Goal: Information Seeking & Learning: Learn about a topic

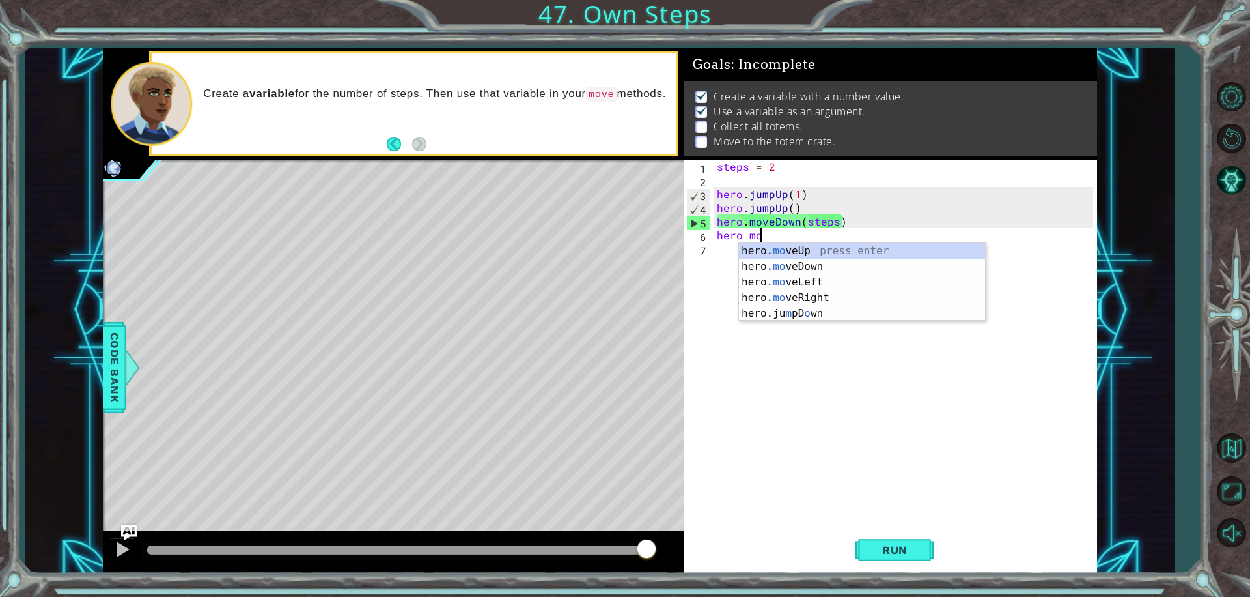
scroll to position [0, 2]
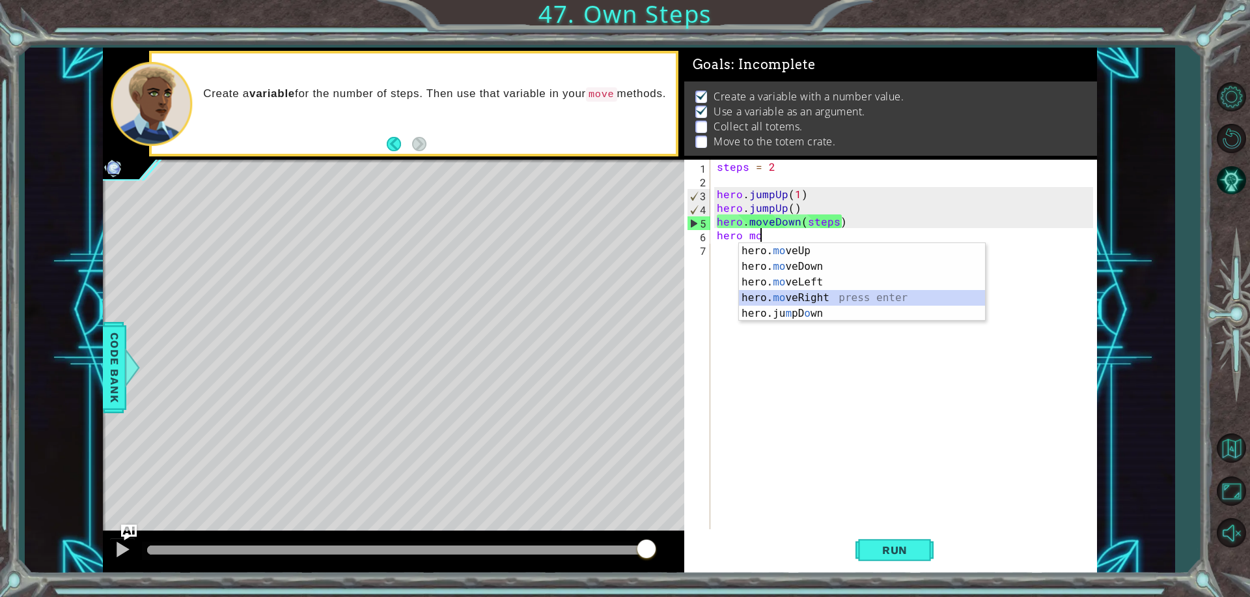
click at [824, 296] on div "hero. mo veUp press enter hero. mo veDown press enter hero. mo veLeft press ent…" at bounding box center [862, 297] width 246 height 109
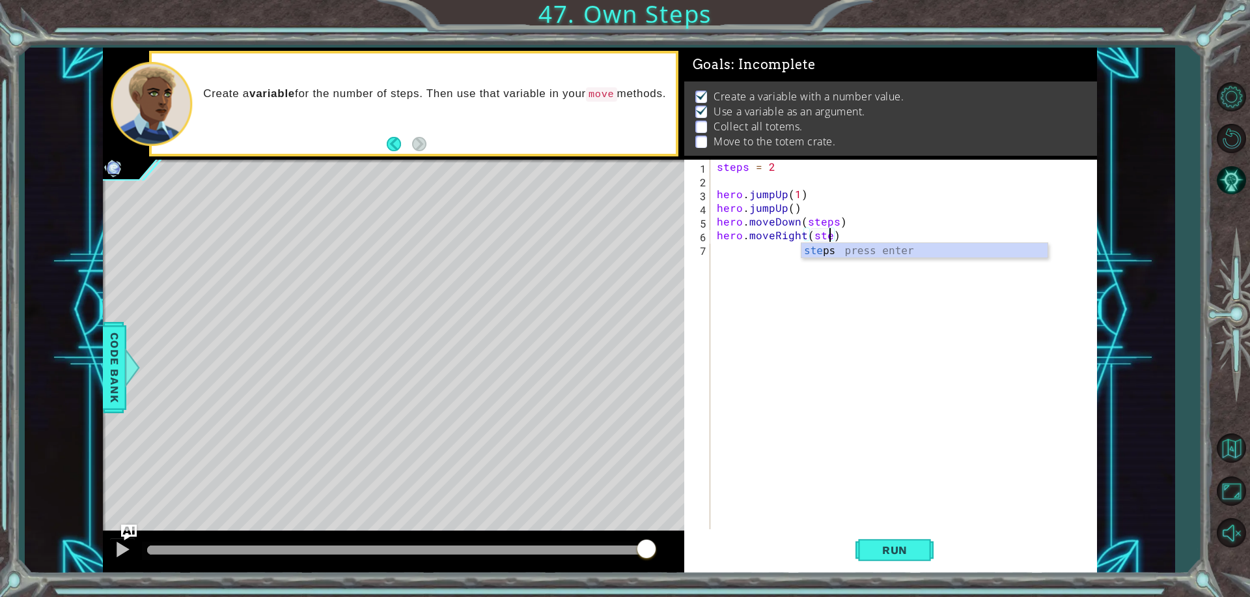
scroll to position [0, 7]
type textarea "hero.moveRight(steps)"
click at [856, 541] on div "Run" at bounding box center [895, 549] width 414 height 41
click at [865, 546] on button "Run" at bounding box center [895, 549] width 78 height 41
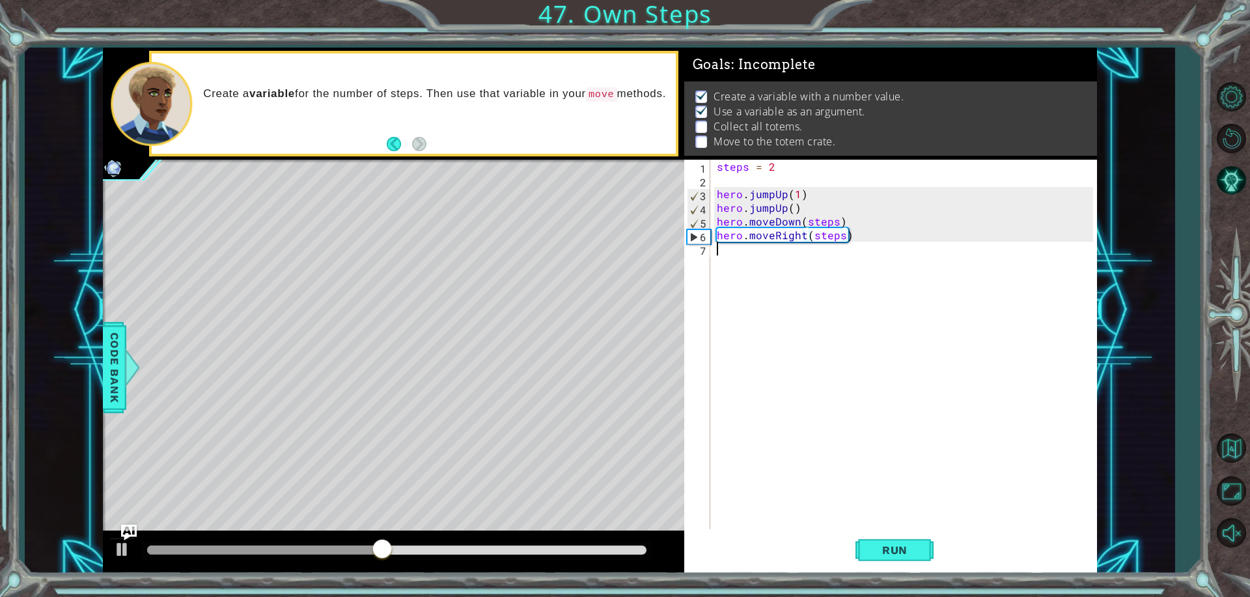
click at [768, 277] on div "steps = 2 hero . jumpUp ( 1 ) hero . jumpUp ( ) hero . moveDown ( steps ) hero …" at bounding box center [907, 358] width 386 height 397
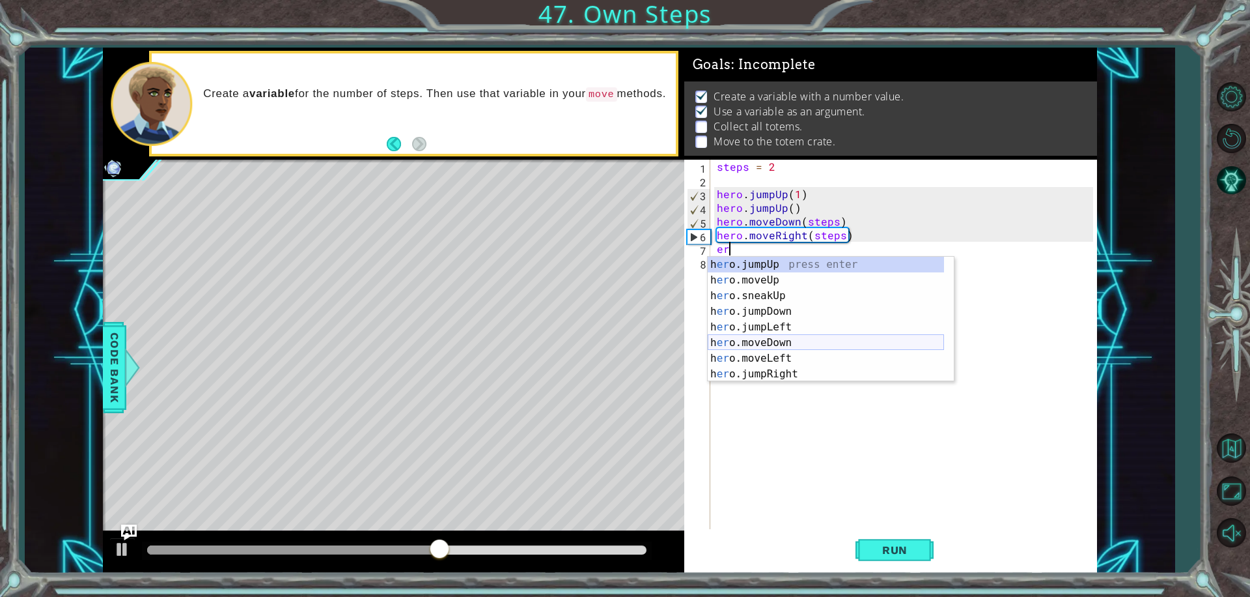
type textarea "e"
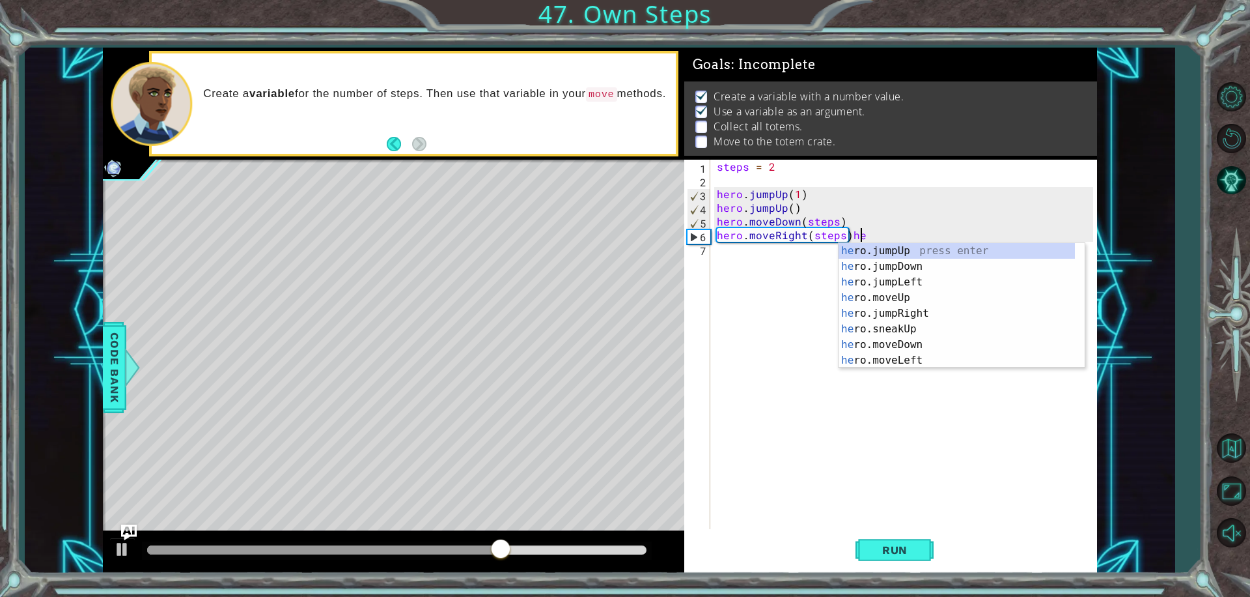
scroll to position [0, 8]
type textarea "hero.moveRight(steps)"
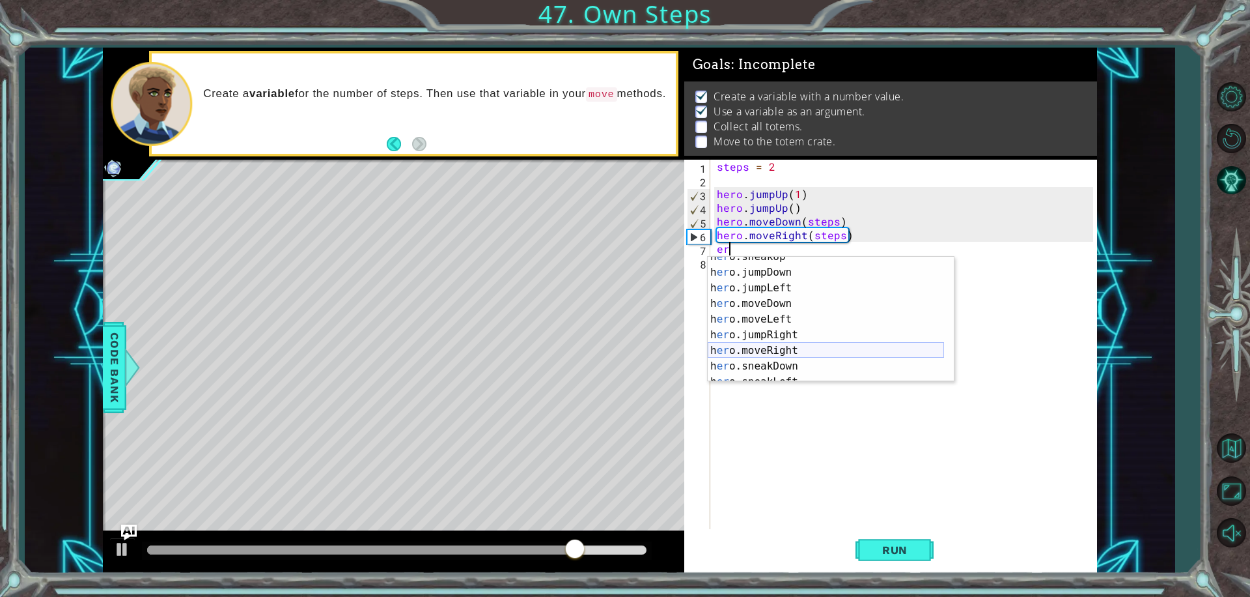
scroll to position [39, 0]
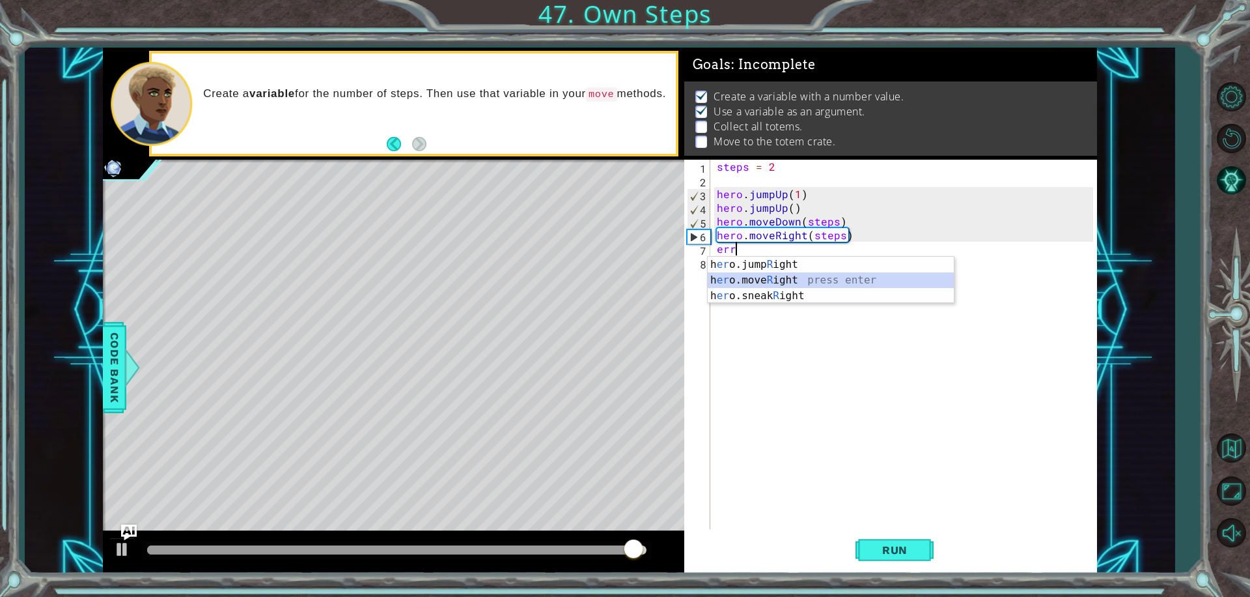
click at [779, 277] on div "h [PERSON_NAME]jump R ight press enter h [PERSON_NAME]move R ight press enter h…" at bounding box center [831, 296] width 246 height 78
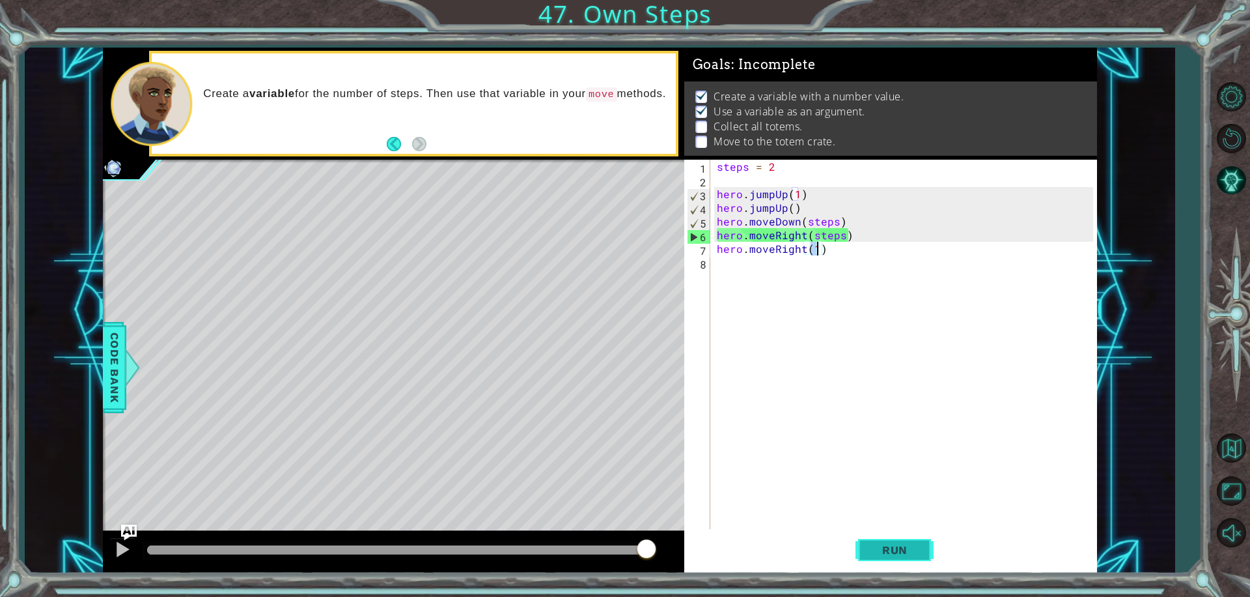
type textarea "hero.moveRight(1)"
click at [920, 553] on span "Run" at bounding box center [894, 549] width 51 height 13
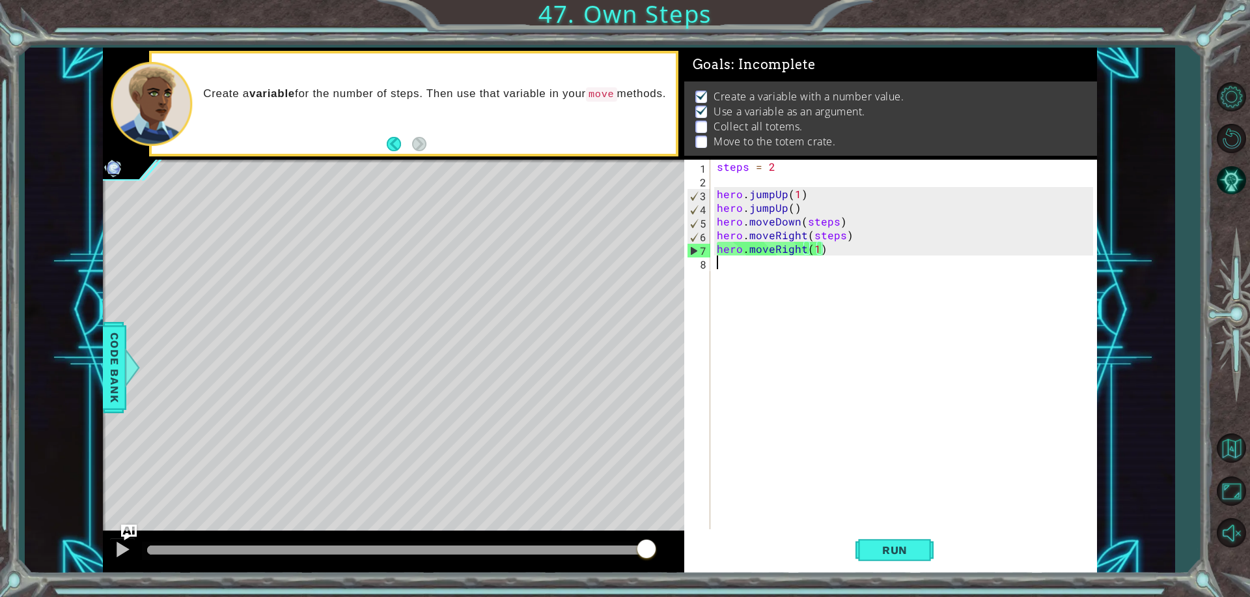
click at [729, 274] on div "steps = 2 hero . jumpUp ( 1 ) hero . jumpUp ( ) hero . moveDown ( steps ) hero …" at bounding box center [907, 358] width 386 height 397
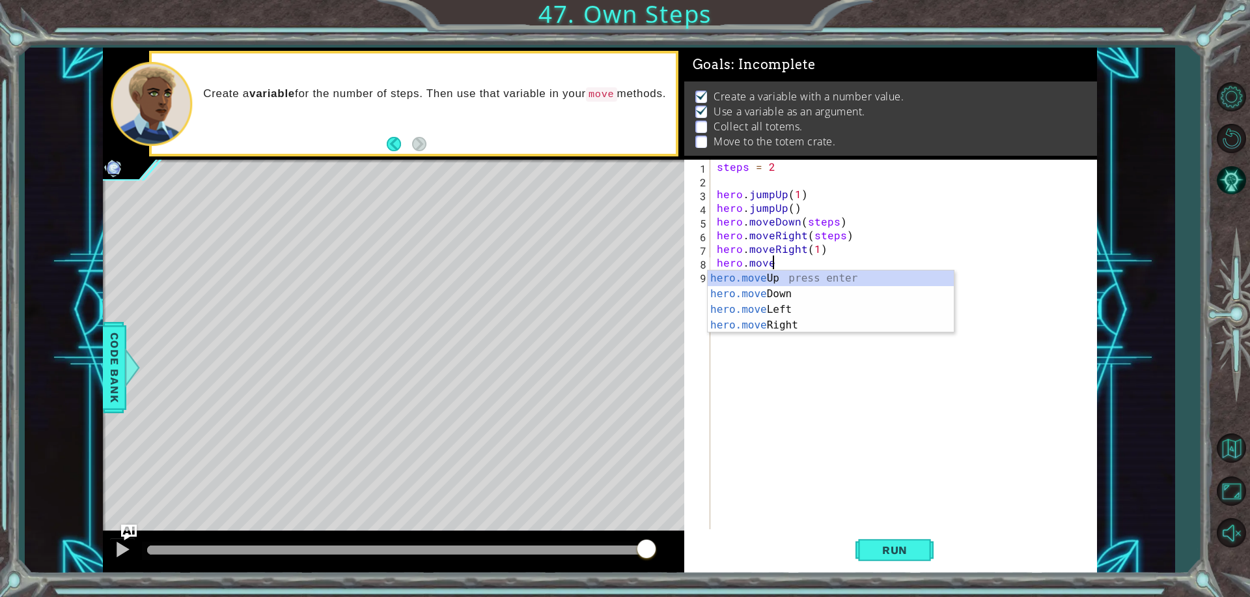
scroll to position [0, 3]
click at [878, 285] on div "hero.move Up press enter hero.move Down press enter hero.move Left press enter …" at bounding box center [831, 317] width 246 height 94
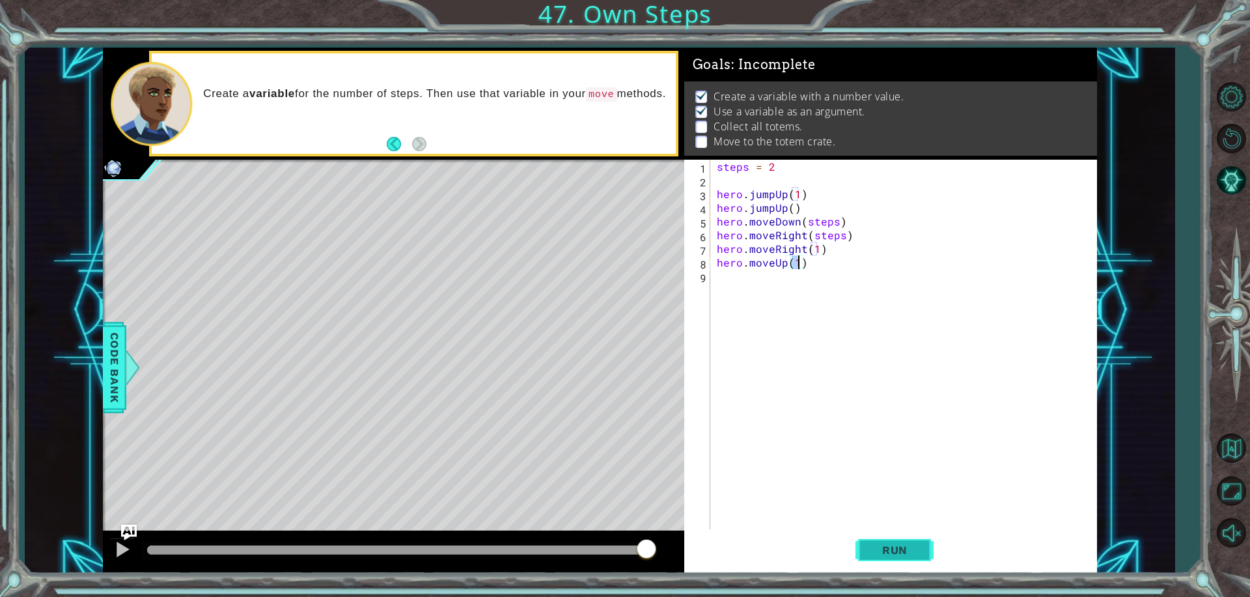
type textarea "hero.moveUp(1)"
click at [915, 555] on span "Run" at bounding box center [894, 549] width 51 height 13
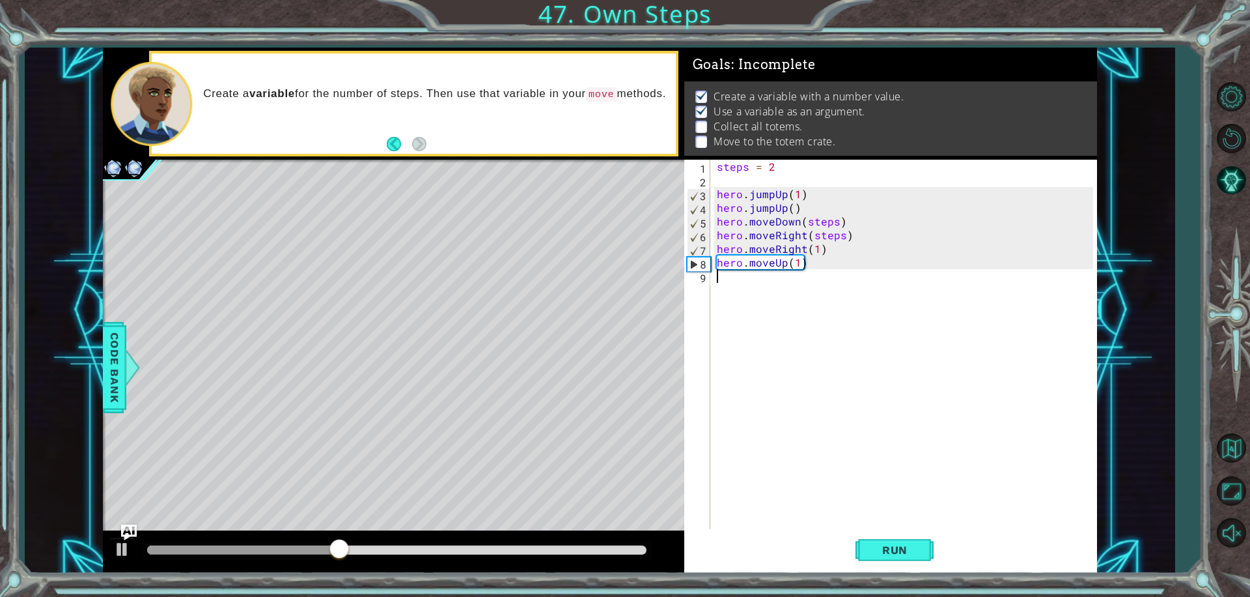
click at [731, 285] on div "steps = 2 hero . jumpUp ( 1 ) hero . jumpUp ( ) hero . moveDown ( steps ) hero …" at bounding box center [907, 358] width 386 height 397
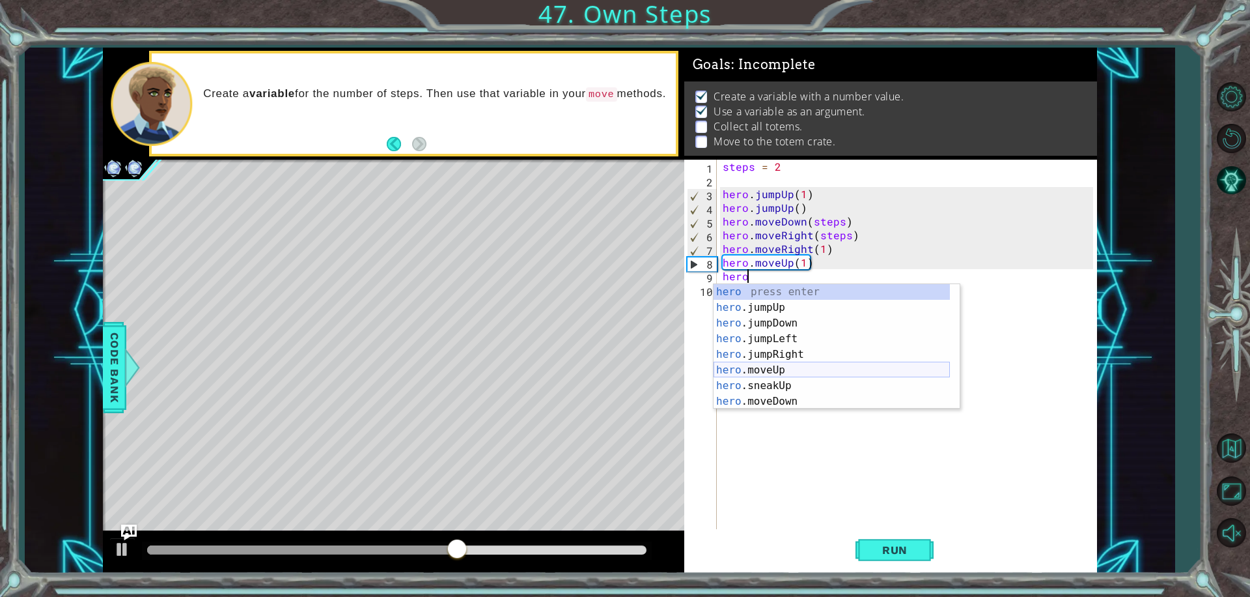
scroll to position [0, 1]
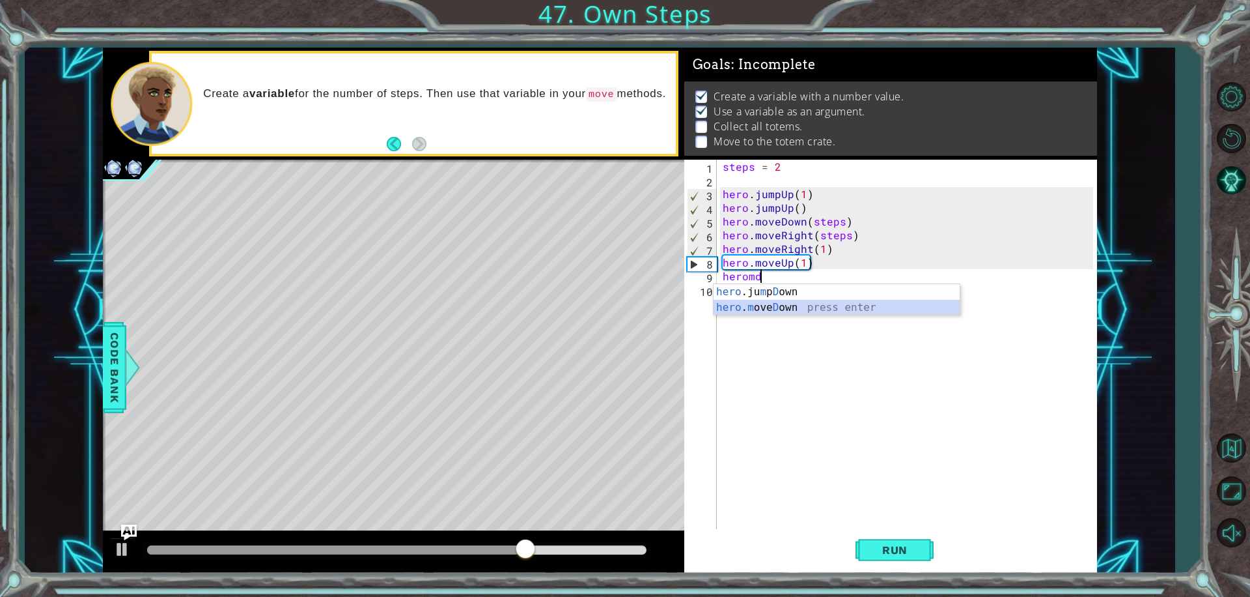
click at [772, 307] on div "hero .ju m p D own press enter hero . m ove D own press enter" at bounding box center [837, 315] width 246 height 63
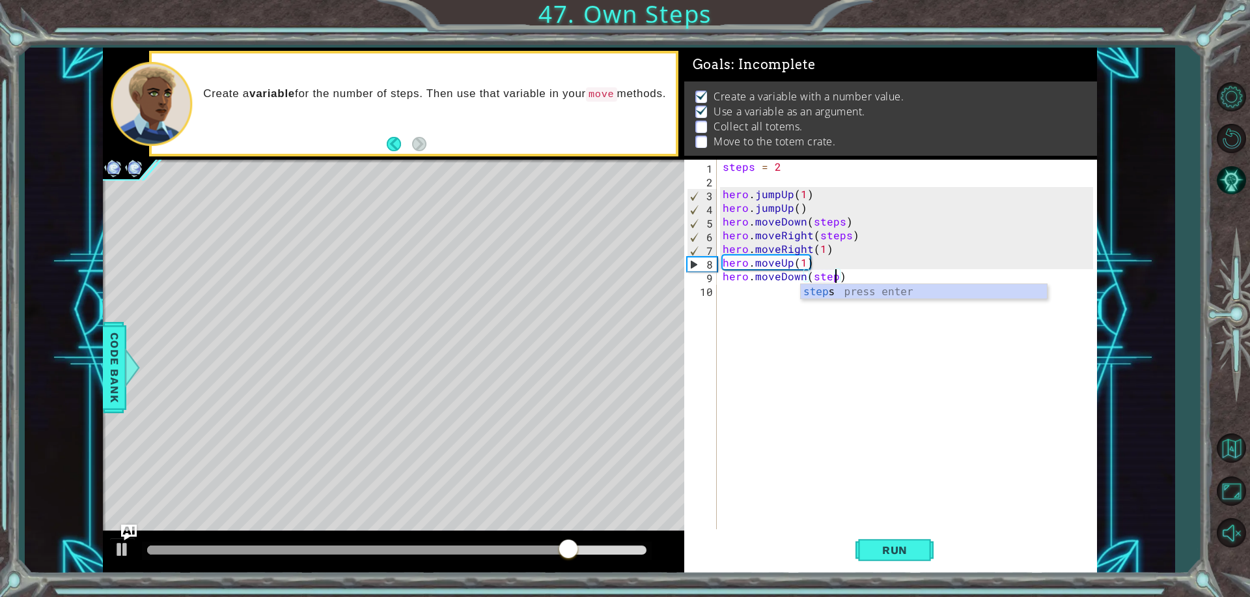
scroll to position [0, 7]
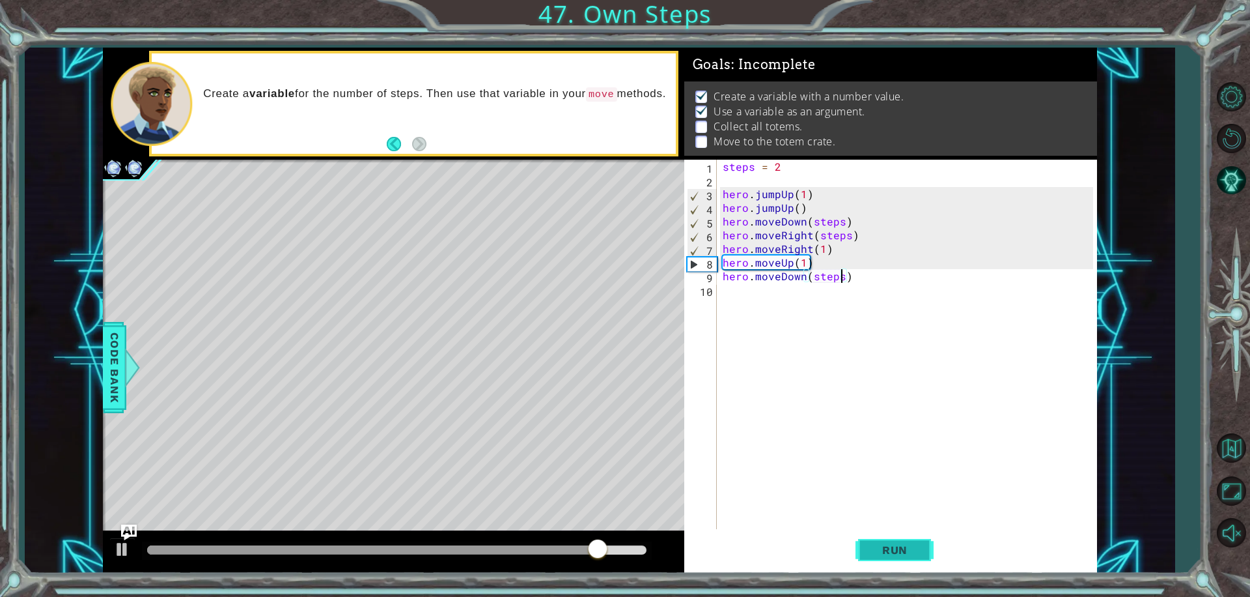
type textarea "hero.moveDown(steps)"
click at [884, 548] on span "Run" at bounding box center [894, 549] width 51 height 13
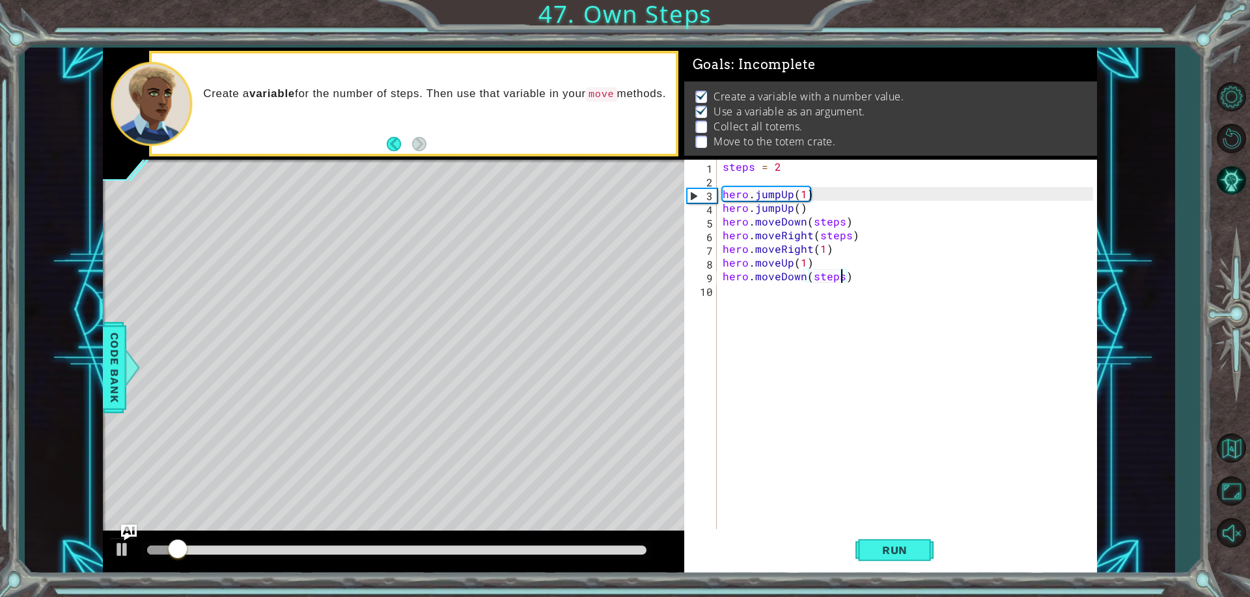
click at [731, 294] on div "steps = 2 hero . jumpUp ( 1 ) hero . jumpUp ( ) hero . moveDown ( steps ) hero …" at bounding box center [910, 358] width 380 height 397
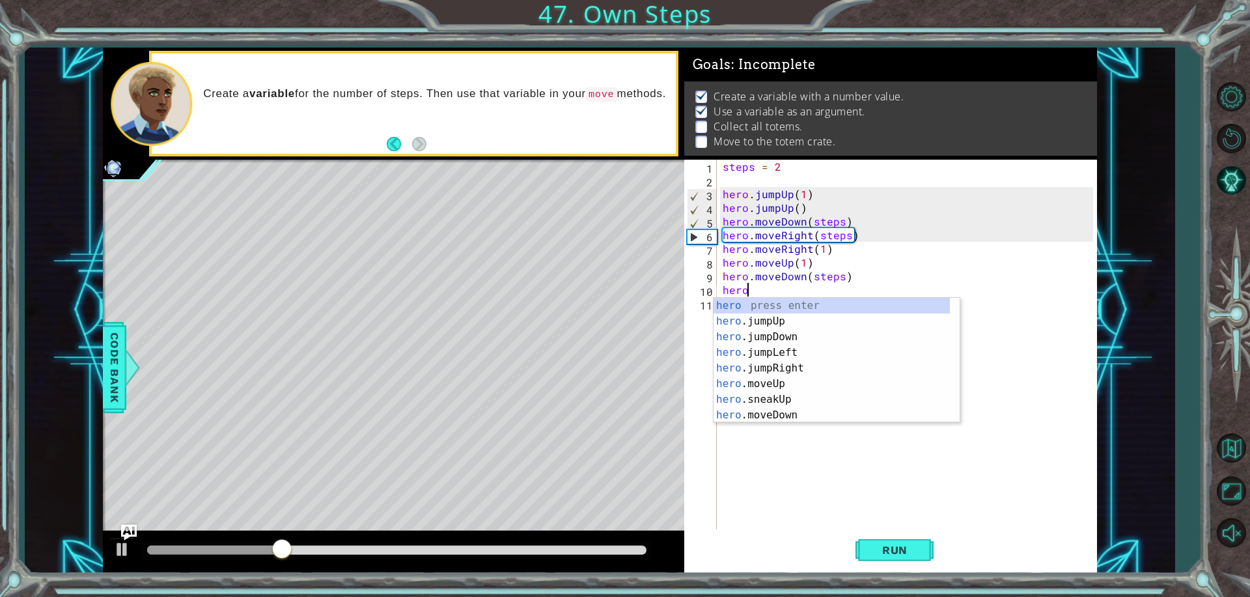
scroll to position [0, 1]
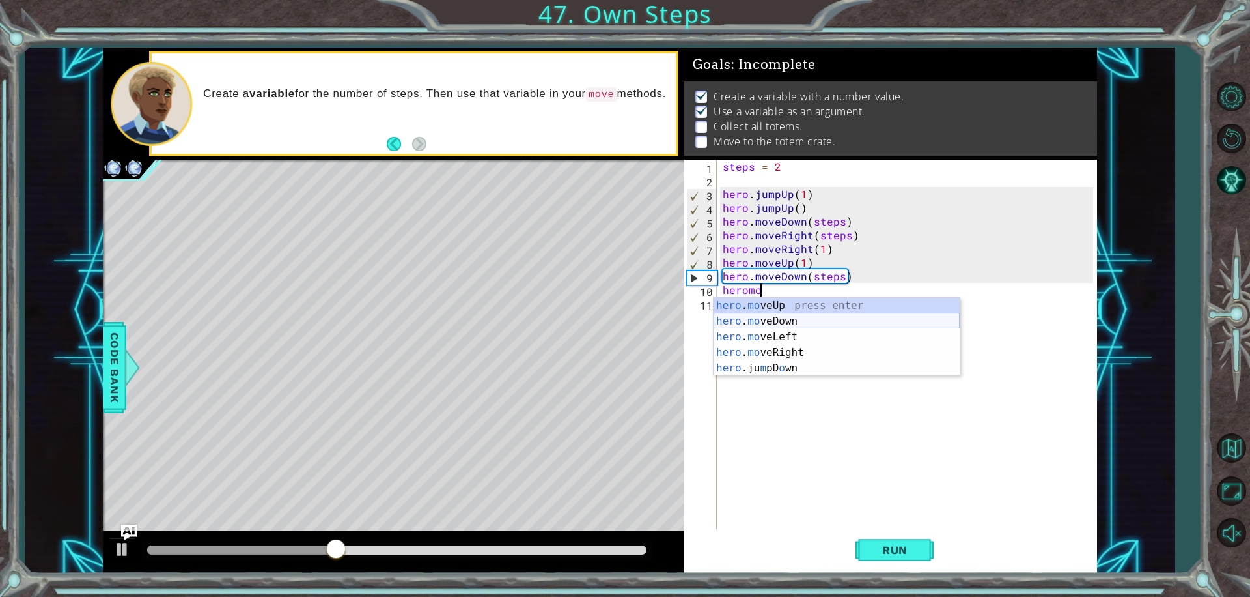
click at [793, 318] on div "hero . mo veUp press enter hero . mo veDown press enter hero . mo veLeft press …" at bounding box center [837, 352] width 246 height 109
type textarea "hero.moveDown(1)"
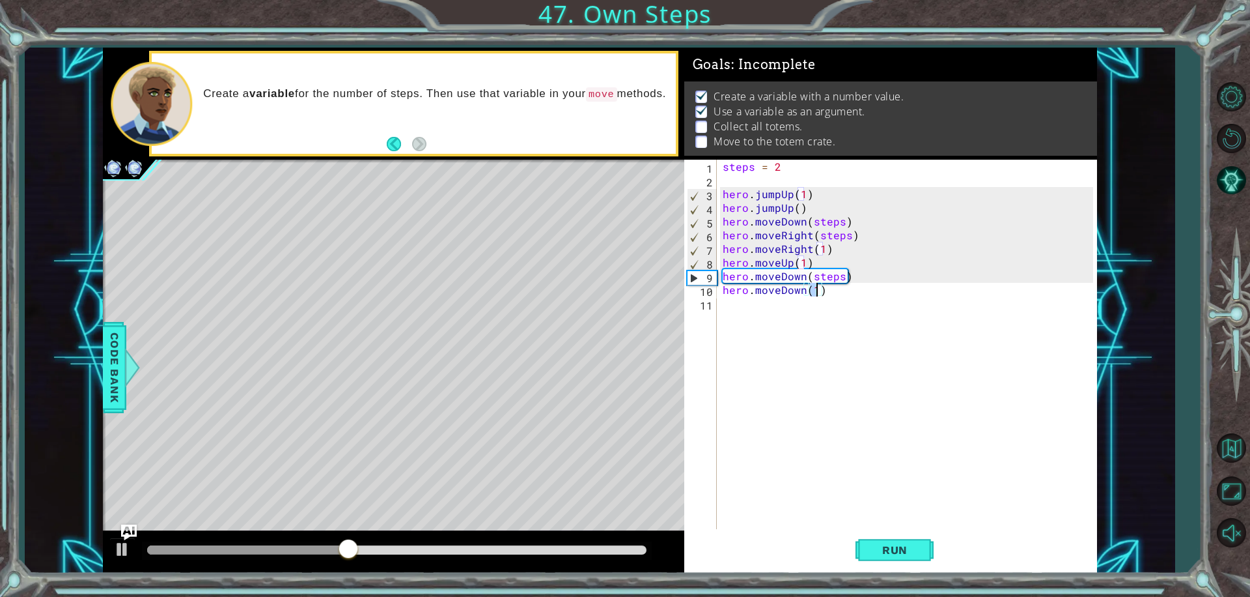
click at [939, 459] on div "steps = 2 hero . jumpUp ( 1 ) hero . jumpUp ( ) hero . moveDown ( steps ) hero …" at bounding box center [910, 358] width 380 height 397
click at [916, 554] on span "Run" at bounding box center [894, 549] width 51 height 13
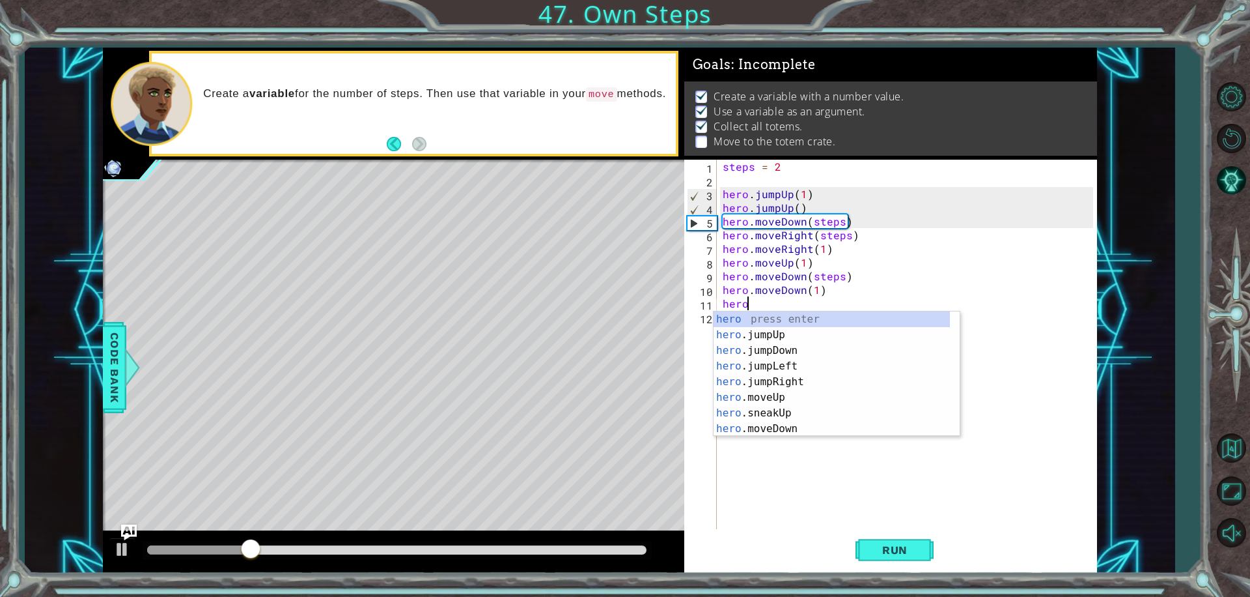
scroll to position [0, 1]
type textarea "hero."
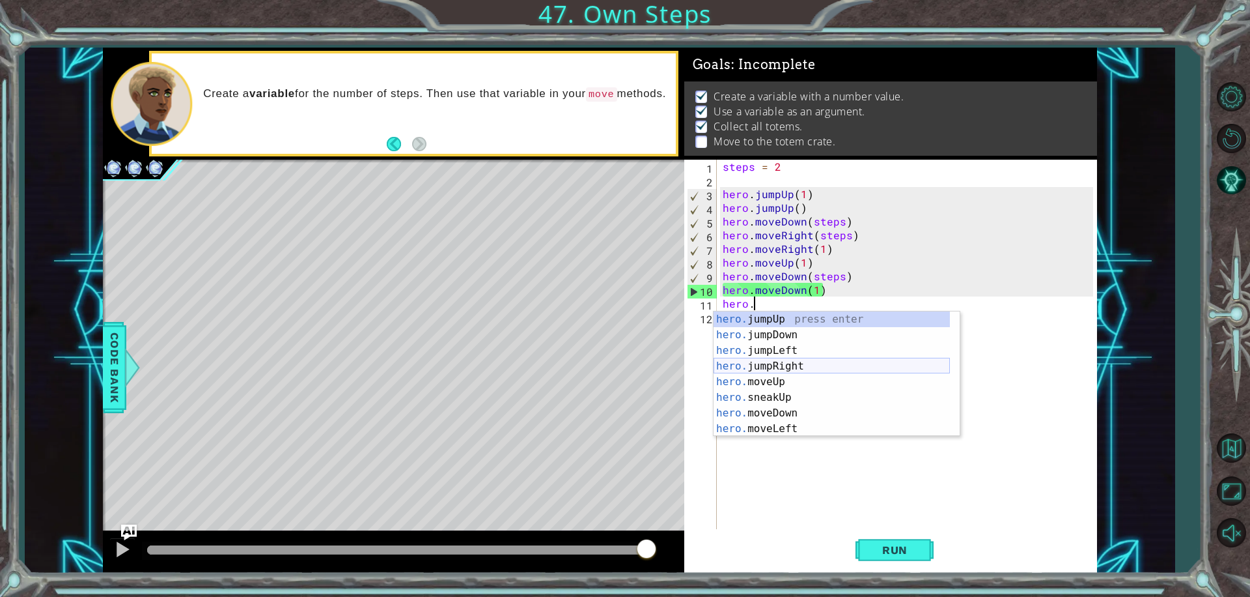
click at [830, 370] on div "hero. jumpUp press enter hero. jumpDown press enter hero. jumpLeft press enter …" at bounding box center [832, 389] width 236 height 156
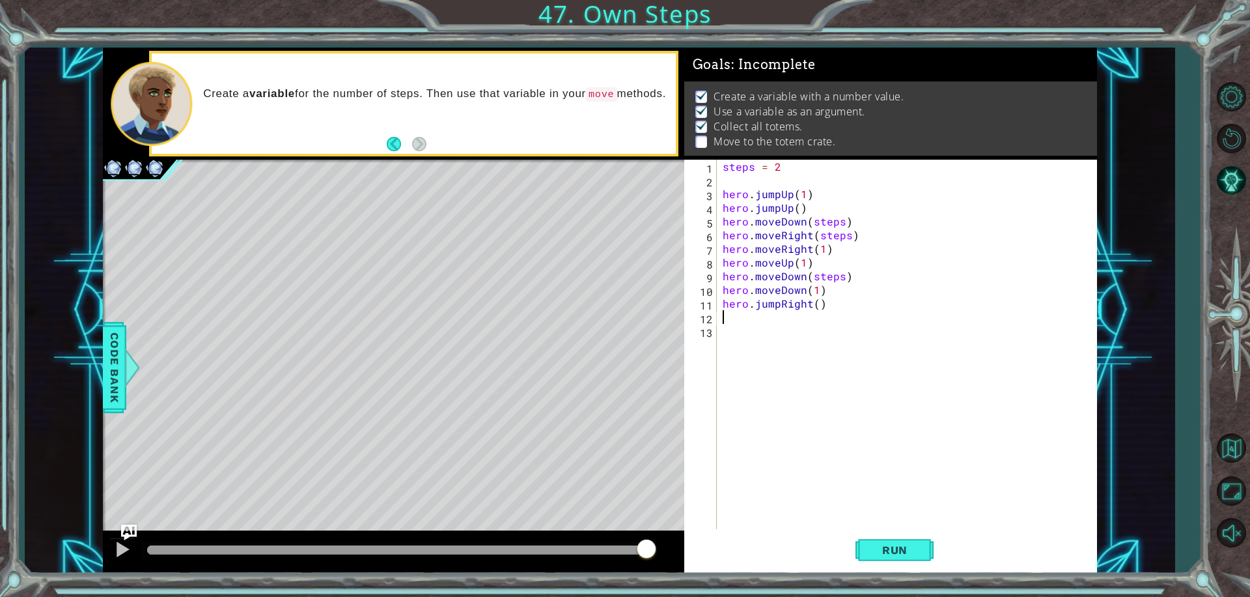
scroll to position [0, 0]
click at [778, 303] on div "steps = 2 hero . jumpUp ( 1 ) hero . jumpUp ( ) hero . moveDown ( steps ) hero …" at bounding box center [910, 358] width 380 height 397
click at [816, 308] on div "steps = 2 hero . jumpUp ( 1 ) hero . jumpUp ( ) hero . moveDown ( steps ) hero …" at bounding box center [910, 358] width 380 height 397
type textarea "hero.moveRight(3)"
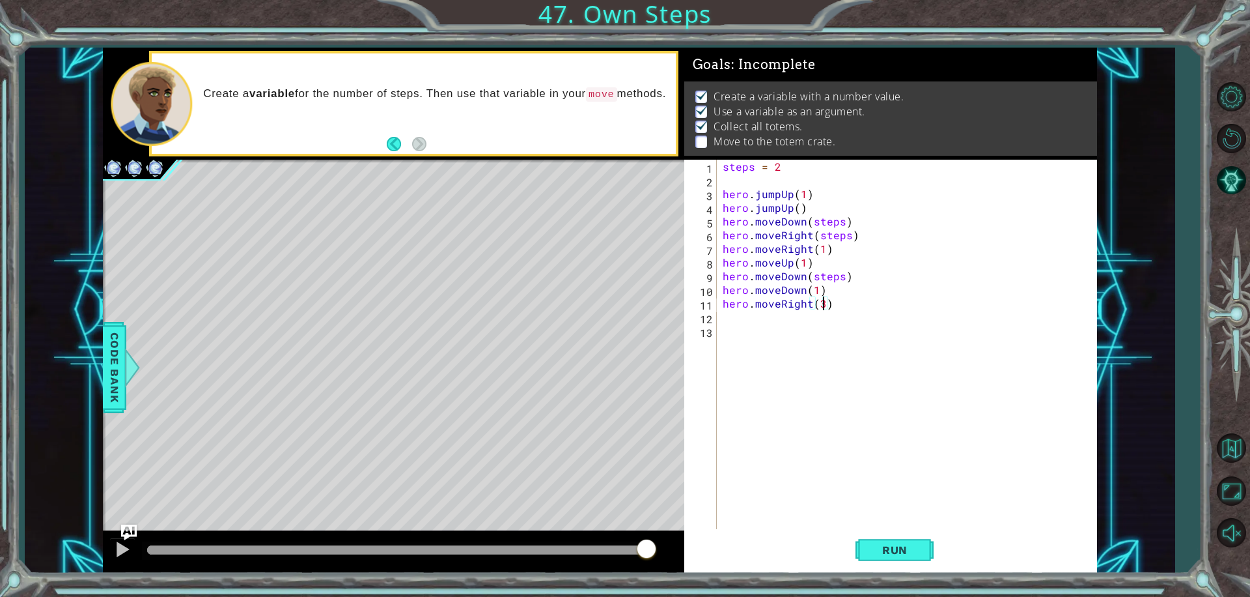
scroll to position [0, 0]
click at [912, 546] on span "Run" at bounding box center [894, 549] width 51 height 13
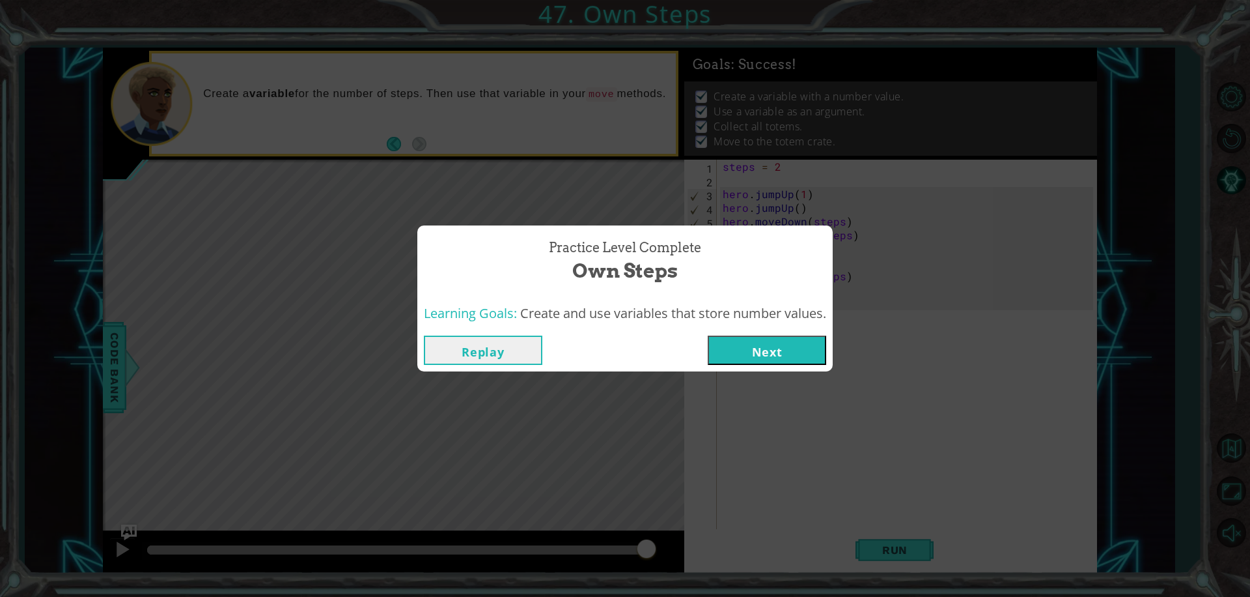
click at [757, 348] on button "Next" at bounding box center [767, 349] width 119 height 29
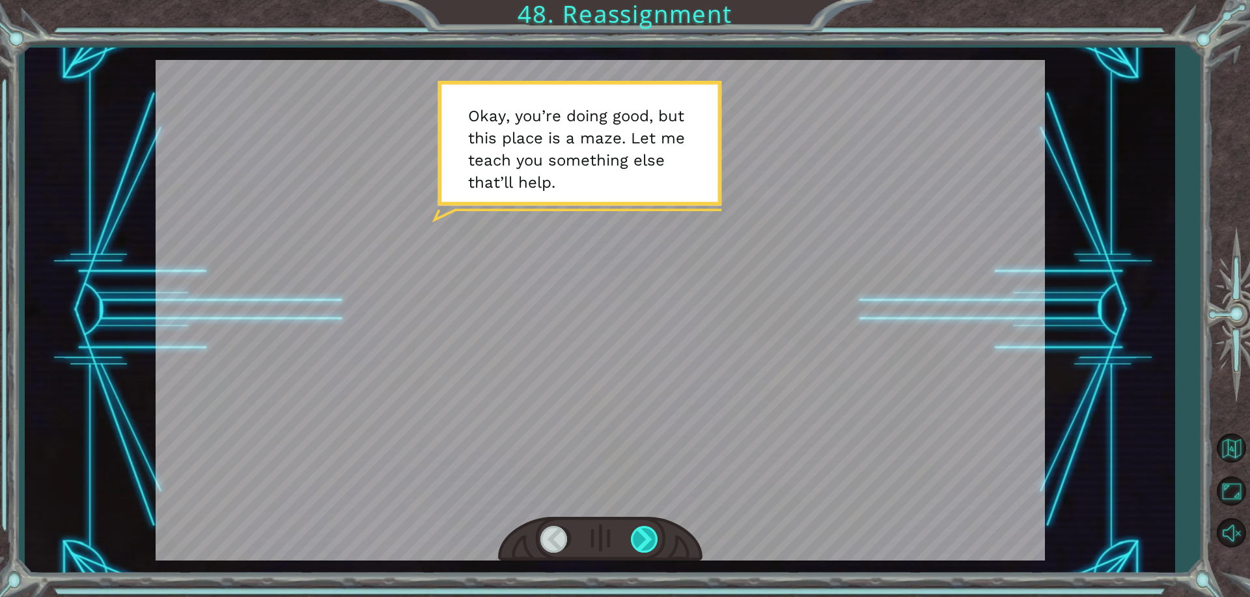
click at [644, 550] on div at bounding box center [645, 539] width 29 height 27
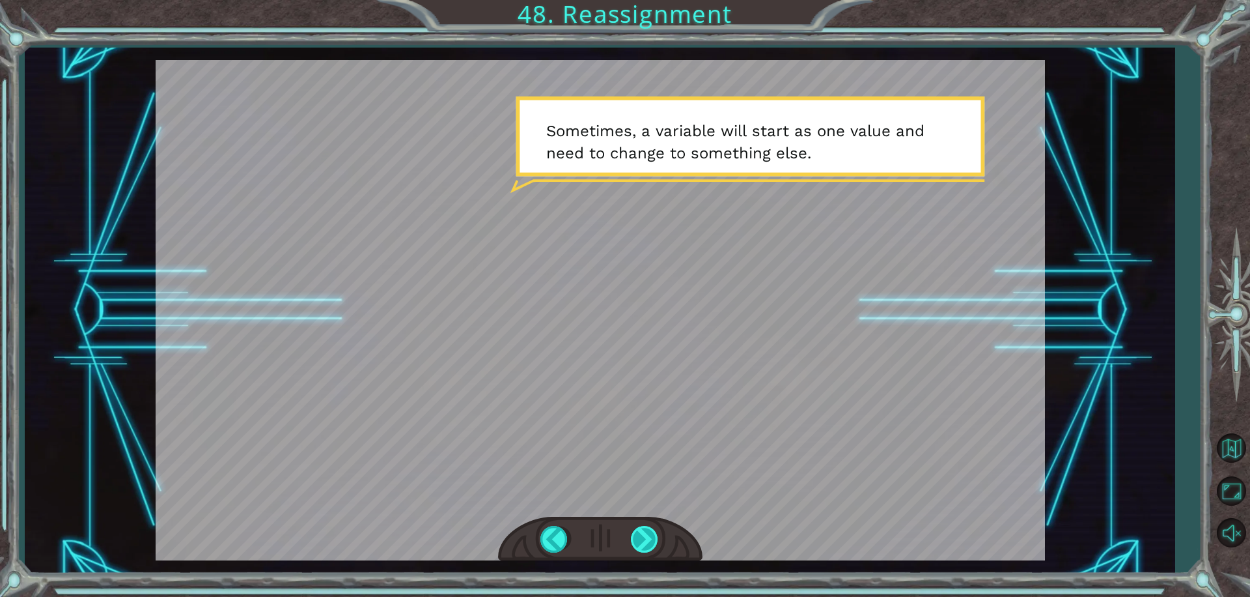
click at [649, 530] on div at bounding box center [645, 539] width 29 height 27
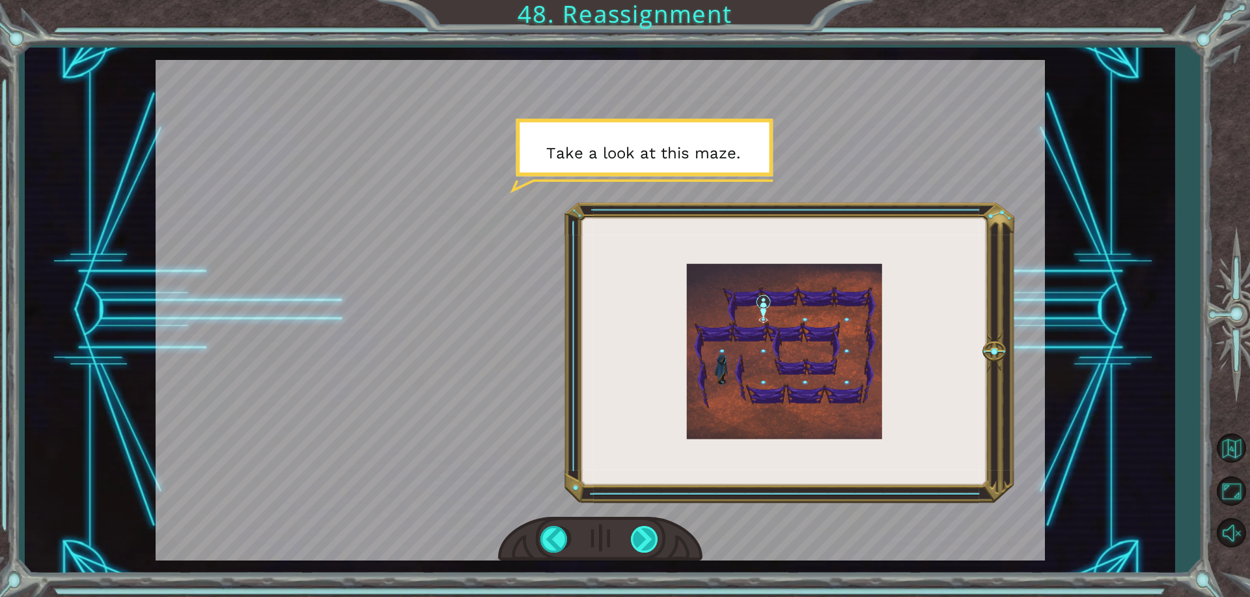
click at [649, 530] on div at bounding box center [645, 539] width 29 height 27
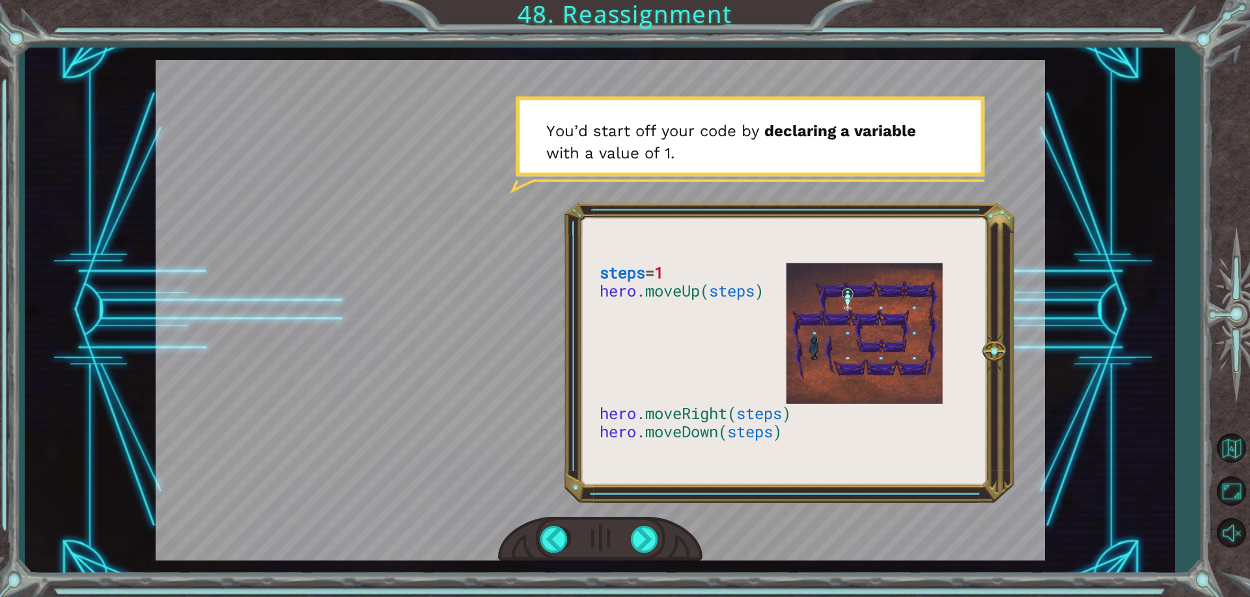
click at [671, 532] on div at bounding box center [600, 538] width 204 height 45
click at [651, 542] on div at bounding box center [645, 539] width 29 height 27
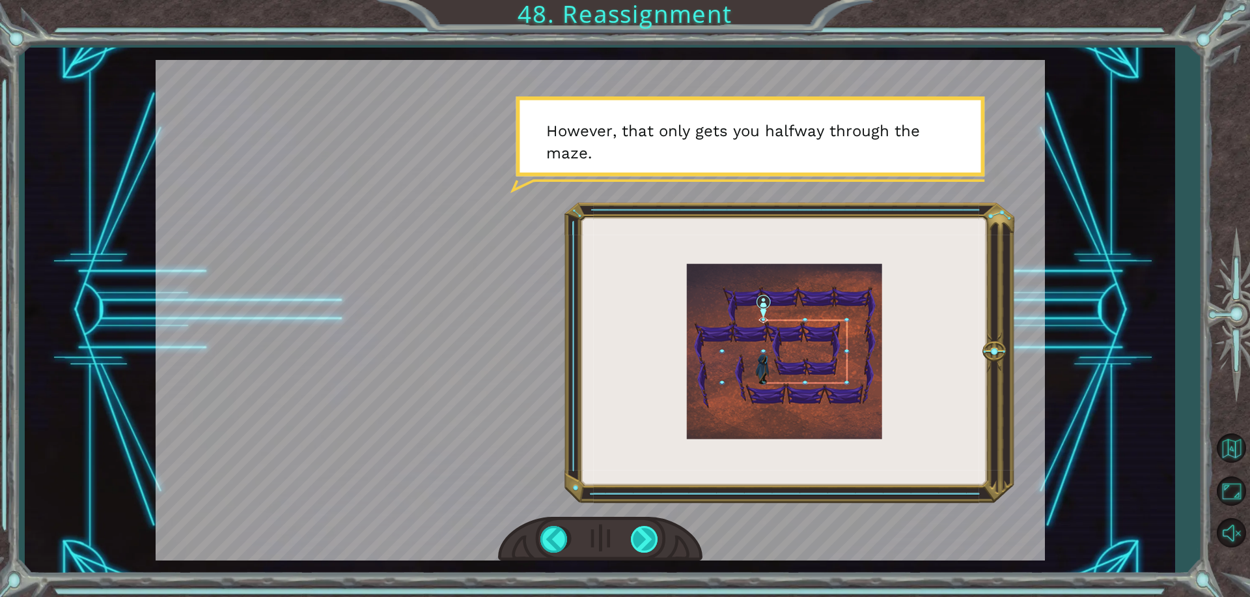
click at [634, 540] on div at bounding box center [645, 539] width 29 height 27
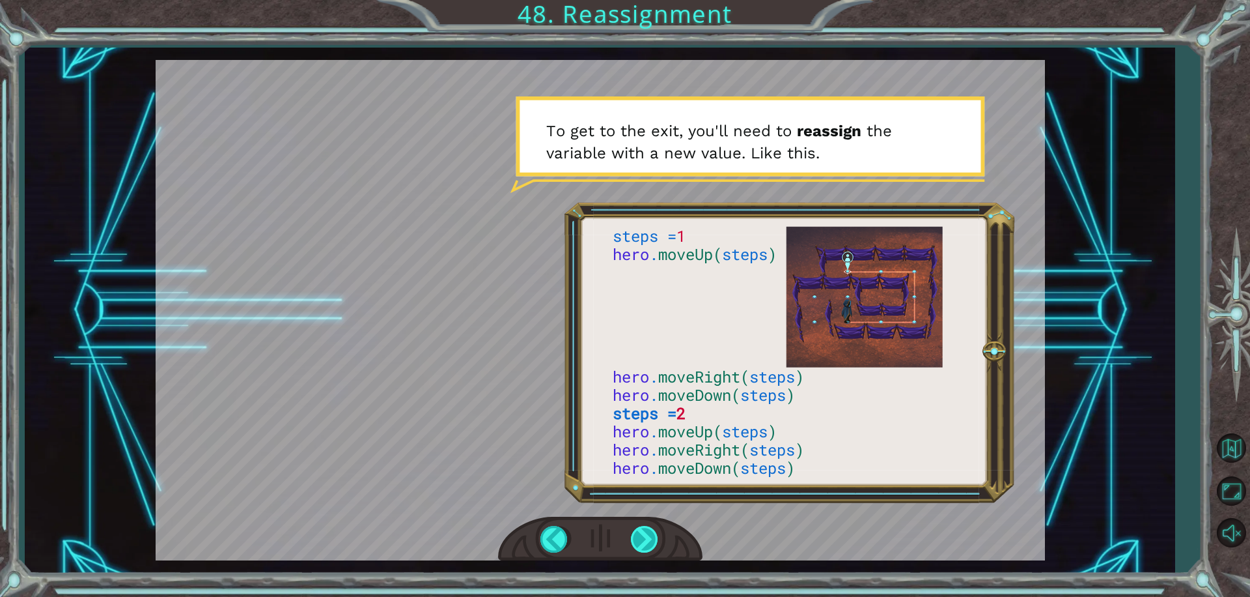
click at [647, 539] on div at bounding box center [645, 539] width 29 height 27
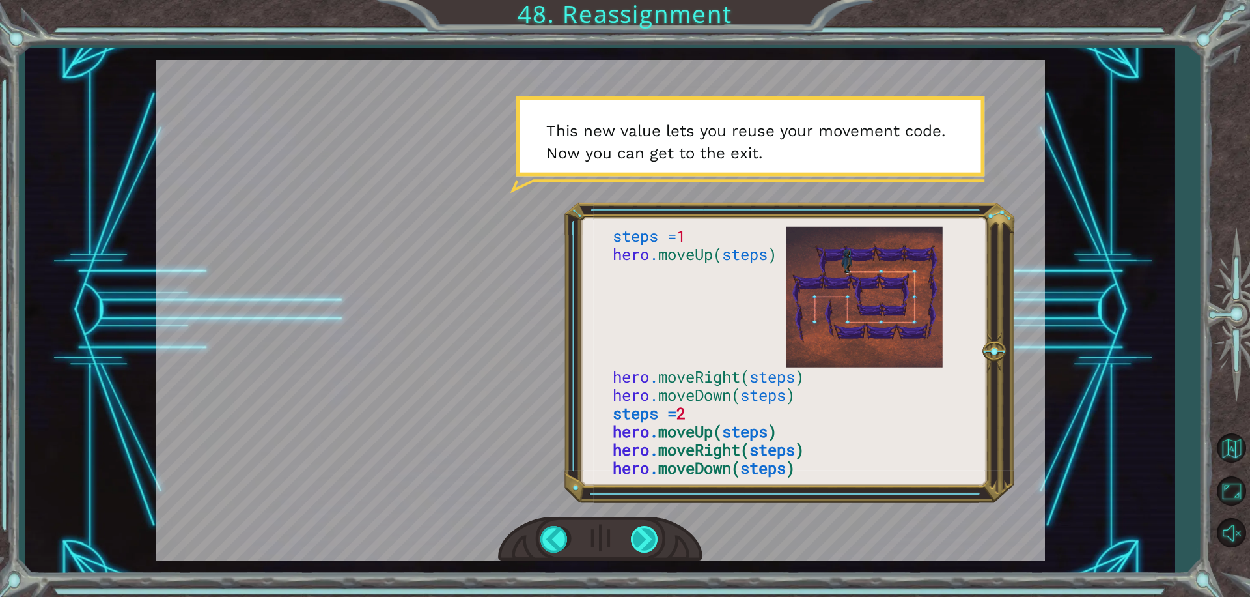
click at [649, 544] on div at bounding box center [645, 539] width 29 height 27
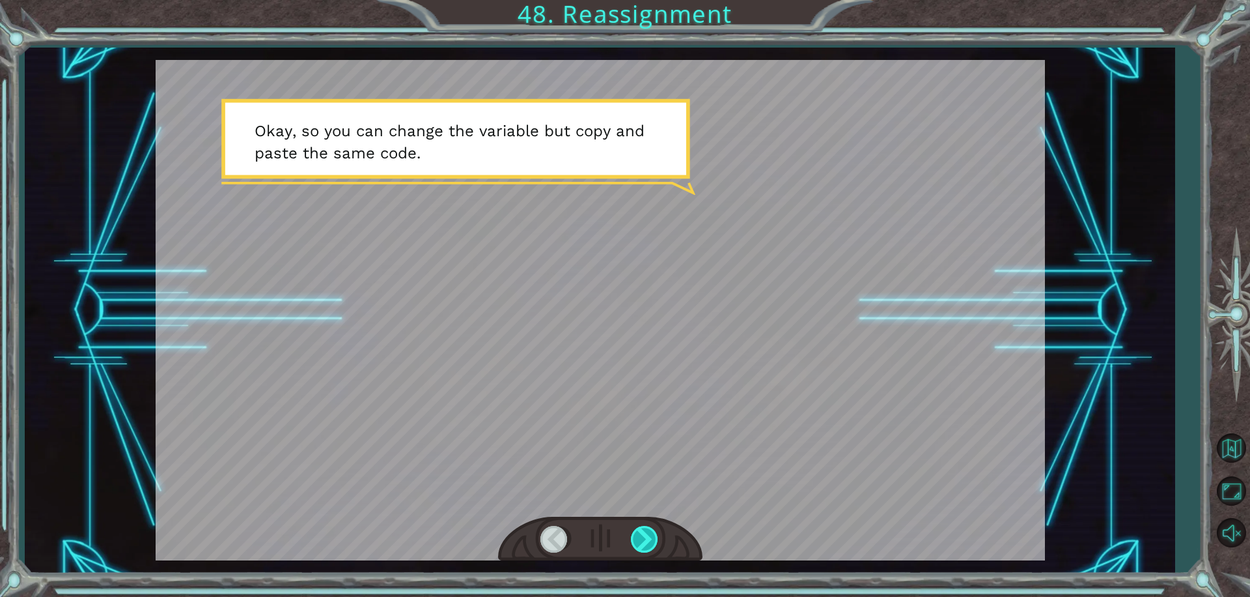
click at [651, 544] on div at bounding box center [645, 539] width 29 height 27
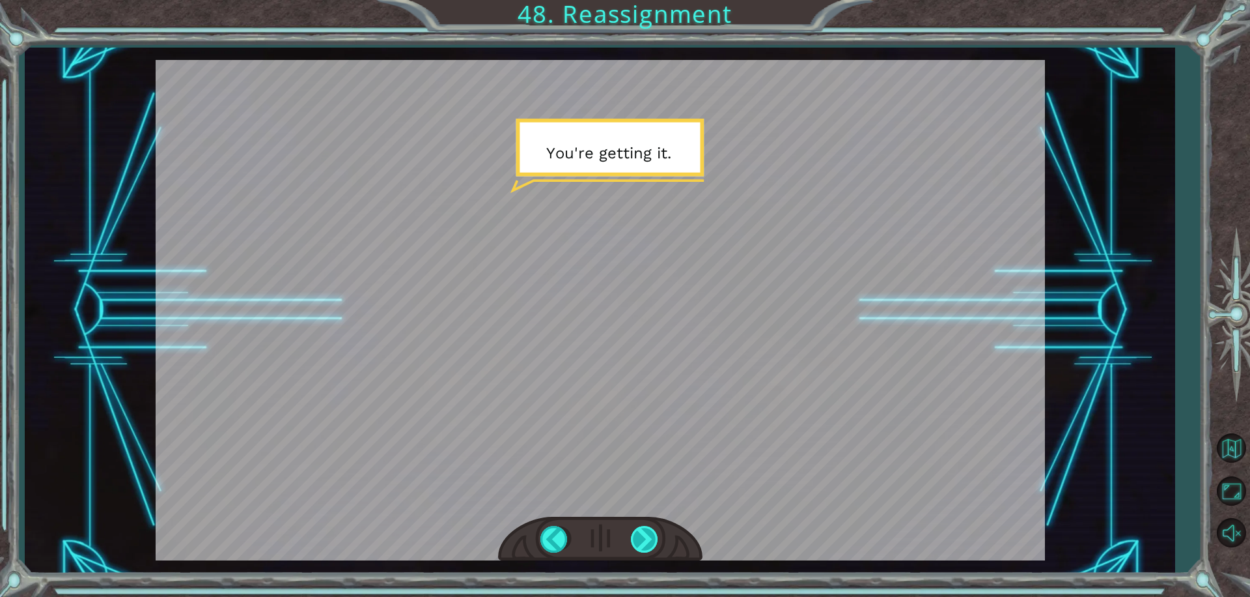
click at [651, 544] on div at bounding box center [645, 539] width 29 height 27
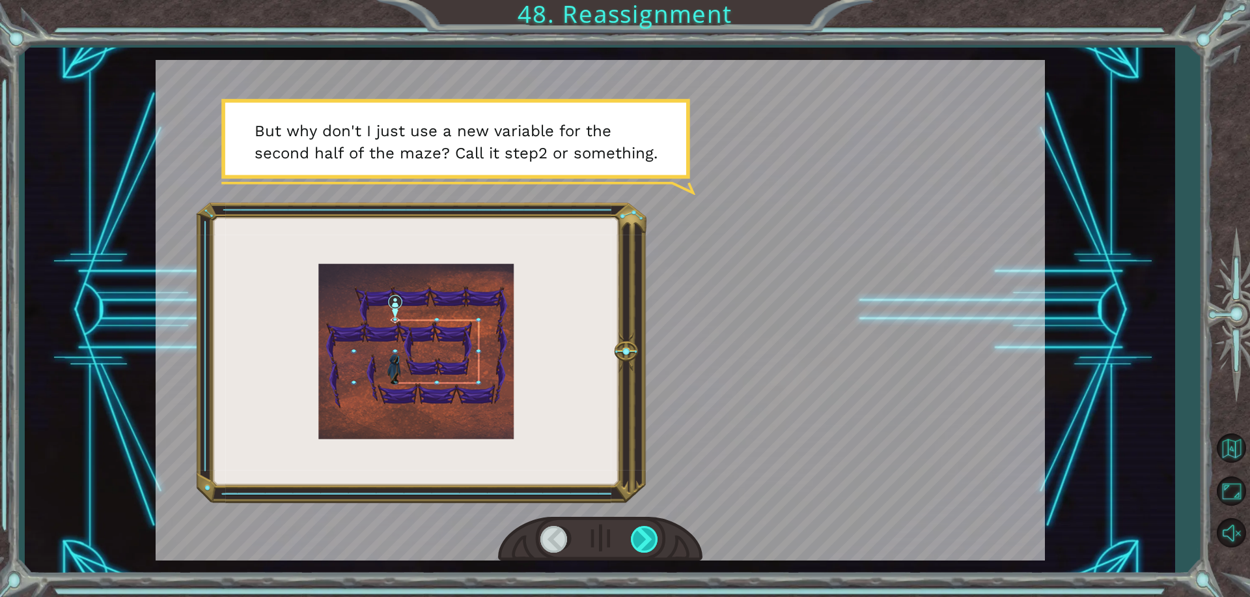
click at [651, 544] on div at bounding box center [645, 539] width 29 height 27
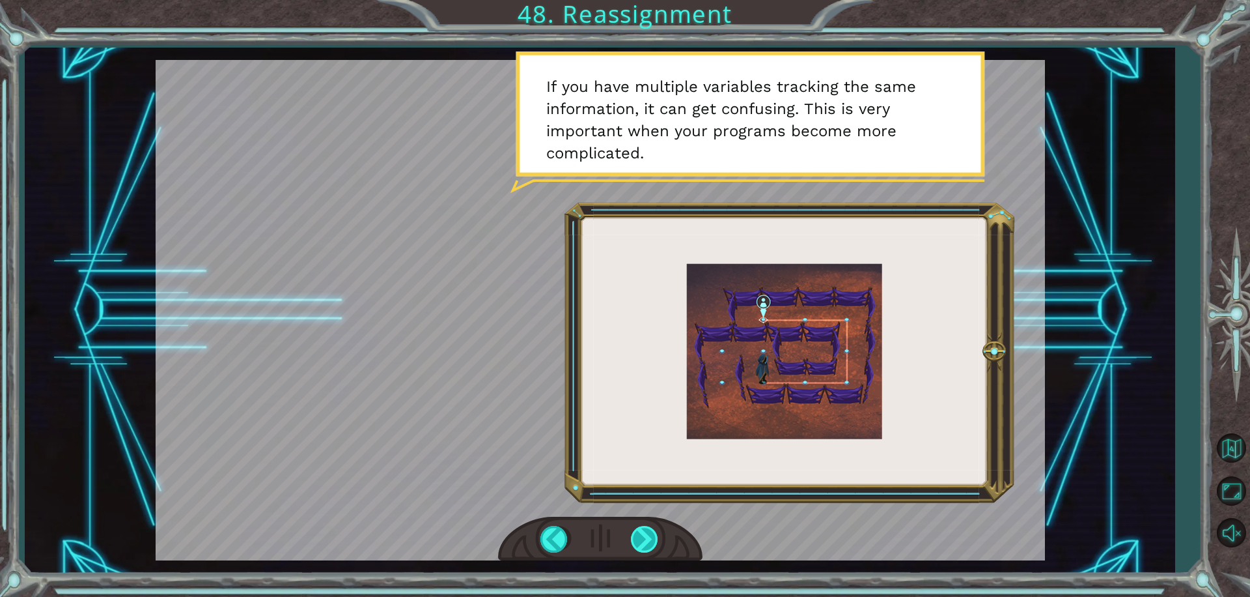
click at [651, 544] on div at bounding box center [645, 539] width 29 height 27
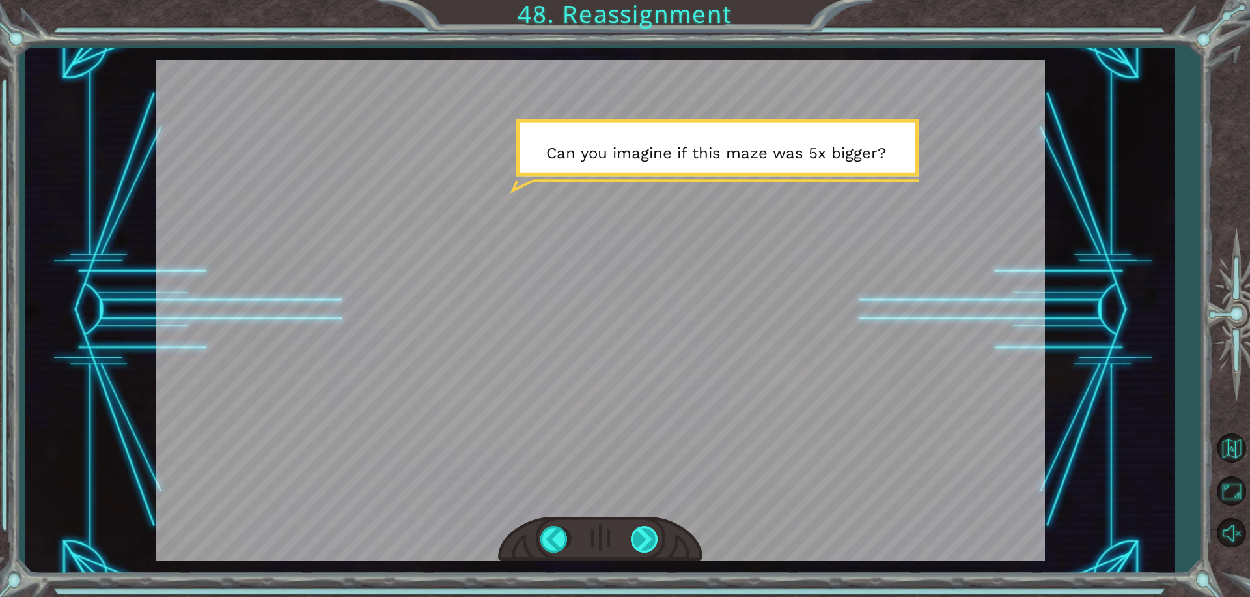
click at [651, 544] on div at bounding box center [645, 539] width 29 height 27
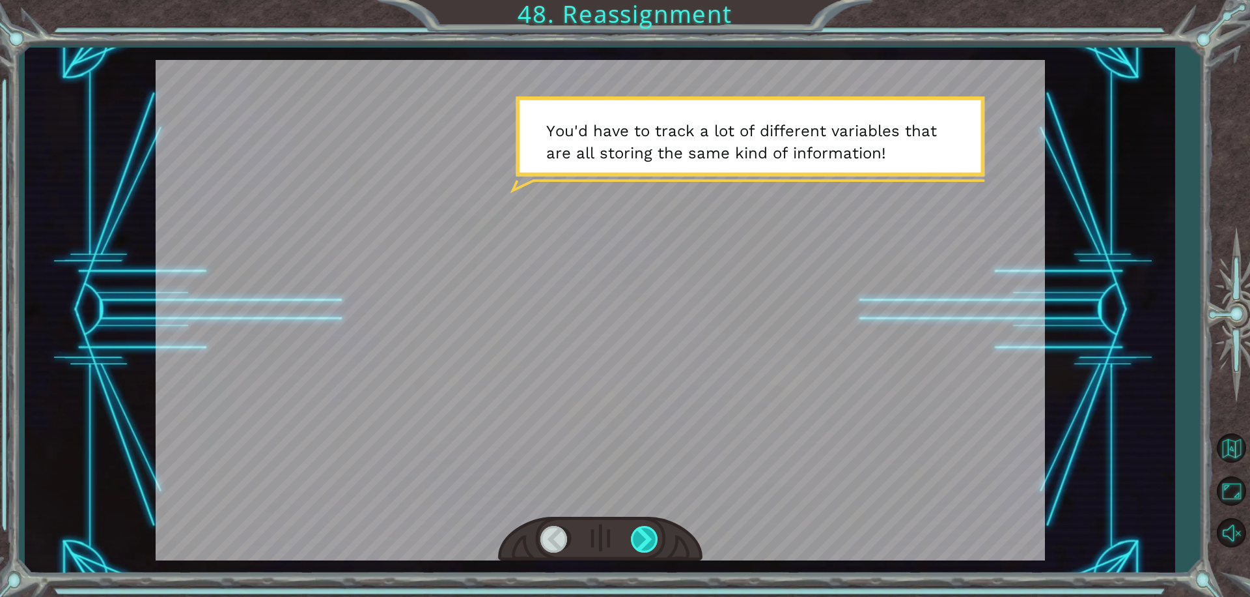
click at [651, 544] on div at bounding box center [645, 539] width 29 height 27
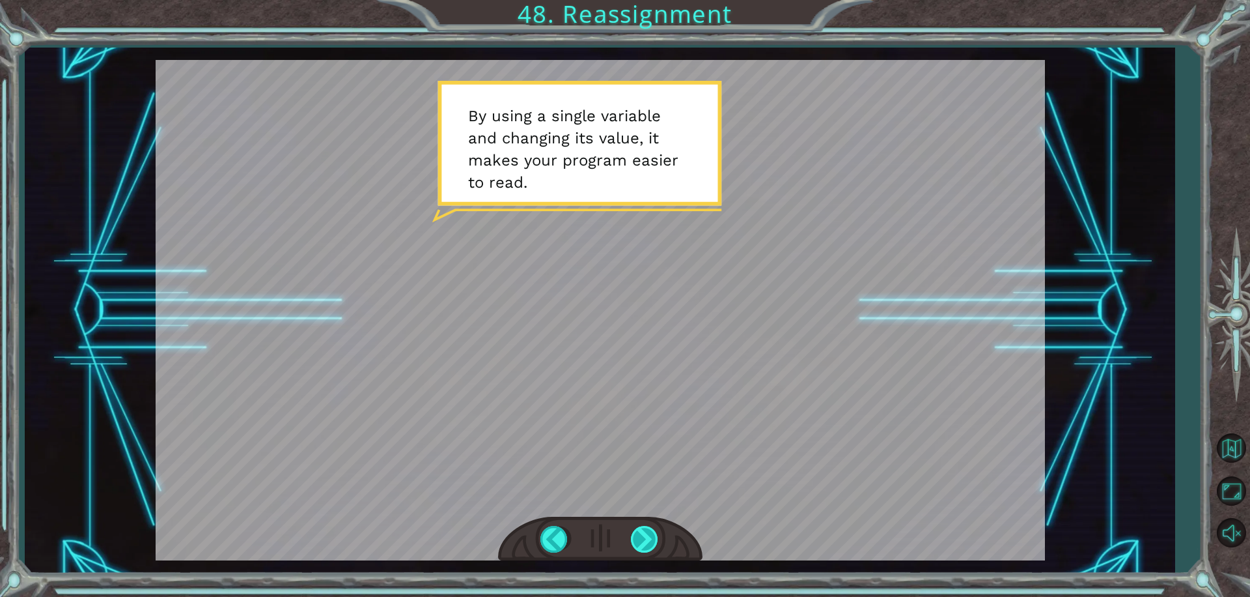
click at [654, 548] on div at bounding box center [645, 539] width 29 height 27
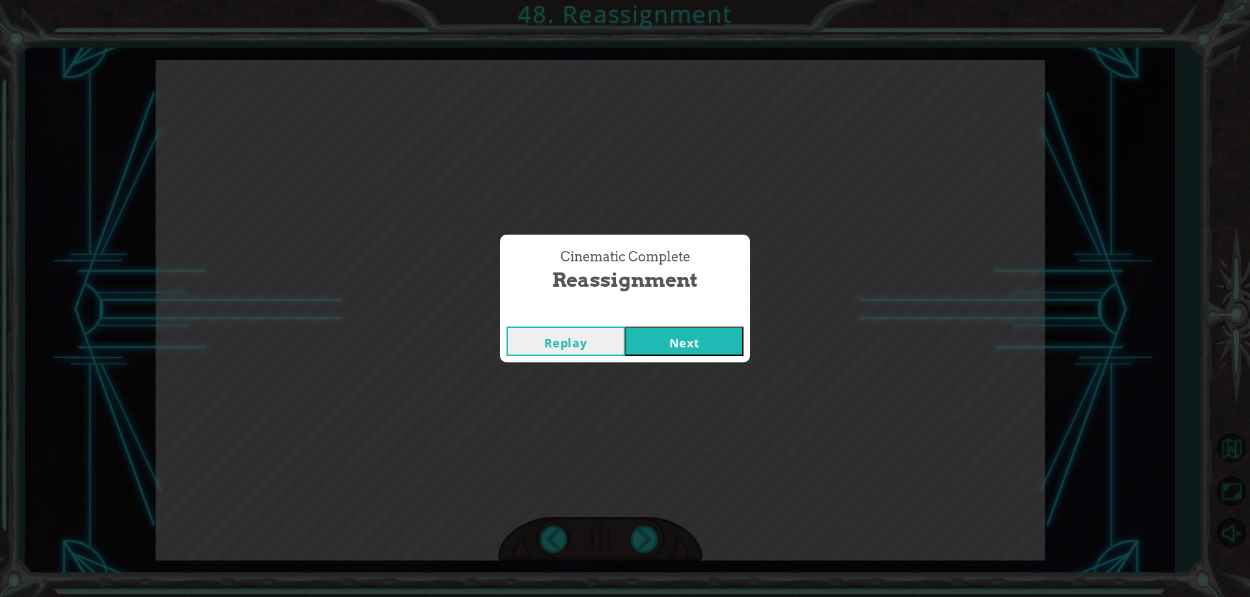
click at [672, 339] on button "Next" at bounding box center [684, 340] width 119 height 29
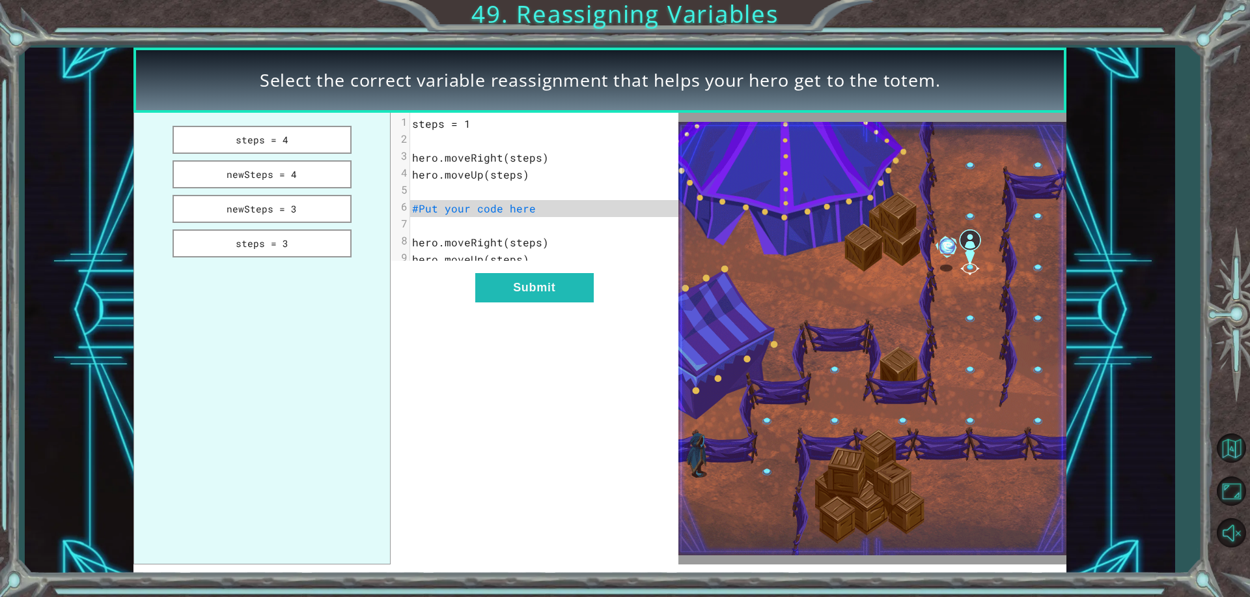
click at [456, 210] on span "#Put your code here" at bounding box center [474, 208] width 124 height 14
click at [328, 212] on button "newSteps = 3" at bounding box center [262, 209] width 179 height 28
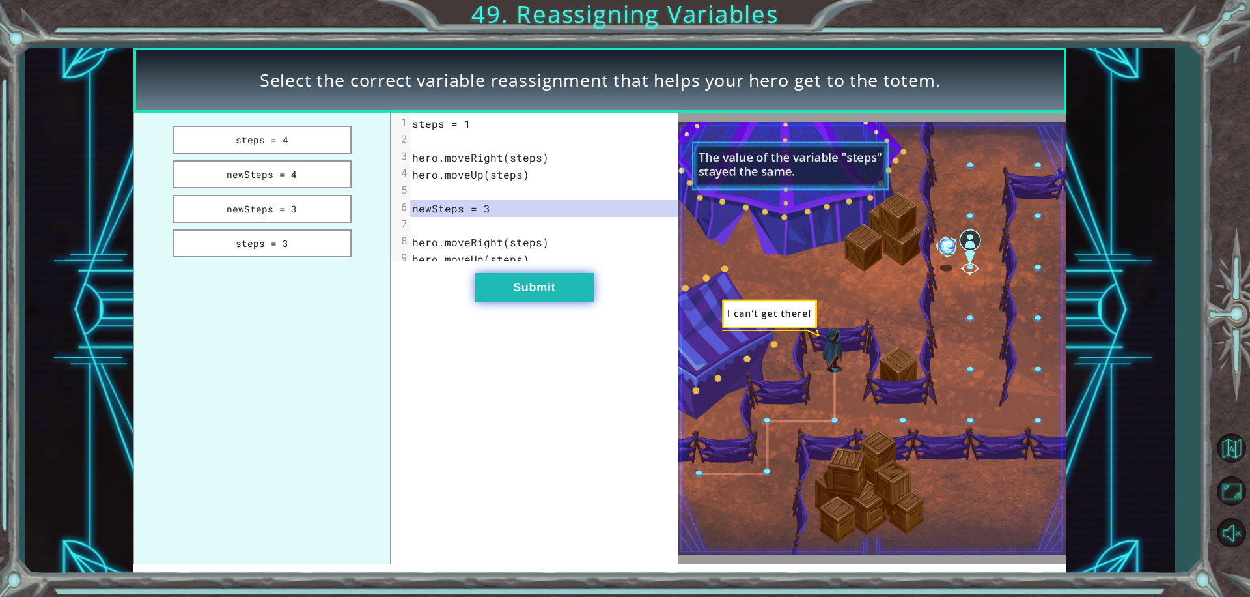
click at [517, 300] on button "Submit" at bounding box center [534, 287] width 119 height 29
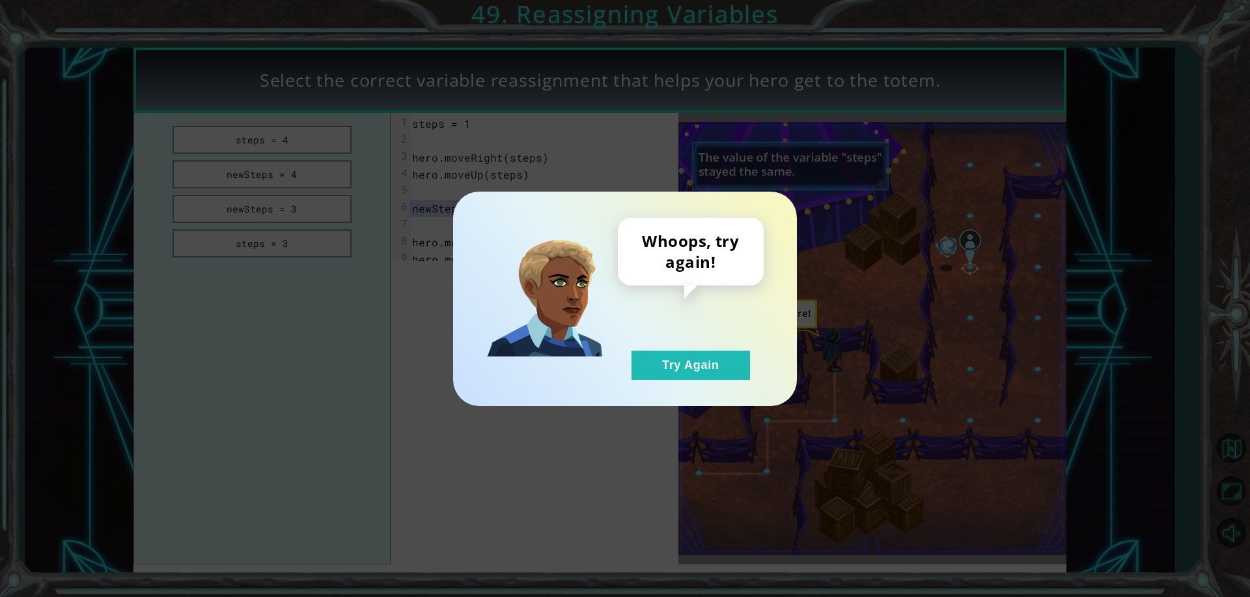
click at [625, 364] on div "Whoops, try again! Try Again" at bounding box center [691, 299] width 146 height 162
click at [675, 367] on button "Try Again" at bounding box center [691, 364] width 119 height 29
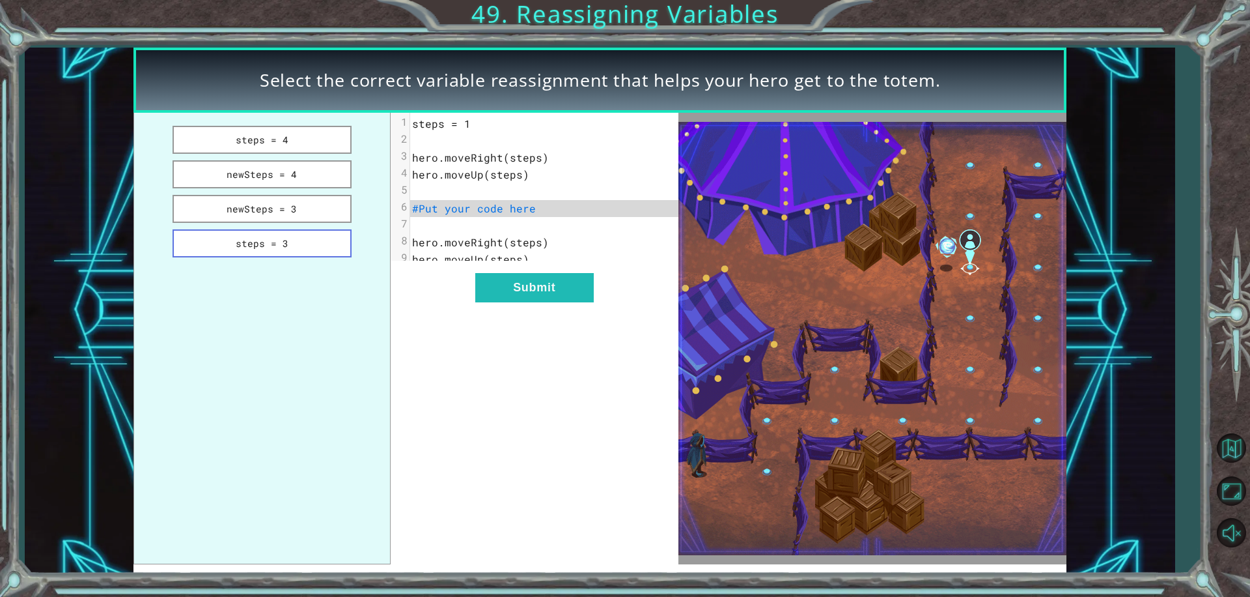
click at [277, 242] on button "steps = 3" at bounding box center [262, 243] width 179 height 28
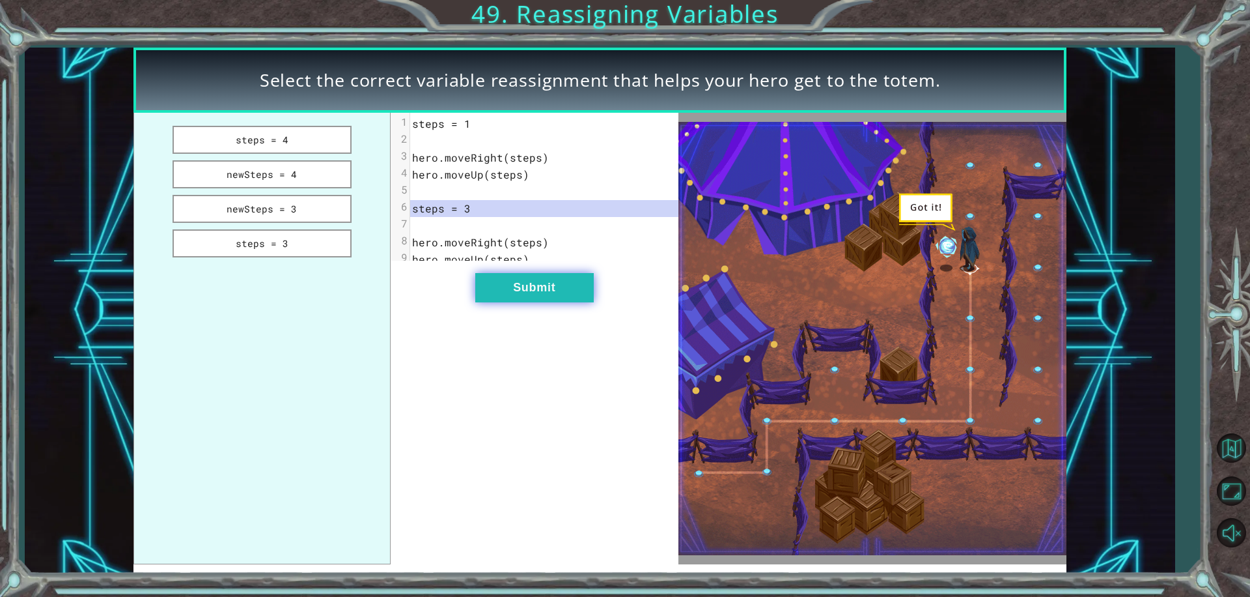
click at [517, 291] on button "Submit" at bounding box center [534, 287] width 119 height 29
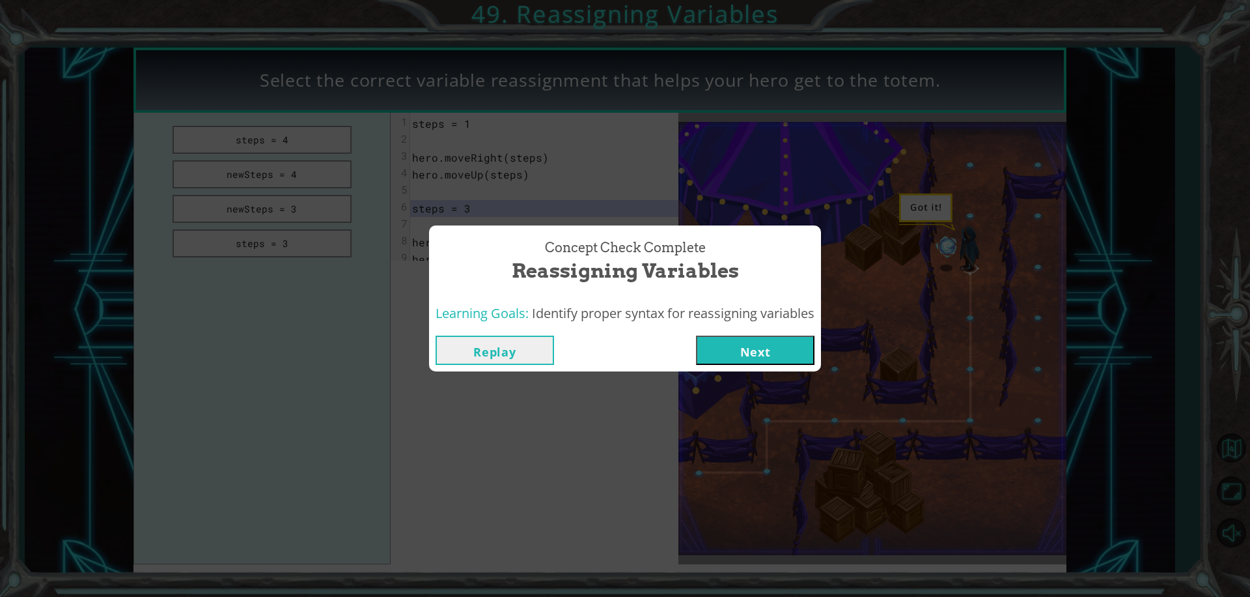
click at [797, 354] on button "Next" at bounding box center [755, 349] width 119 height 29
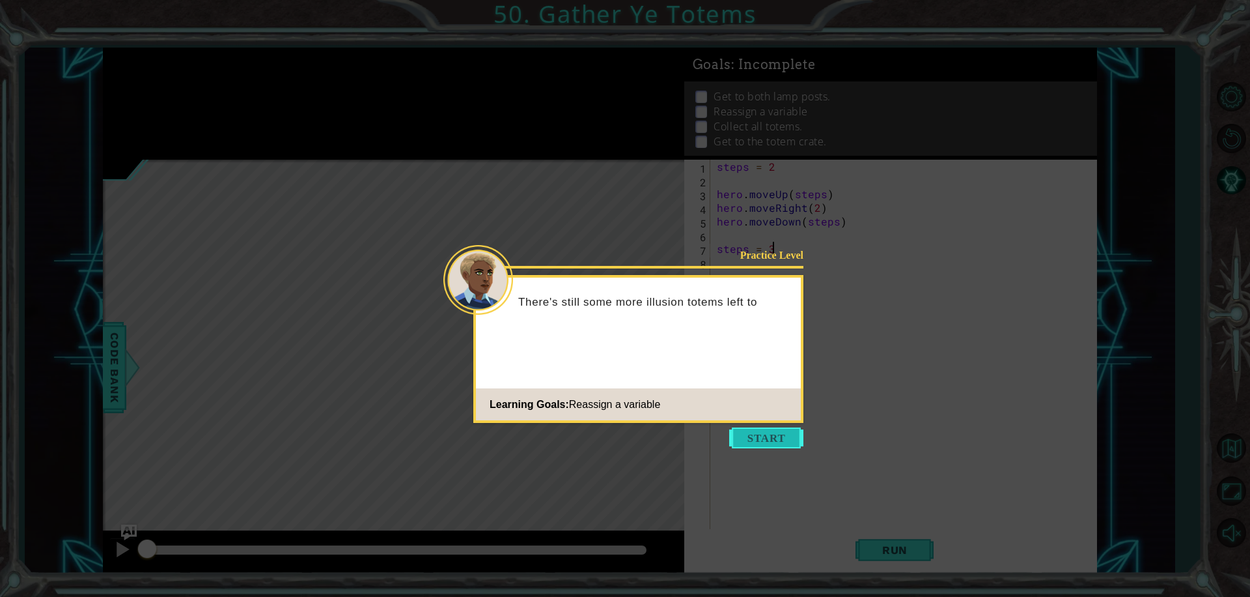
click at [761, 432] on button "Start" at bounding box center [766, 437] width 74 height 21
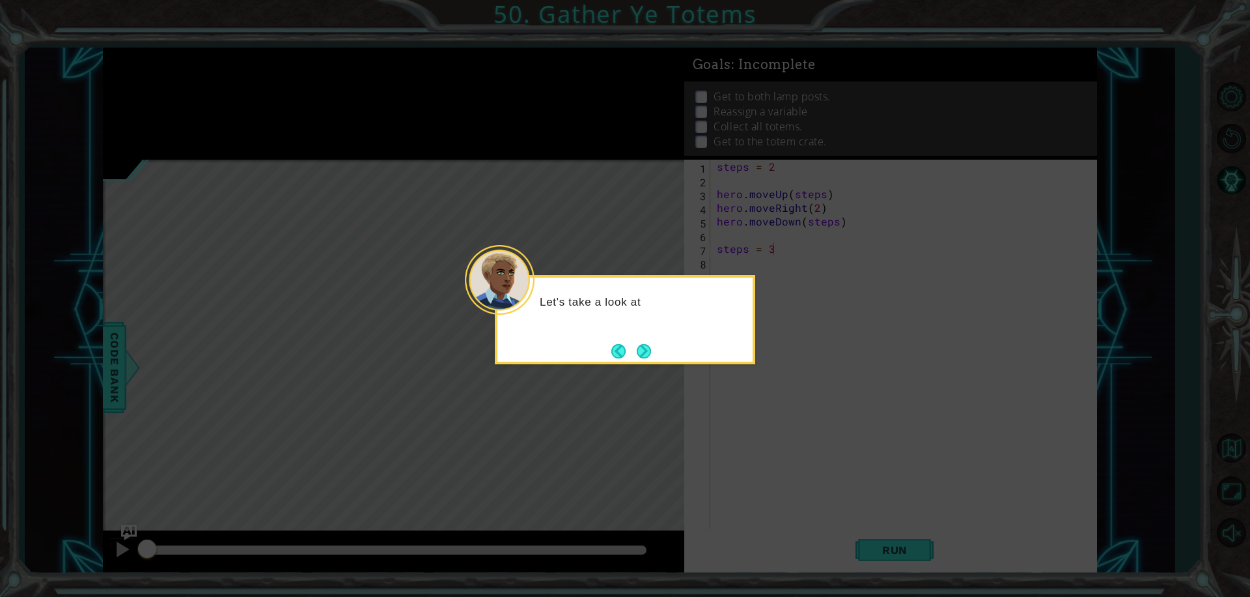
click at [634, 349] on button "Next" at bounding box center [644, 350] width 23 height 23
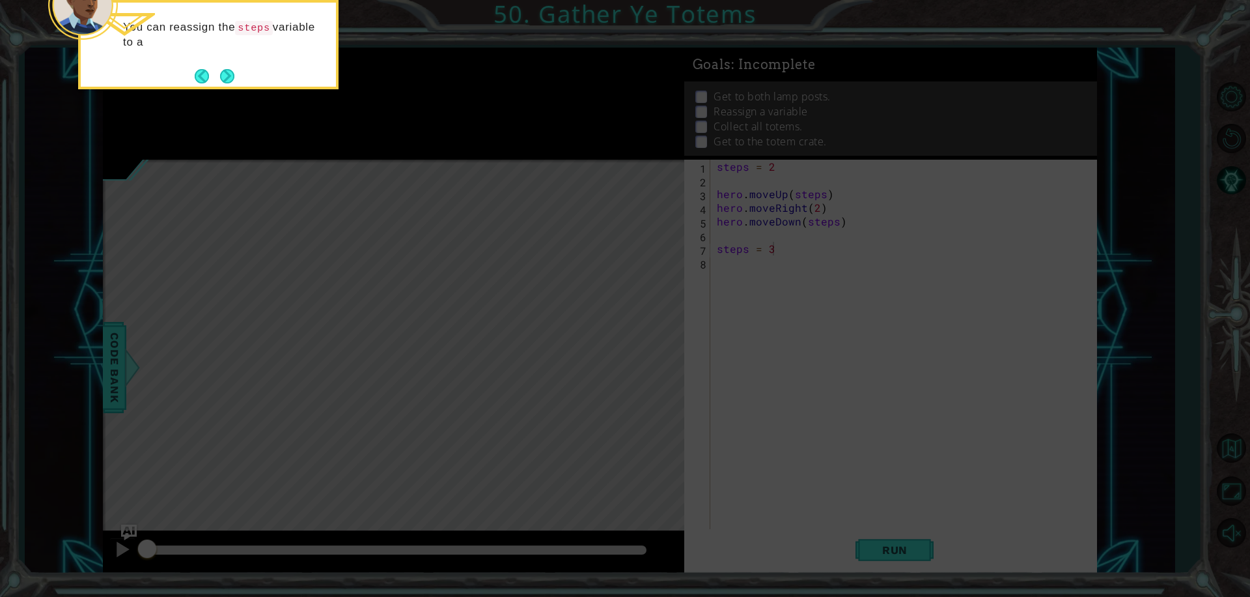
click at [214, 67] on footer at bounding box center [215, 76] width 40 height 20
click at [216, 76] on button "Back" at bounding box center [207, 76] width 25 height 14
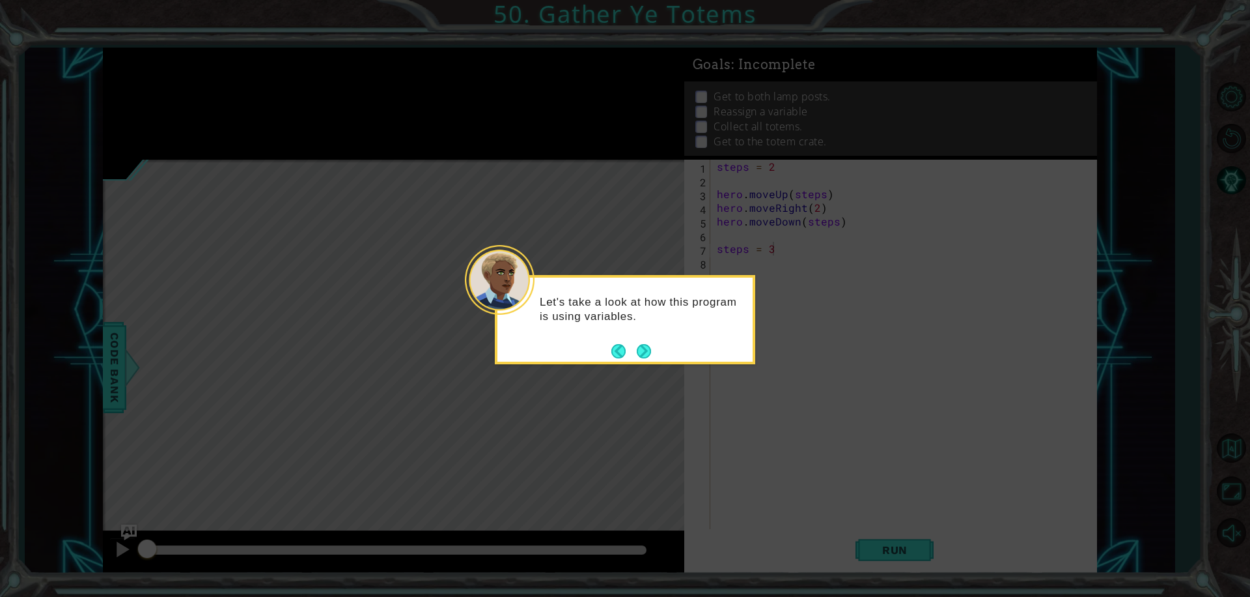
click at [641, 359] on button "Next" at bounding box center [643, 350] width 23 height 23
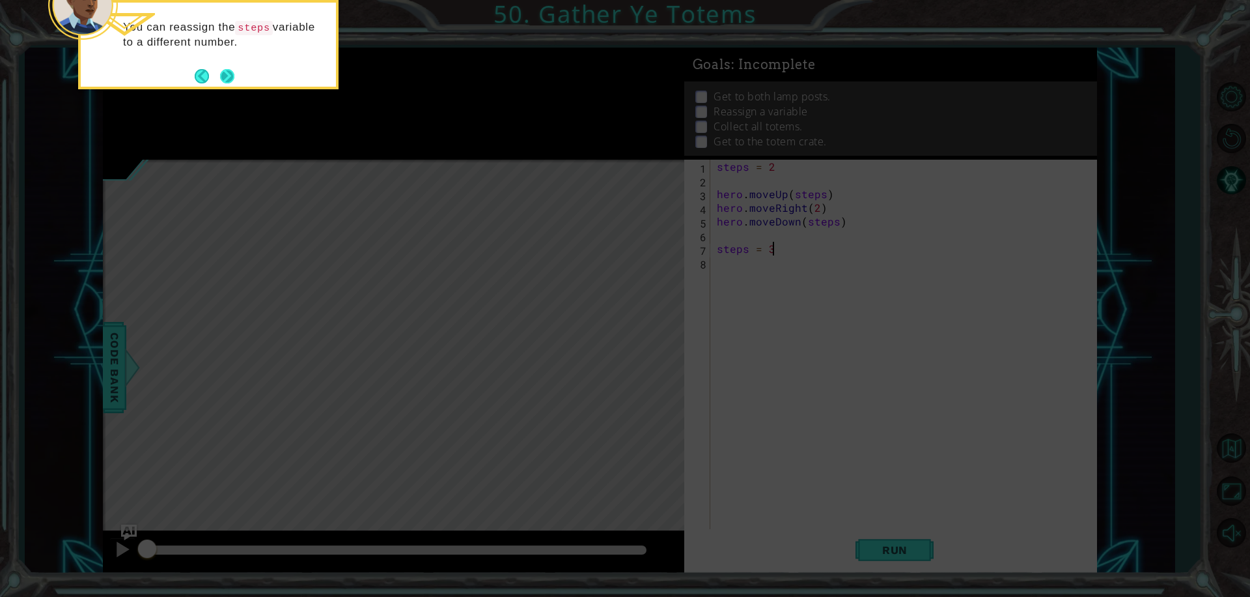
click at [232, 78] on button "Next" at bounding box center [227, 75] width 23 height 23
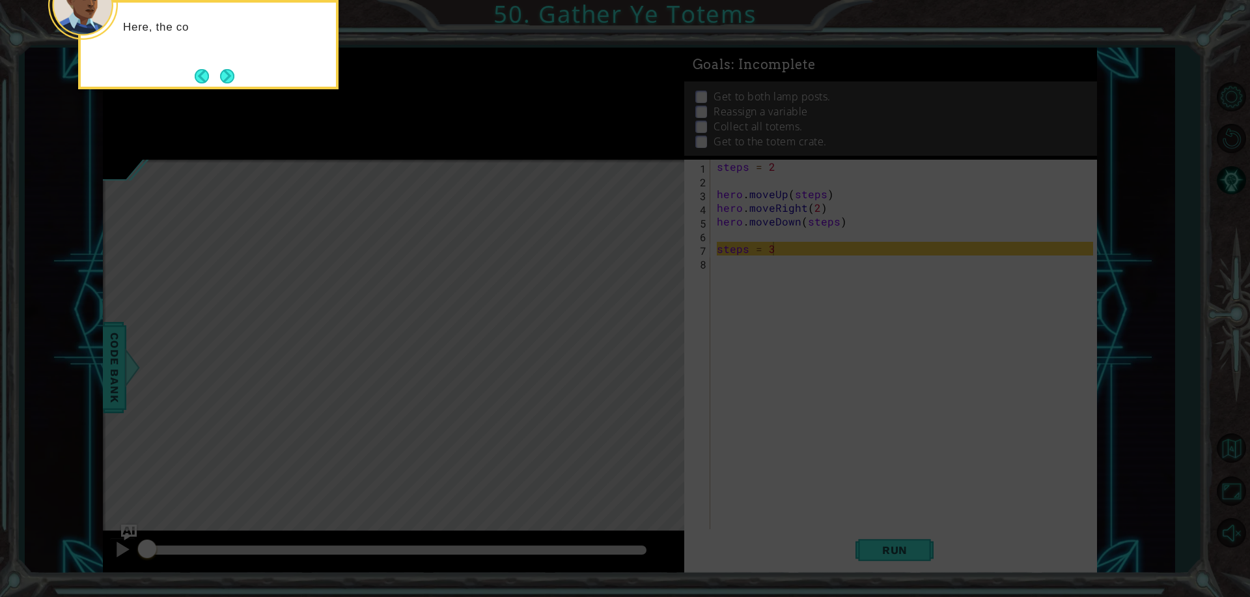
click at [232, 78] on button "Next" at bounding box center [227, 76] width 14 height 14
click at [229, 77] on button "Next" at bounding box center [227, 76] width 17 height 17
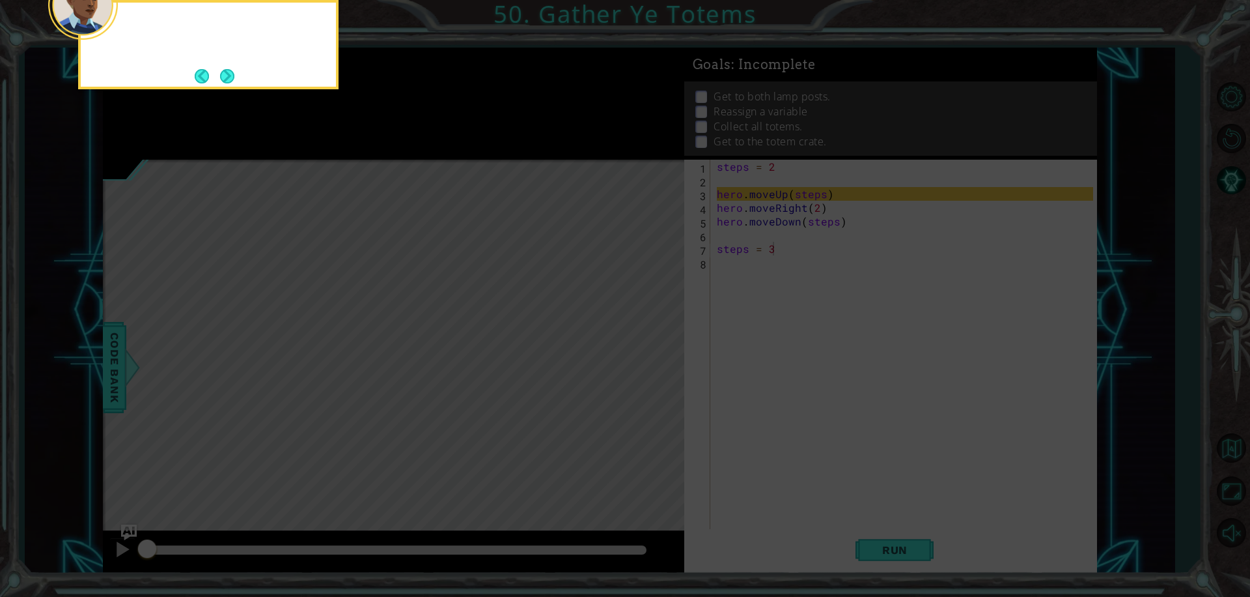
click at [229, 77] on button "Next" at bounding box center [227, 76] width 14 height 14
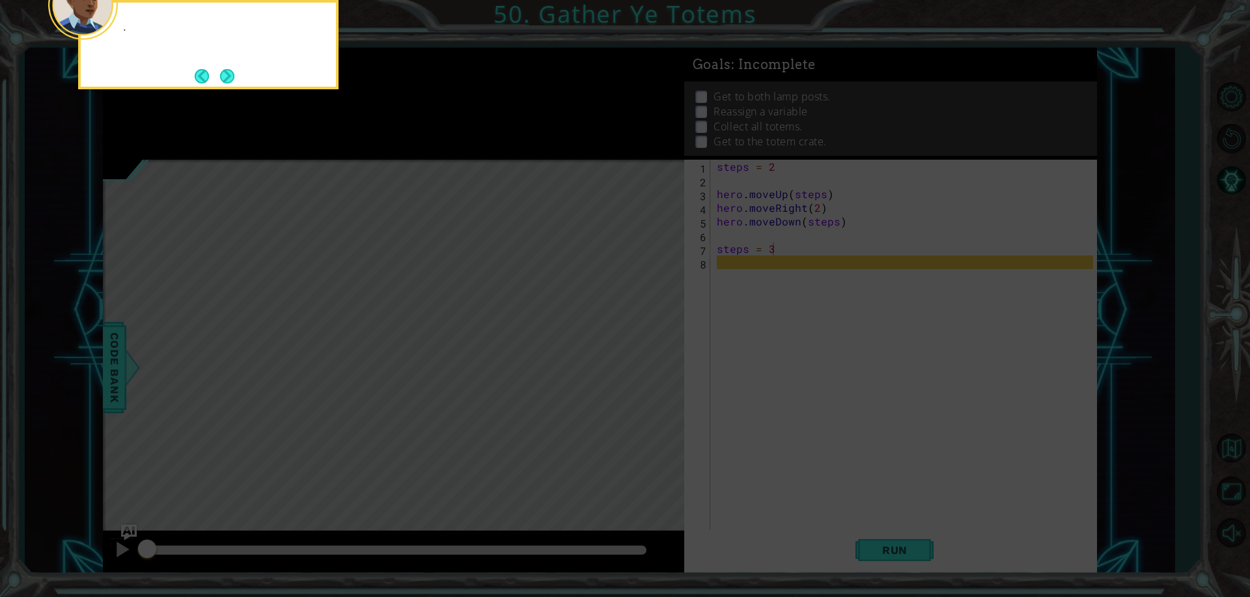
click at [229, 77] on button "Next" at bounding box center [227, 76] width 20 height 20
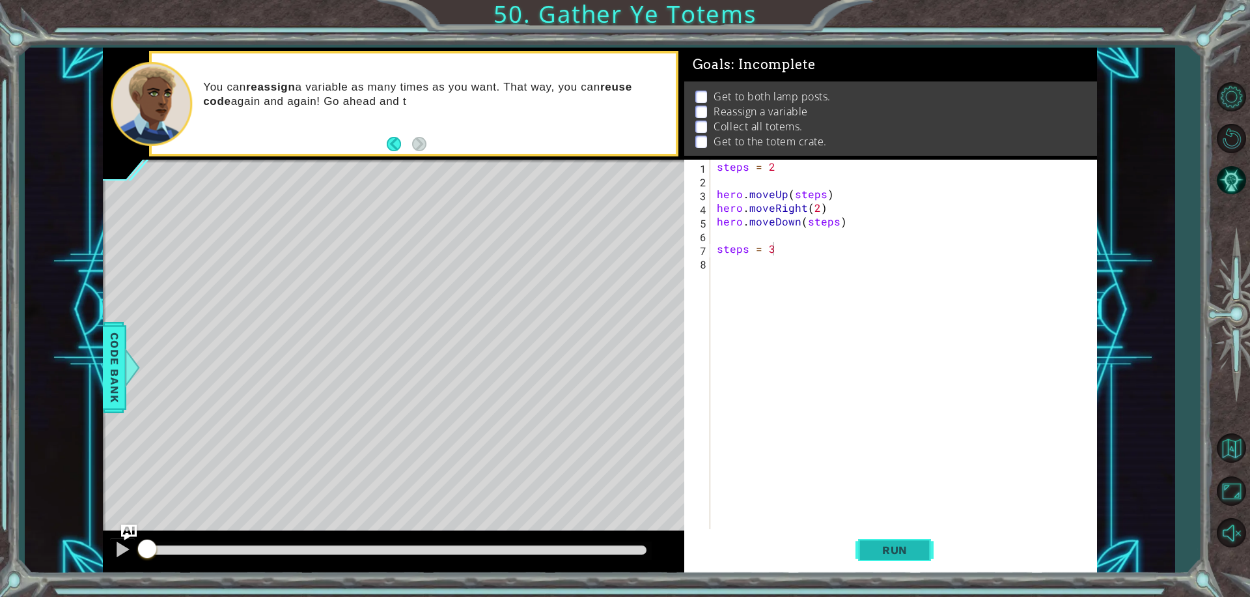
click at [908, 549] on span "Run" at bounding box center [894, 549] width 51 height 13
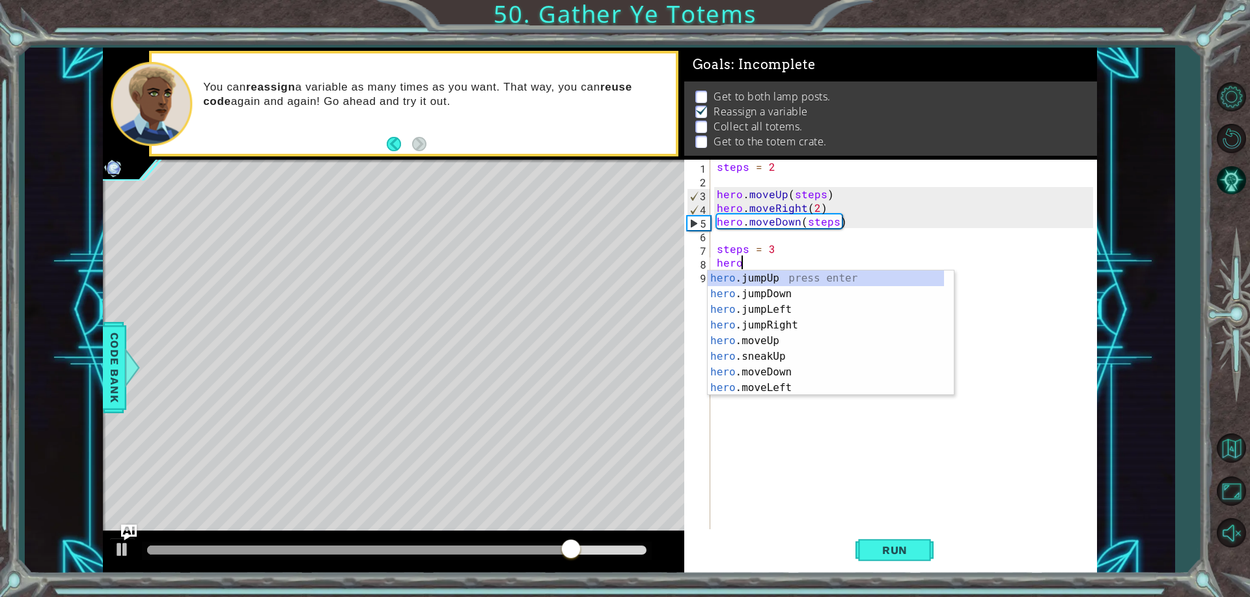
scroll to position [0, 1]
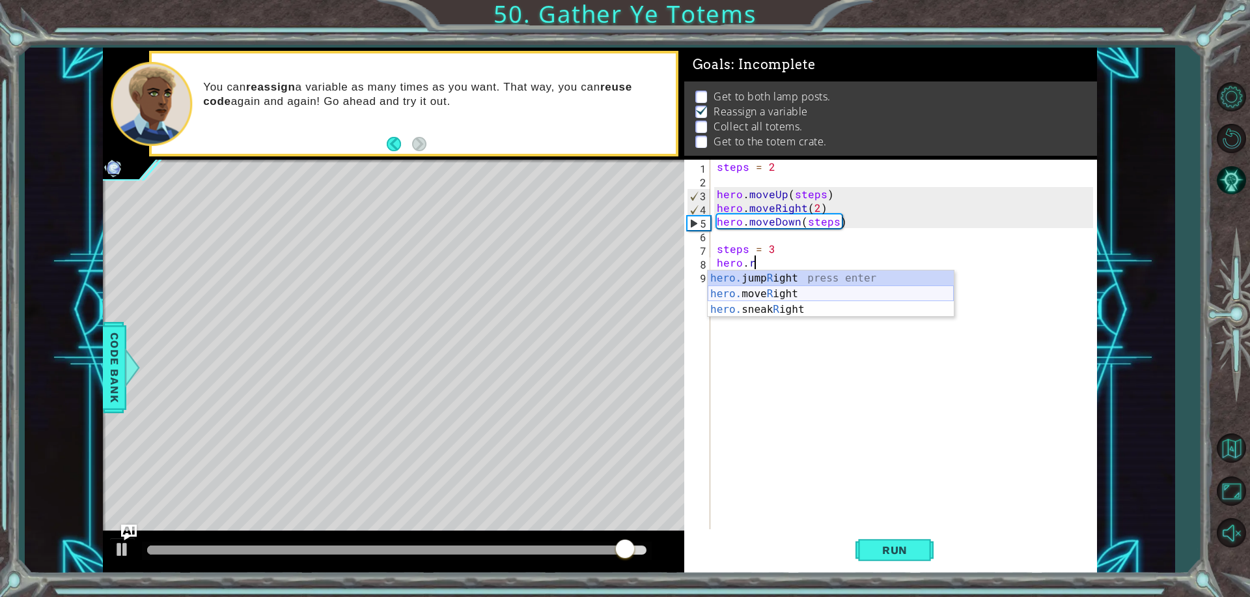
click at [781, 287] on div "hero. jump R ight press enter hero. move R ight press enter hero. sneak R ight …" at bounding box center [831, 309] width 246 height 78
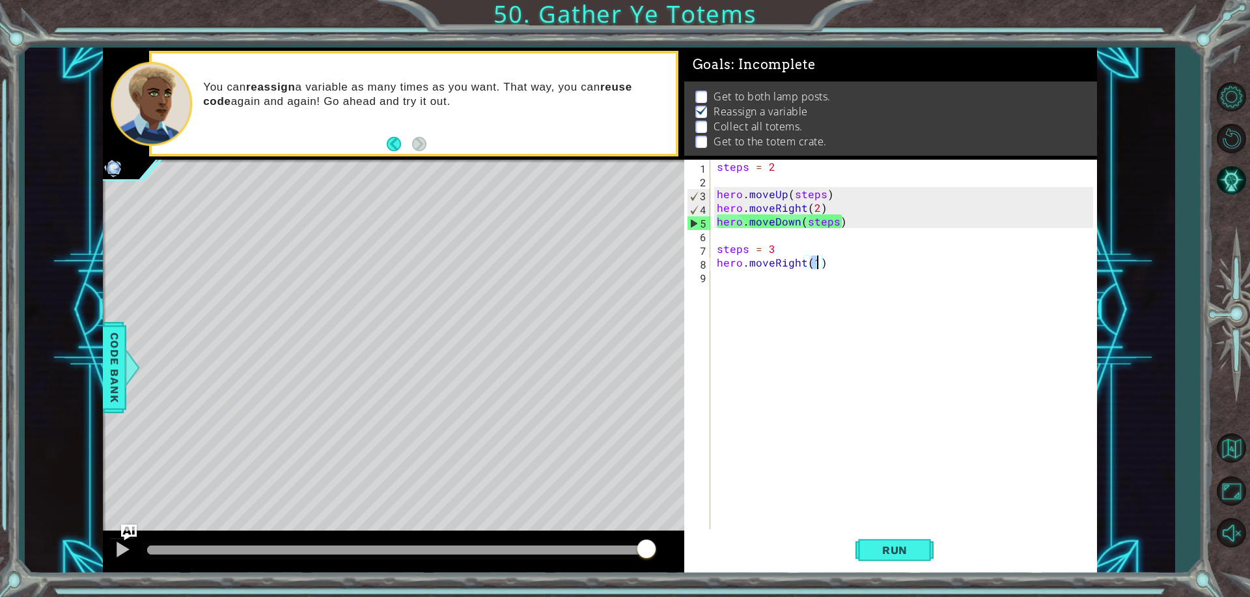
click at [776, 246] on div "steps = 2 hero . moveUp ( steps ) hero . moveRight ( 2 ) hero . moveDown ( step…" at bounding box center [907, 358] width 386 height 397
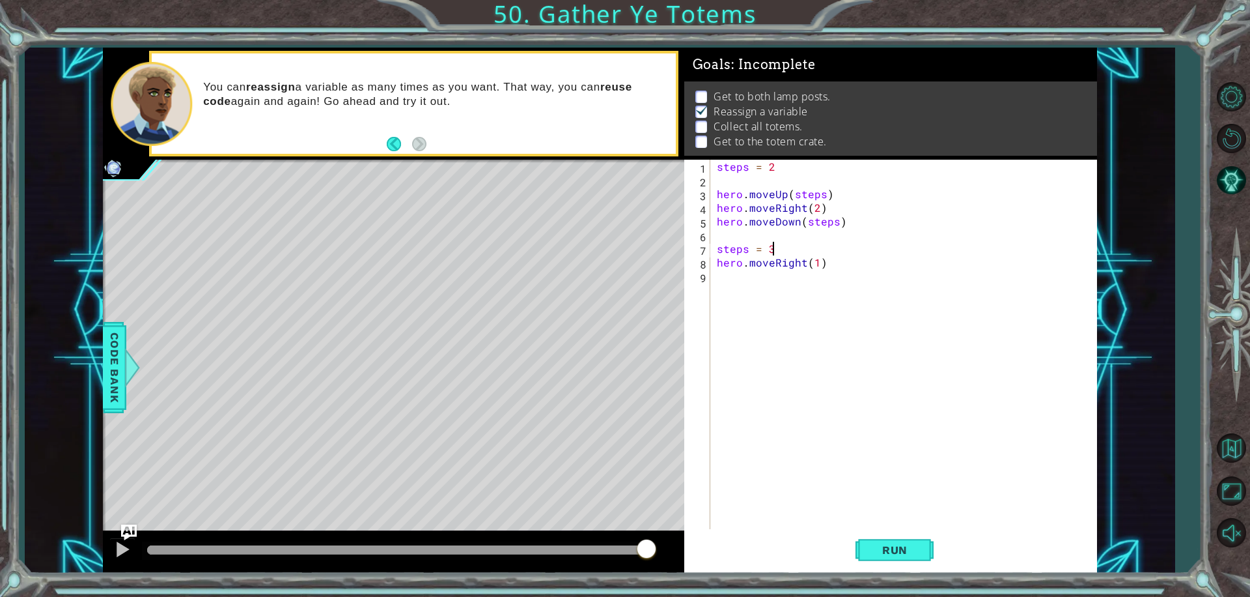
scroll to position [0, 3]
click at [909, 550] on span "Run" at bounding box center [894, 549] width 51 height 13
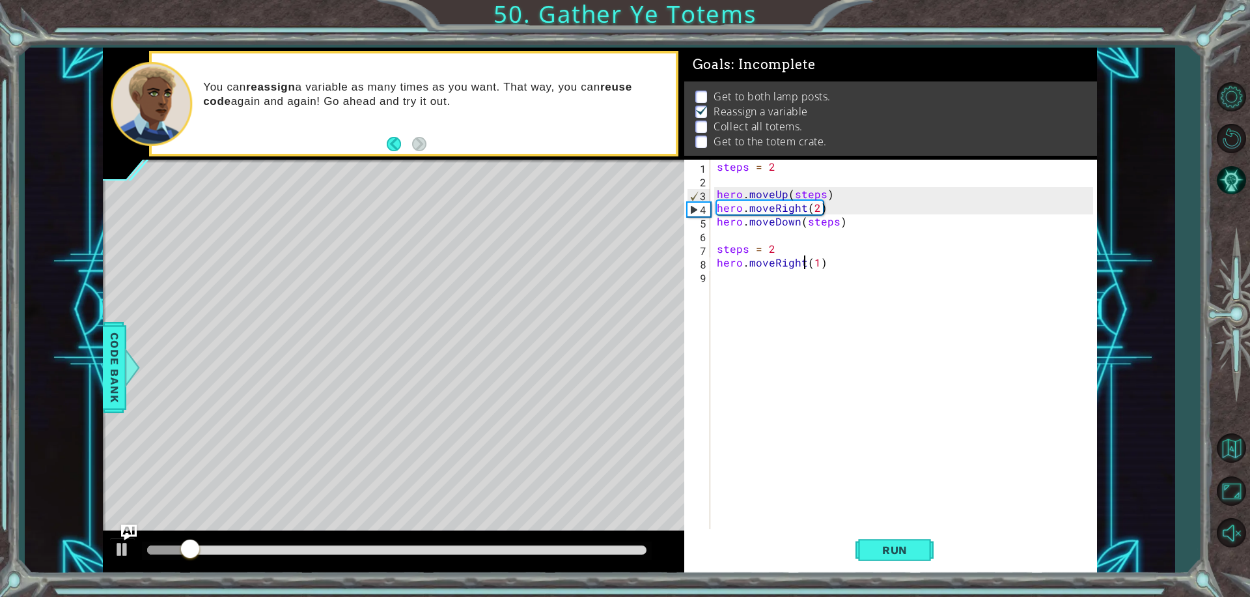
click at [803, 261] on div "steps = 2 hero . moveUp ( steps ) hero . moveRight ( 2 ) hero . moveDown ( step…" at bounding box center [907, 358] width 386 height 397
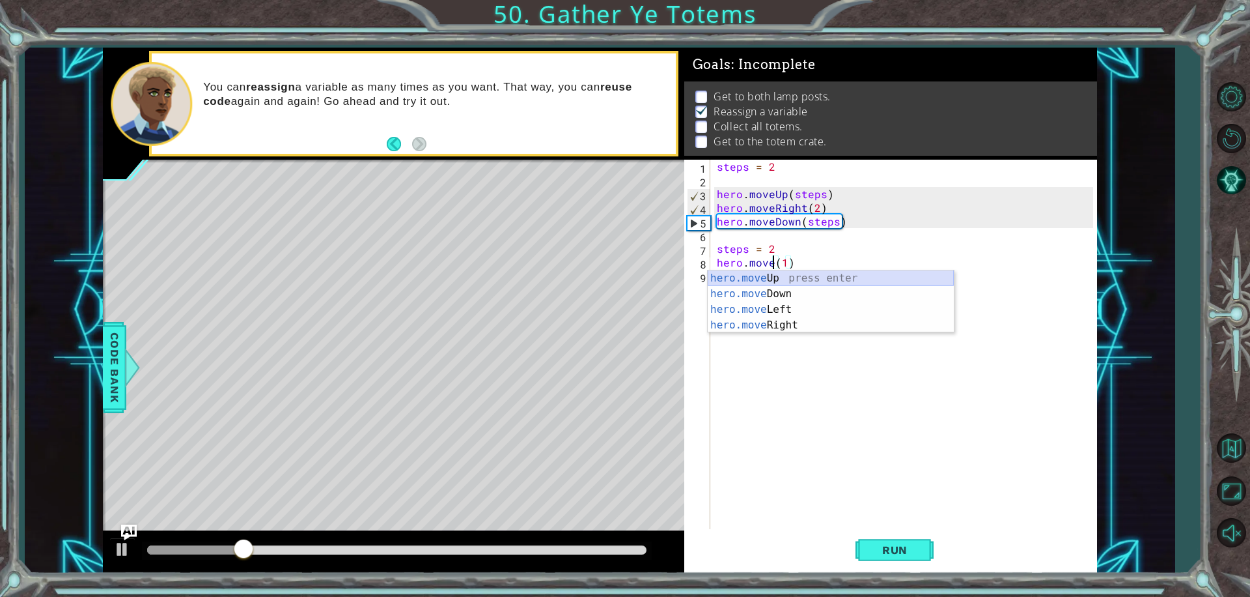
click at [768, 276] on div "hero.move Up press enter hero.move Down press enter hero.move Left press enter …" at bounding box center [831, 317] width 246 height 94
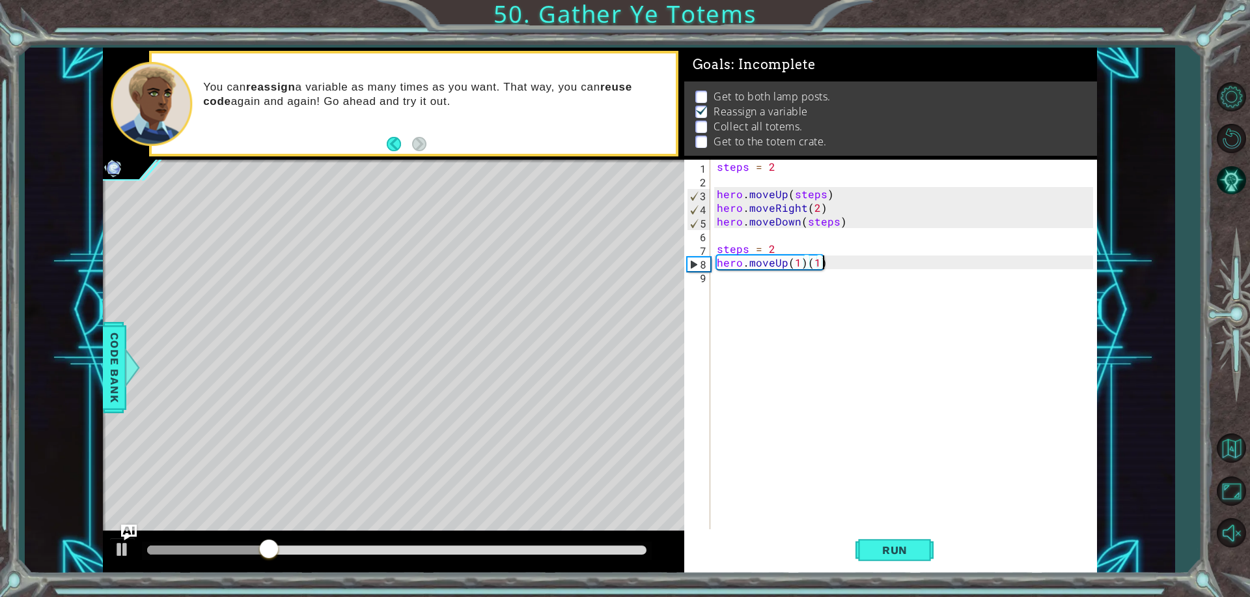
click at [826, 262] on div "steps = 2 hero . moveUp ( steps ) hero . moveRight ( 2 ) hero . moveDown ( step…" at bounding box center [907, 358] width 386 height 397
click at [900, 550] on span "Run" at bounding box center [894, 549] width 51 height 13
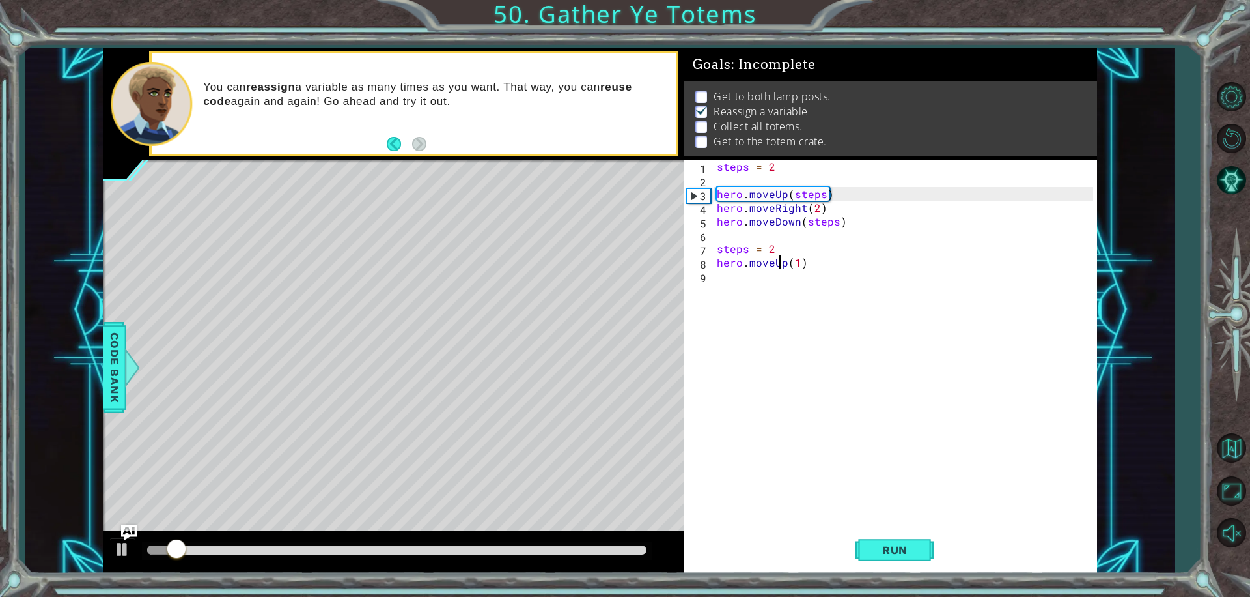
click at [781, 256] on div "steps = 2 hero . moveUp ( steps ) hero . moveRight ( 2 ) hero . moveDown ( step…" at bounding box center [907, 358] width 386 height 397
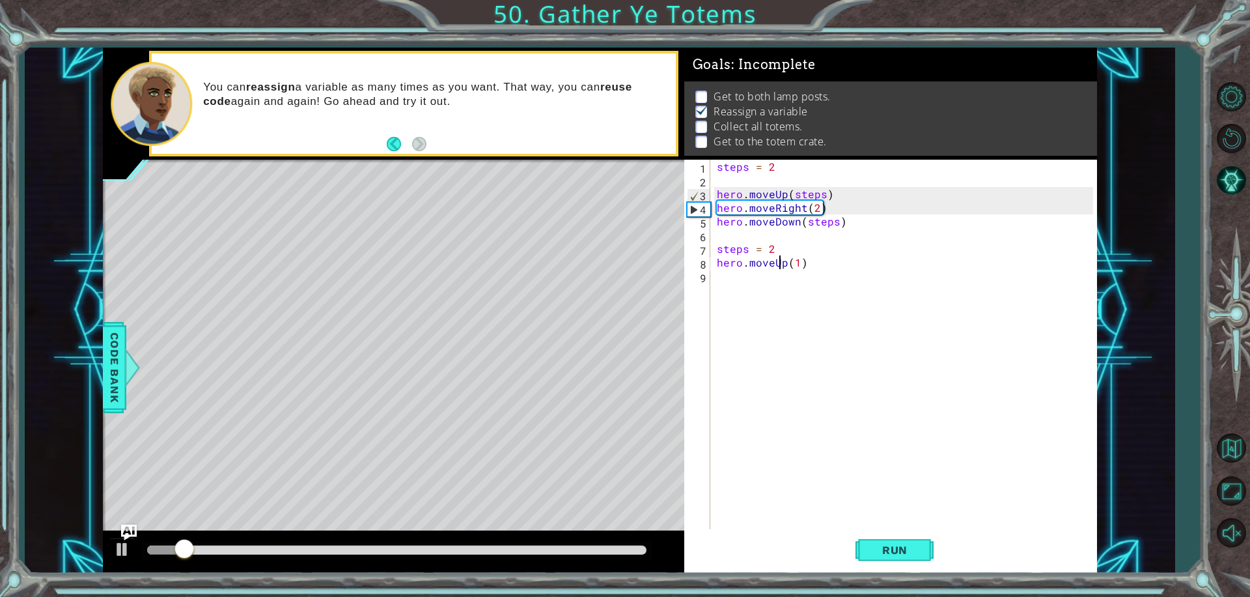
click at [774, 247] on div "steps = 2 hero . moveUp ( steps ) hero . moveRight ( 2 ) hero . moveDown ( step…" at bounding box center [907, 358] width 386 height 397
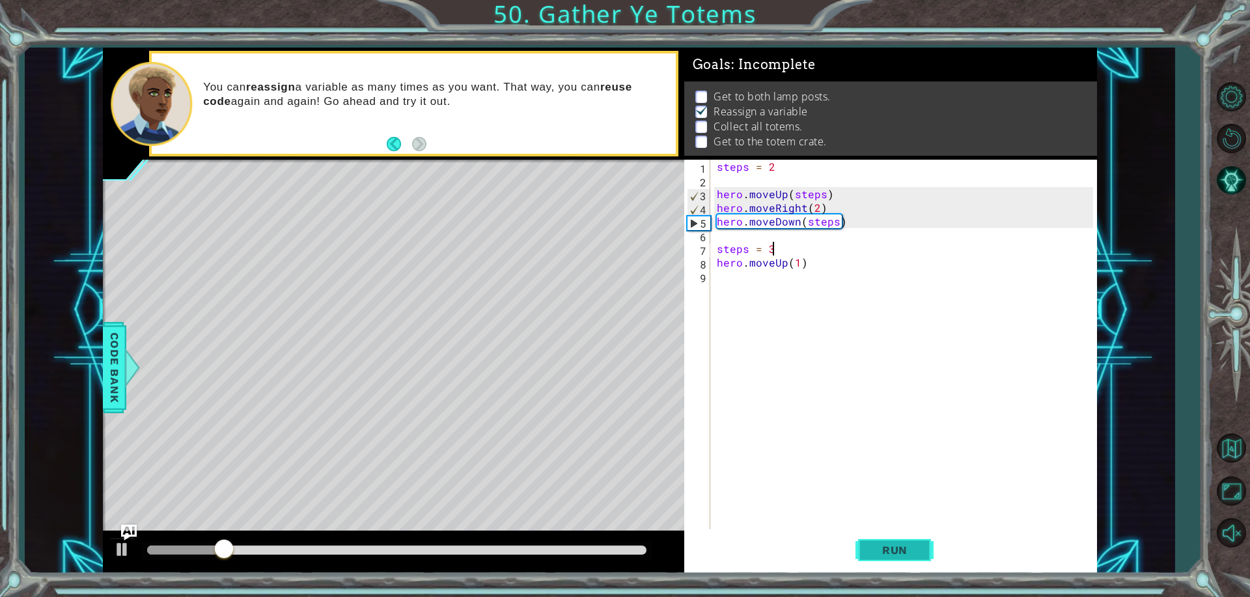
click at [884, 542] on button "Run" at bounding box center [895, 549] width 78 height 41
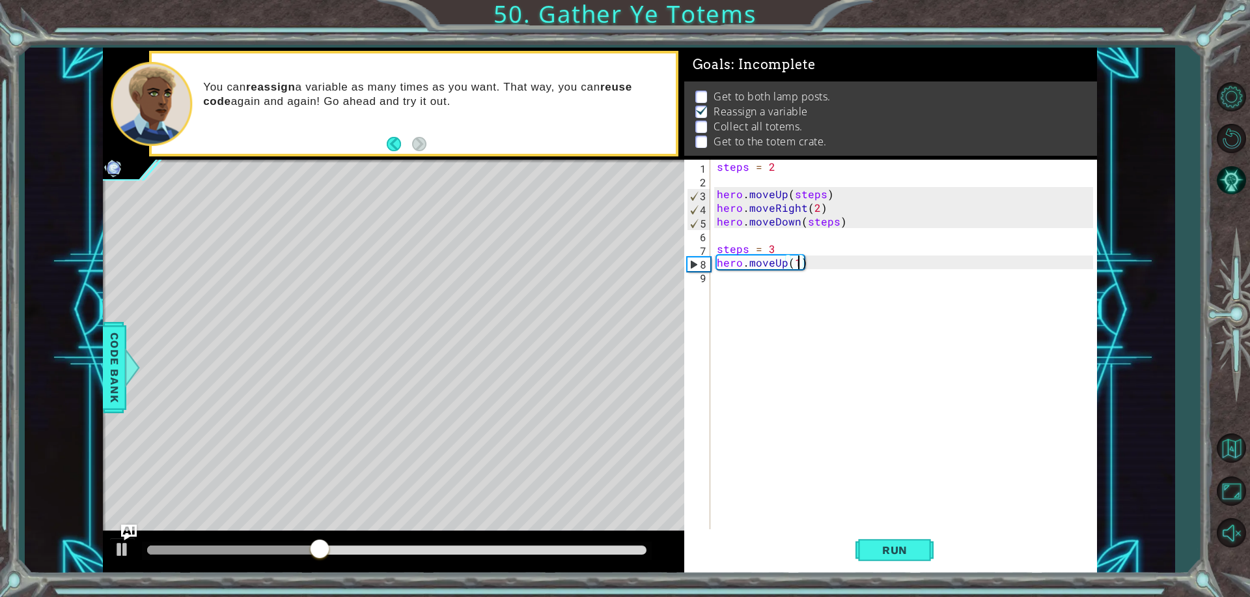
click at [796, 265] on div "steps = 2 hero . moveUp ( steps ) hero . moveRight ( 2 ) hero . moveDown ( step…" at bounding box center [907, 358] width 386 height 397
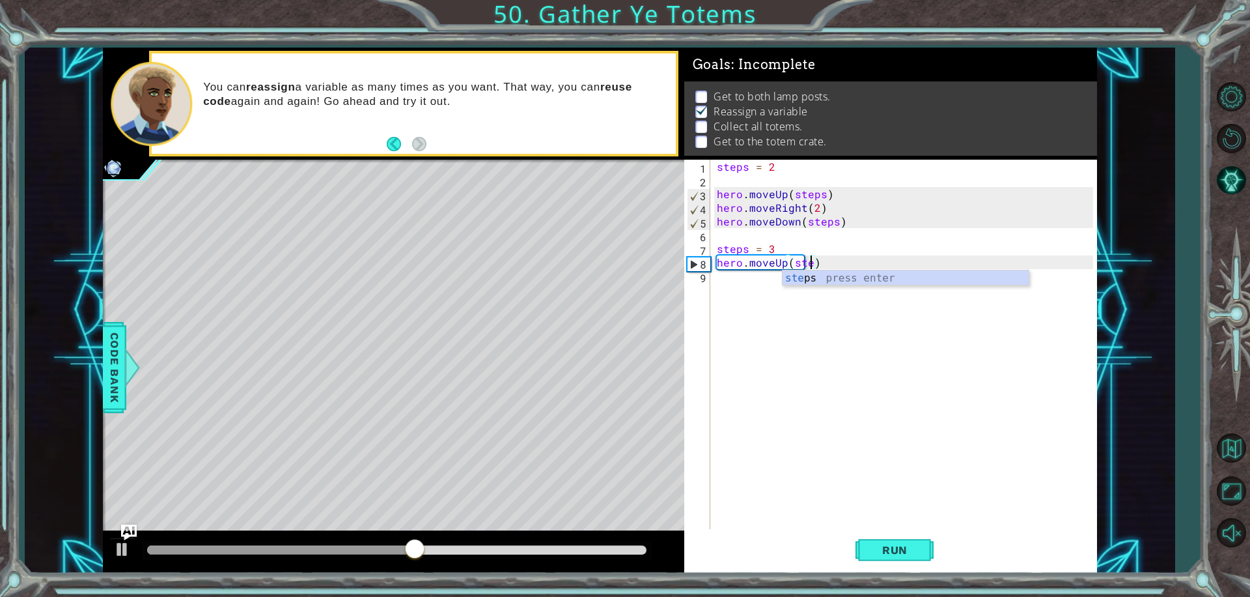
scroll to position [0, 6]
type textarea "hero.moveUp(steps)"
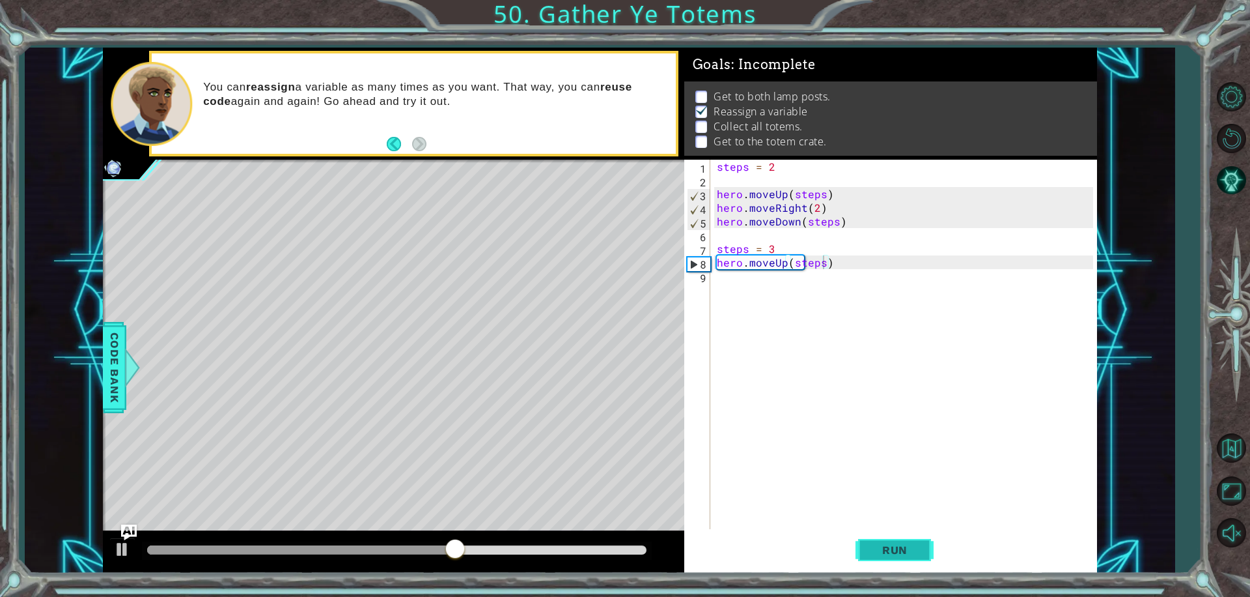
click at [895, 547] on span "Run" at bounding box center [894, 549] width 51 height 13
click at [720, 277] on div "steps = 2 hero . moveUp ( steps ) hero . moveRight ( 2 ) hero . moveDown ( step…" at bounding box center [907, 358] width 386 height 397
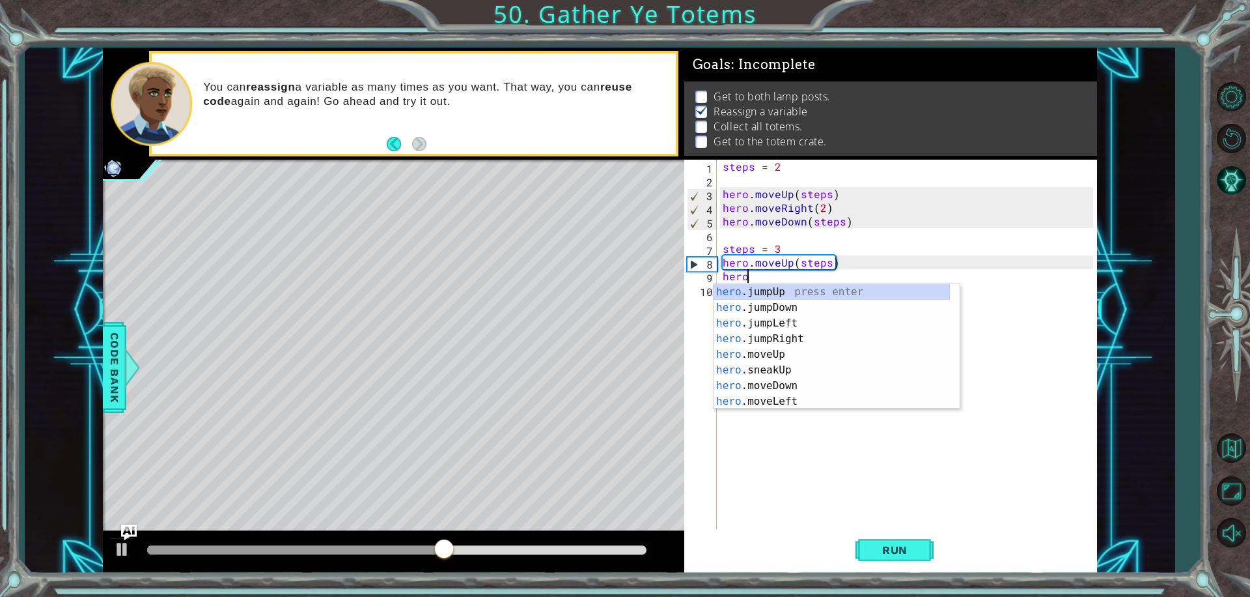
scroll to position [0, 1]
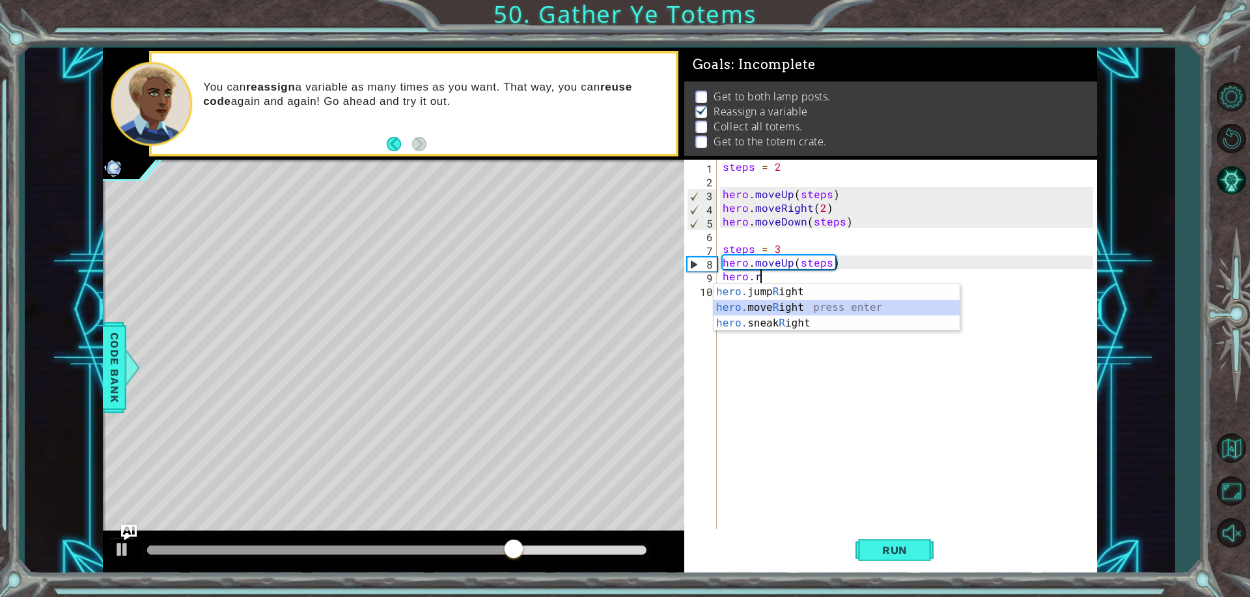
click at [845, 306] on div "hero. jump R ight press enter hero. move R ight press enter hero. sneak R ight …" at bounding box center [837, 323] width 246 height 78
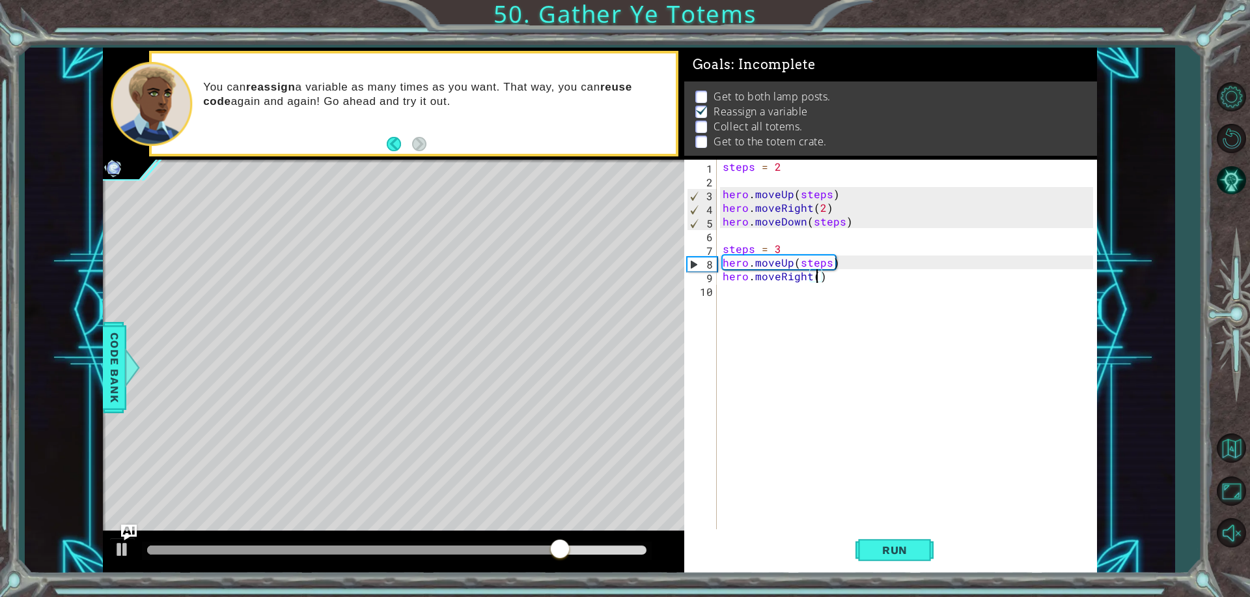
scroll to position [0, 6]
type textarea "hero.moveRight(2)"
click at [895, 546] on span "Run" at bounding box center [894, 549] width 51 height 13
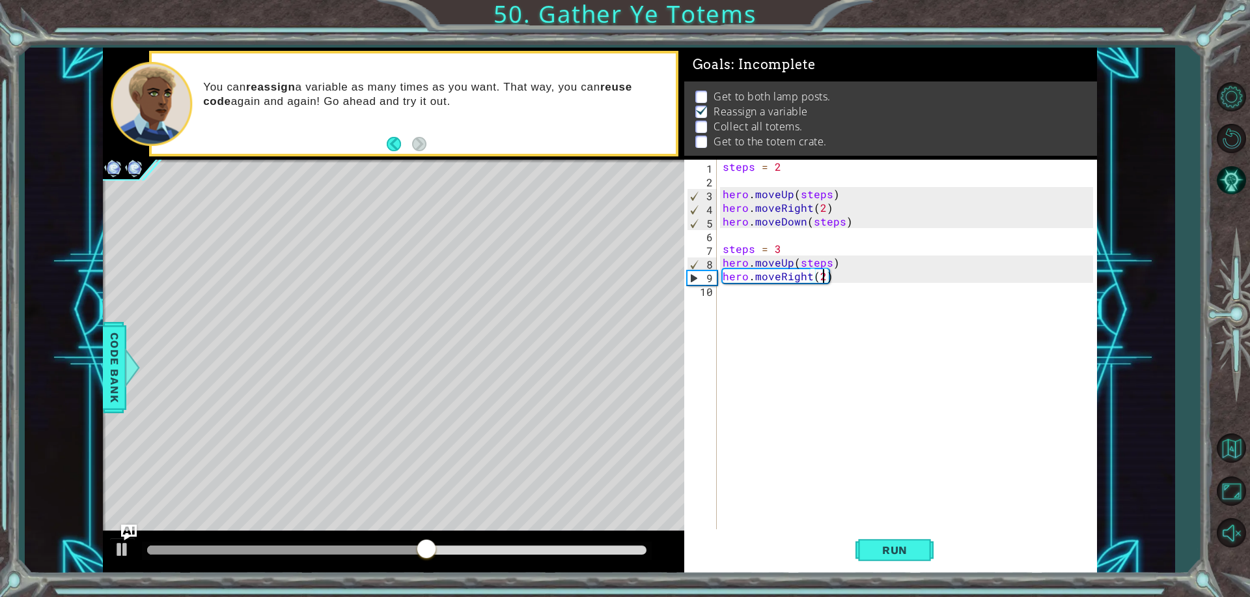
click at [742, 300] on div "steps = 2 hero . moveUp ( steps ) hero . moveRight ( 2 ) hero . moveDown ( step…" at bounding box center [910, 358] width 380 height 397
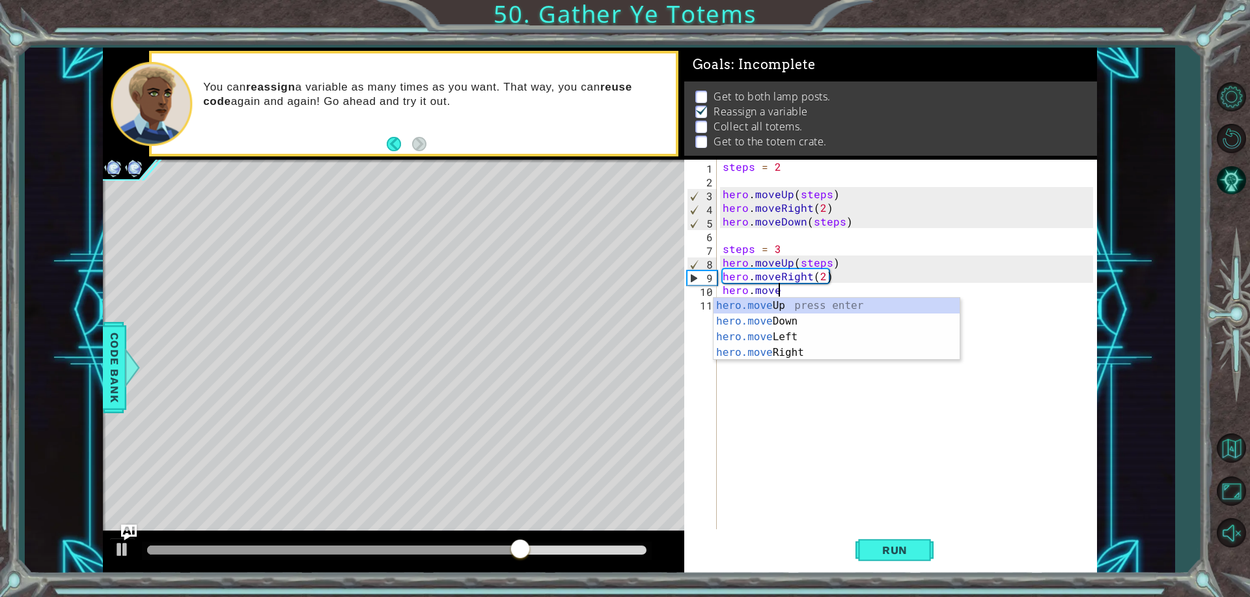
scroll to position [0, 3]
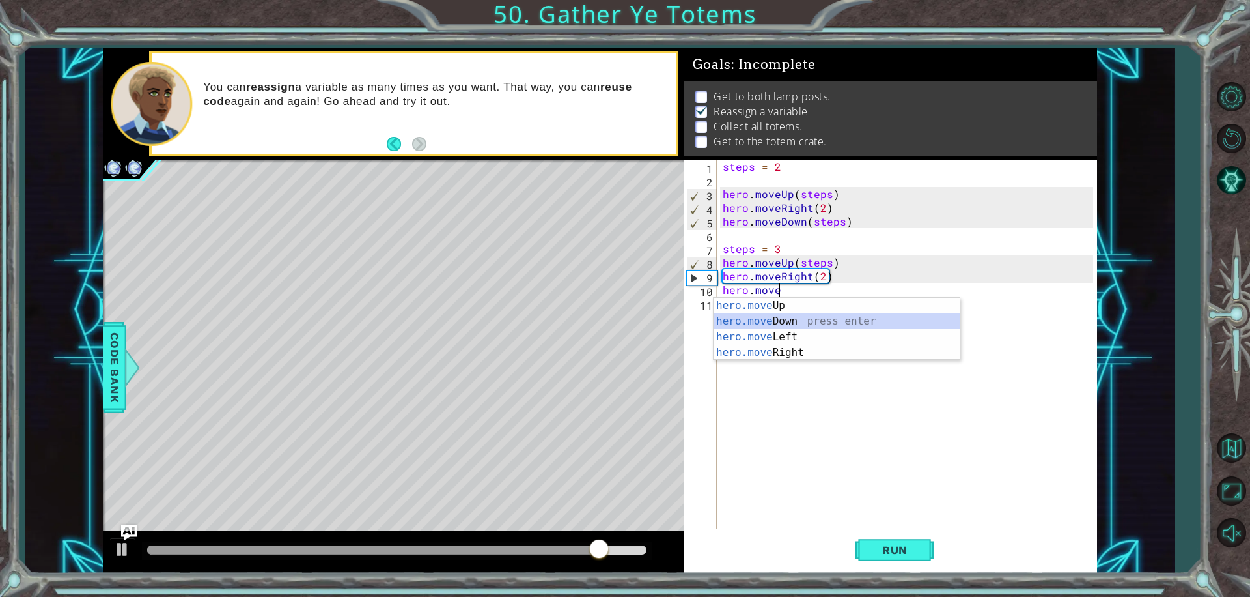
click at [763, 322] on div "hero.move Up press enter hero.move Down press enter hero.move Left press enter …" at bounding box center [837, 345] width 246 height 94
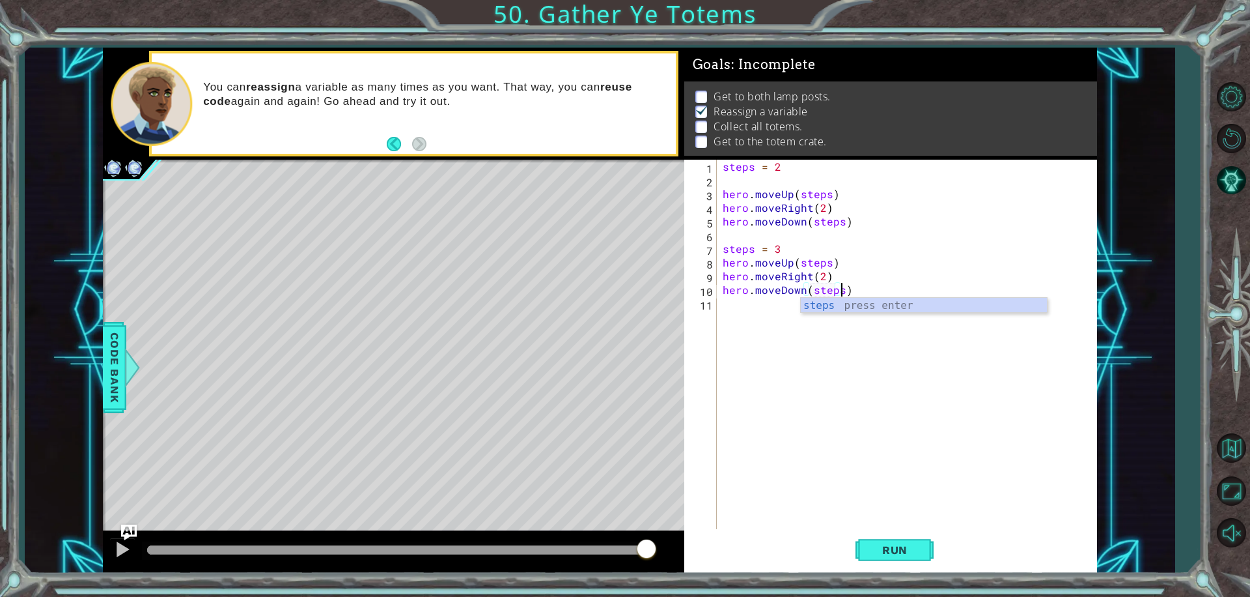
scroll to position [0, 7]
type textarea "hero.moveDown(steps)"
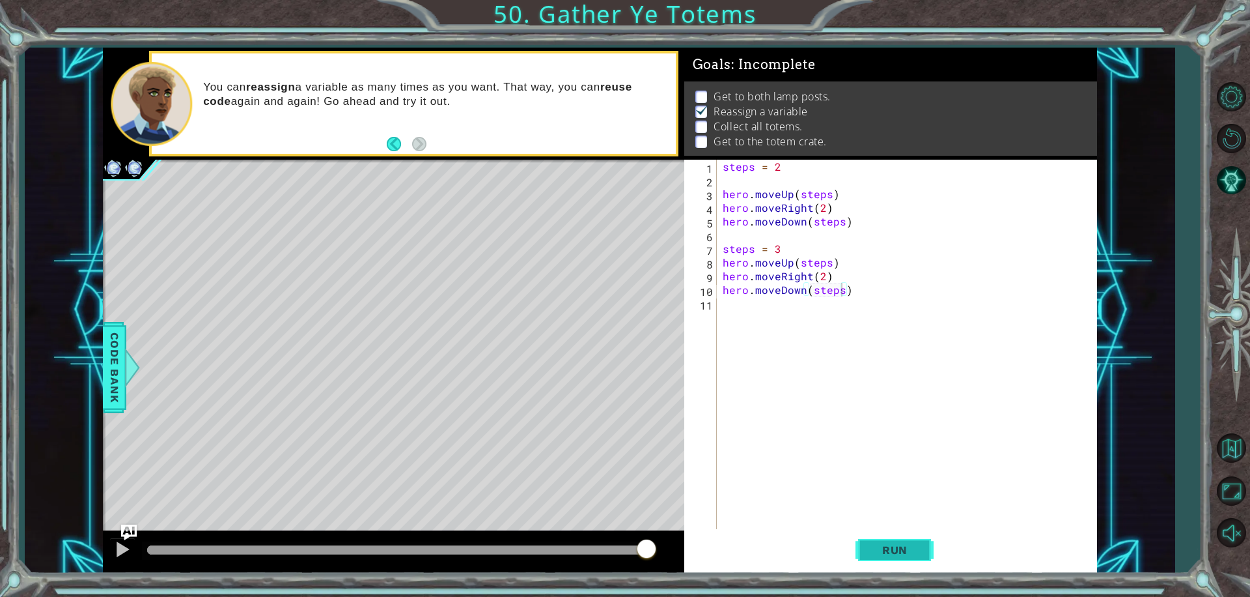
click at [873, 535] on button "Run" at bounding box center [895, 549] width 78 height 41
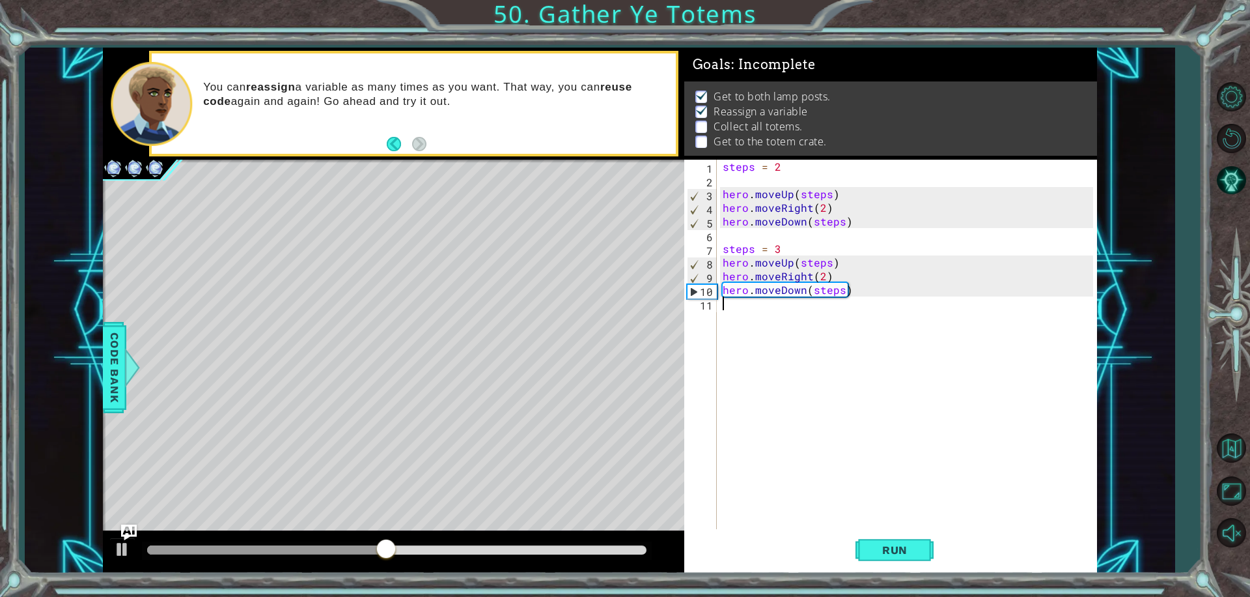
click at [746, 316] on div "steps = 2 hero . moveUp ( steps ) hero . moveRight ( 2 ) hero . moveDown ( step…" at bounding box center [910, 358] width 380 height 397
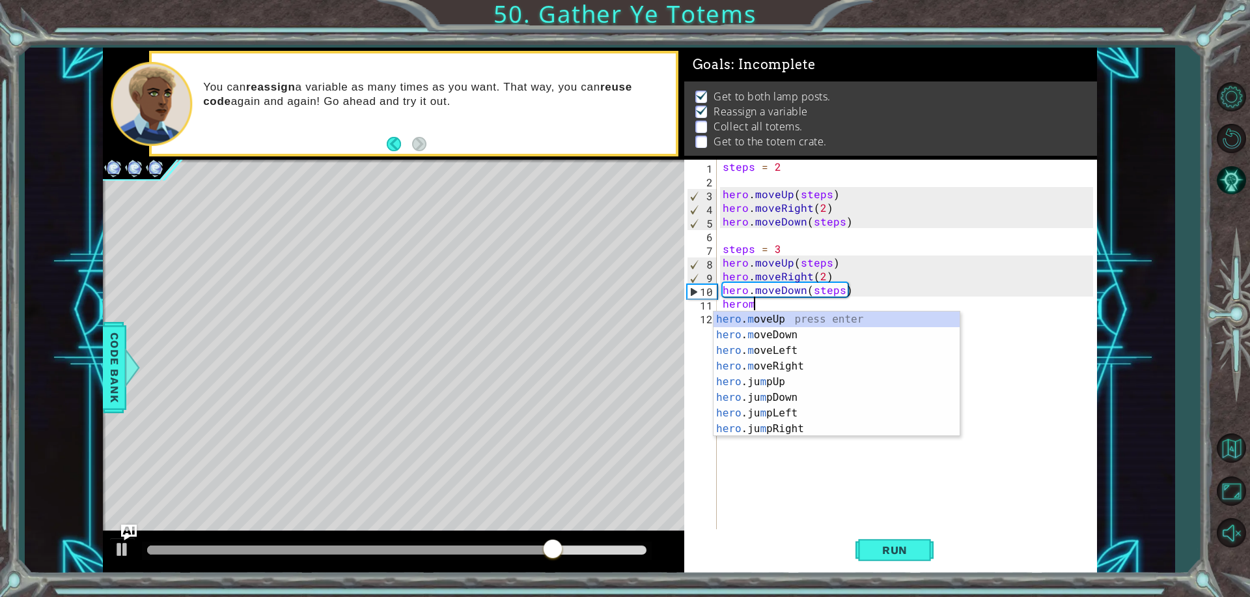
scroll to position [0, 1]
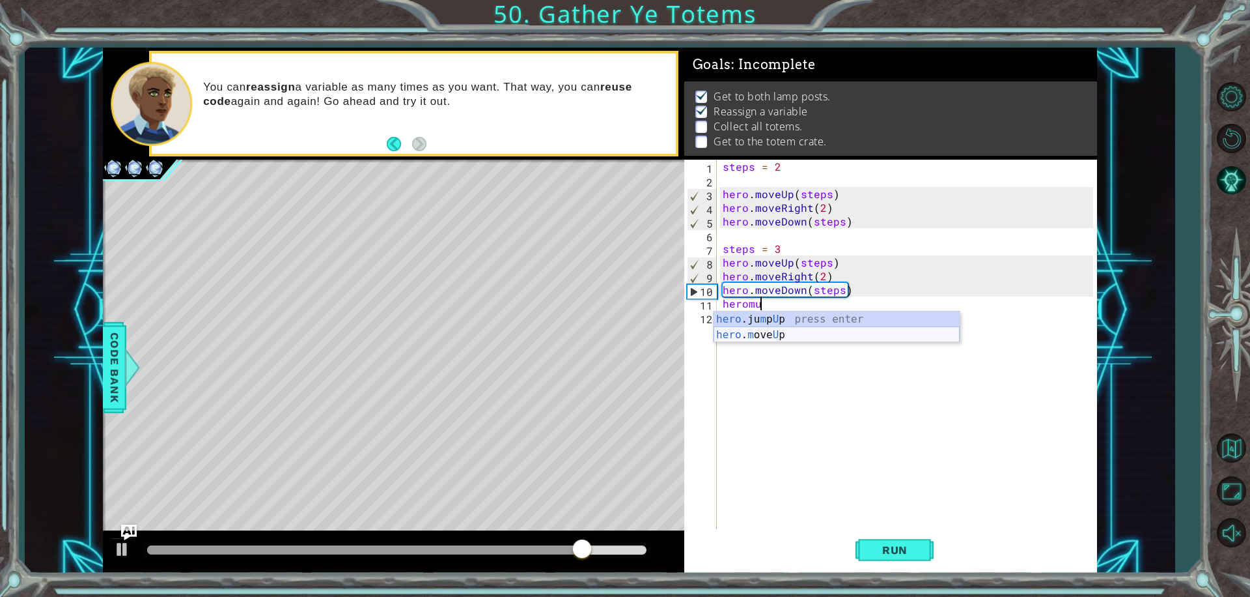
click at [771, 337] on div "hero .ju m p U p press enter hero . m ove U p press enter" at bounding box center [837, 342] width 246 height 63
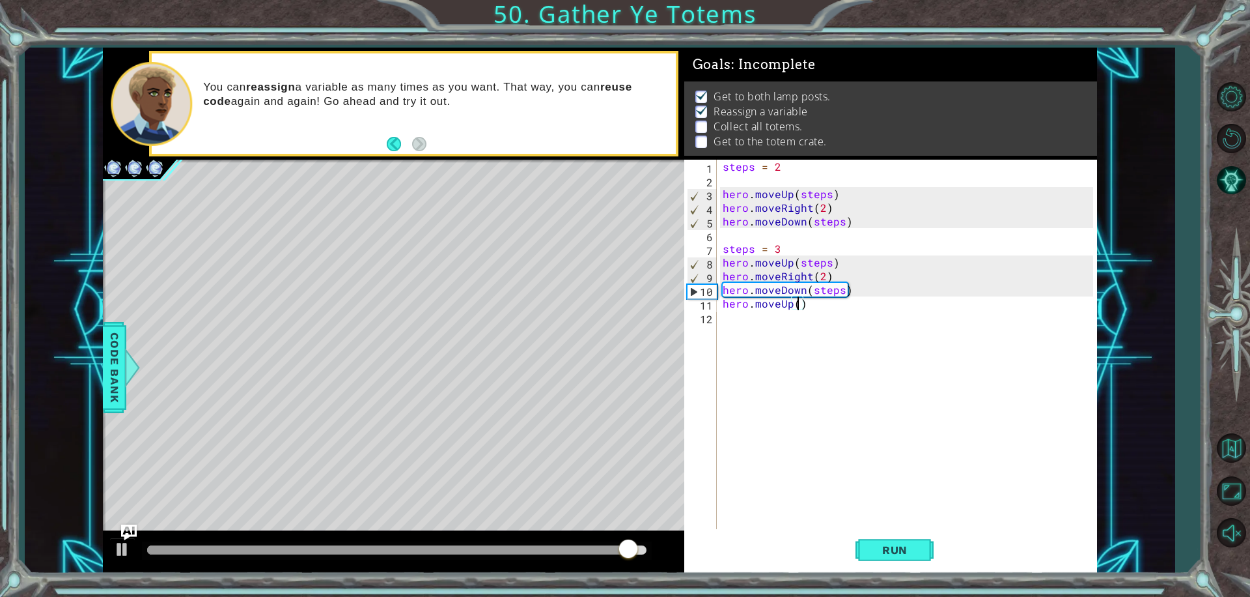
type textarea "hero.moveUp(4)"
click at [929, 550] on button "Run" at bounding box center [895, 549] width 78 height 41
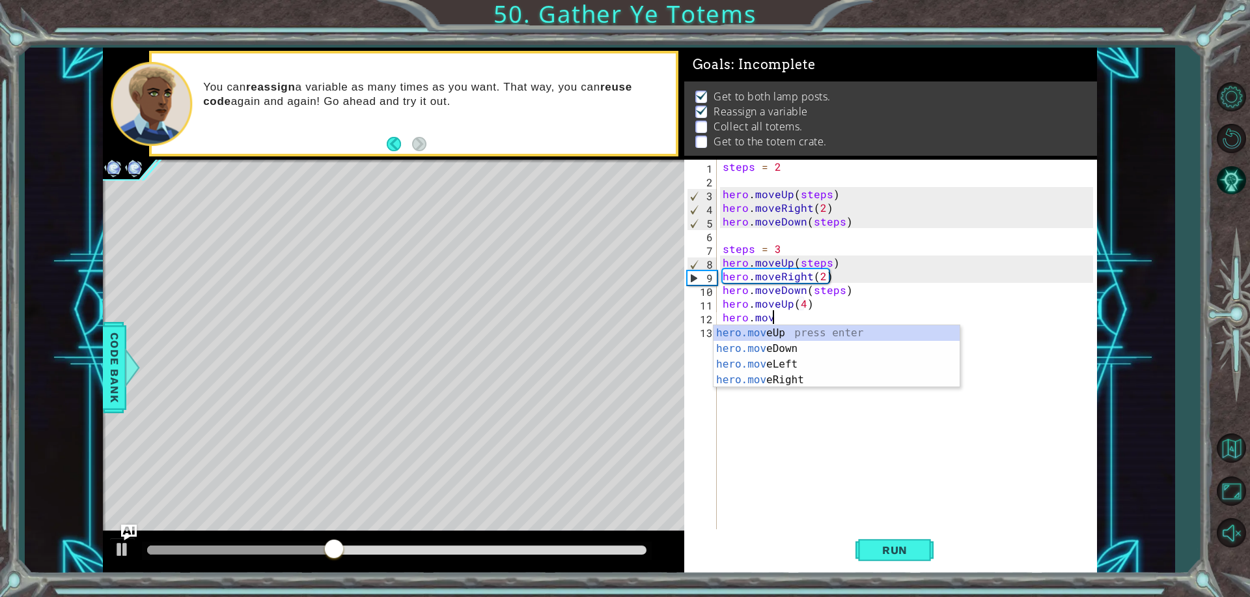
scroll to position [0, 3]
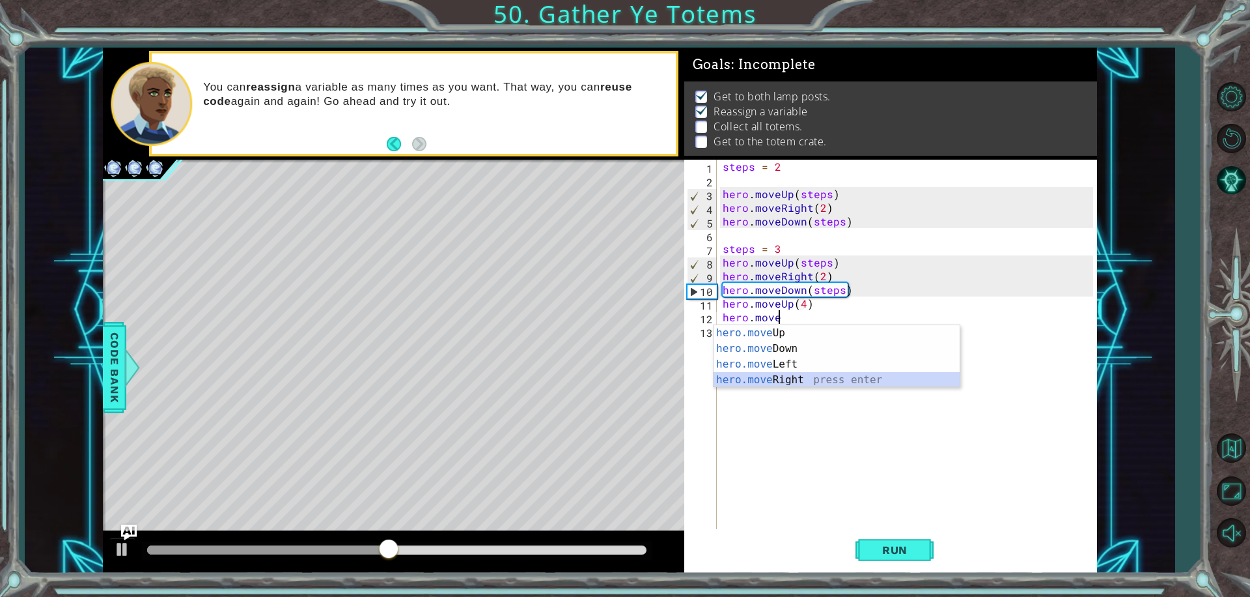
click at [867, 372] on div "hero.move Up press enter hero.move Down press enter hero.move Left press enter …" at bounding box center [837, 372] width 246 height 94
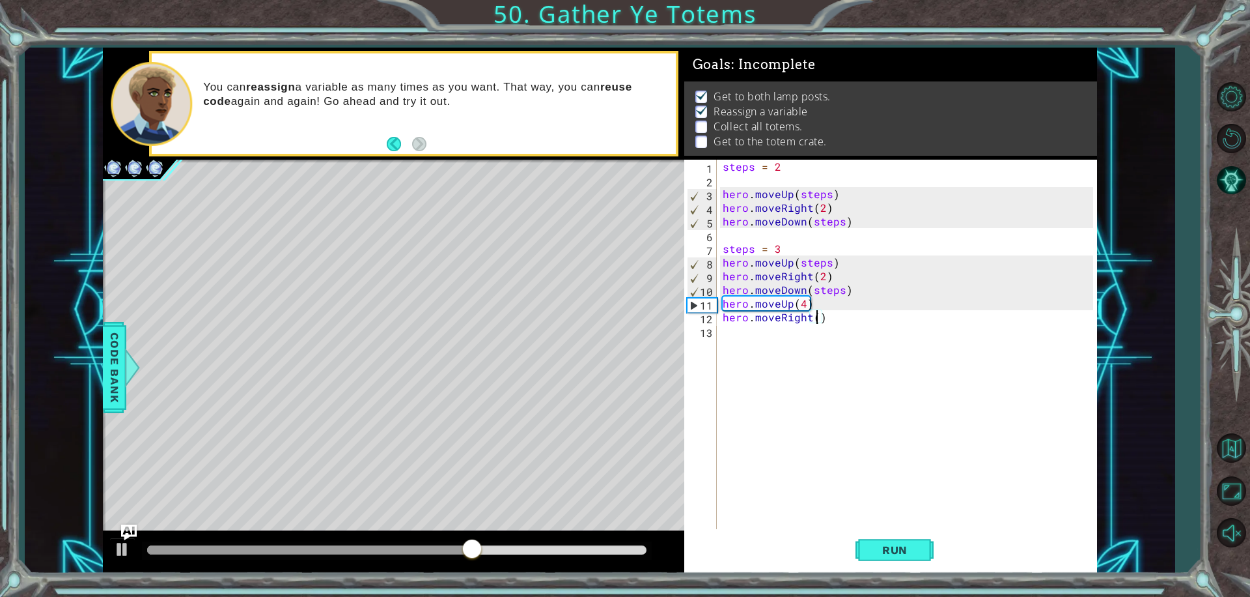
type textarea "hero.moveRight(2)"
click at [724, 333] on div "steps = 2 hero . moveUp ( steps ) hero . moveRight ( 2 ) hero . moveDown ( step…" at bounding box center [910, 358] width 380 height 397
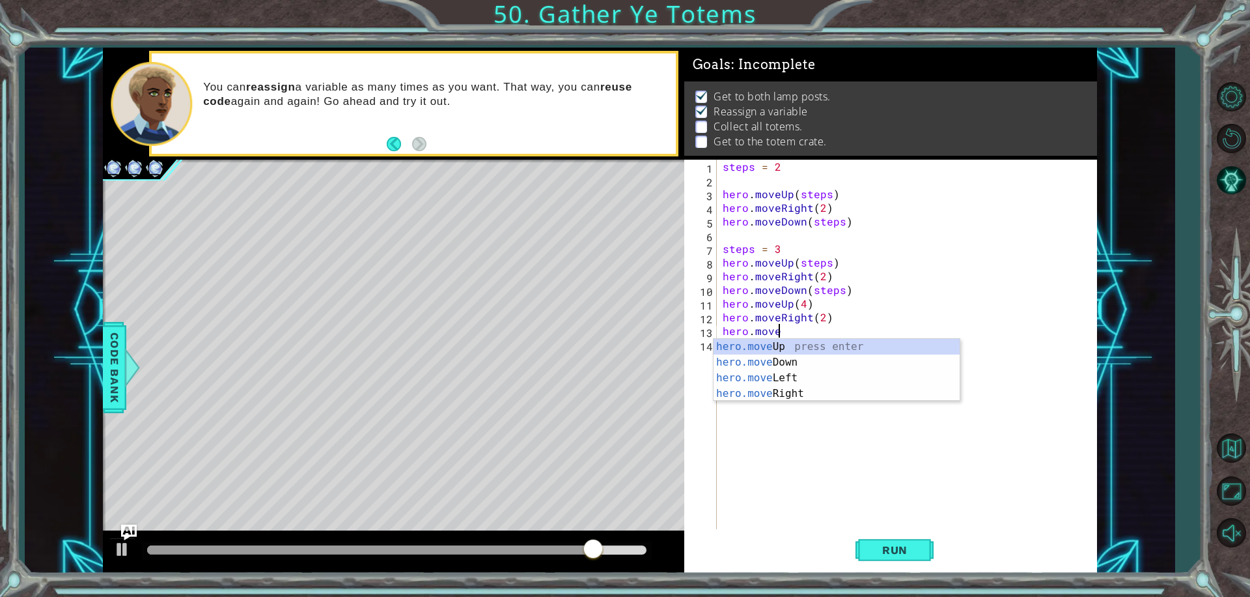
scroll to position [0, 3]
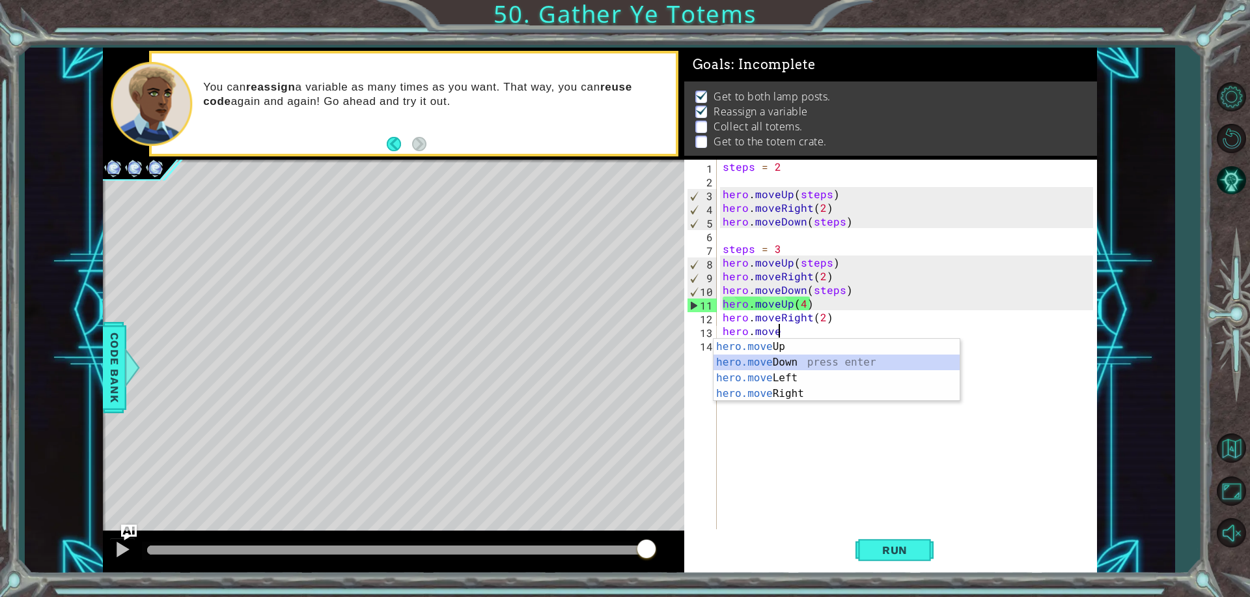
click at [783, 362] on div "hero.move Up press enter hero.move Down press enter hero.move Left press enter …" at bounding box center [837, 386] width 246 height 94
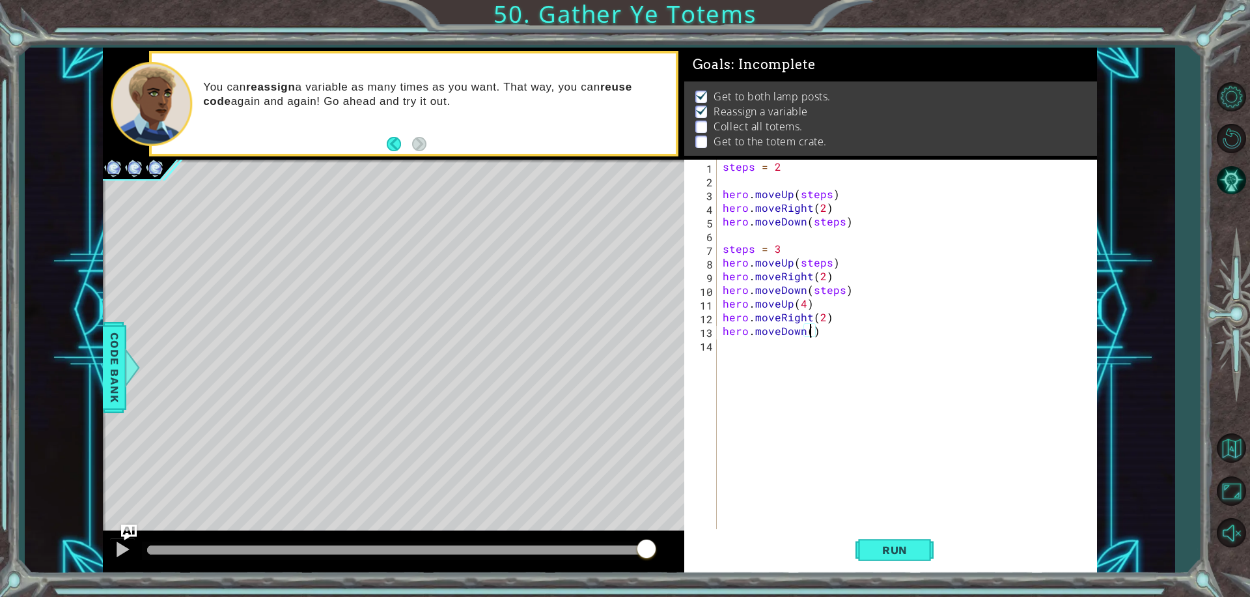
scroll to position [0, 5]
click at [899, 554] on span "Run" at bounding box center [894, 549] width 51 height 13
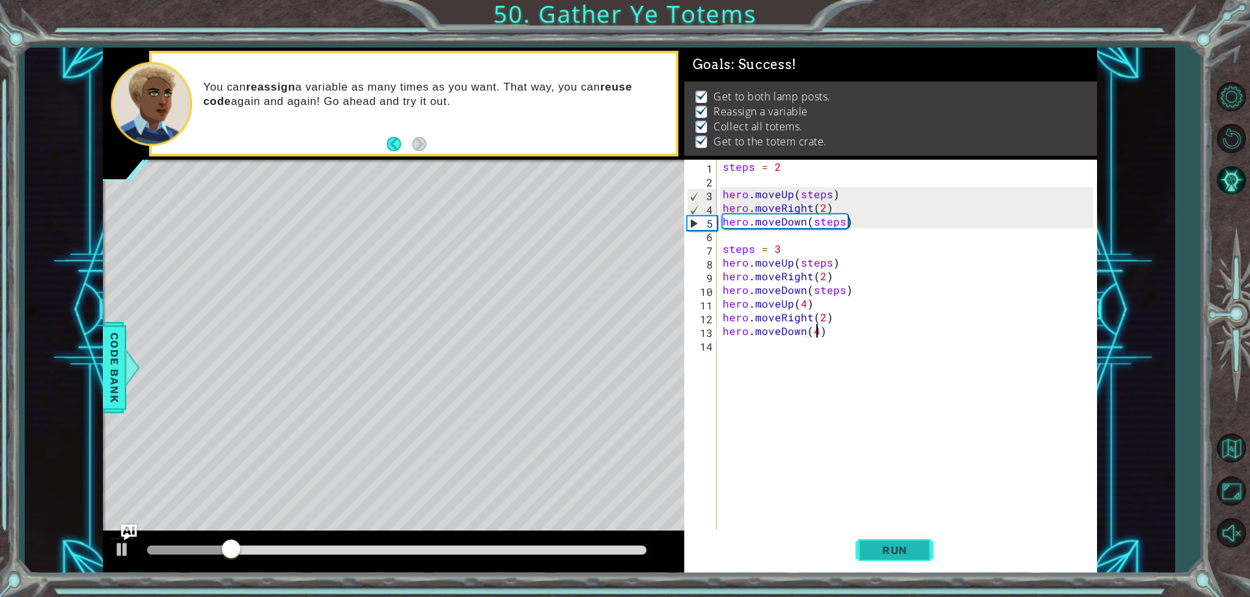
type textarea "hero.moveDown(4)"
click at [880, 546] on span "Run" at bounding box center [894, 549] width 51 height 13
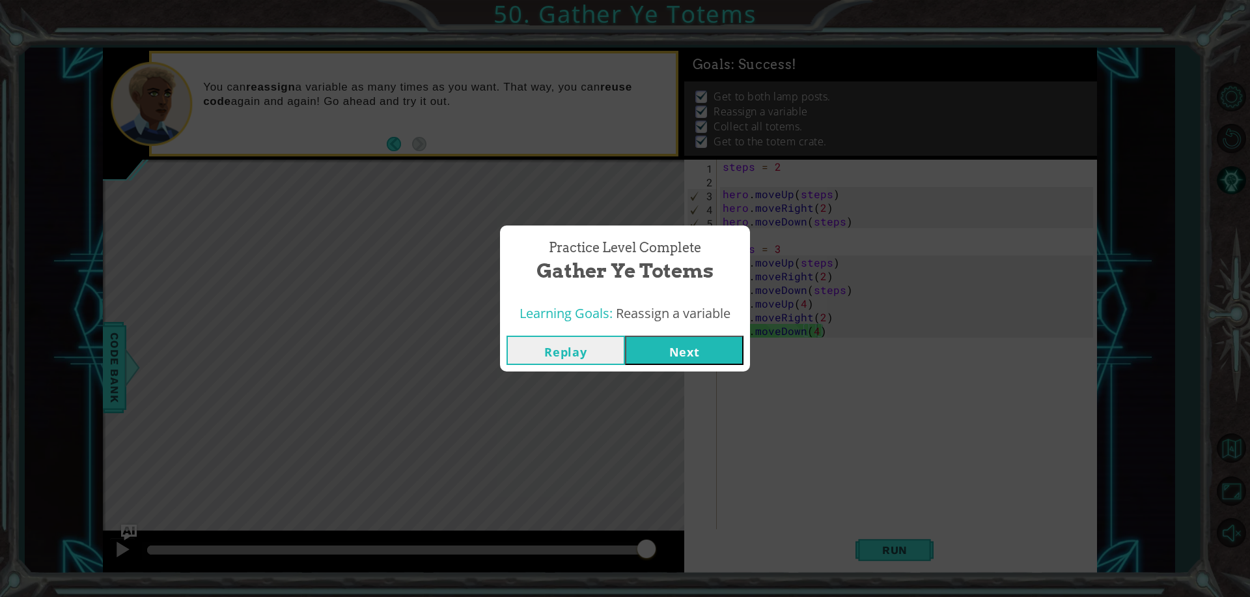
click at [718, 360] on button "Next" at bounding box center [684, 349] width 119 height 29
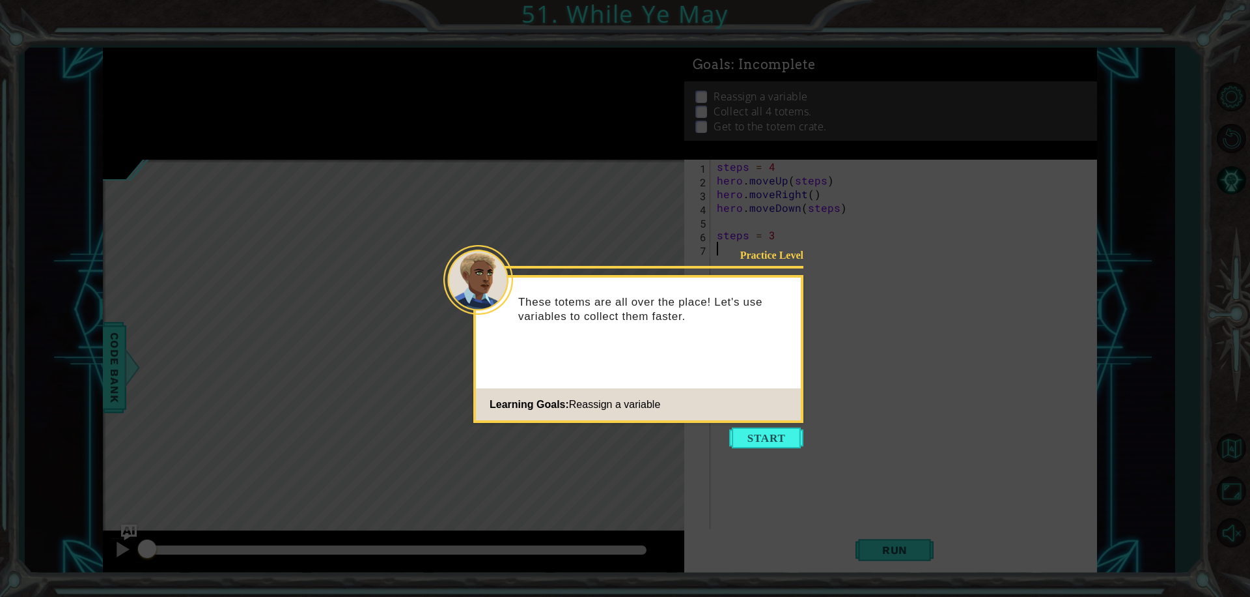
click at [772, 448] on icon at bounding box center [625, 298] width 1250 height 597
click at [777, 438] on button "Start" at bounding box center [766, 437] width 74 height 21
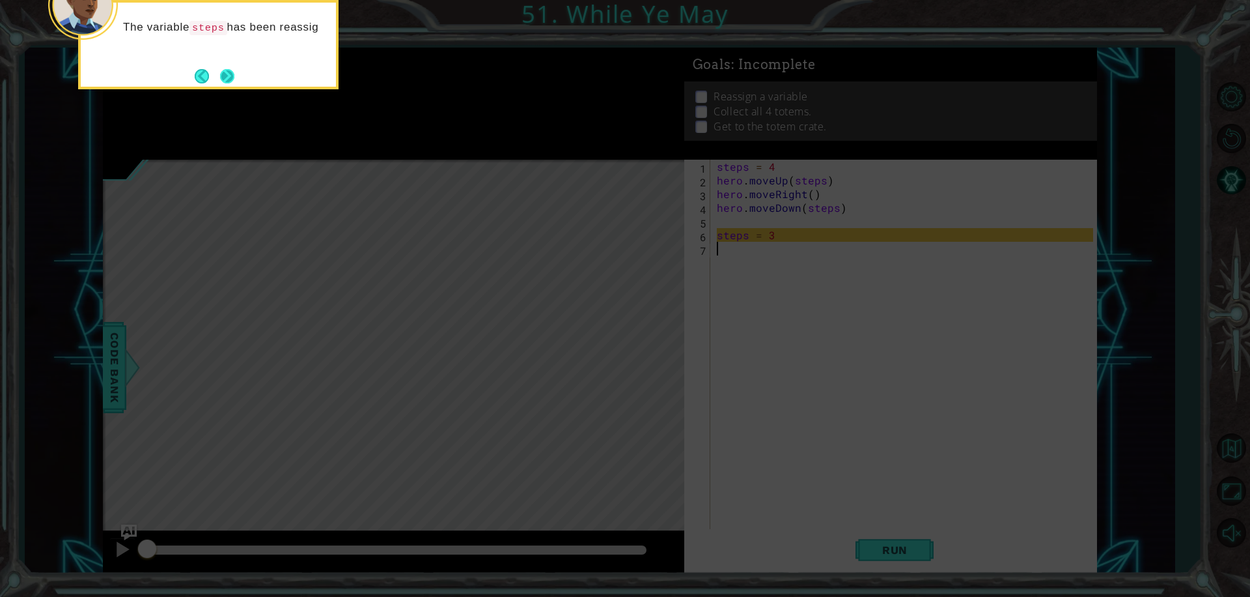
click at [232, 70] on button "Next" at bounding box center [227, 75] width 23 height 23
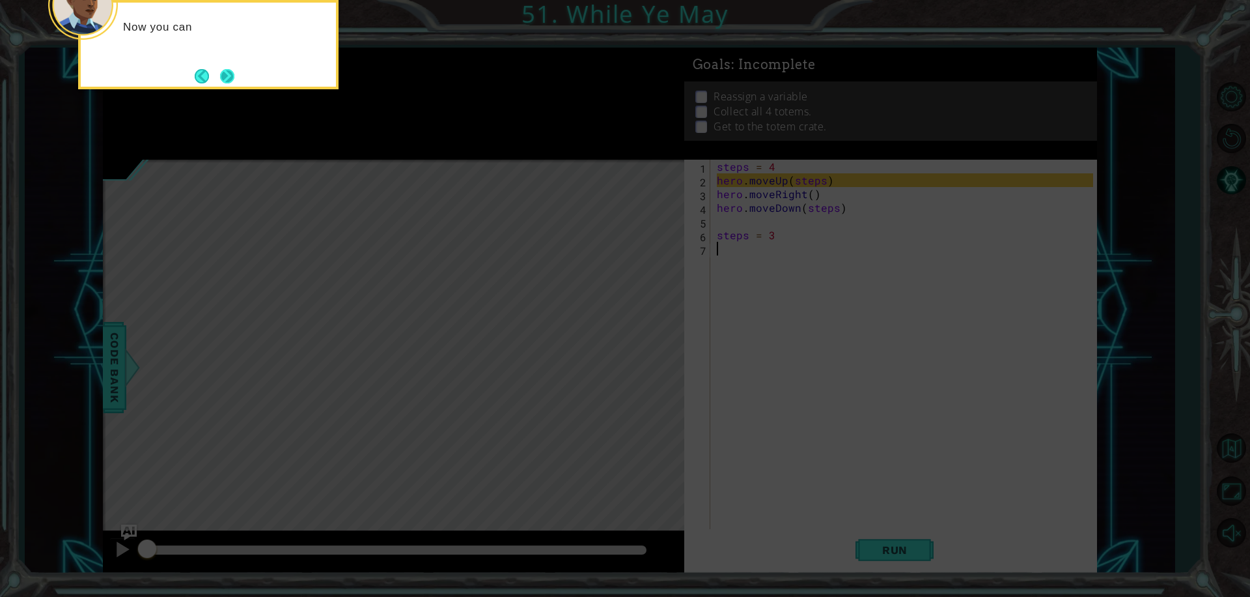
click at [232, 74] on button "Next" at bounding box center [228, 76] width 24 height 24
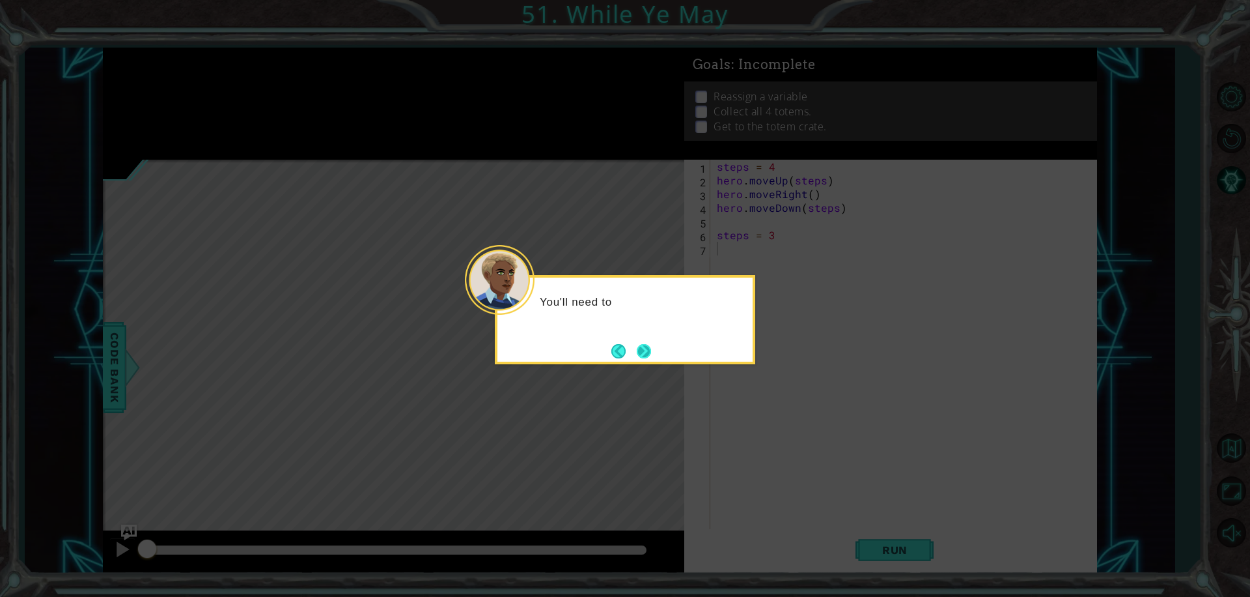
click at [638, 351] on button "Next" at bounding box center [644, 351] width 16 height 16
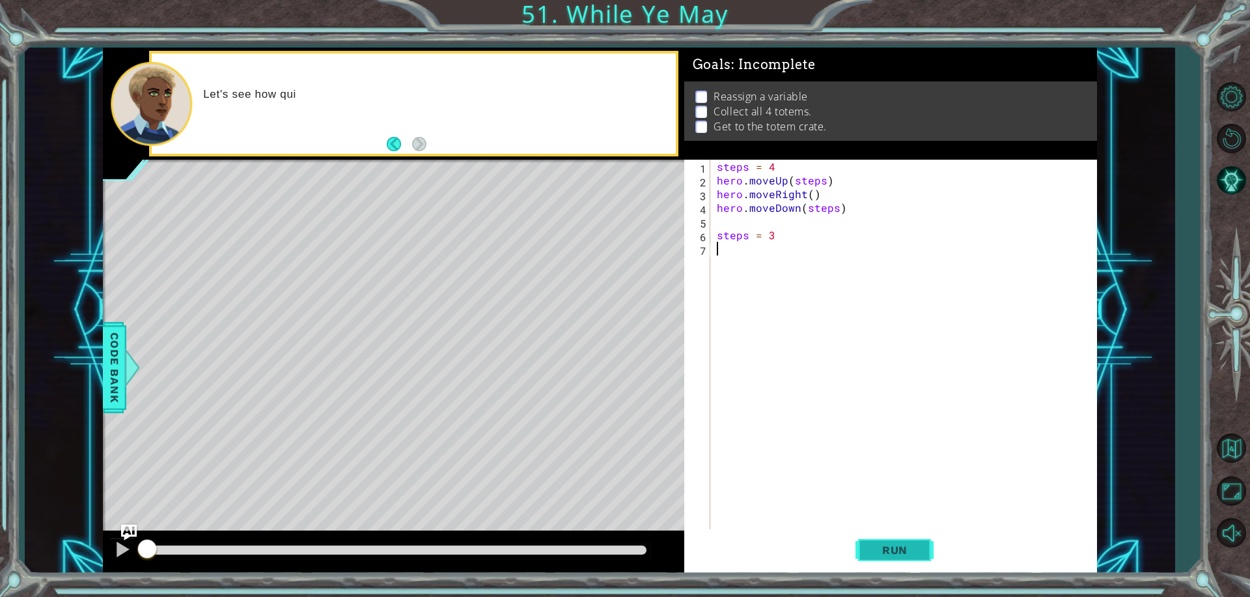
click at [918, 557] on button "Run" at bounding box center [895, 549] width 78 height 41
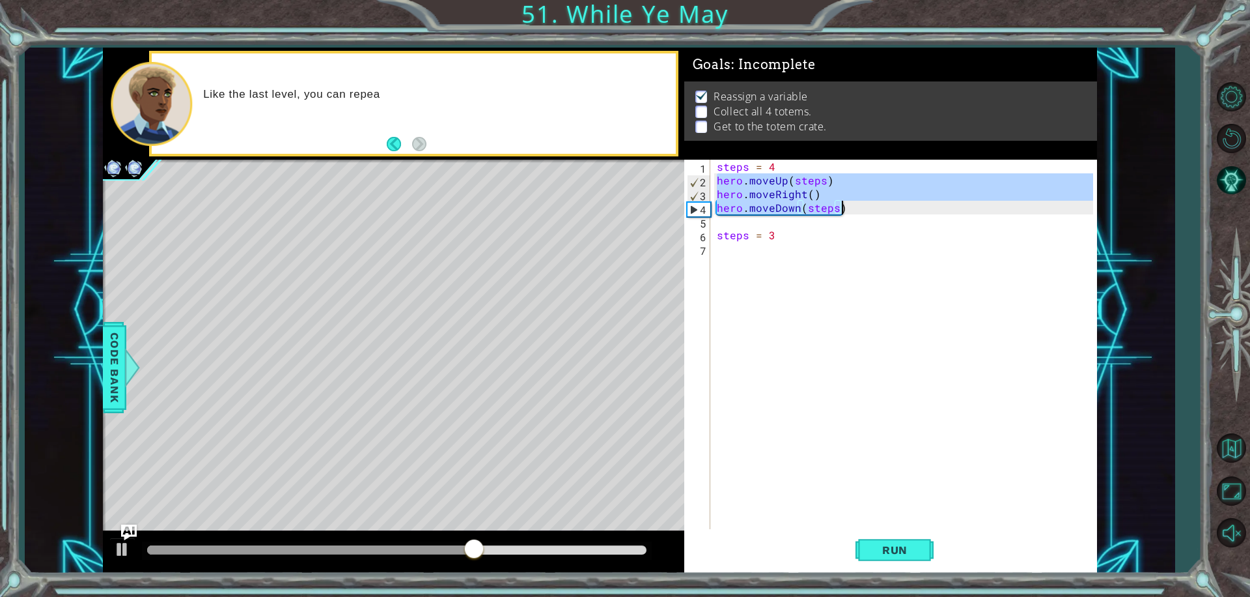
drag, startPoint x: 716, startPoint y: 176, endPoint x: 849, endPoint y: 203, distance: 134.7
click at [851, 203] on div "steps = 4 hero . moveUp ( steps ) hero . moveRight ( ) hero . moveDown ( steps …" at bounding box center [907, 358] width 386 height 397
type textarea "hero.moveRight() hero.moveDown(steps)"
click at [725, 249] on div "steps = 4 hero . moveUp ( steps ) hero . moveRight ( ) hero . moveDown ( steps …" at bounding box center [907, 358] width 386 height 397
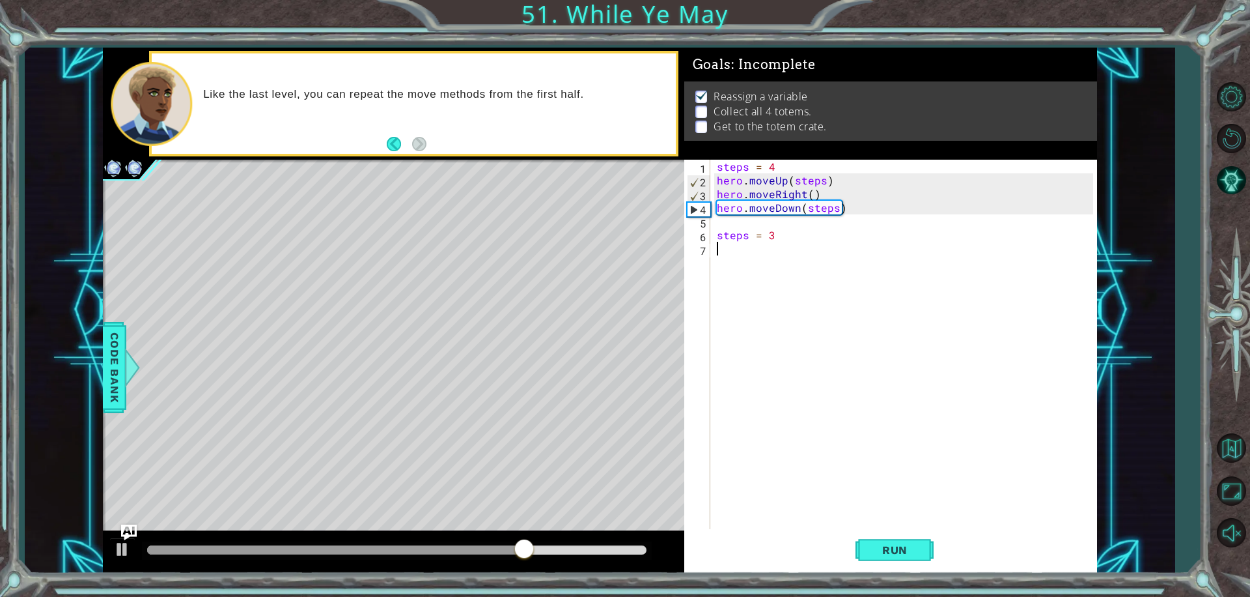
paste textarea "hero.moveDown(steps)"
type textarea "hero.moveDown(steps)"
click at [728, 298] on div "steps = 4 hero . moveUp ( steps ) hero . moveRight ( ) hero . moveDown ( steps …" at bounding box center [910, 358] width 380 height 397
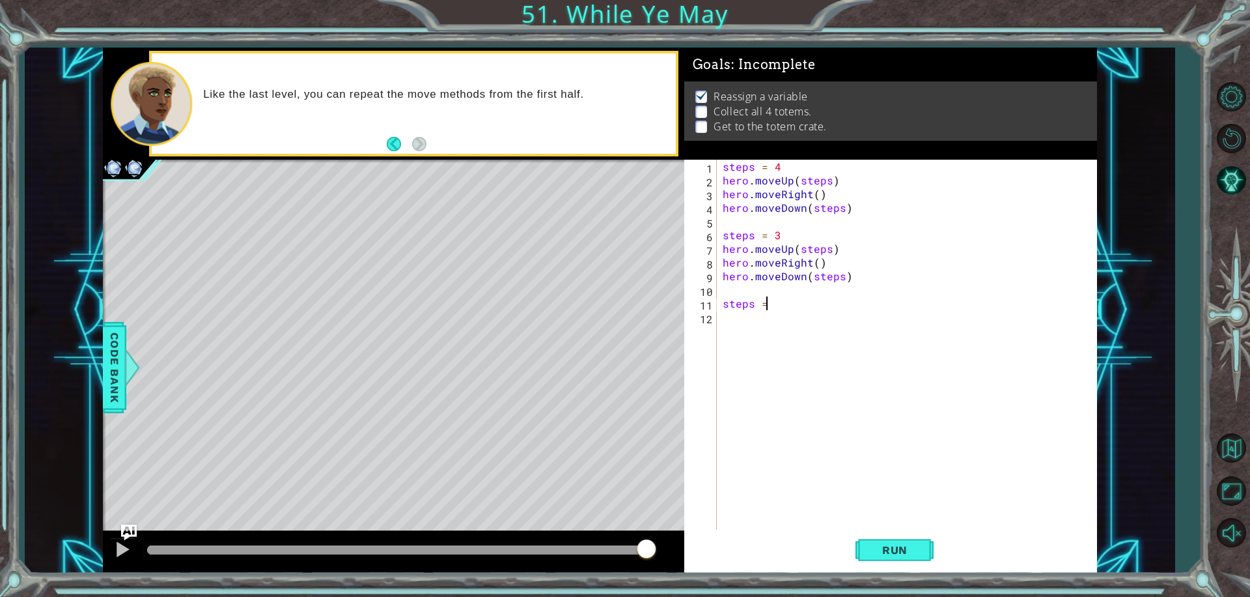
scroll to position [0, 2]
type textarea "steps = 3"
paste textarea "hero.moveDown(steps)"
click at [785, 312] on div "steps = 4 hero . moveUp ( steps ) hero . moveRight ( ) hero . moveDown ( steps …" at bounding box center [910, 358] width 380 height 397
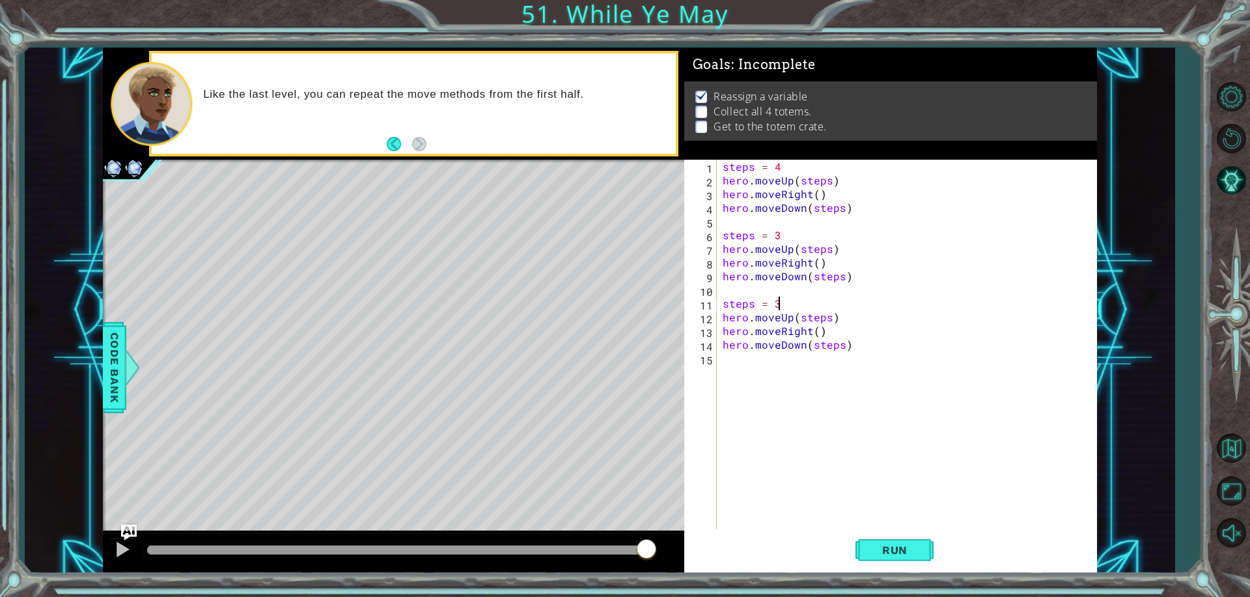
click at [785, 301] on div "steps = 4 hero . moveUp ( steps ) hero . moveRight ( ) hero . moveDown ( steps …" at bounding box center [910, 358] width 380 height 397
type textarea "steps = 2"
click at [910, 551] on span "Run" at bounding box center [894, 549] width 51 height 13
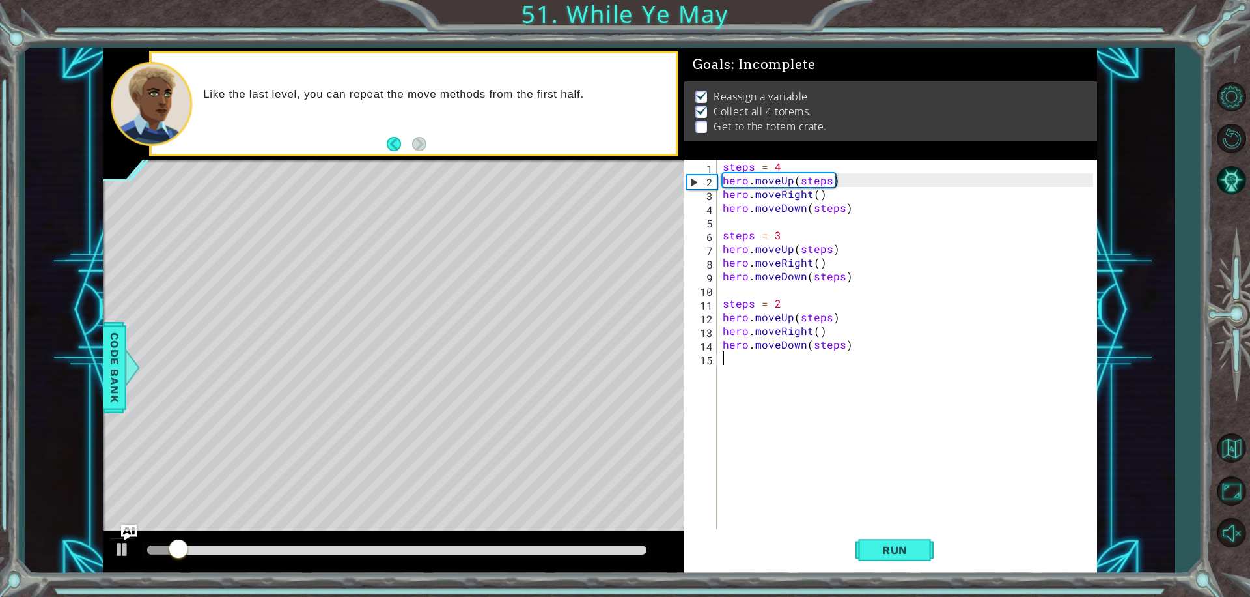
click at [741, 369] on div "steps = 4 hero . moveUp ( steps ) hero . moveRight ( ) hero . moveDown ( steps …" at bounding box center [910, 358] width 380 height 397
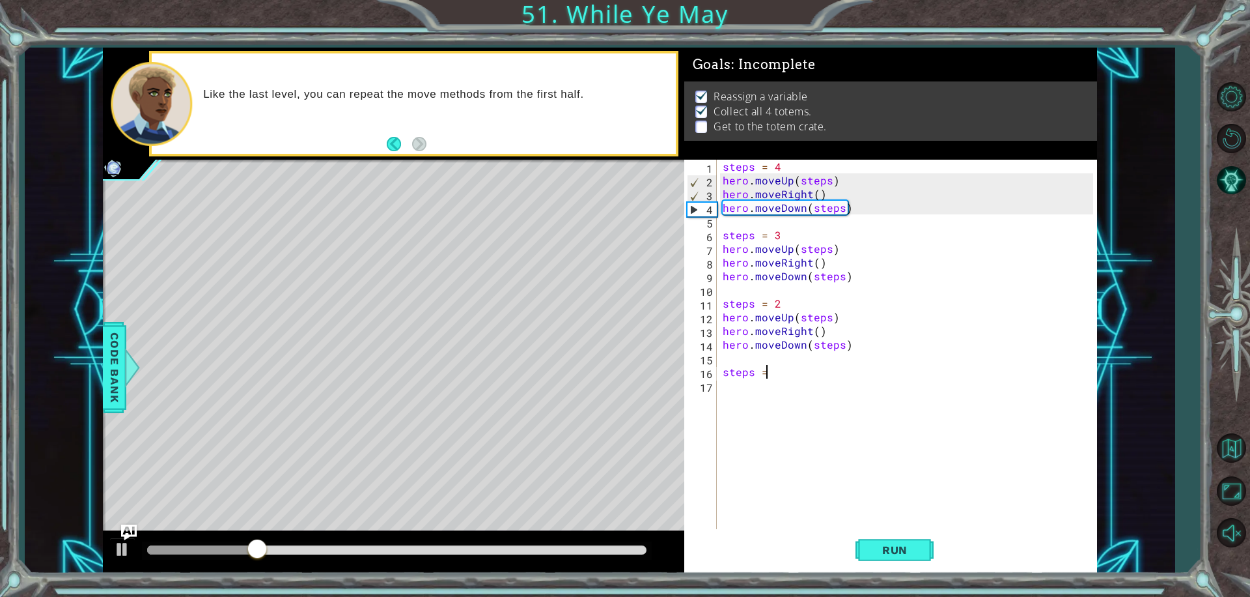
scroll to position [0, 2]
type textarea "steps = 1"
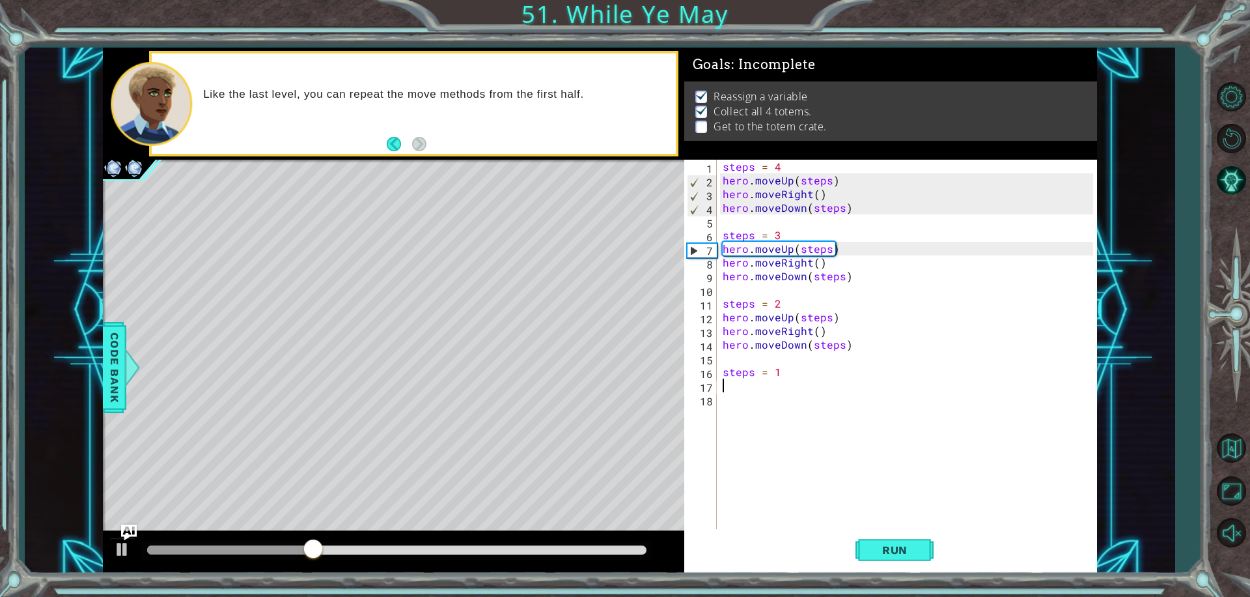
paste textarea "hero.moveDown(steps)"
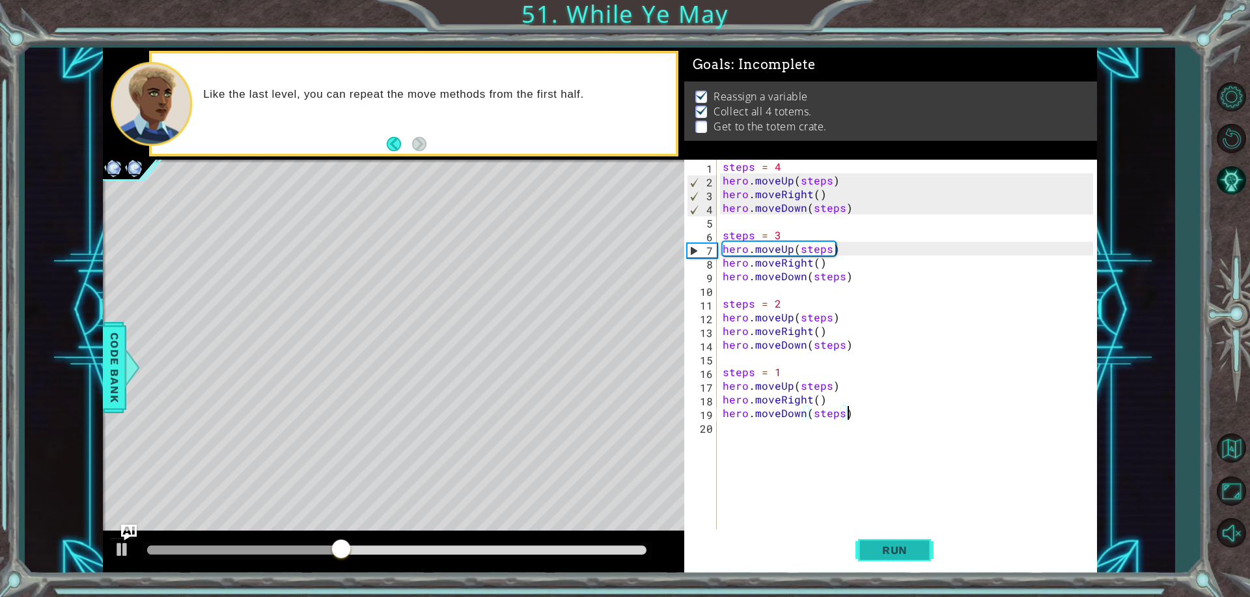
type textarea "hero.moveDown(steps)"
click at [861, 544] on button "Run" at bounding box center [895, 549] width 78 height 41
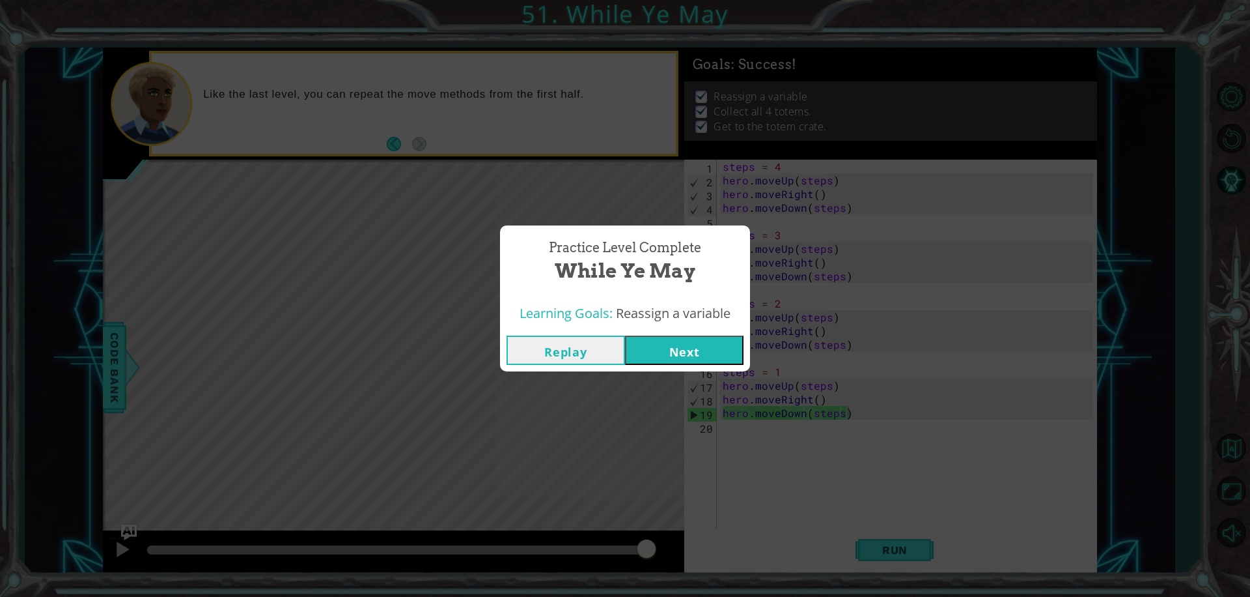
click at [712, 369] on div "Replay Next" at bounding box center [625, 350] width 250 height 42
click at [712, 357] on button "Next" at bounding box center [684, 349] width 119 height 29
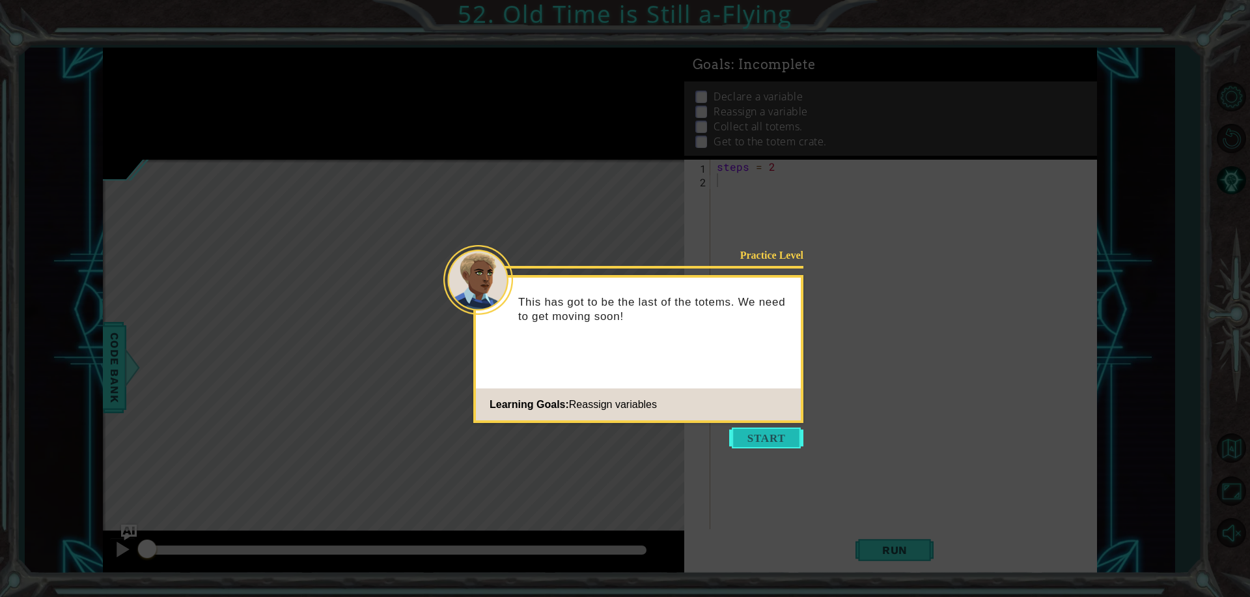
click at [752, 431] on button "Start" at bounding box center [766, 437] width 74 height 21
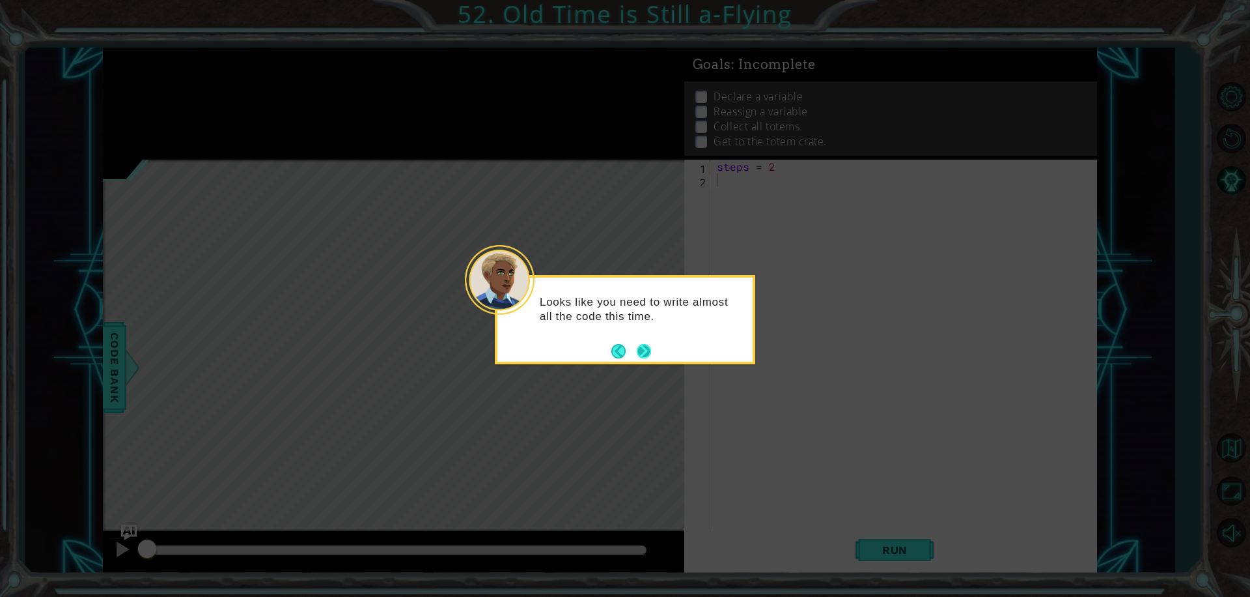
click at [639, 355] on button "Next" at bounding box center [644, 350] width 15 height 15
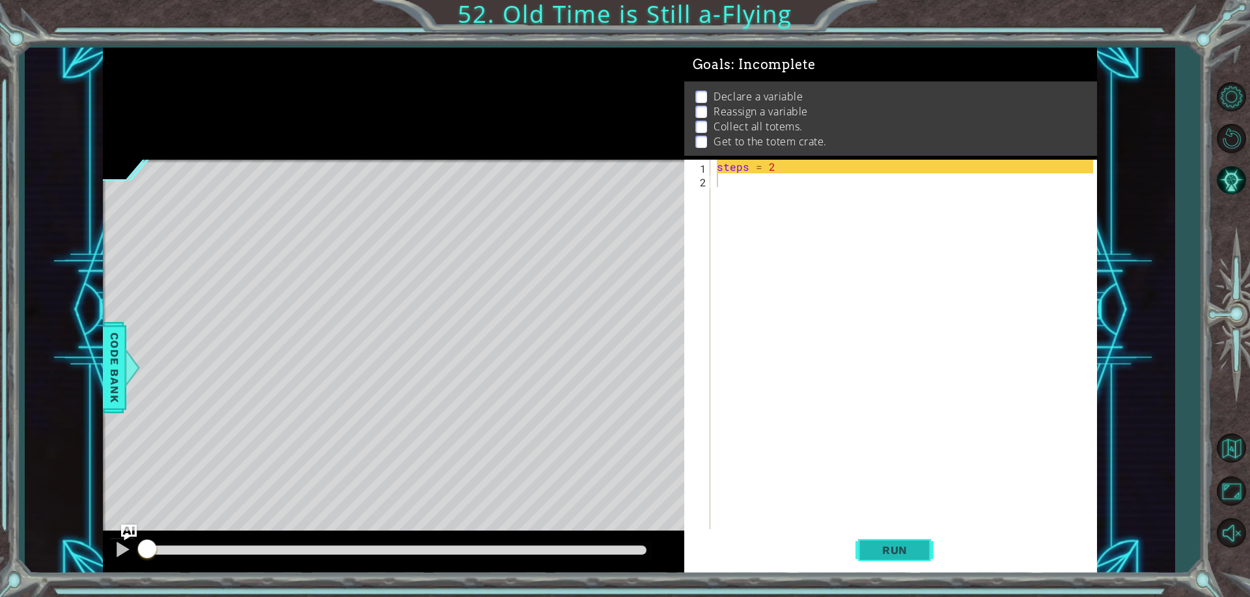
click at [886, 539] on button "Run" at bounding box center [895, 549] width 78 height 41
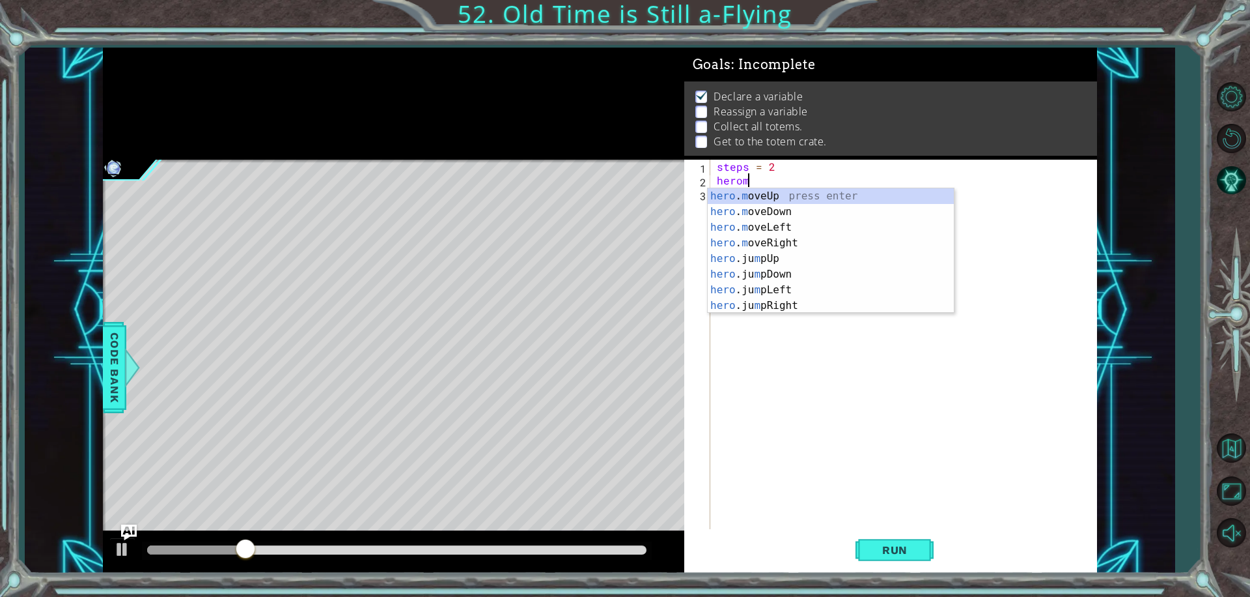
scroll to position [0, 1]
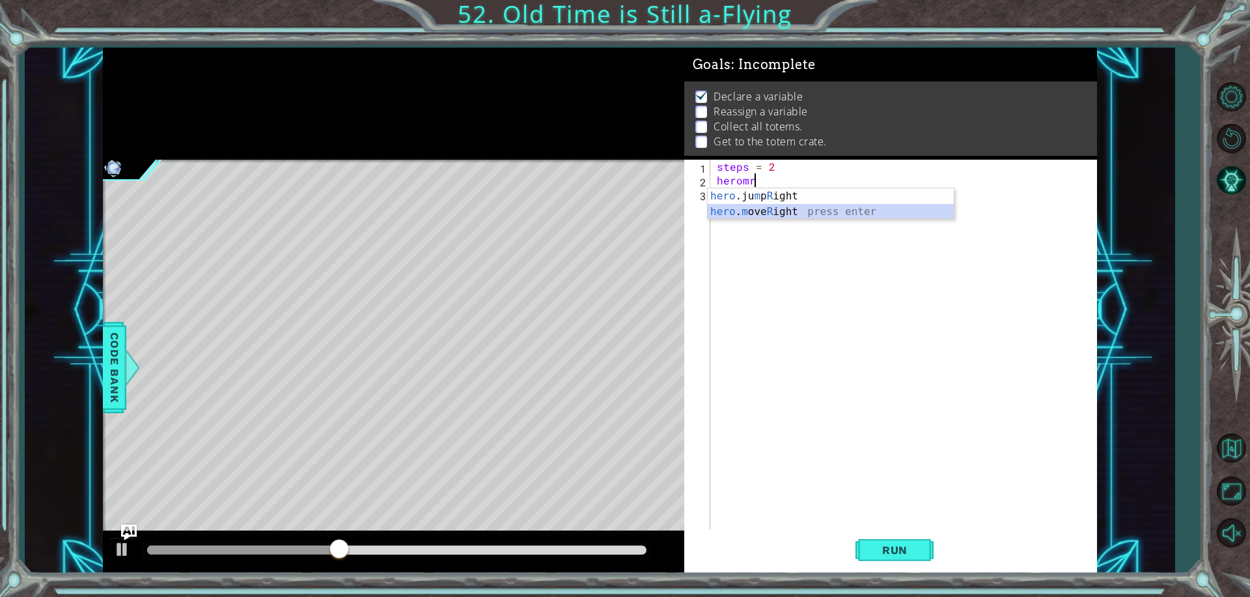
click at [773, 207] on div "hero .ju m p R ight press enter hero . m ove R ight press enter" at bounding box center [831, 219] width 246 height 63
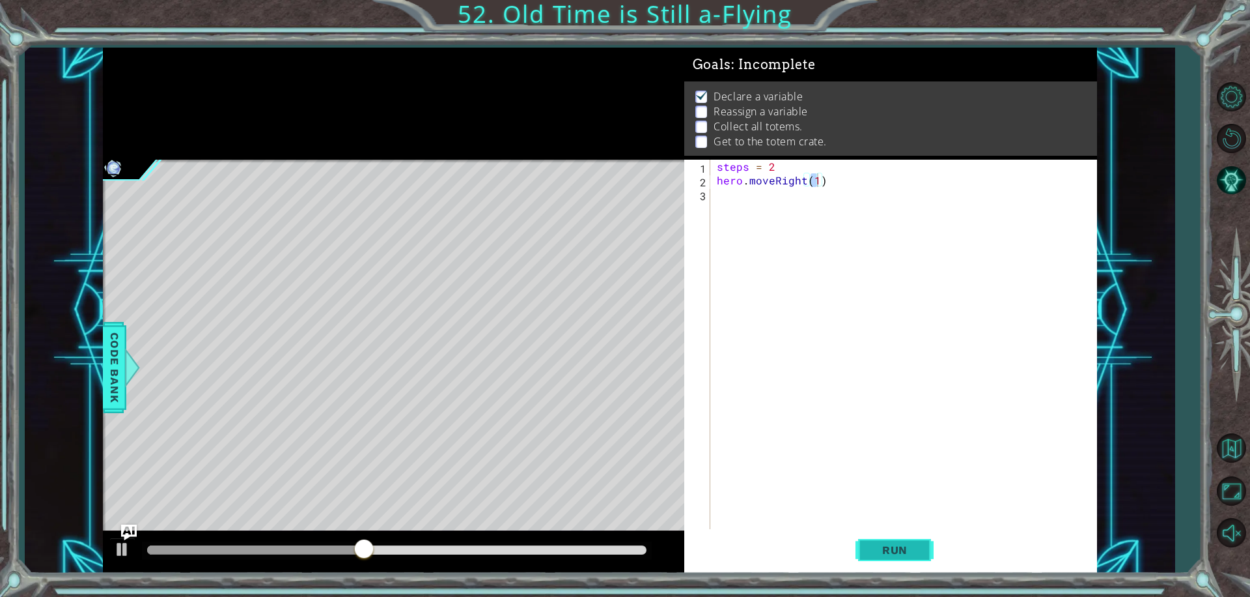
click at [898, 544] on span "Run" at bounding box center [894, 549] width 51 height 13
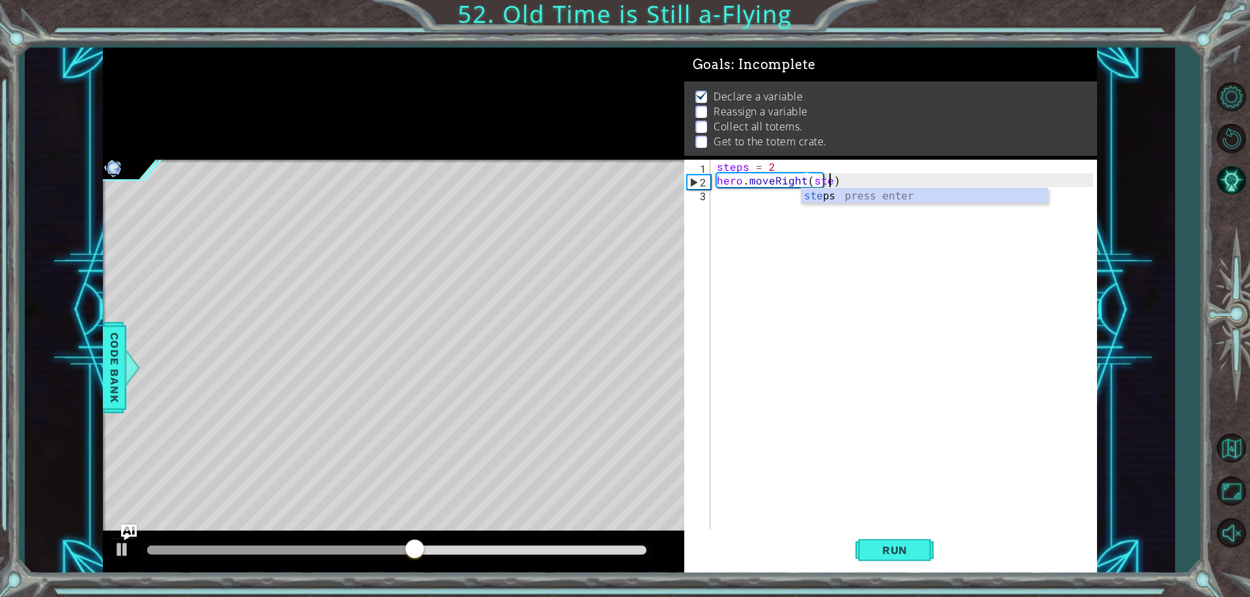
scroll to position [0, 7]
type textarea "hero.moveRight(steps)"
click at [914, 549] on span "Run" at bounding box center [894, 549] width 51 height 13
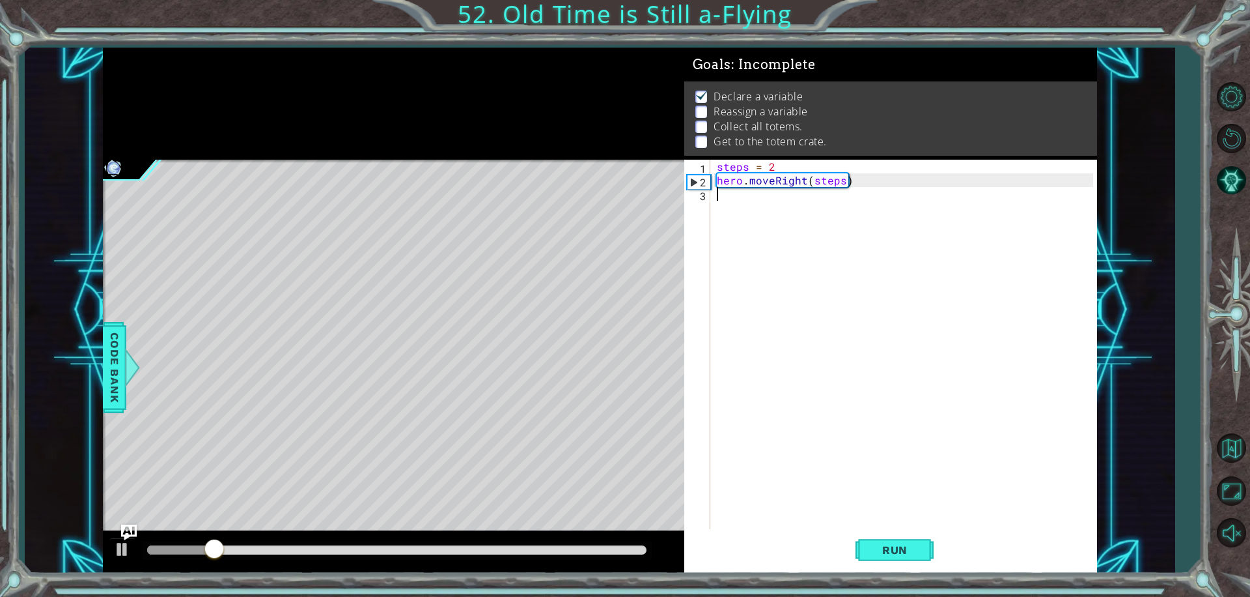
click at [720, 201] on div "steps = 2 hero . moveRight ( steps )" at bounding box center [907, 358] width 386 height 397
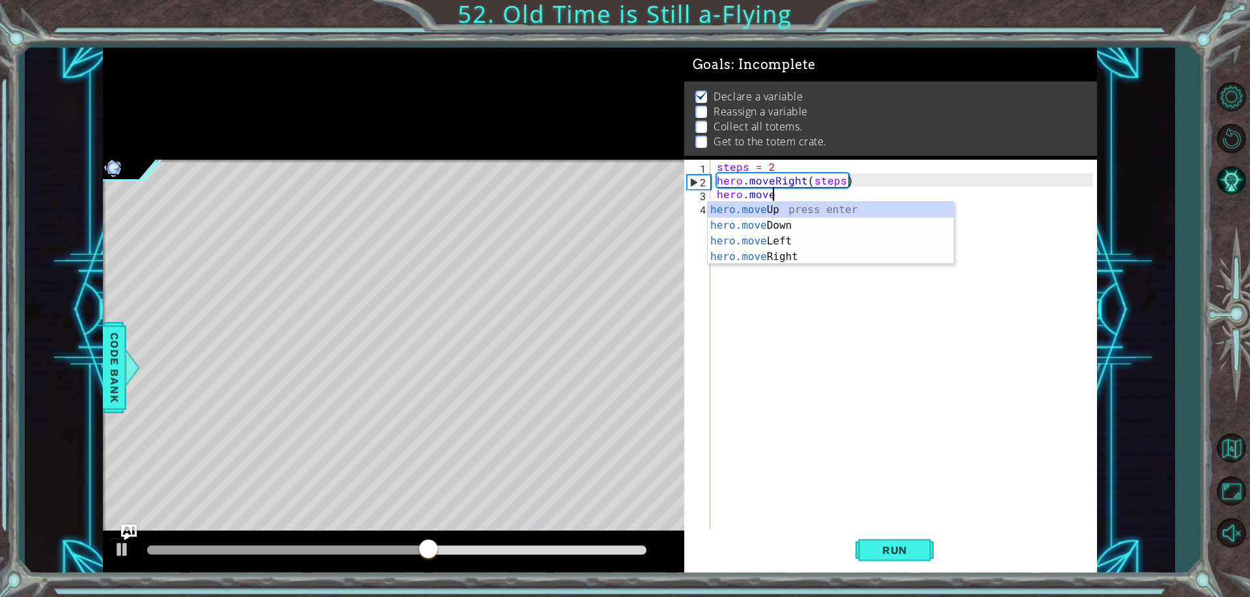
scroll to position [0, 3]
click at [864, 225] on div "hero.move Up press enter hero.move Down press enter hero.move Left press enter …" at bounding box center [831, 249] width 246 height 94
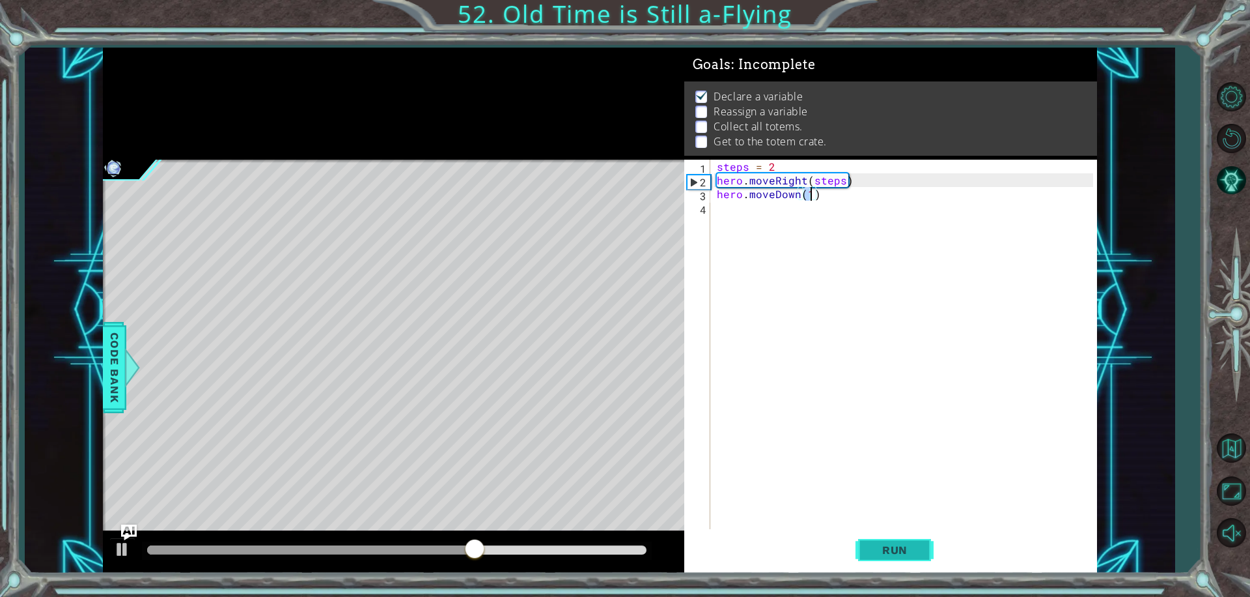
type textarea "hero.moveDown(1)"
click at [926, 555] on button "Run" at bounding box center [895, 549] width 78 height 41
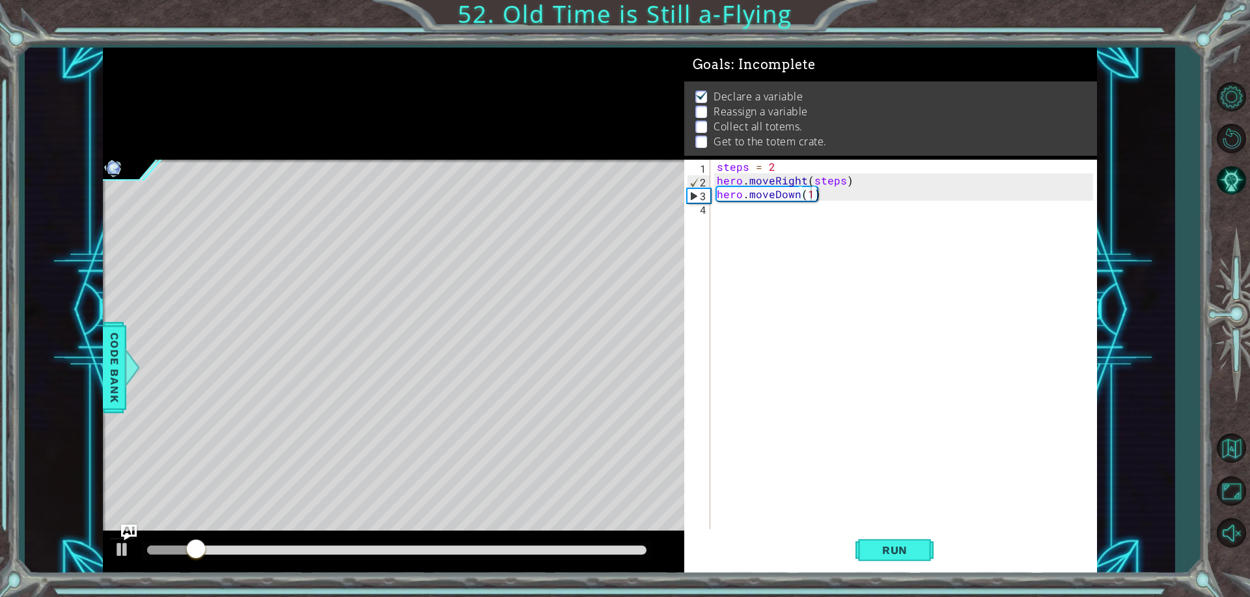
click at [711, 209] on div "hero.moveDown(1) 1 2 3 4 steps = 2 hero . moveRight ( steps ) hero . moveDown (…" at bounding box center [888, 344] width 409 height 369
click at [768, 216] on div "steps = 2 hero . moveRight ( steps ) hero . moveDown ( 1 )" at bounding box center [907, 358] width 386 height 397
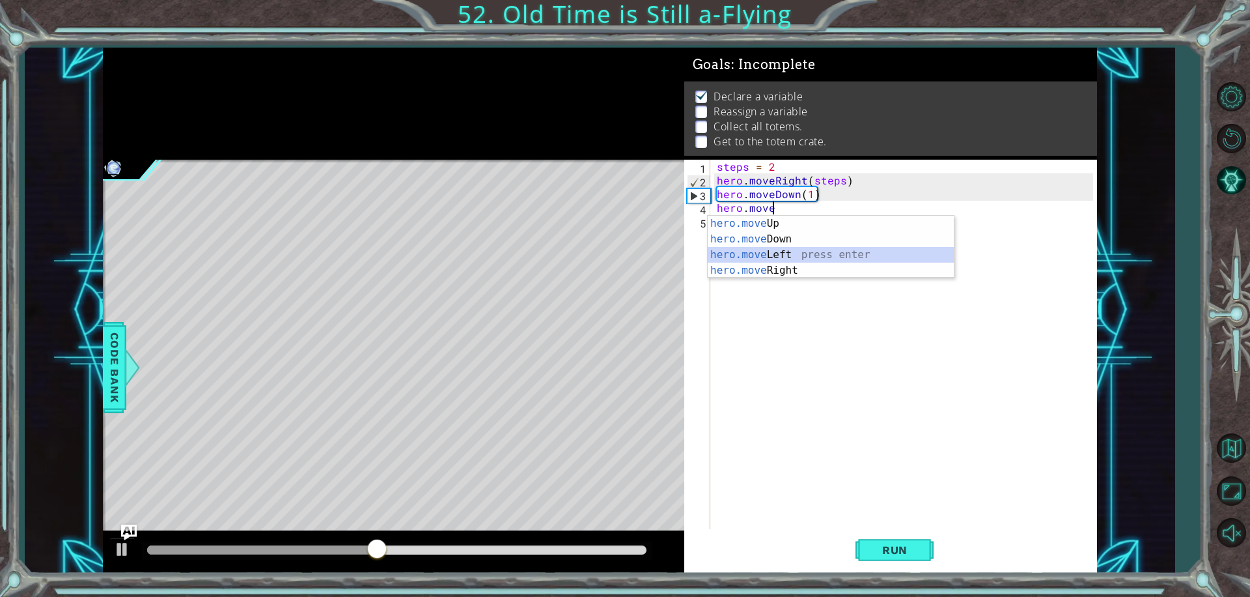
click at [788, 251] on div "hero.move Up press enter hero.move Down press enter hero.move Left press enter …" at bounding box center [831, 263] width 246 height 94
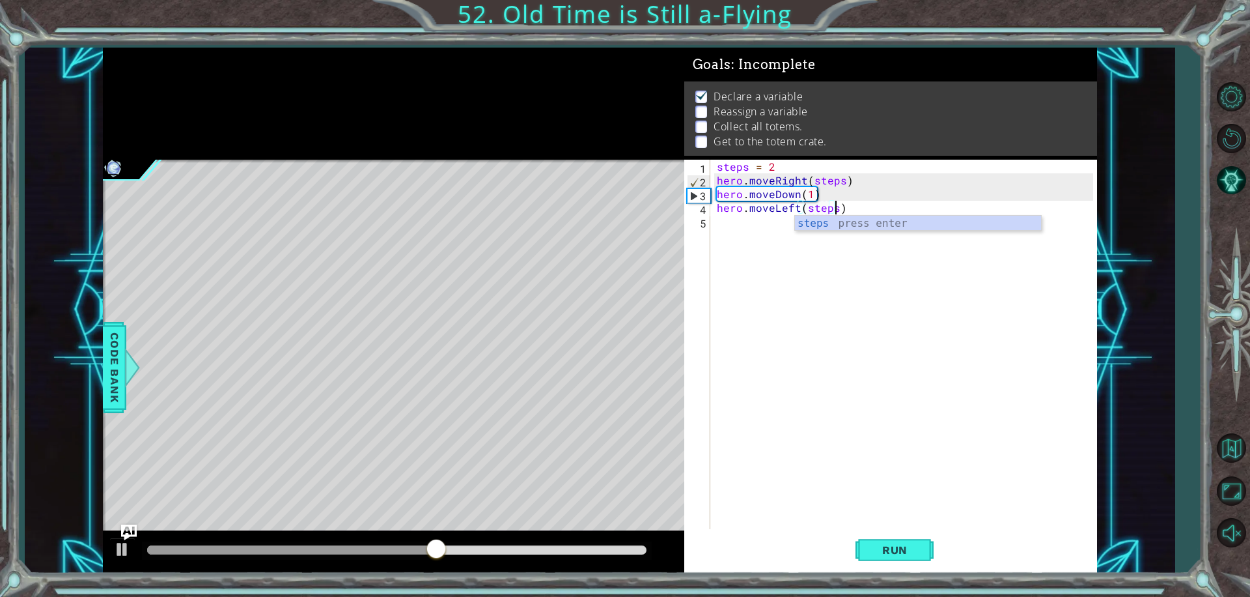
scroll to position [0, 7]
type textarea "hero.moveLeft(steps)"
click at [889, 546] on span "Run" at bounding box center [894, 549] width 51 height 13
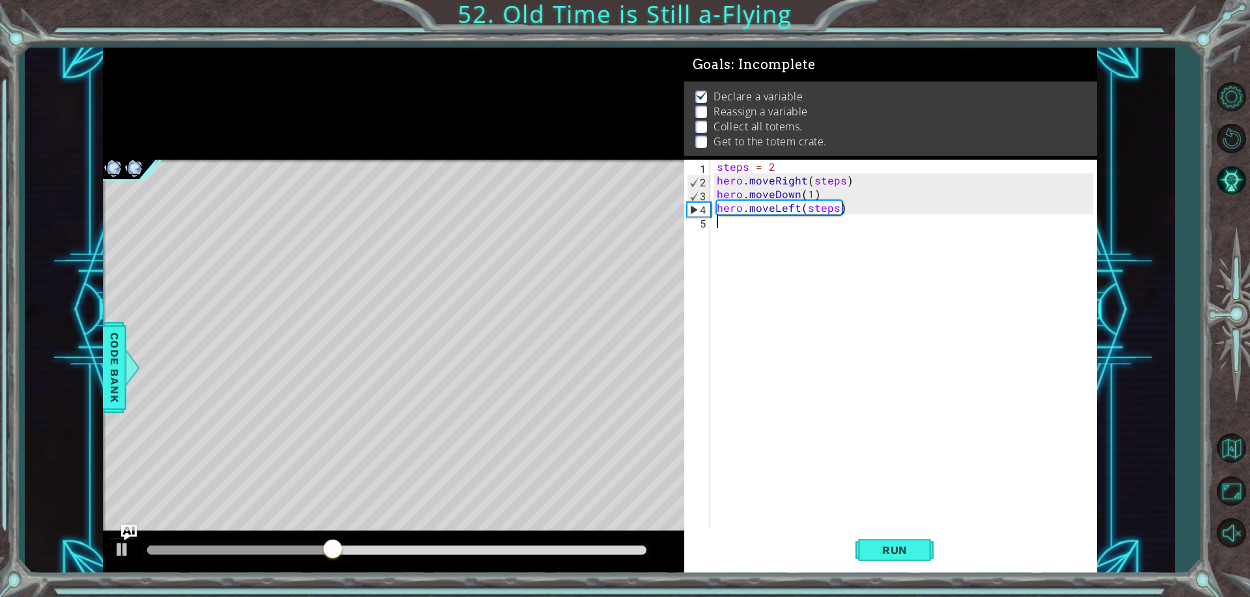
click at [719, 230] on div "steps = 2 hero . moveRight ( steps ) hero . moveDown ( 1 ) hero . moveLeft ( st…" at bounding box center [907, 358] width 386 height 397
type textarea "steps=5"
click at [725, 240] on div "steps = 2 hero . moveRight ( steps ) hero . moveDown ( 1 ) hero . moveLeft ( st…" at bounding box center [907, 358] width 386 height 397
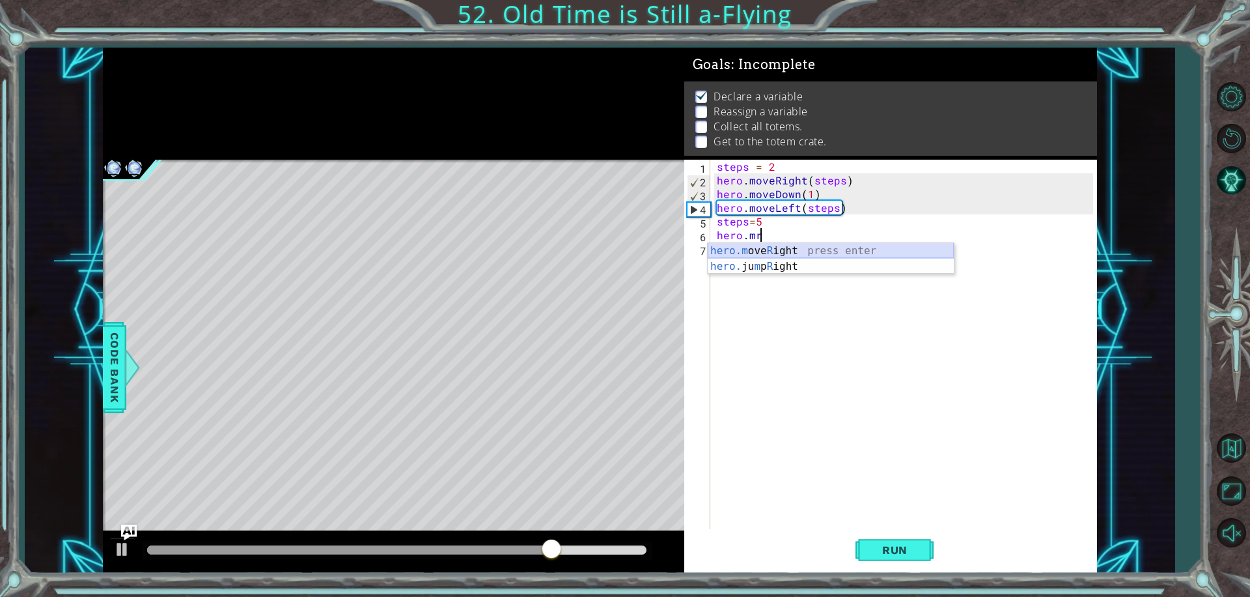
click at [793, 251] on div "hero.m ove R ight press enter hero. ju m p R ight press enter" at bounding box center [831, 274] width 246 height 63
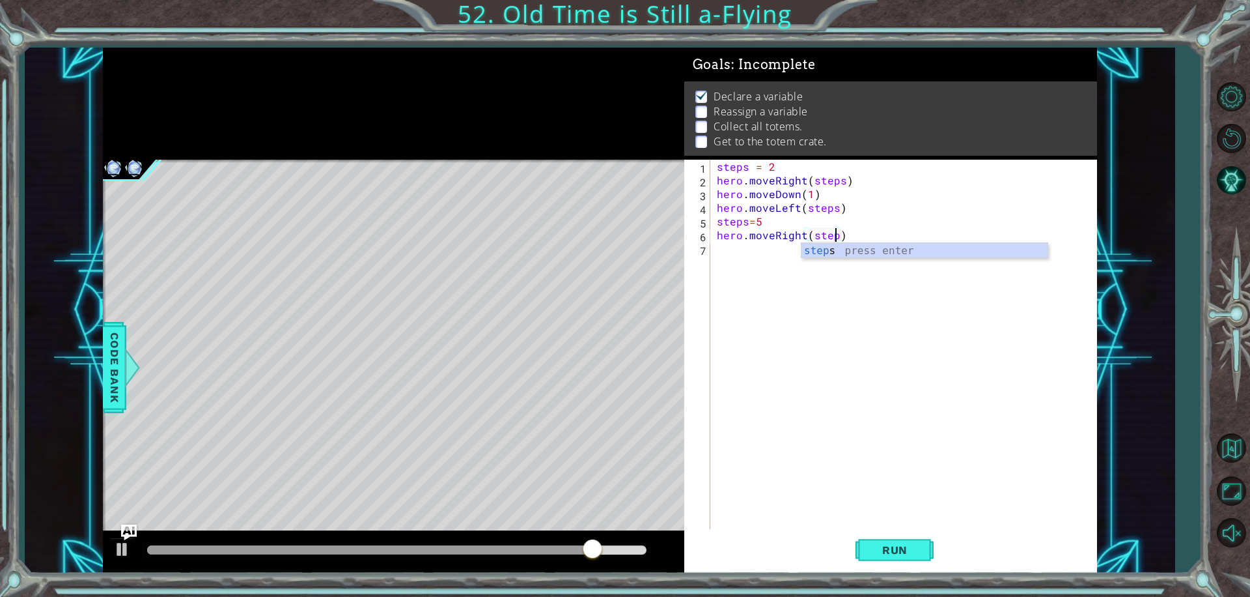
scroll to position [0, 7]
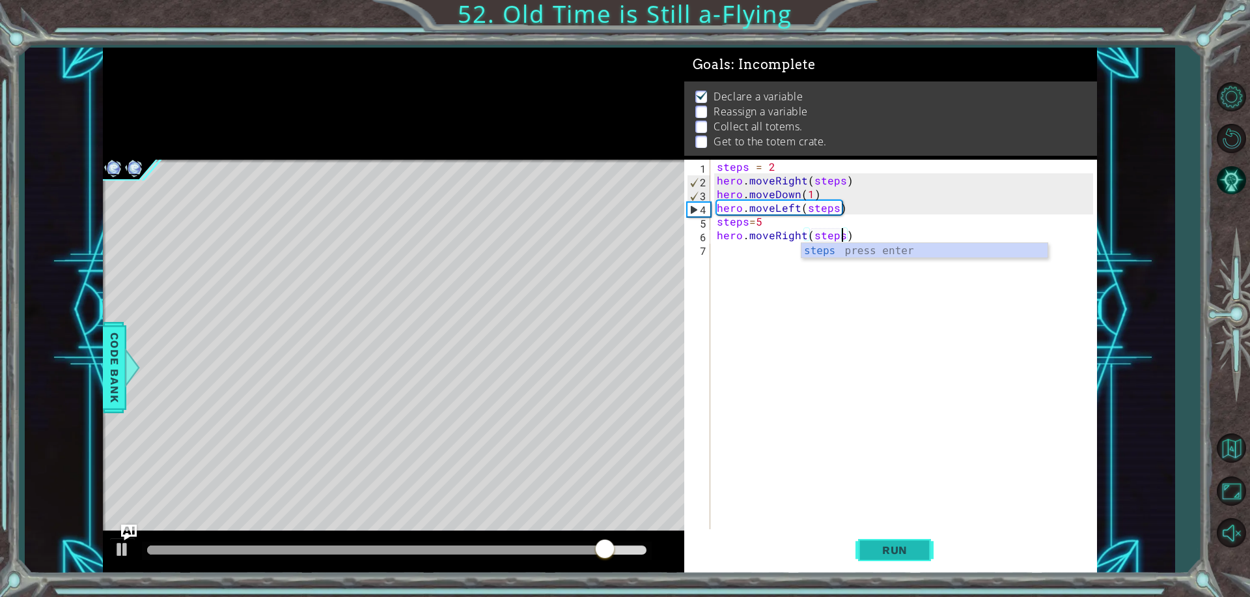
click at [884, 548] on span "Run" at bounding box center [894, 549] width 51 height 13
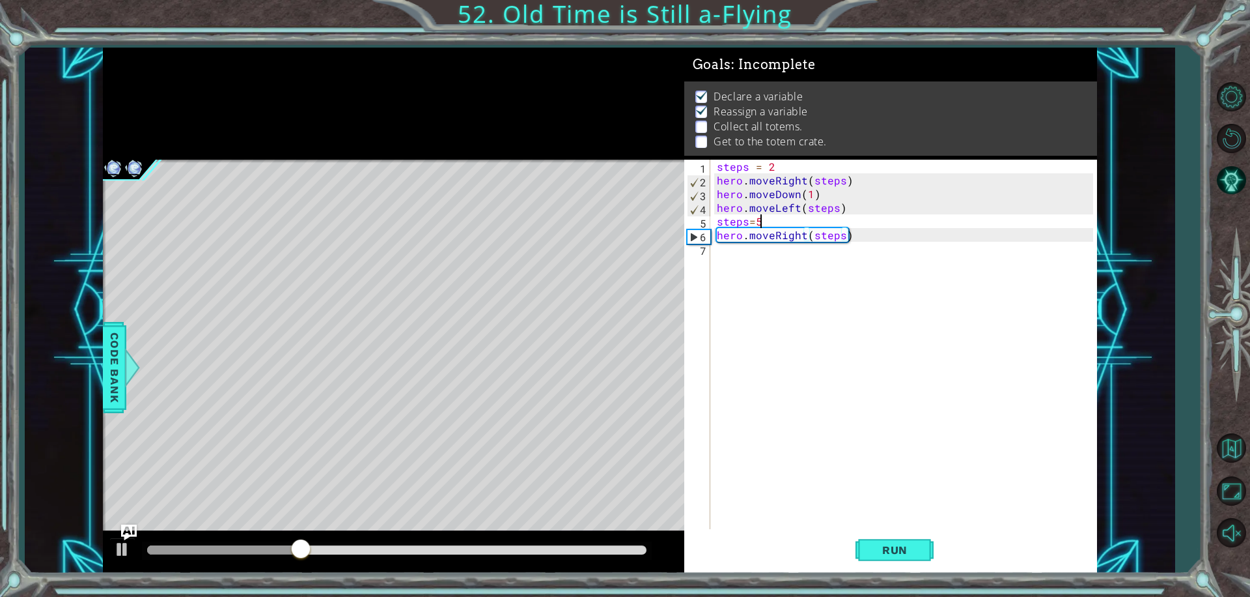
drag, startPoint x: 765, startPoint y: 223, endPoint x: 756, endPoint y: 219, distance: 9.9
click at [764, 223] on div "steps = 2 hero . moveRight ( steps ) hero . moveDown ( 1 ) hero . moveLeft ( st…" at bounding box center [907, 358] width 386 height 397
type textarea "steps=4"
click at [738, 253] on div "steps = 2 hero . moveRight ( steps ) hero . moveDown ( 1 ) hero . moveLeft ( st…" at bounding box center [907, 358] width 386 height 397
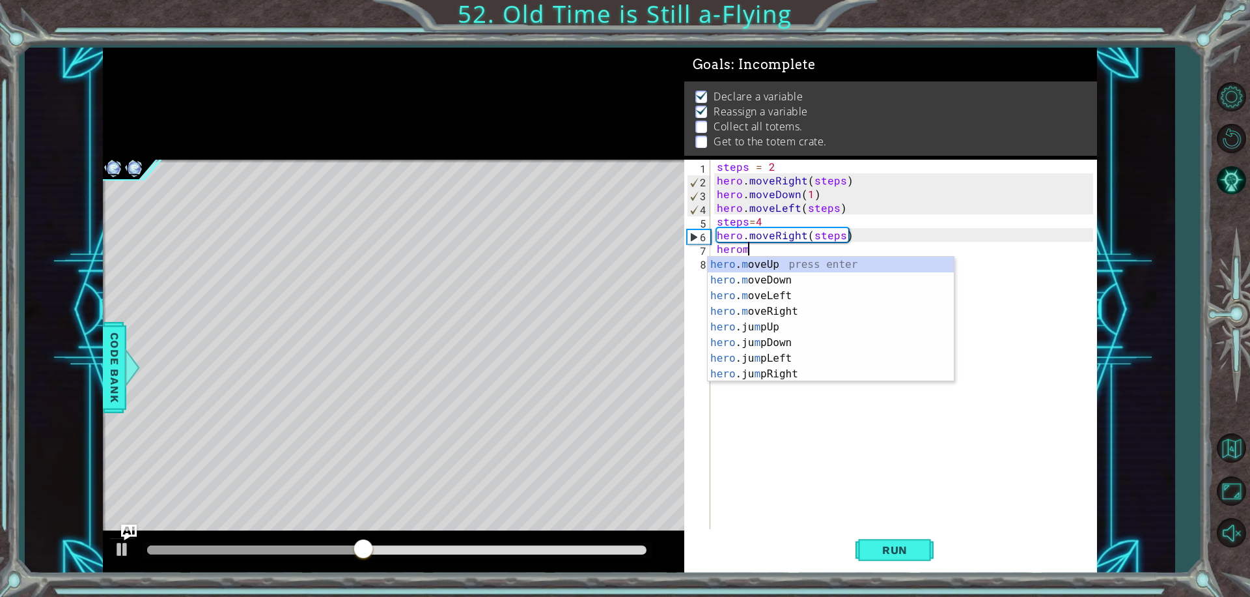
scroll to position [0, 1]
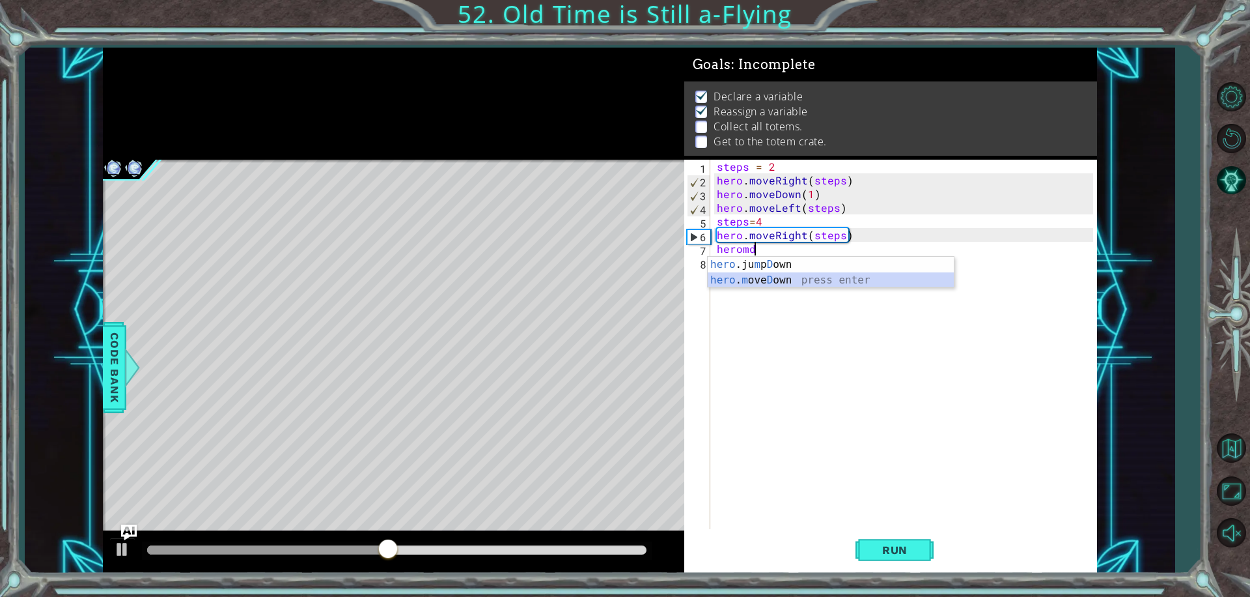
click at [774, 278] on div "hero .ju m p D own press enter hero . m ove D own press enter" at bounding box center [831, 288] width 246 height 63
type textarea "hero.moveDown(1)"
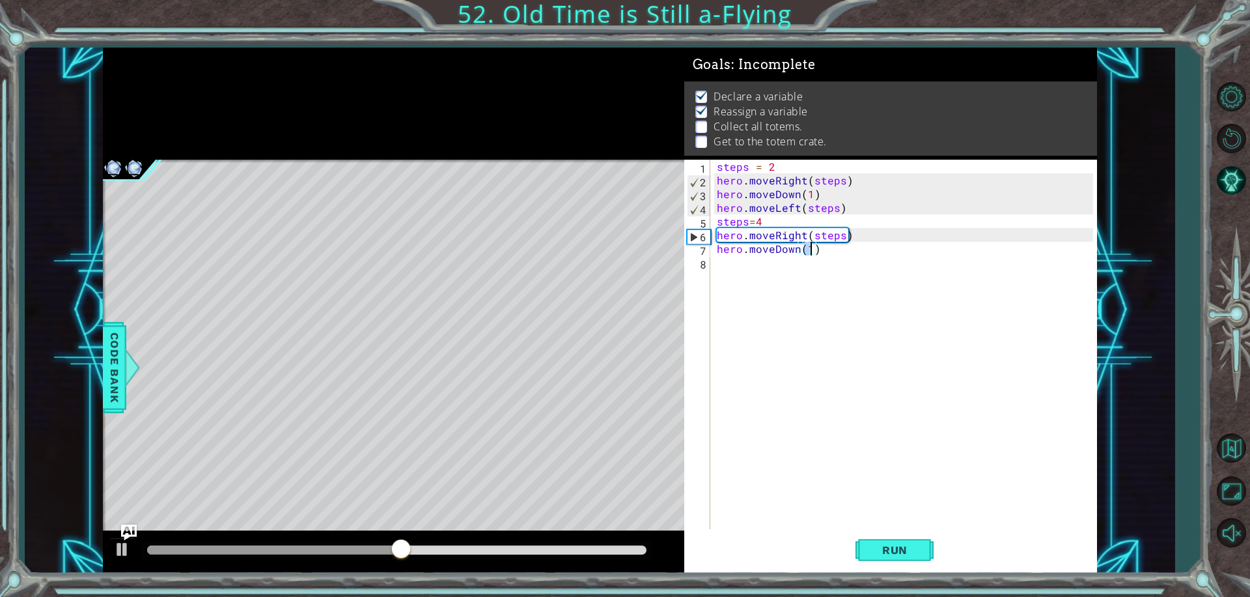
click at [716, 264] on div "steps = 2 hero . moveRight ( steps ) hero . moveDown ( 1 ) hero . moveLeft ( st…" at bounding box center [907, 358] width 386 height 397
click at [1123, 268] on div "1 ההההההההההההההההההההההההההההההההההההההההההההההההההההההההההההההההההההההההההההה…" at bounding box center [600, 310] width 1150 height 525
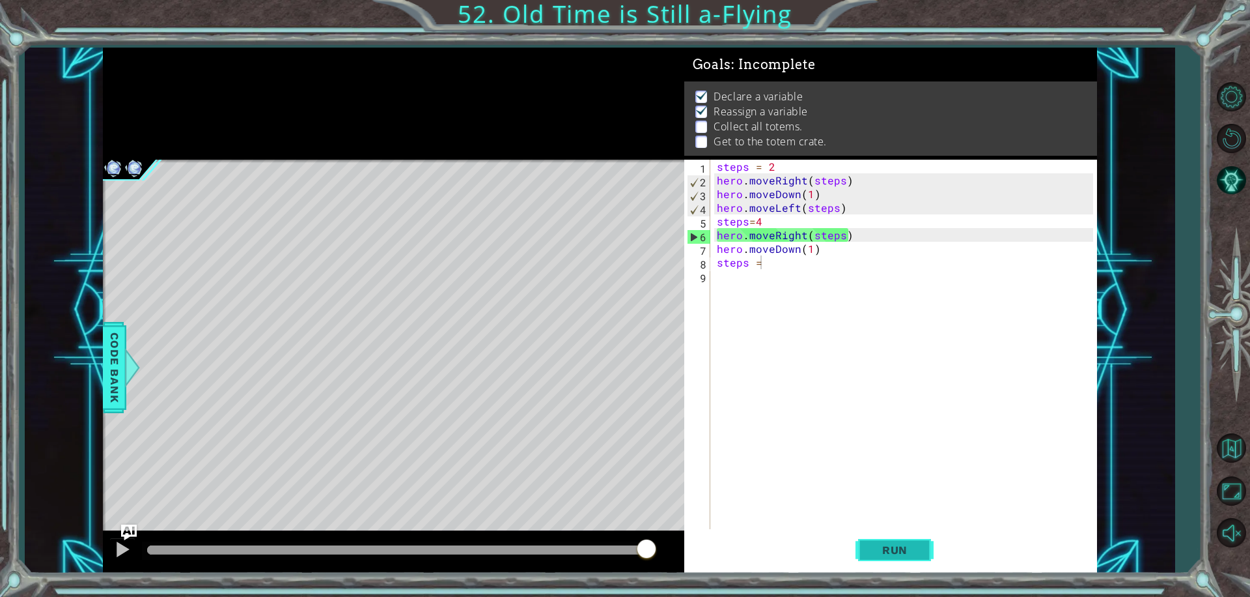
drag, startPoint x: 900, startPoint y: 555, endPoint x: 902, endPoint y: 541, distance: 14.5
click at [903, 541] on button "Run" at bounding box center [895, 549] width 78 height 41
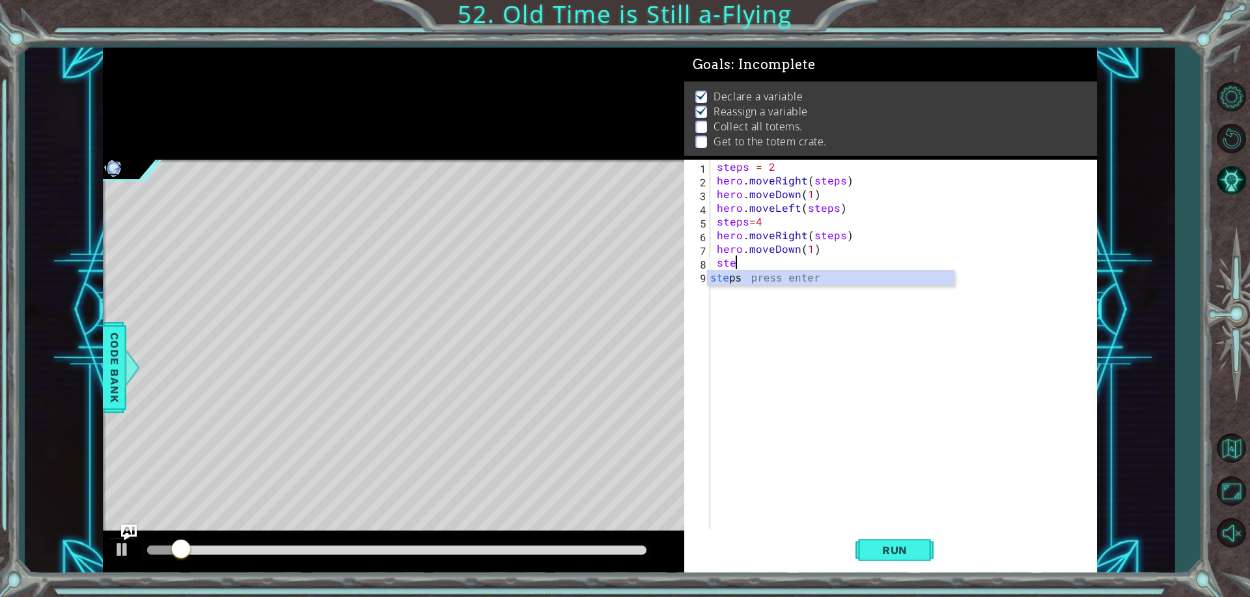
scroll to position [0, 0]
type textarea "s"
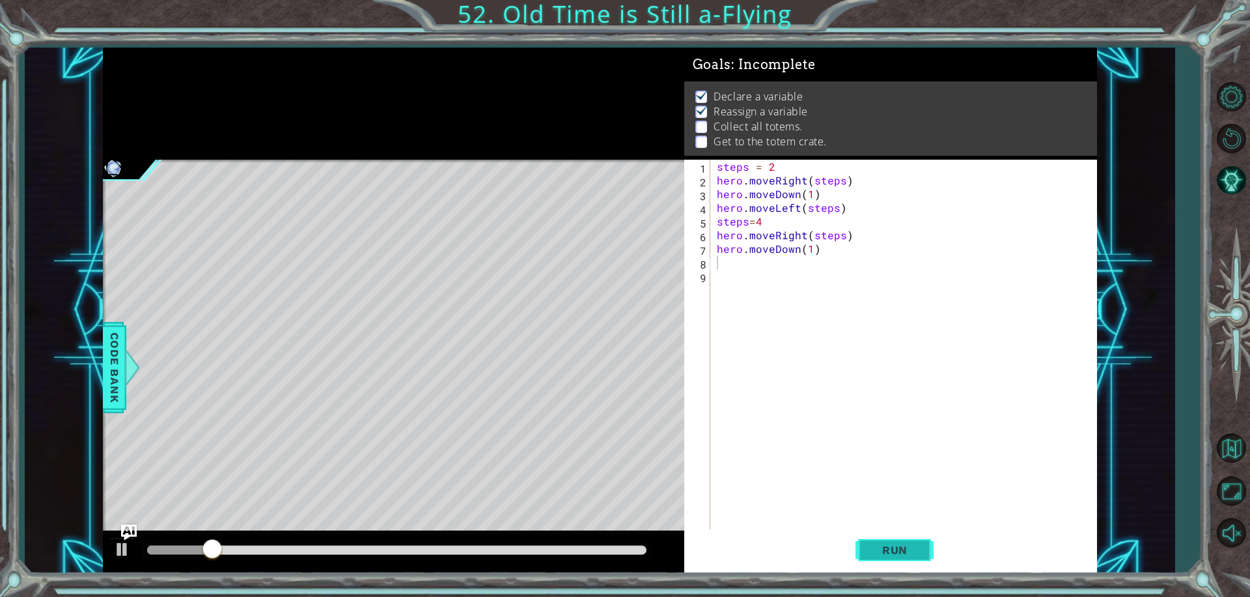
drag, startPoint x: 905, startPoint y: 551, endPoint x: 859, endPoint y: 545, distance: 46.0
click at [860, 545] on button "Run" at bounding box center [895, 549] width 78 height 41
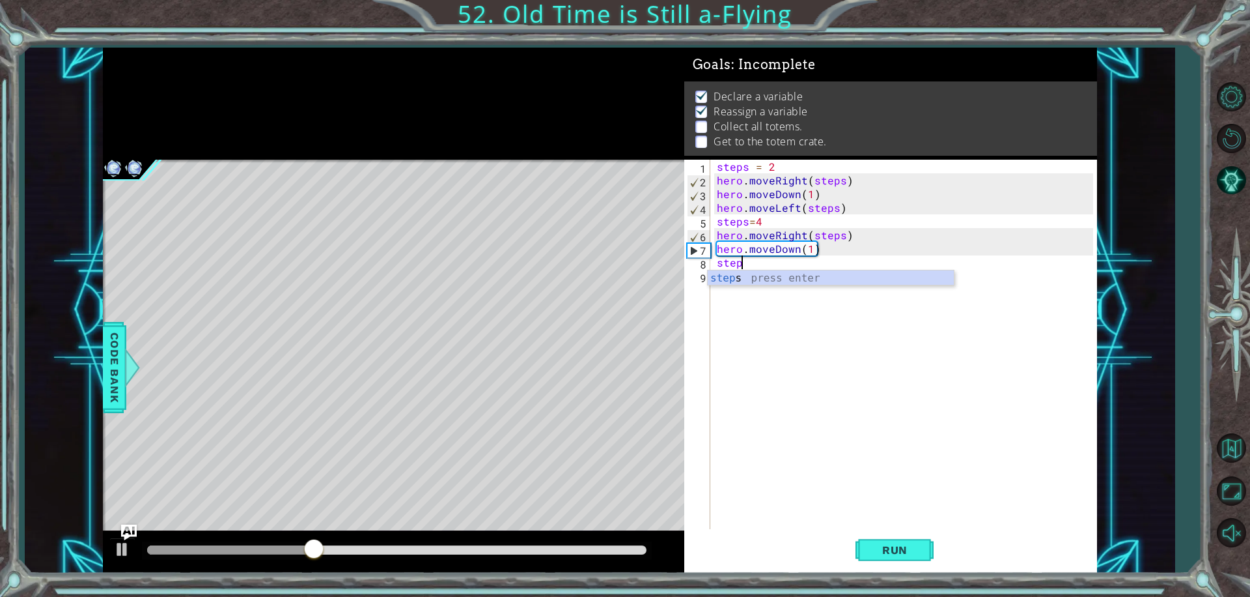
scroll to position [0, 1]
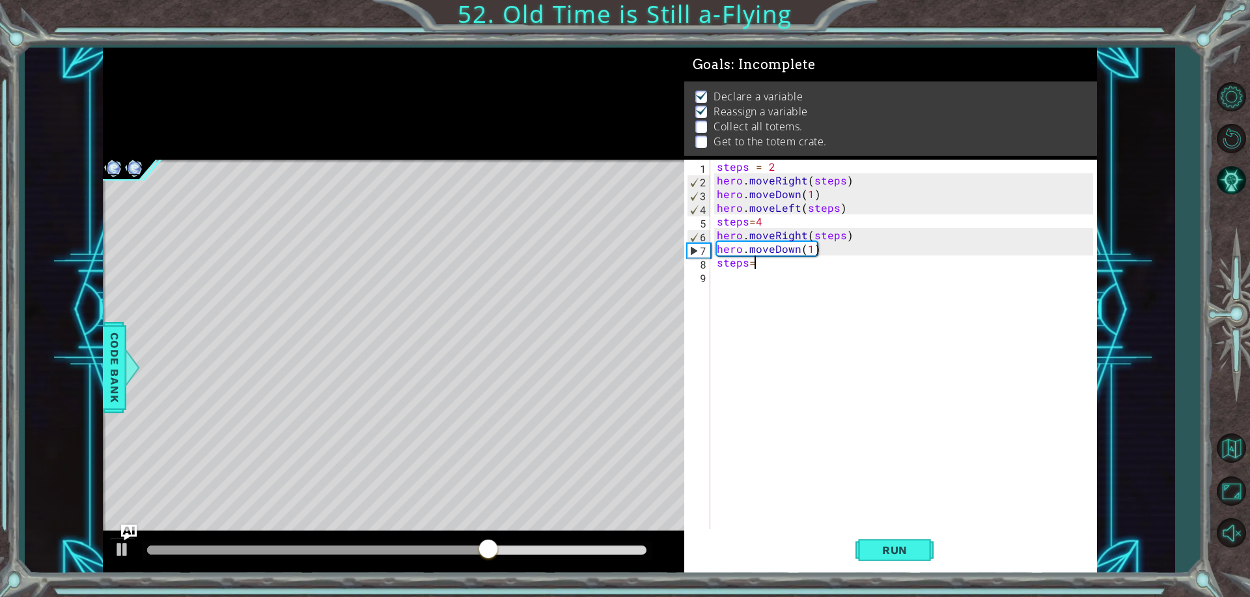
type textarea "steps=7"
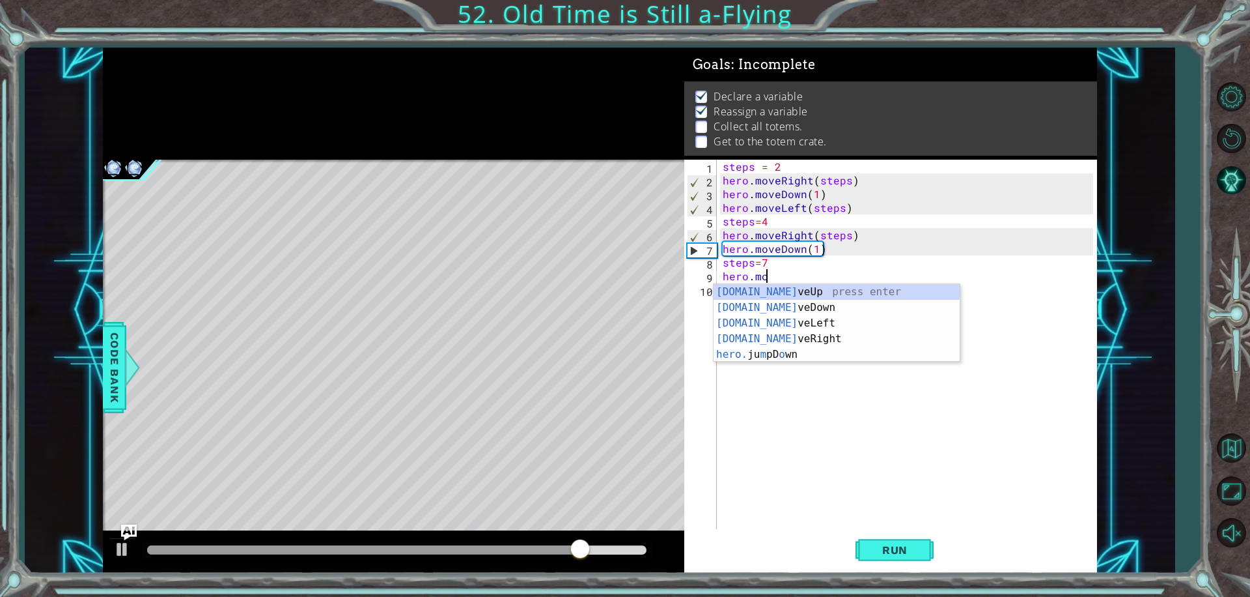
scroll to position [0, 2]
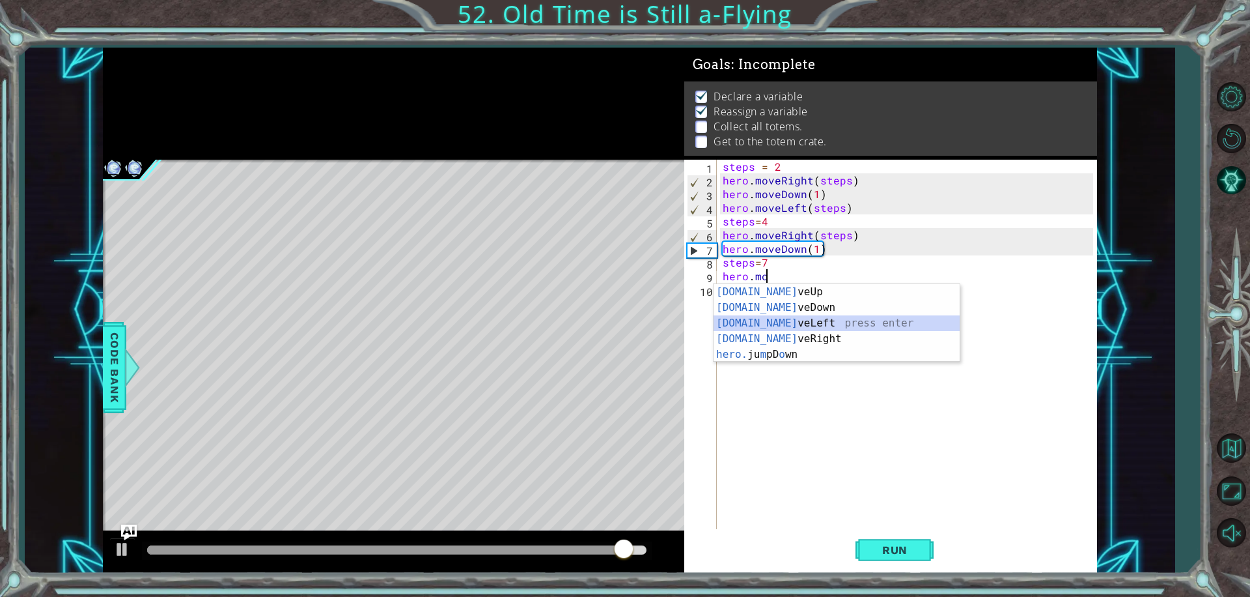
click at [810, 319] on div "[DOMAIN_NAME] veUp press enter [DOMAIN_NAME] veDown press enter [DOMAIN_NAME] v…" at bounding box center [837, 338] width 246 height 109
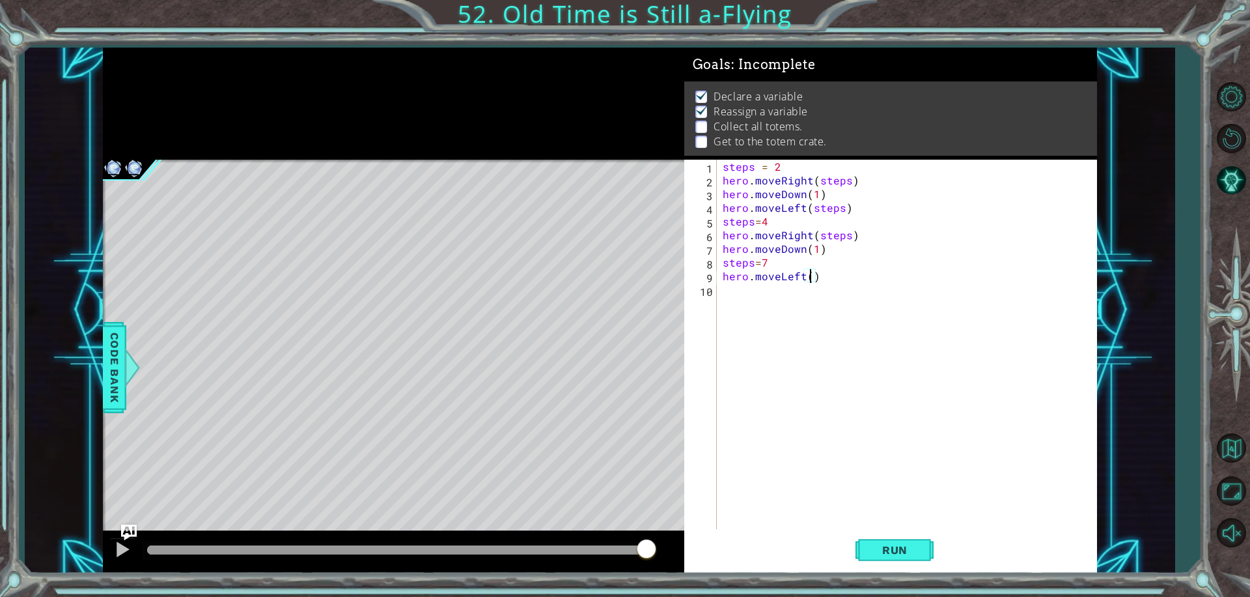
scroll to position [0, 5]
type textarea "hero.moveLeft(4)"
click at [717, 290] on div "hero.moveLeft(4) 1 2 3 4 5 6 7 8 9 10 steps = 2 hero . moveRight ( steps ) hero…" at bounding box center [888, 344] width 409 height 369
click at [724, 296] on div "steps = 2 hero . moveRight ( steps ) hero . moveDown ( 1 ) hero . moveLeft ( st…" at bounding box center [910, 358] width 380 height 397
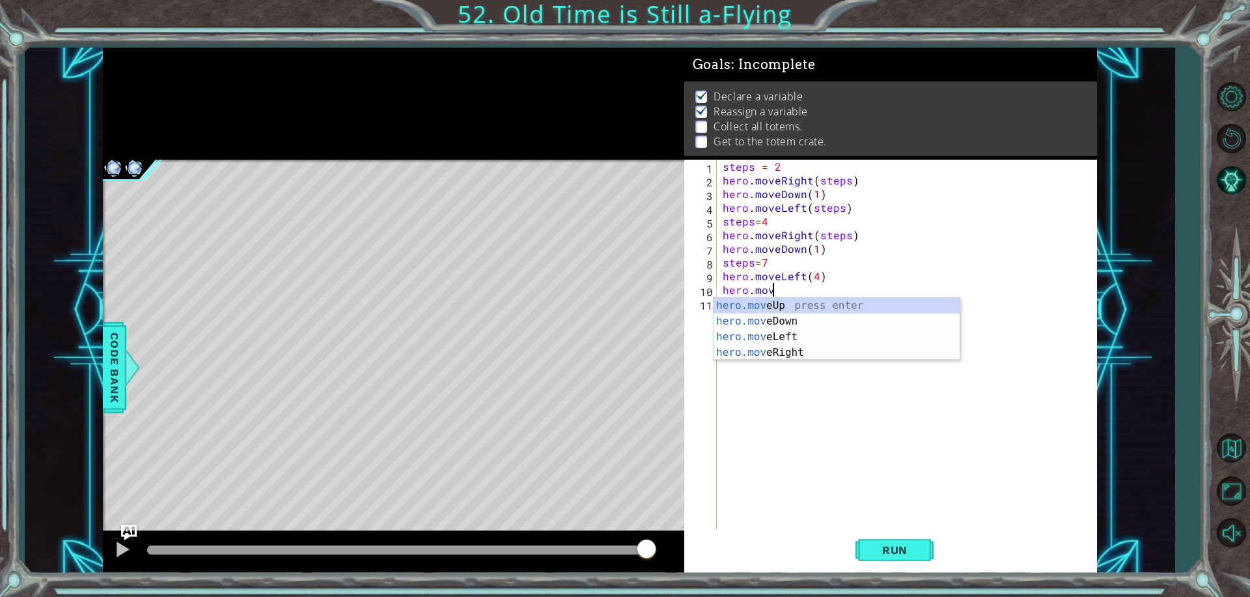
scroll to position [0, 3]
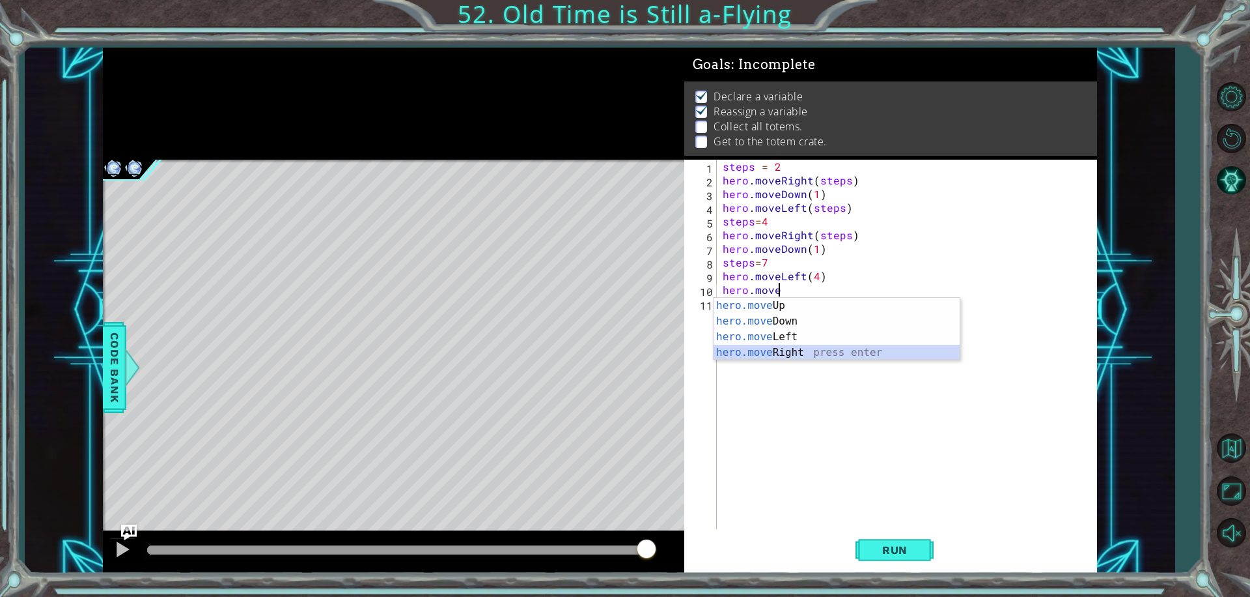
click at [830, 351] on div "hero.move Up press enter hero.move Down press enter hero.move Left press enter …" at bounding box center [837, 345] width 246 height 94
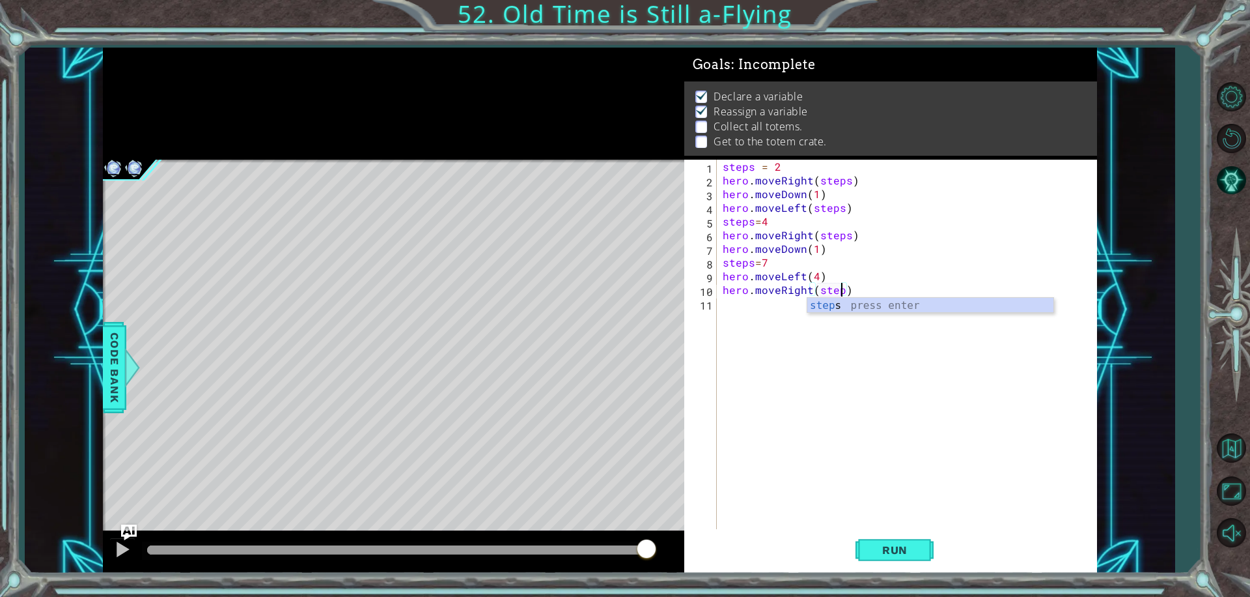
scroll to position [0, 7]
click at [880, 552] on span "Run" at bounding box center [894, 549] width 51 height 13
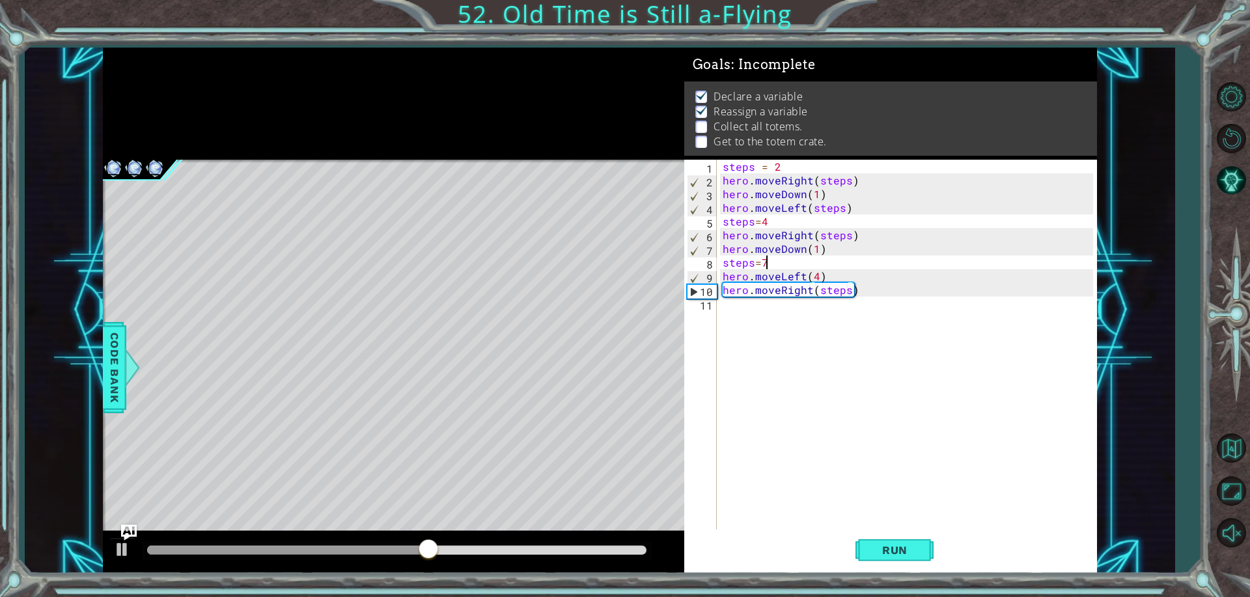
click at [766, 259] on div "steps = 2 hero . moveRight ( steps ) hero . moveDown ( 1 ) hero . moveLeft ( st…" at bounding box center [910, 358] width 380 height 397
type textarea "steps=6"
drag, startPoint x: 893, startPoint y: 552, endPoint x: 867, endPoint y: 432, distance: 123.3
click at [893, 544] on span "Run" at bounding box center [894, 549] width 51 height 13
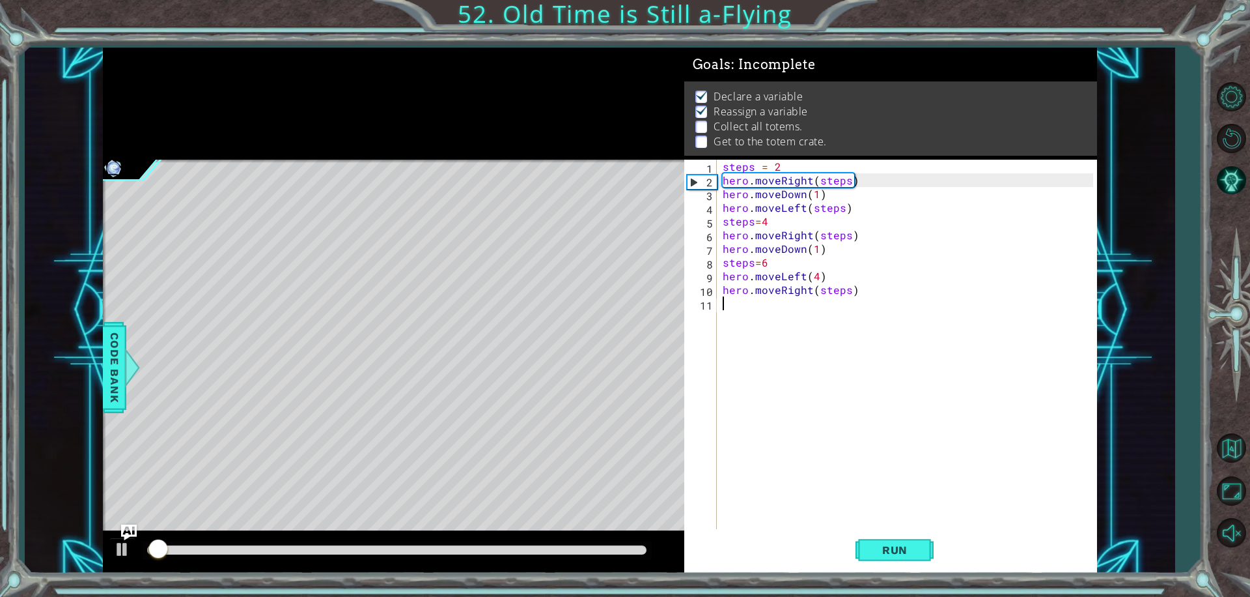
click at [723, 303] on div "steps = 2 hero . moveRight ( steps ) hero . moveDown ( 1 ) hero . moveLeft ( st…" at bounding box center [910, 358] width 380 height 397
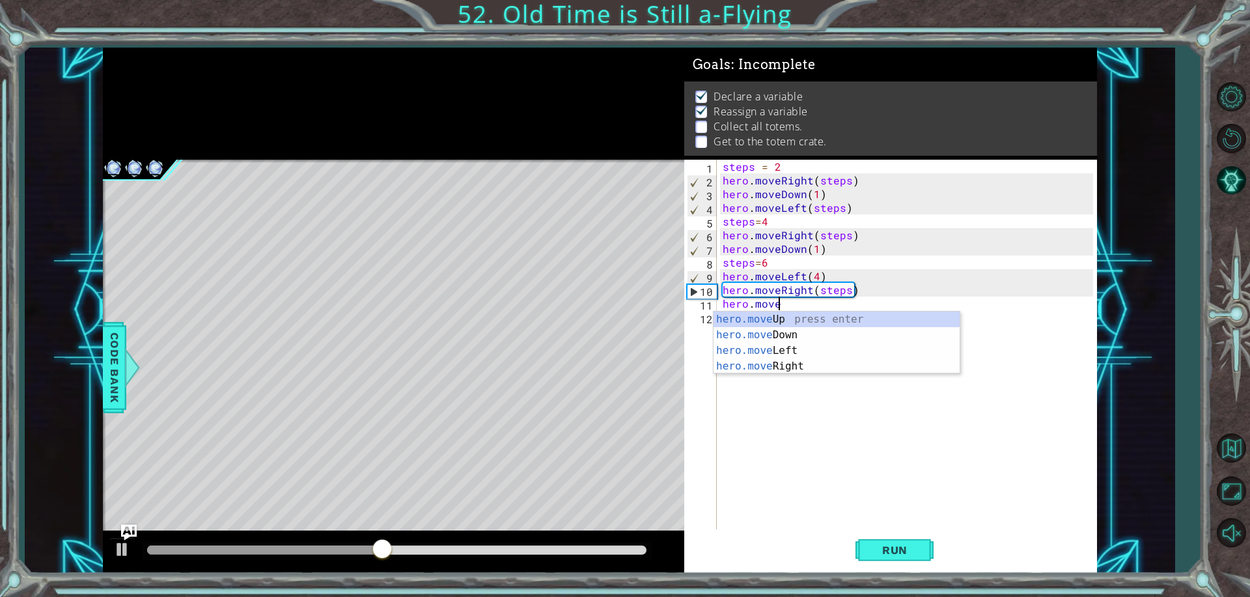
scroll to position [0, 3]
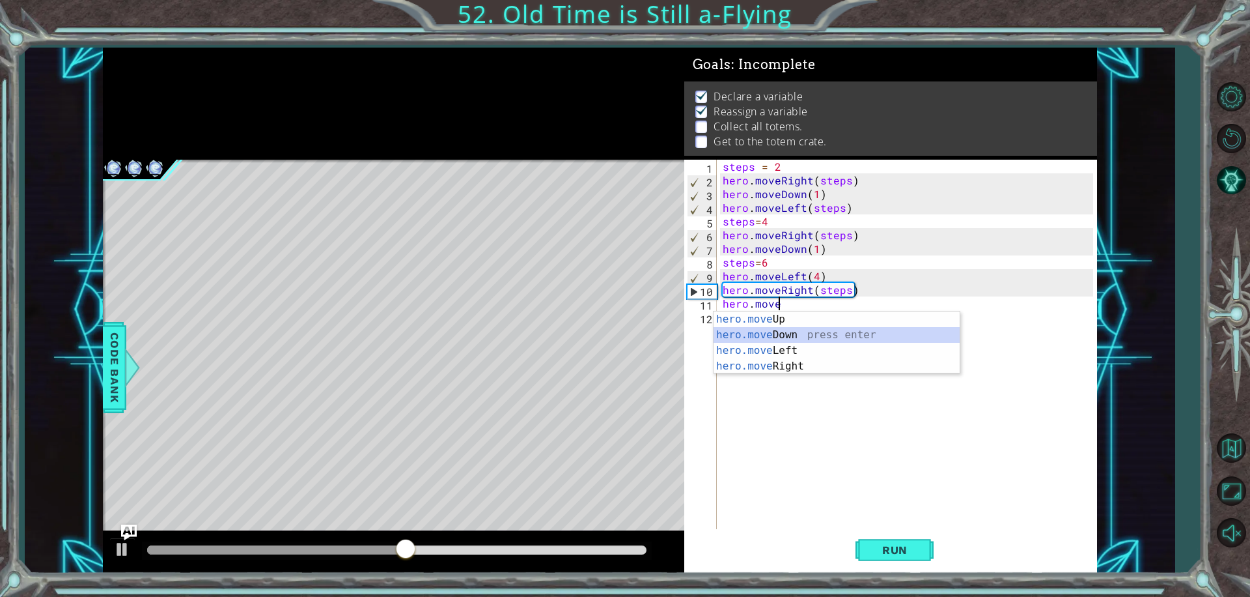
click at [821, 334] on div "hero.move Up press enter hero.move Down press enter hero.move Left press enter …" at bounding box center [837, 358] width 246 height 94
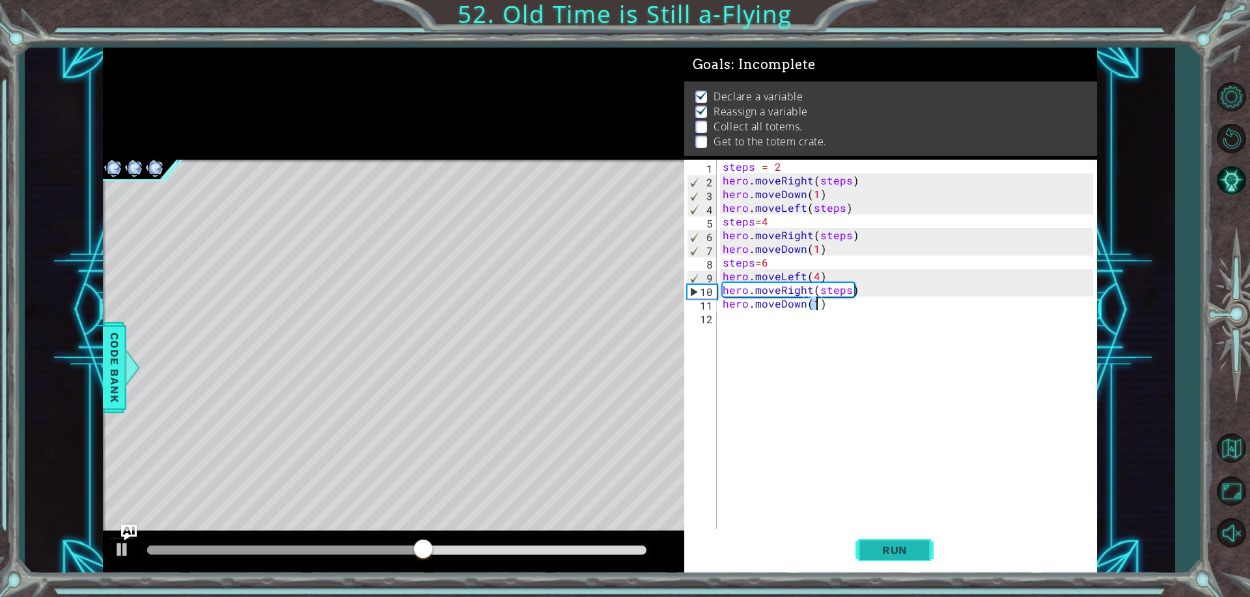
type textarea "hero.moveDown(1)"
drag, startPoint x: 873, startPoint y: 550, endPoint x: 787, endPoint y: 382, distance: 188.7
click at [870, 543] on span "Run" at bounding box center [894, 549] width 51 height 13
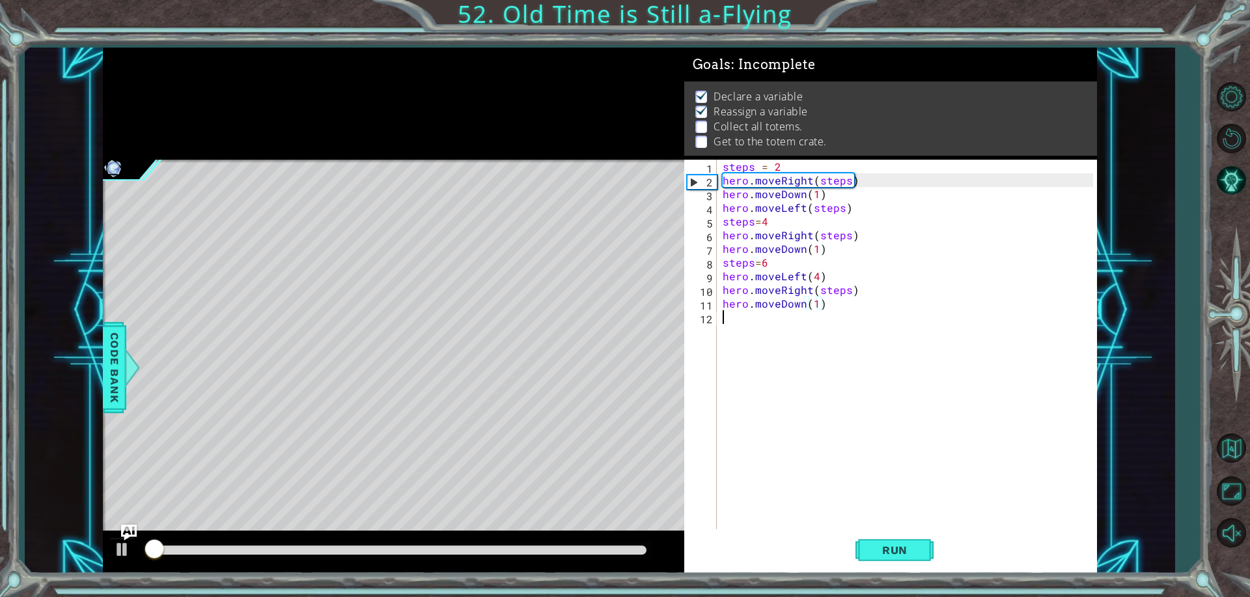
click at [727, 320] on div "steps = 2 hero . moveRight ( steps ) hero . moveDown ( 1 ) hero . moveLeft ( st…" at bounding box center [910, 358] width 380 height 397
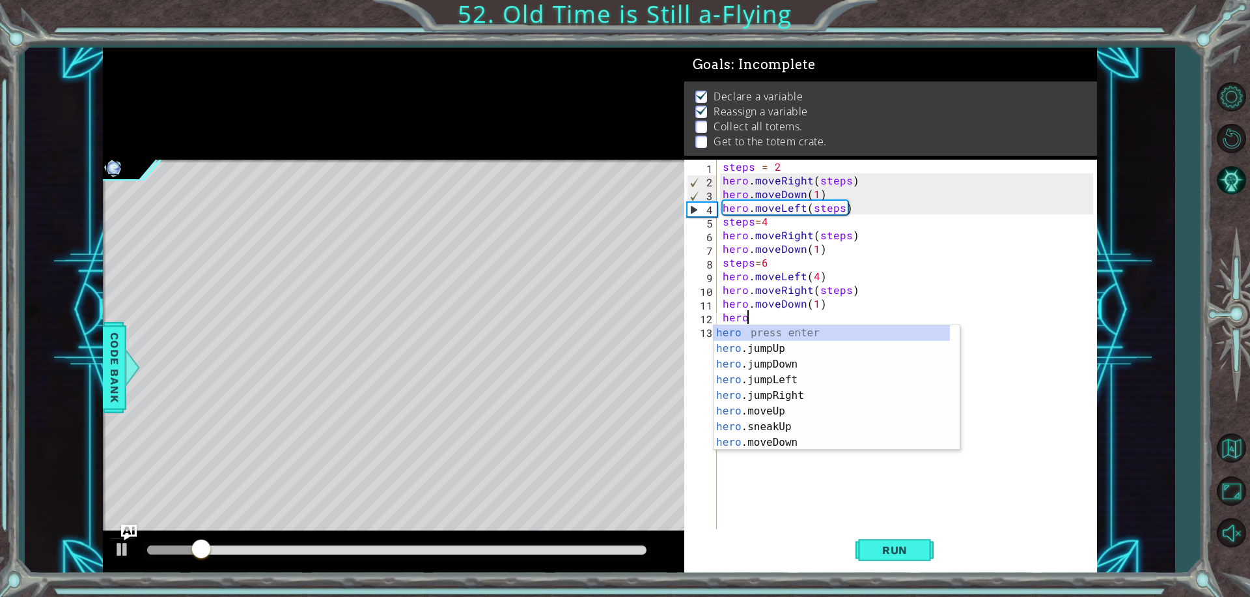
scroll to position [0, 1]
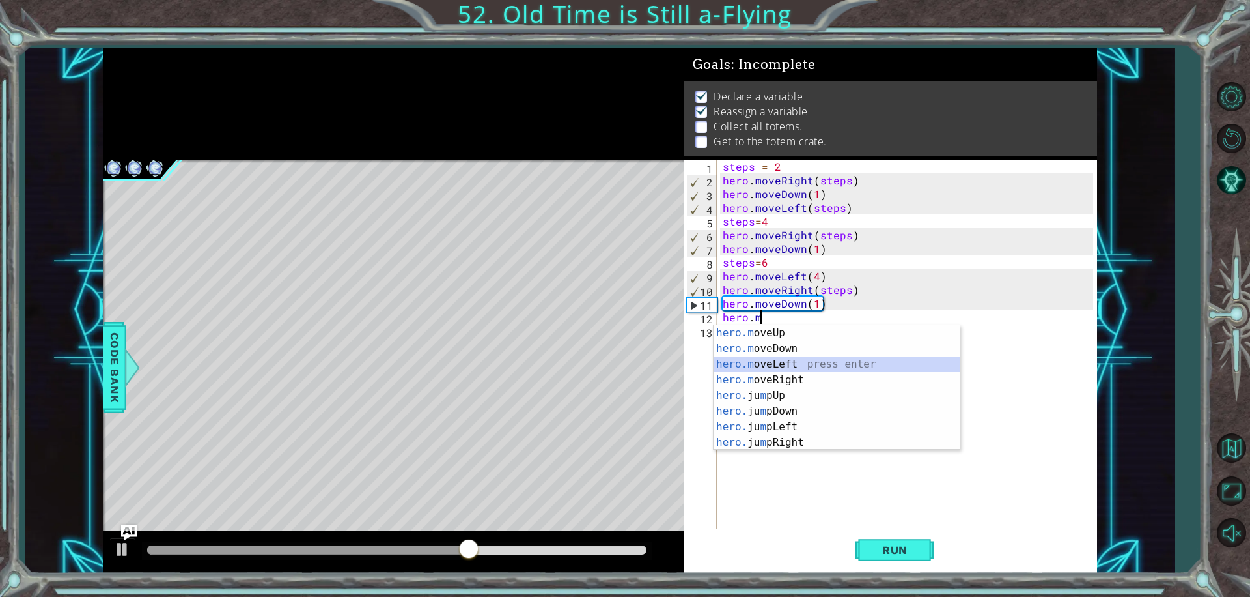
click at [766, 365] on div "hero.m oveUp press enter hero.m oveDown press enter hero.m oveLeft press enter …" at bounding box center [837, 403] width 246 height 156
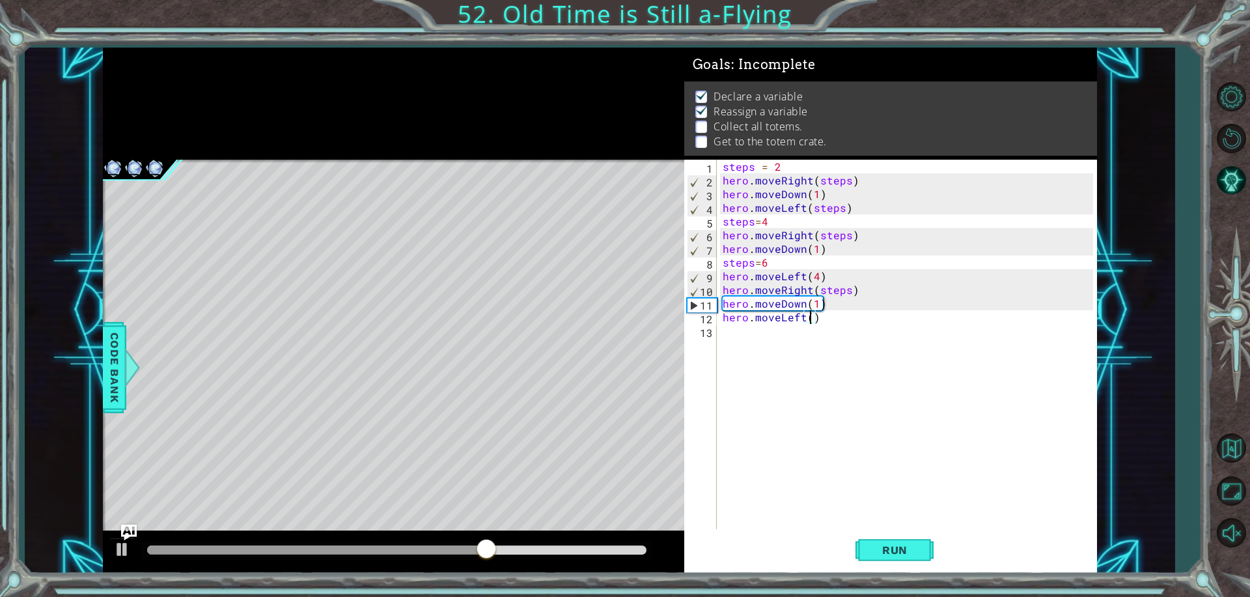
scroll to position [0, 5]
type textarea "hero.moveLeft(6)"
click at [874, 541] on button "Run" at bounding box center [895, 549] width 78 height 41
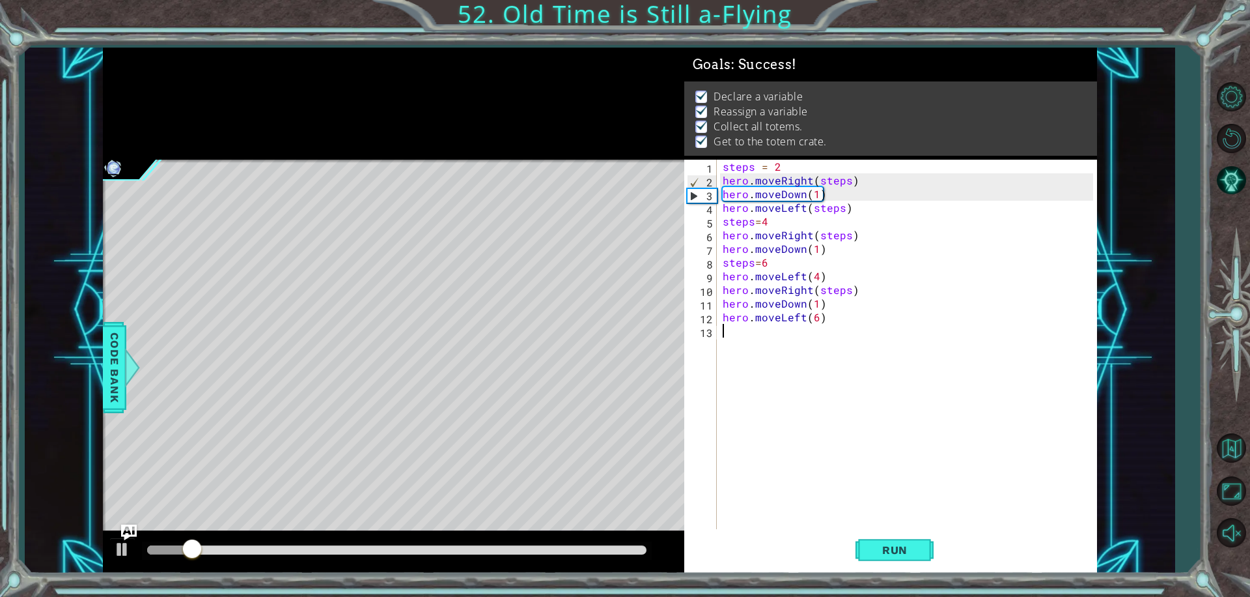
click at [727, 328] on div "steps = 2 hero . moveRight ( steps ) hero . moveDown ( 1 ) hero . moveLeft ( st…" at bounding box center [910, 358] width 380 height 397
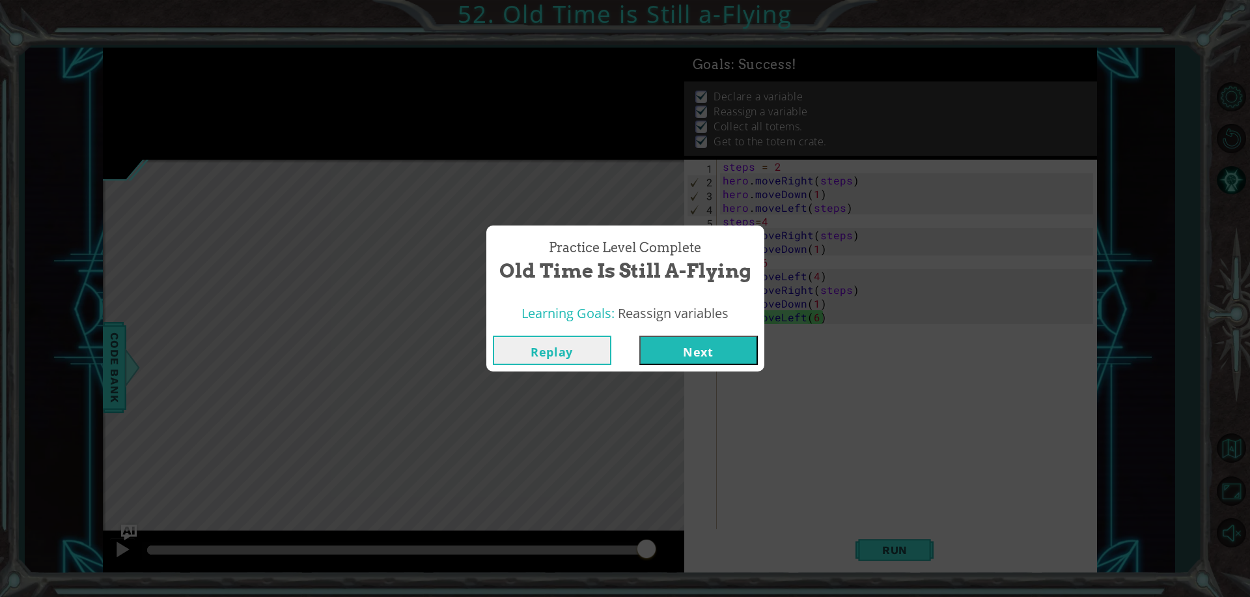
click at [726, 356] on button "Next" at bounding box center [698, 349] width 119 height 29
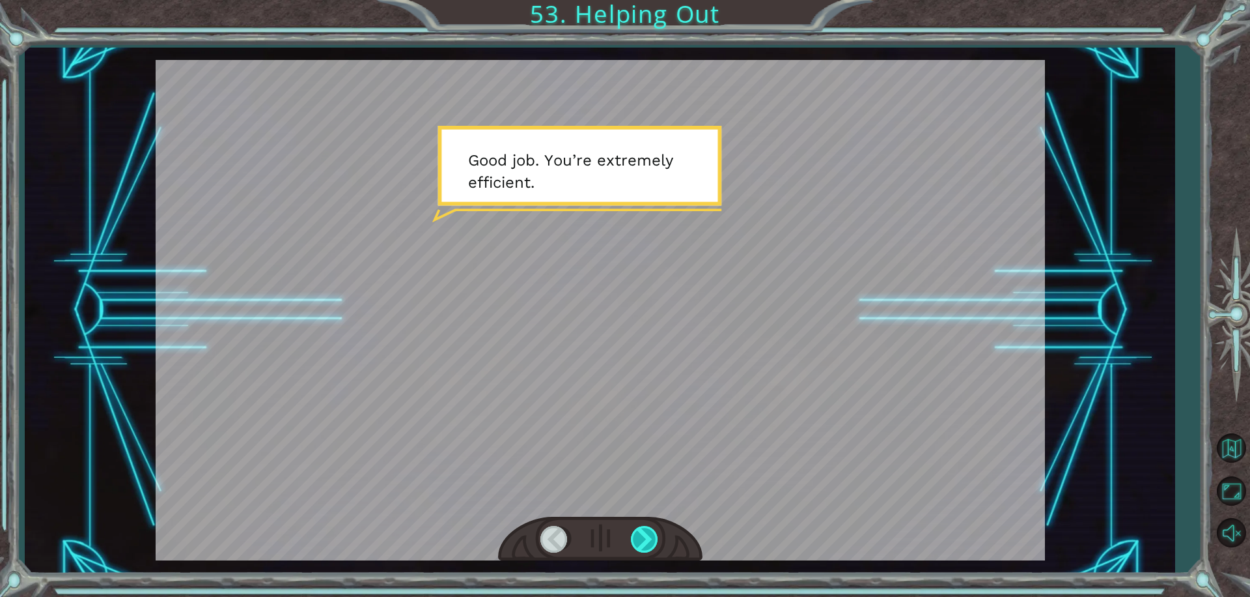
click at [642, 531] on div at bounding box center [645, 539] width 29 height 27
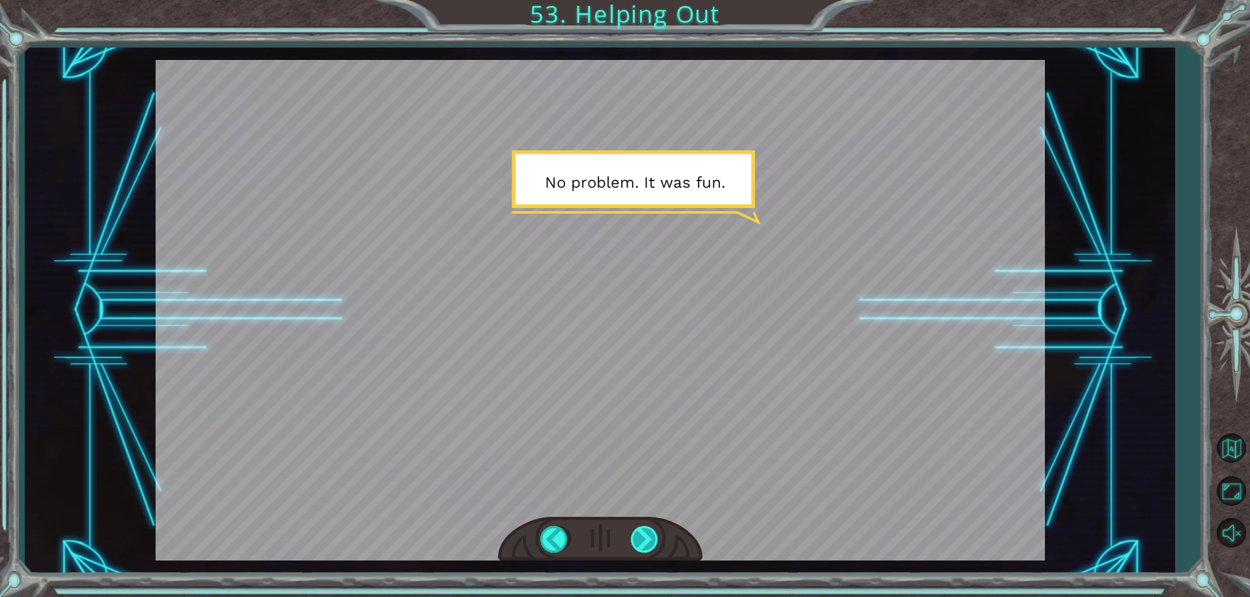
click at [645, 538] on div at bounding box center [645, 539] width 29 height 27
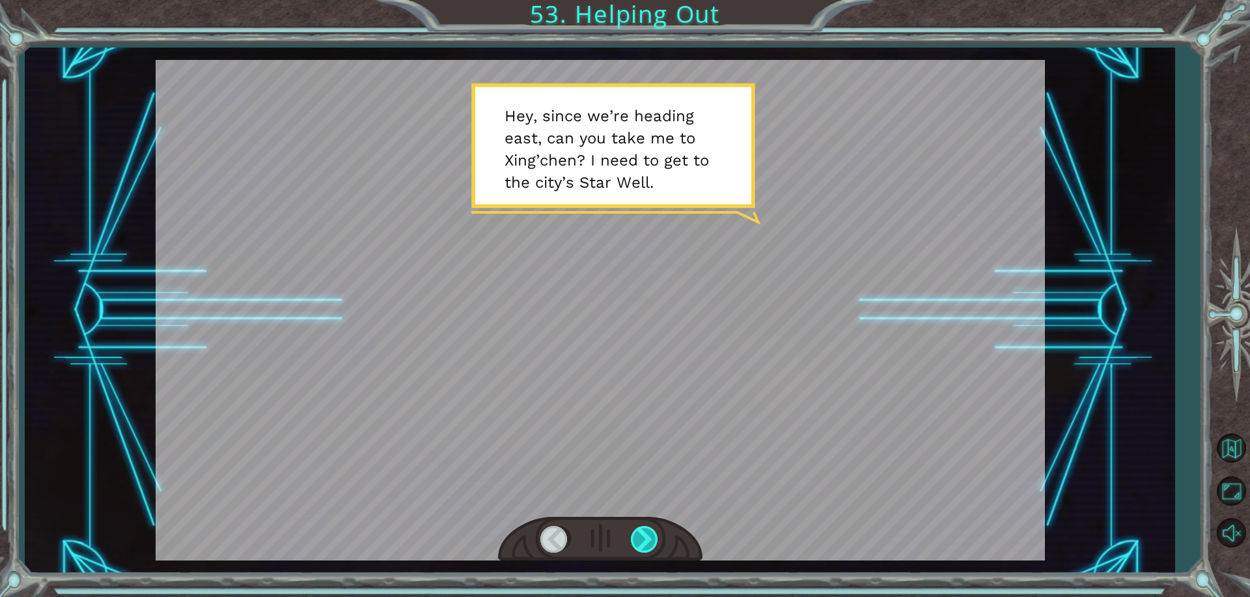
click at [645, 538] on div at bounding box center [645, 539] width 29 height 27
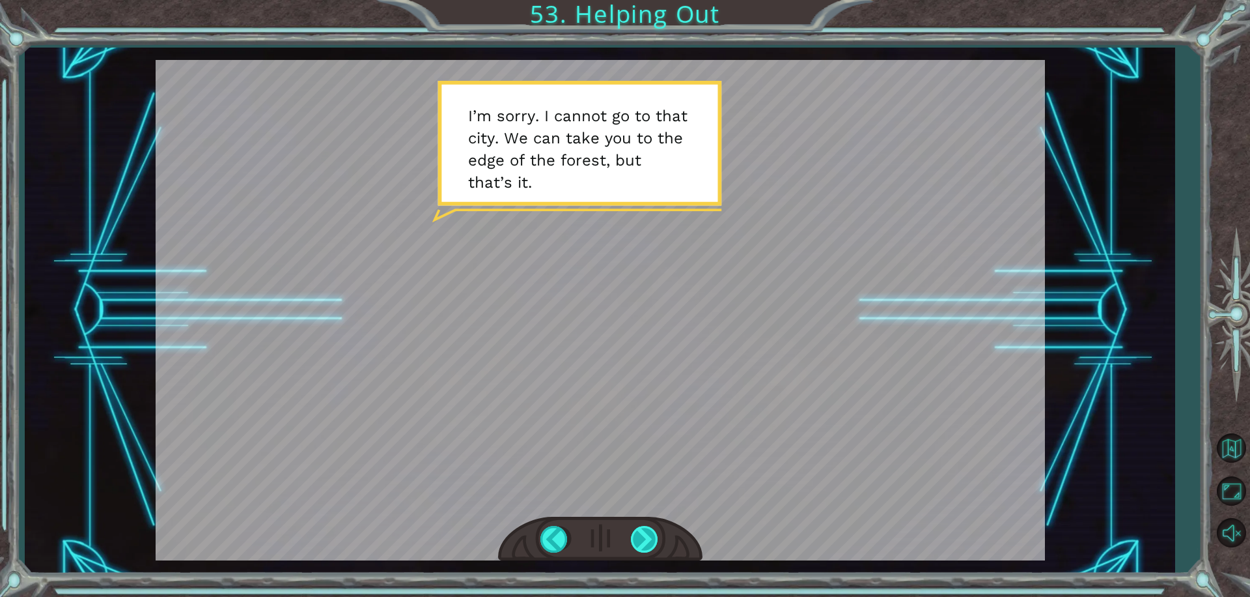
click at [646, 538] on div at bounding box center [645, 539] width 29 height 27
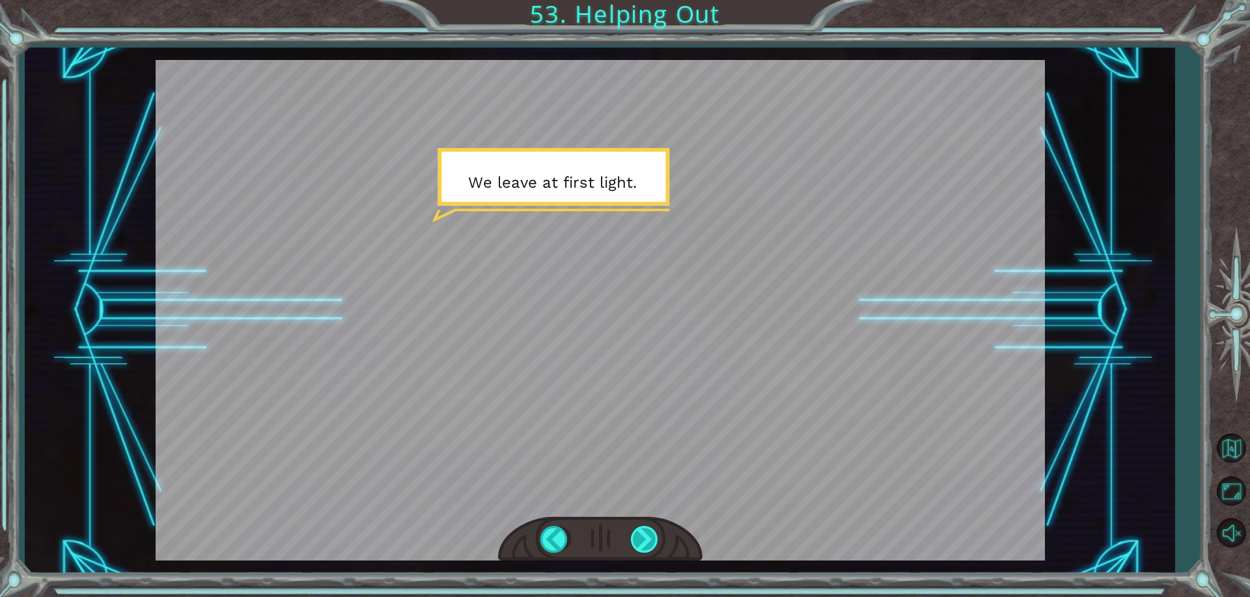
click at [646, 538] on div at bounding box center [645, 539] width 29 height 27
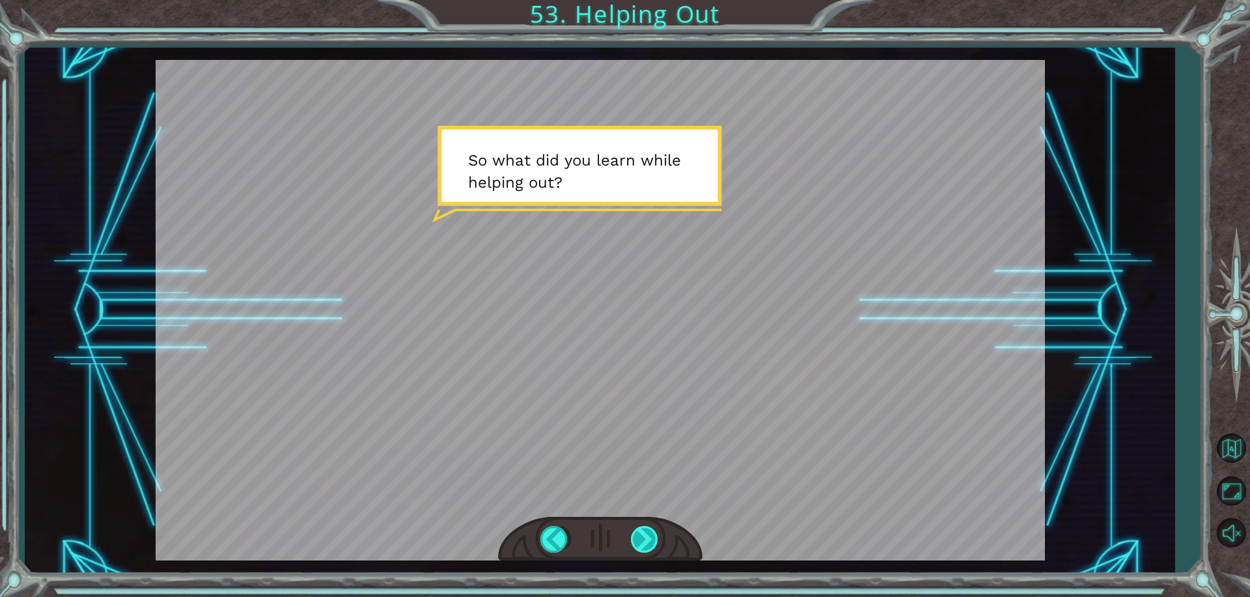
click at [646, 538] on div at bounding box center [645, 539] width 29 height 27
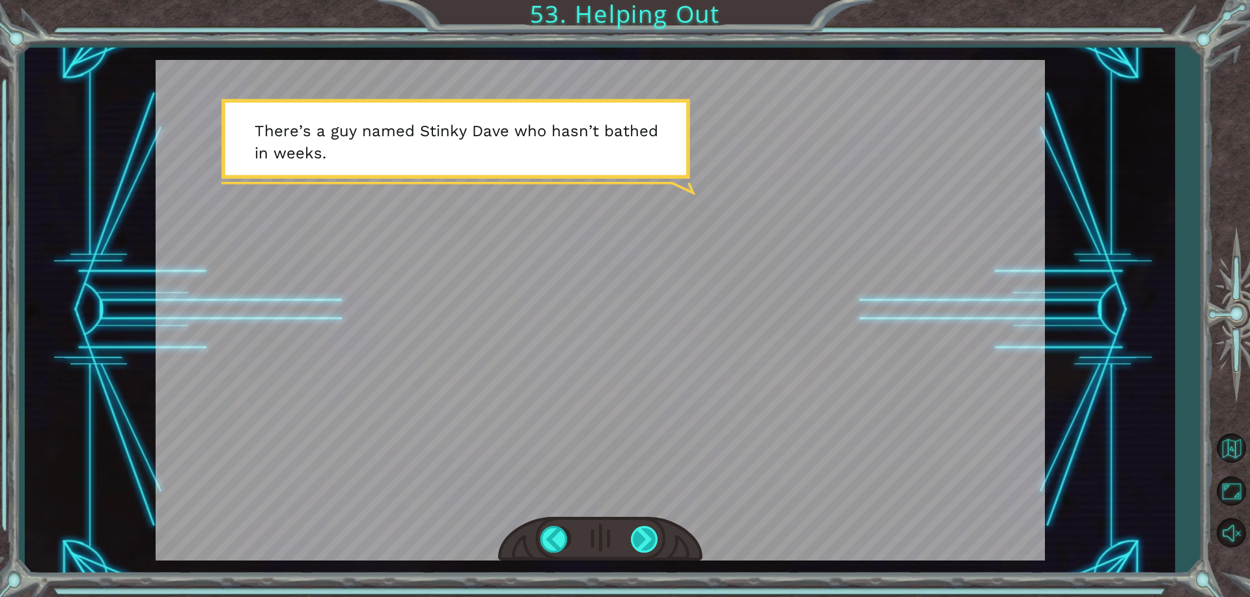
click at [642, 535] on div at bounding box center [645, 539] width 29 height 27
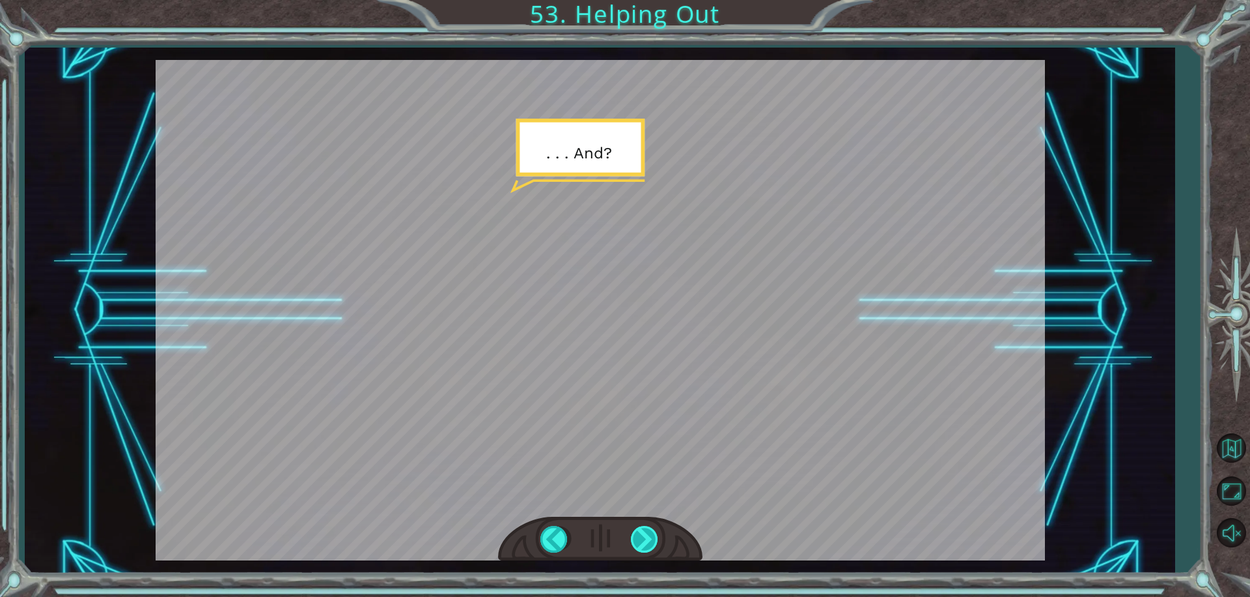
click at [648, 531] on div at bounding box center [645, 539] width 29 height 27
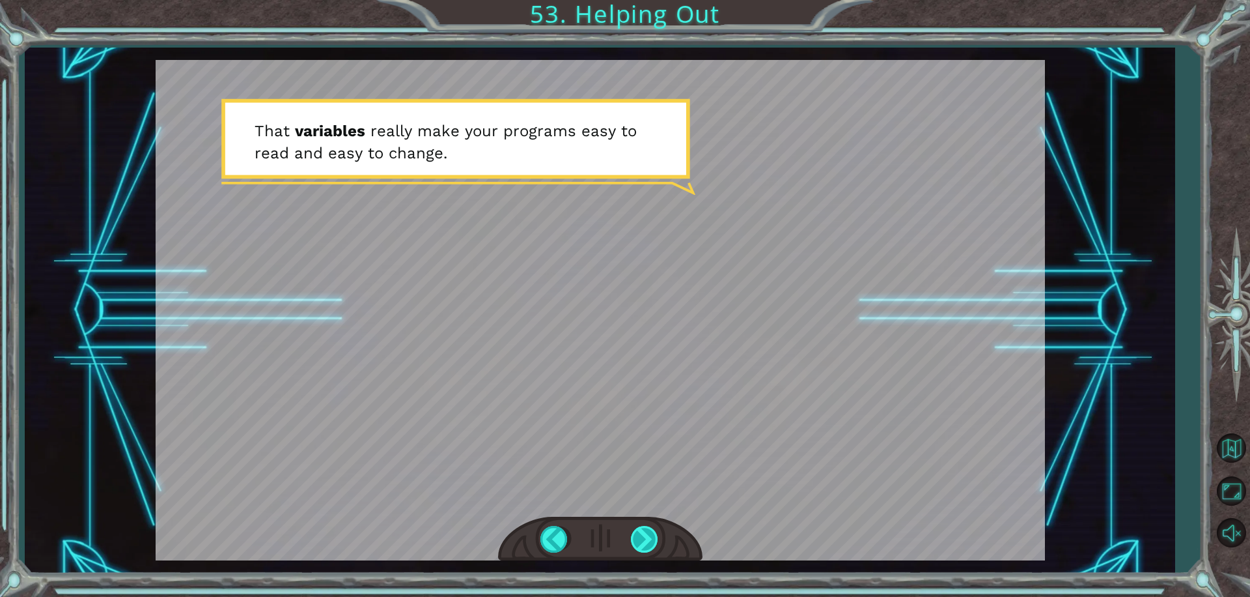
click at [651, 537] on div at bounding box center [645, 539] width 29 height 27
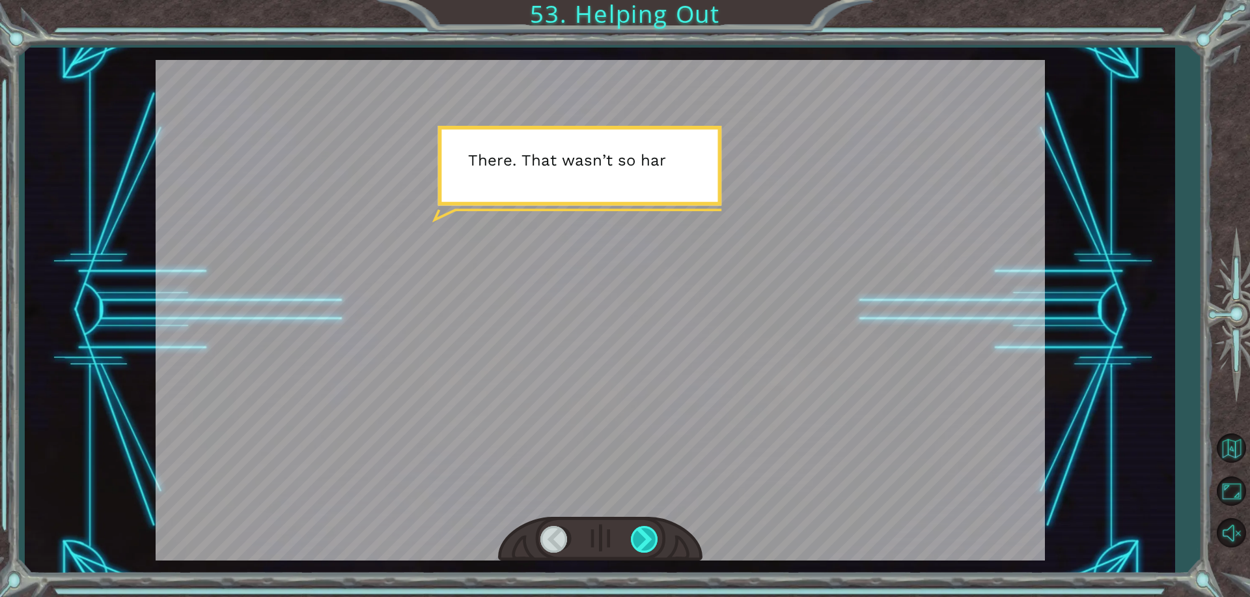
click at [651, 537] on div at bounding box center [645, 539] width 29 height 27
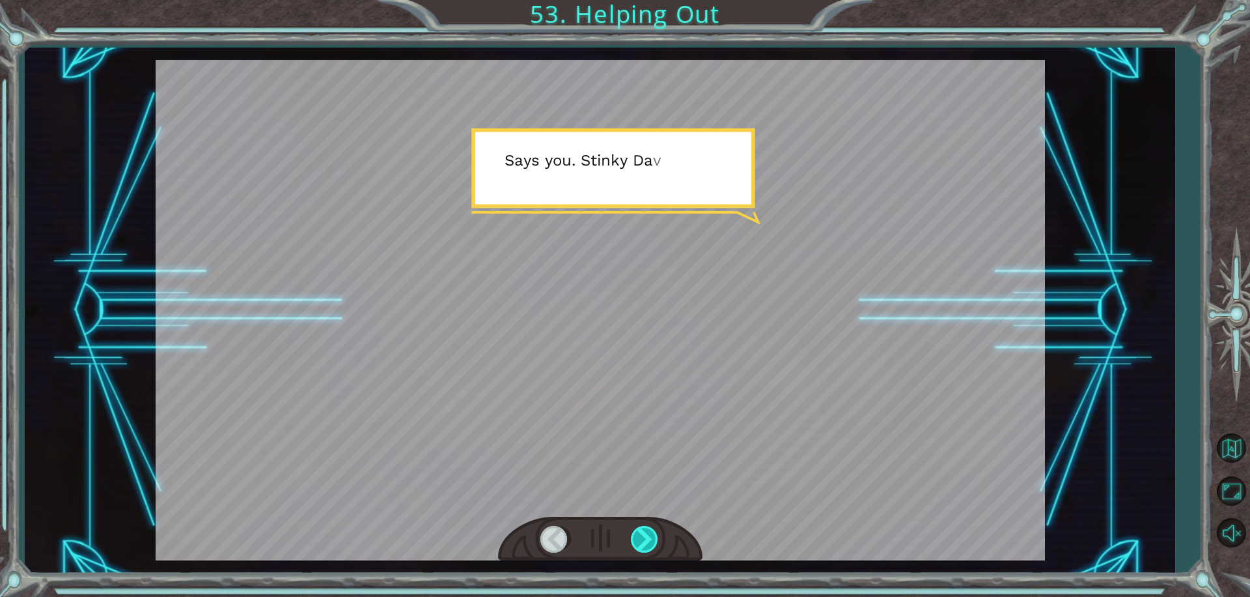
click at [651, 537] on div at bounding box center [645, 539] width 29 height 27
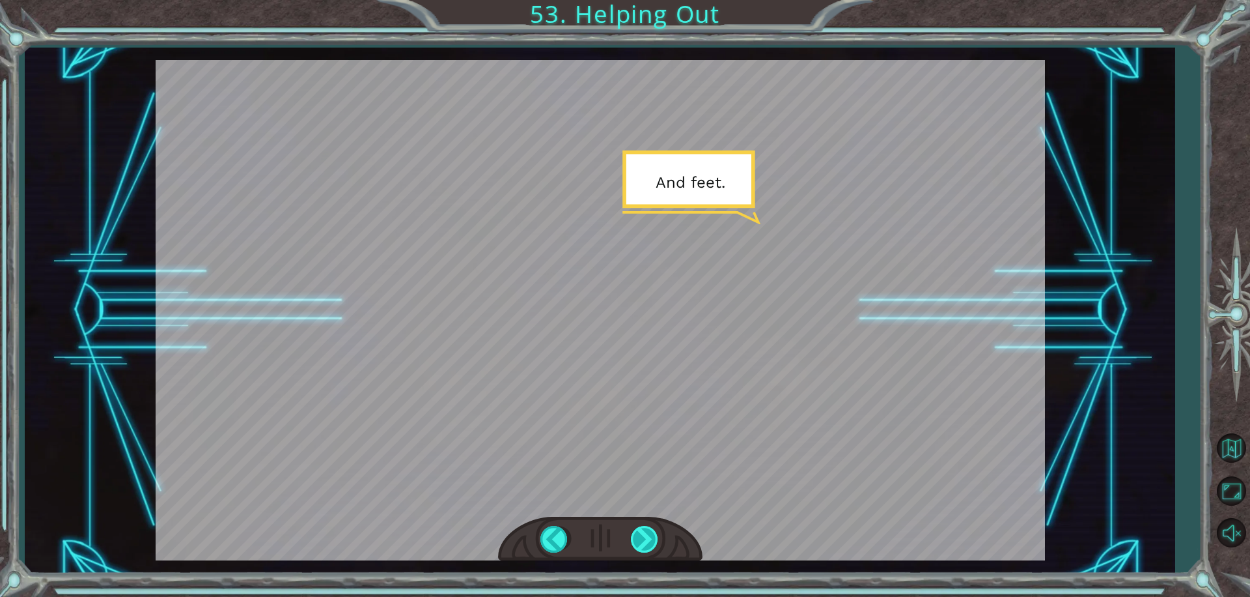
click at [651, 537] on div at bounding box center [645, 539] width 29 height 27
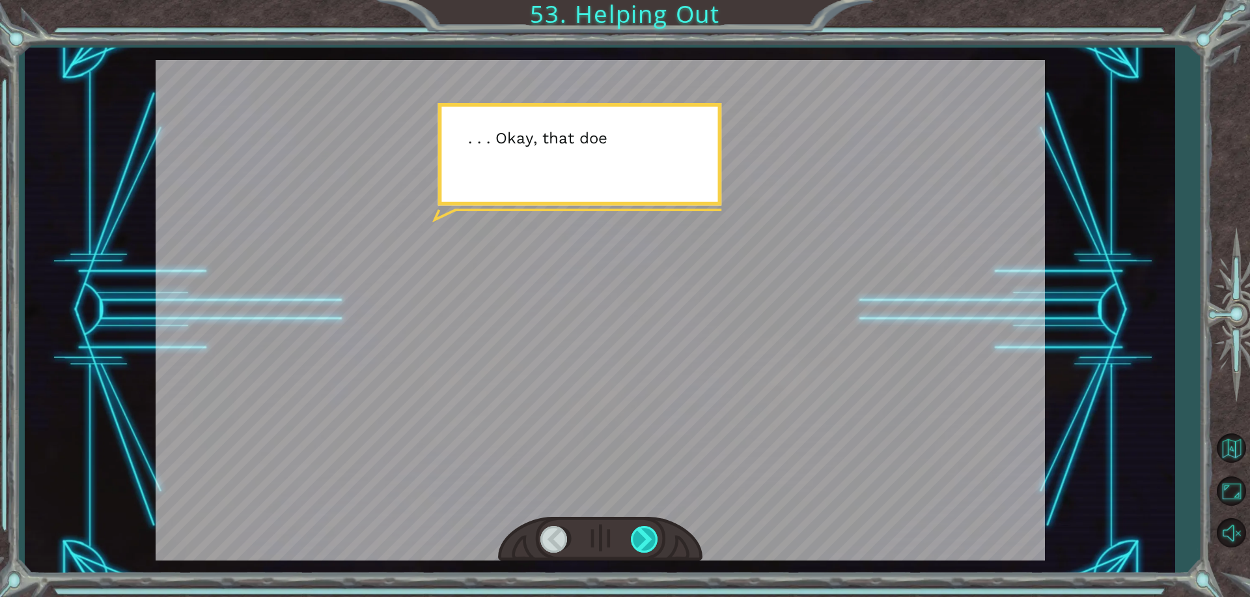
click at [651, 537] on div at bounding box center [645, 539] width 29 height 27
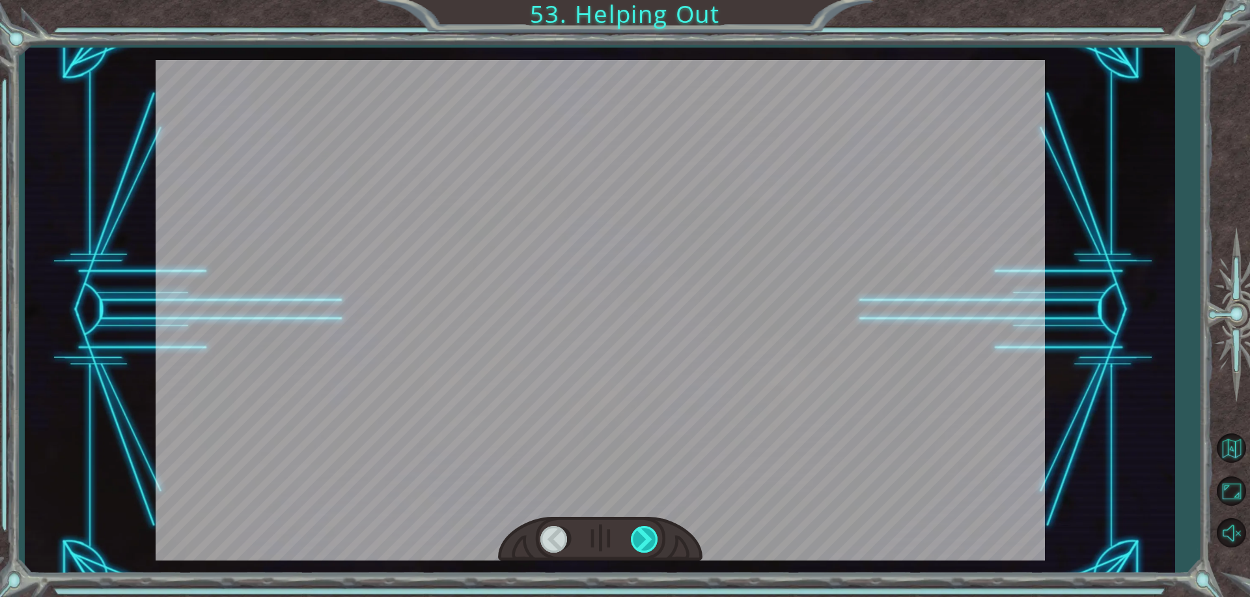
click at [651, 537] on div at bounding box center [645, 539] width 29 height 27
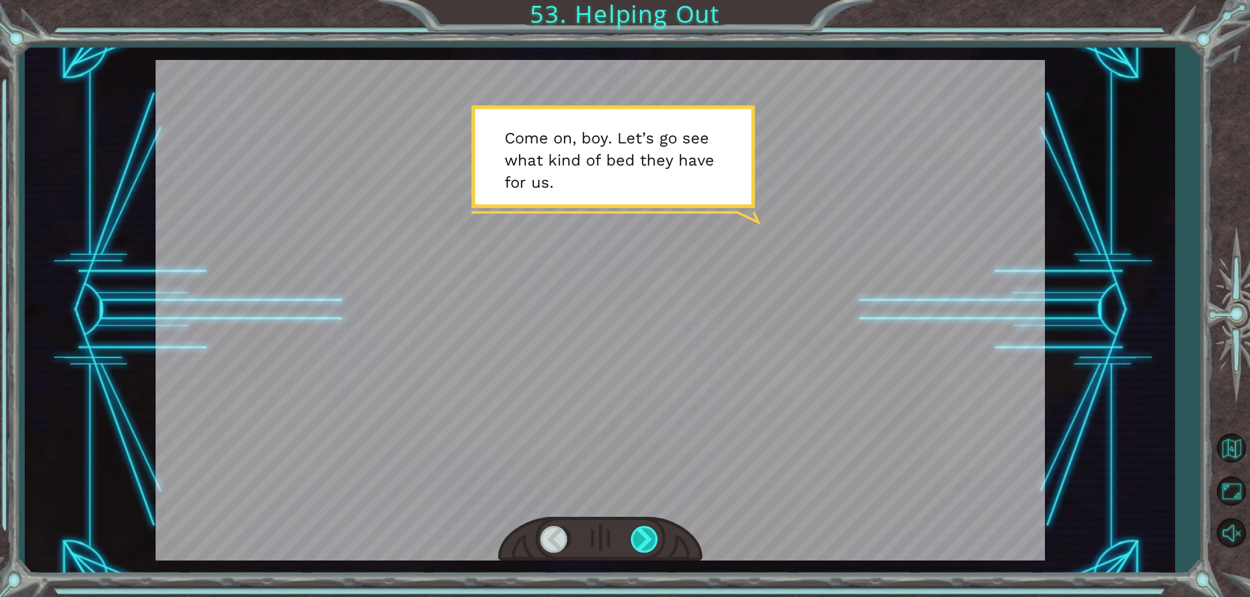
click at [651, 537] on div at bounding box center [645, 539] width 29 height 27
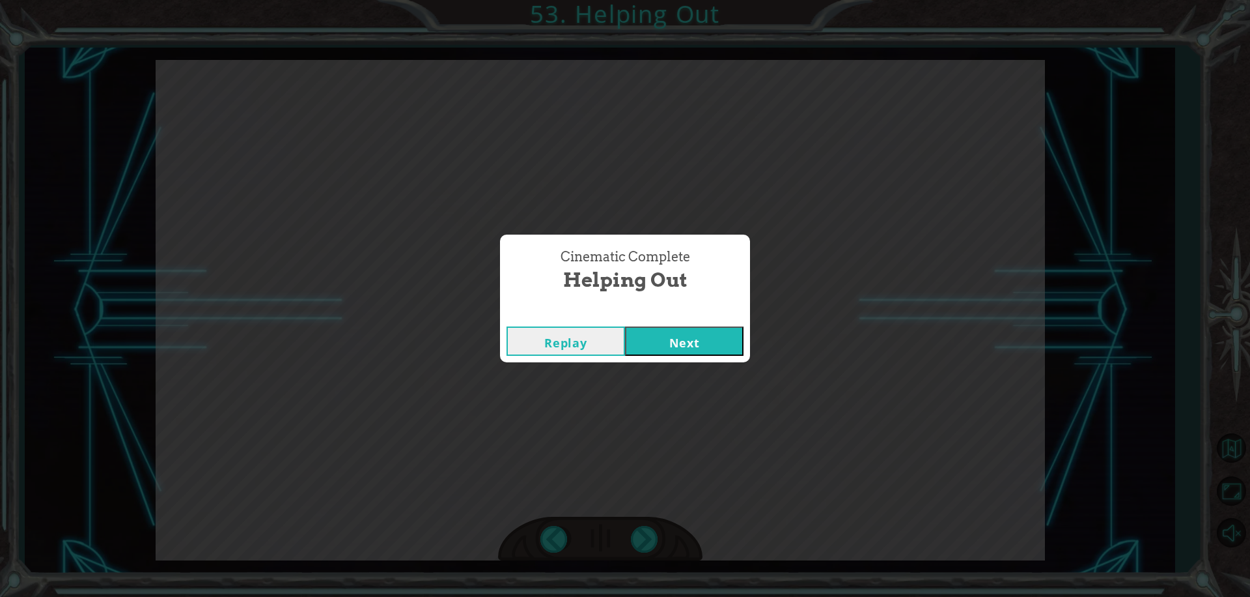
click at [690, 326] on button "Next" at bounding box center [684, 340] width 119 height 29
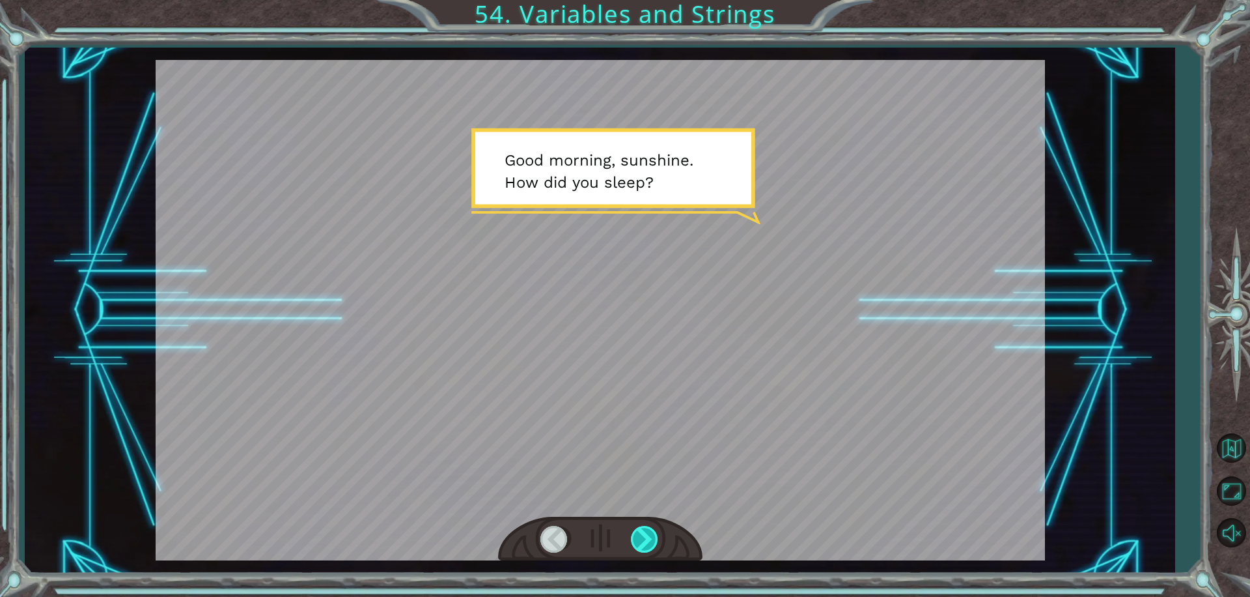
click at [652, 533] on div at bounding box center [645, 539] width 29 height 27
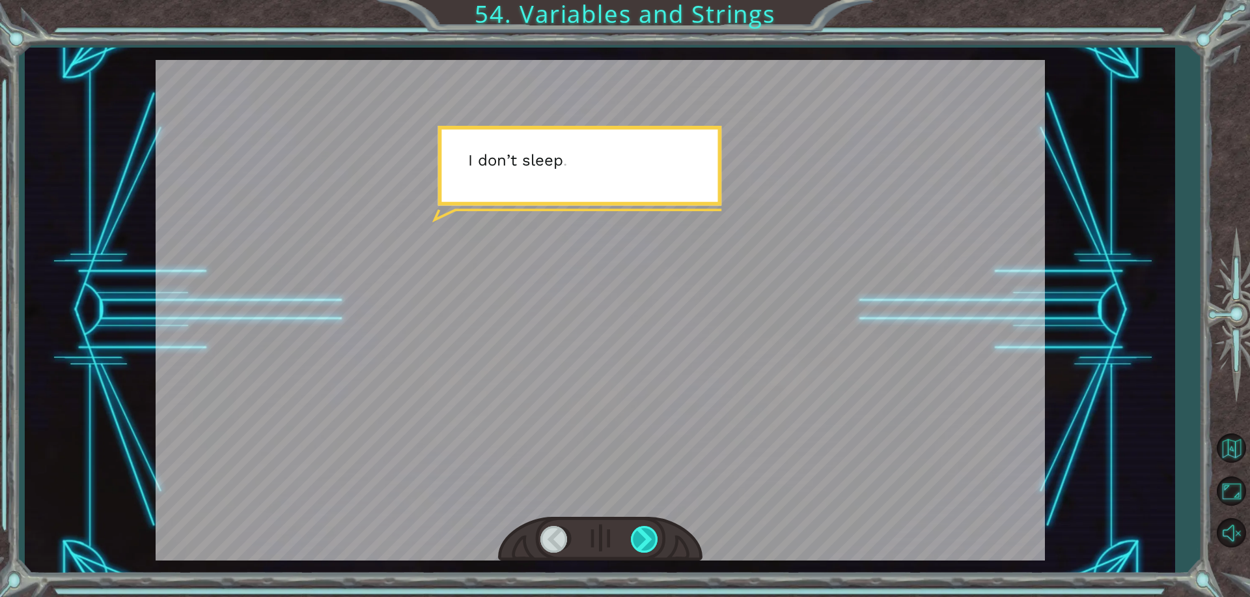
click at [652, 533] on div at bounding box center [645, 539] width 29 height 27
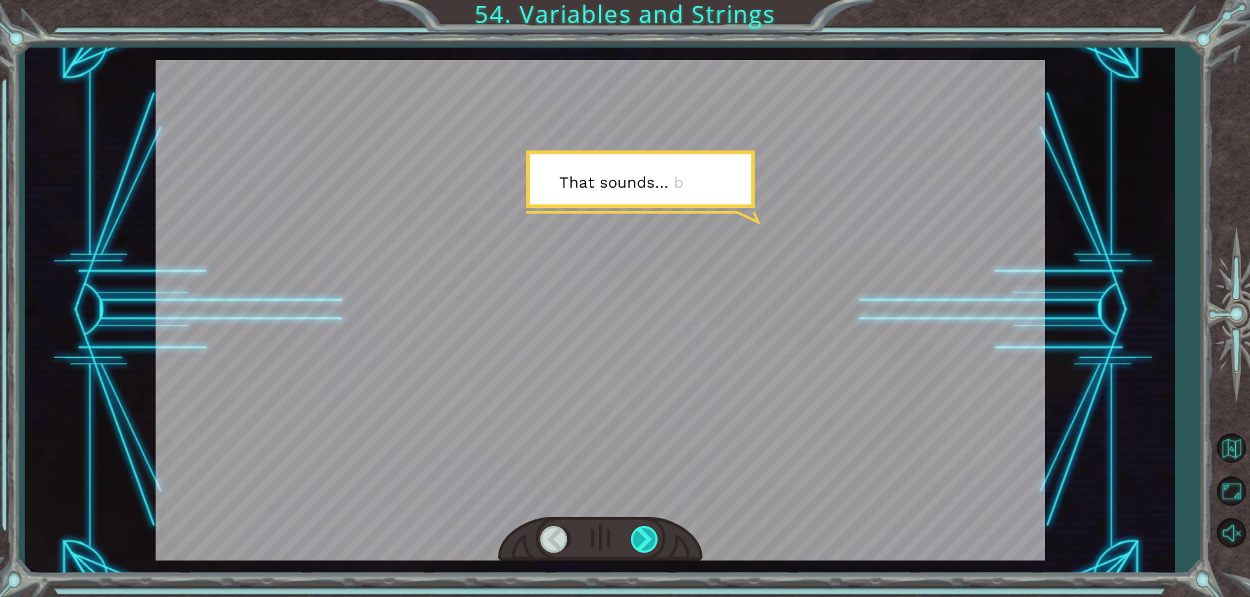
click at [652, 533] on div at bounding box center [645, 539] width 29 height 27
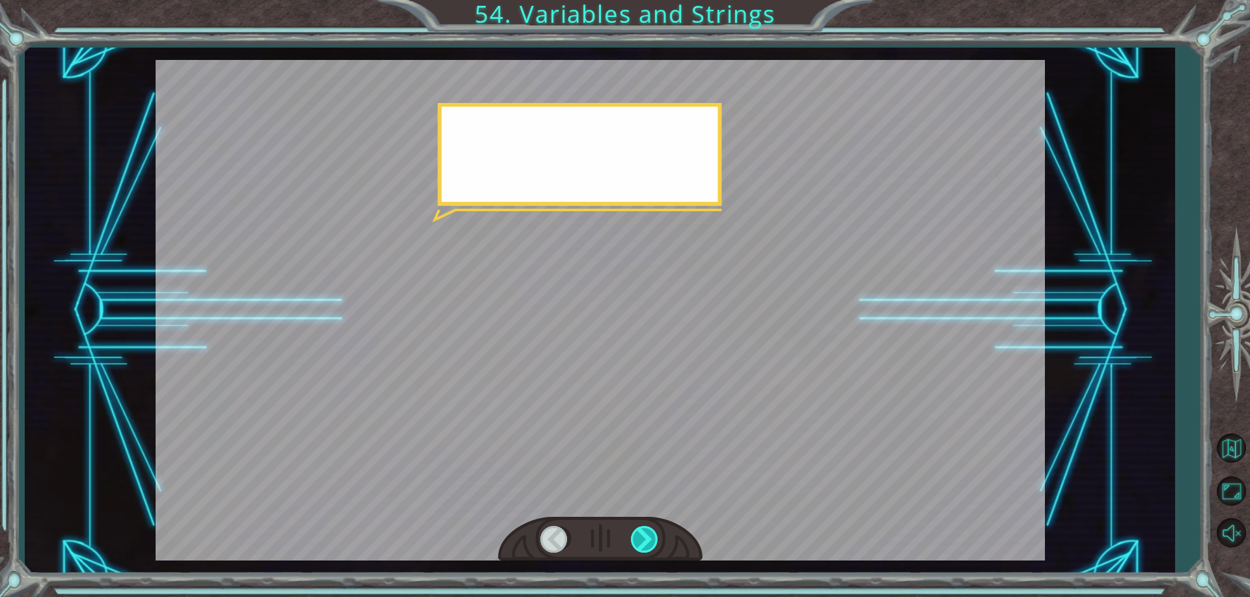
click at [652, 533] on div at bounding box center [645, 539] width 29 height 27
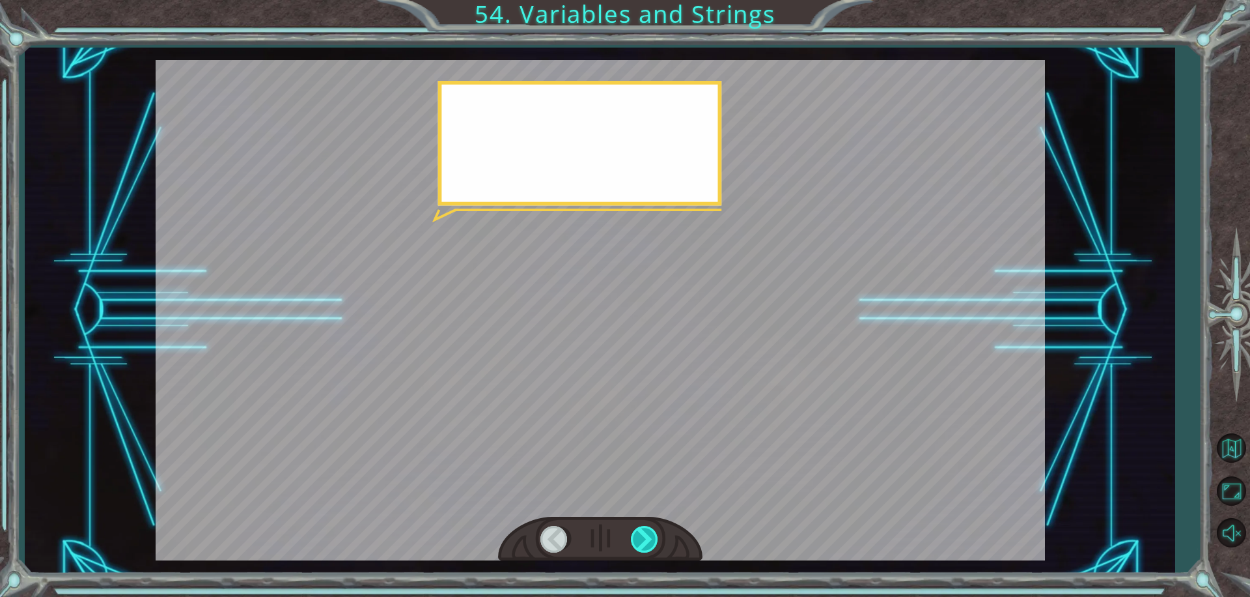
click at [652, 533] on div at bounding box center [645, 539] width 29 height 27
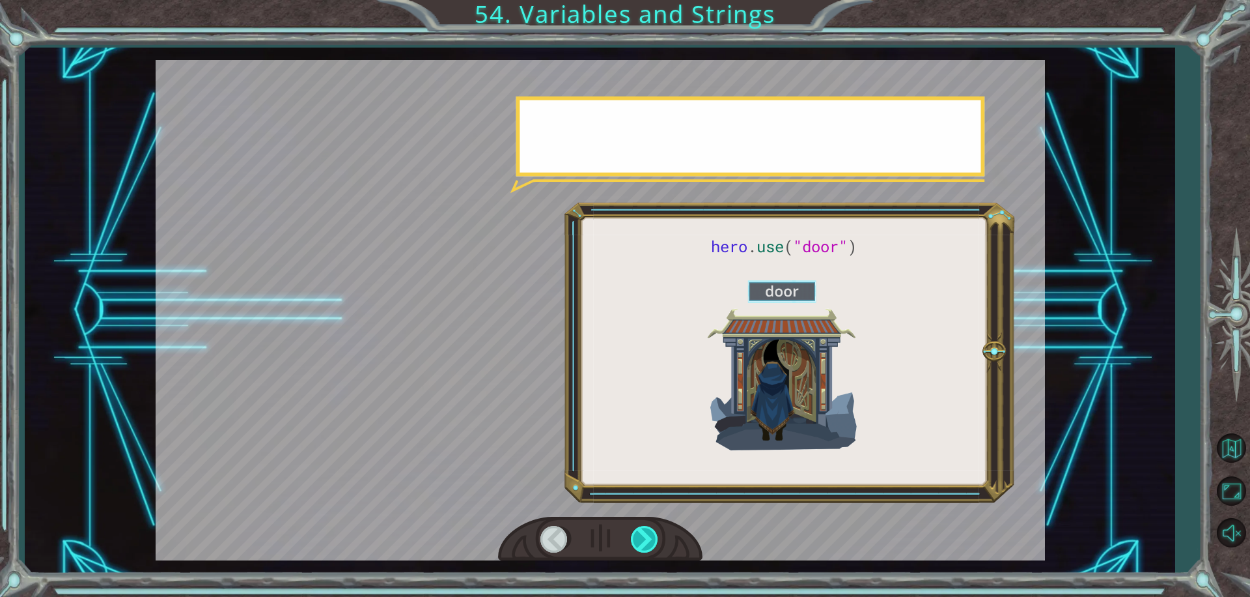
click at [652, 533] on div at bounding box center [645, 539] width 29 height 27
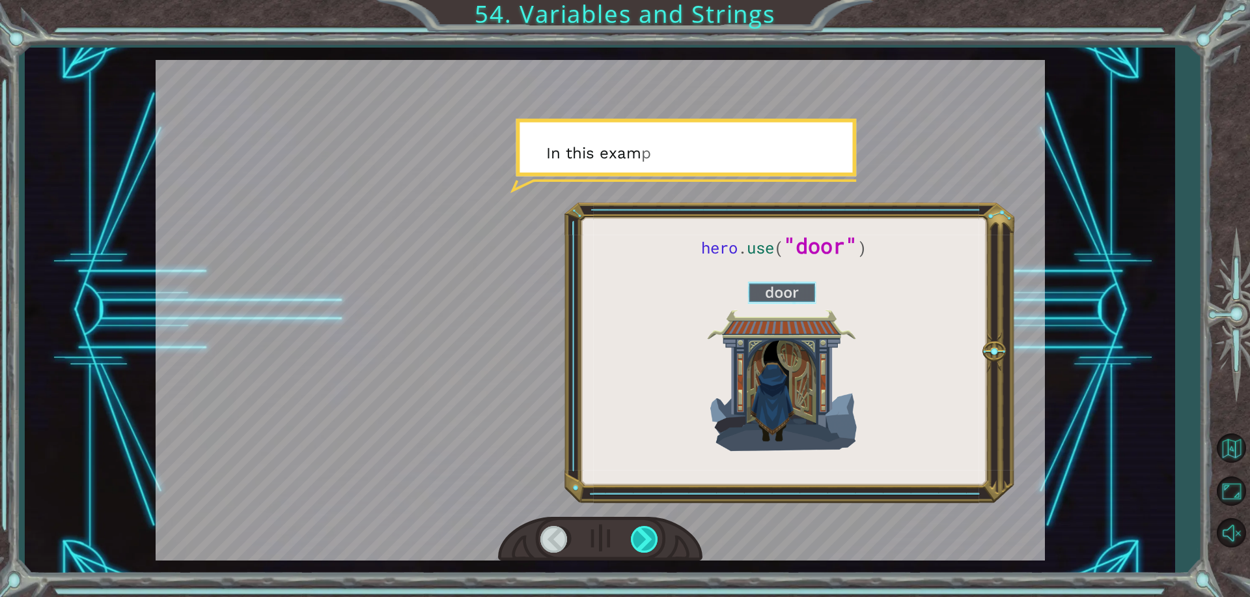
click at [652, 533] on div at bounding box center [645, 539] width 29 height 27
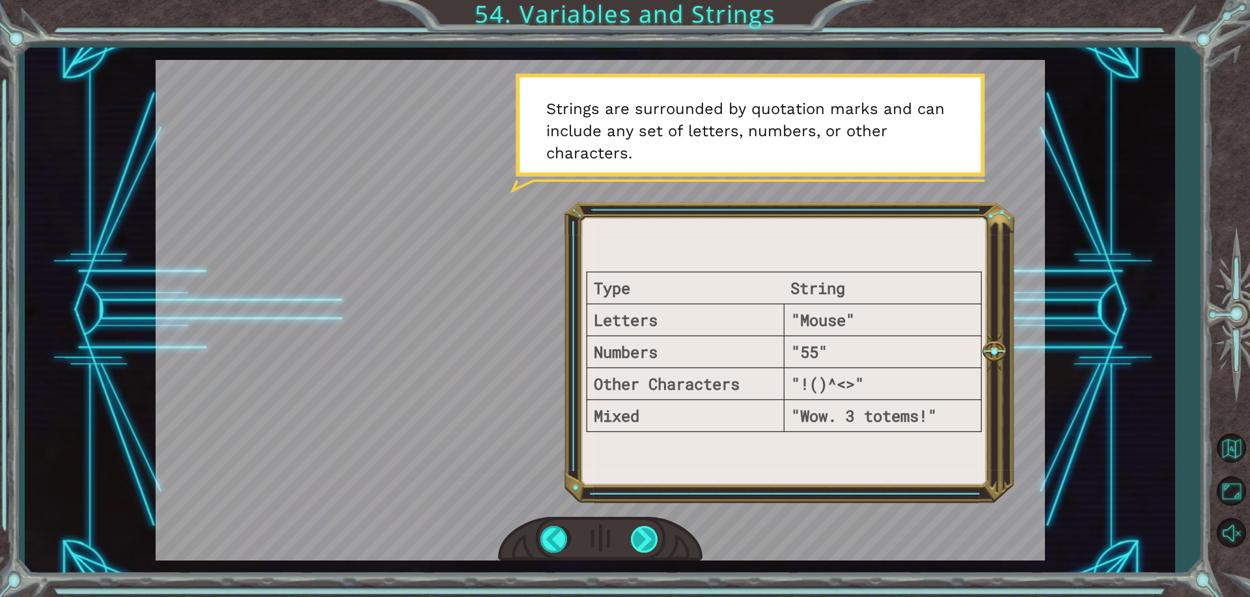
click at [634, 533] on div at bounding box center [645, 539] width 29 height 27
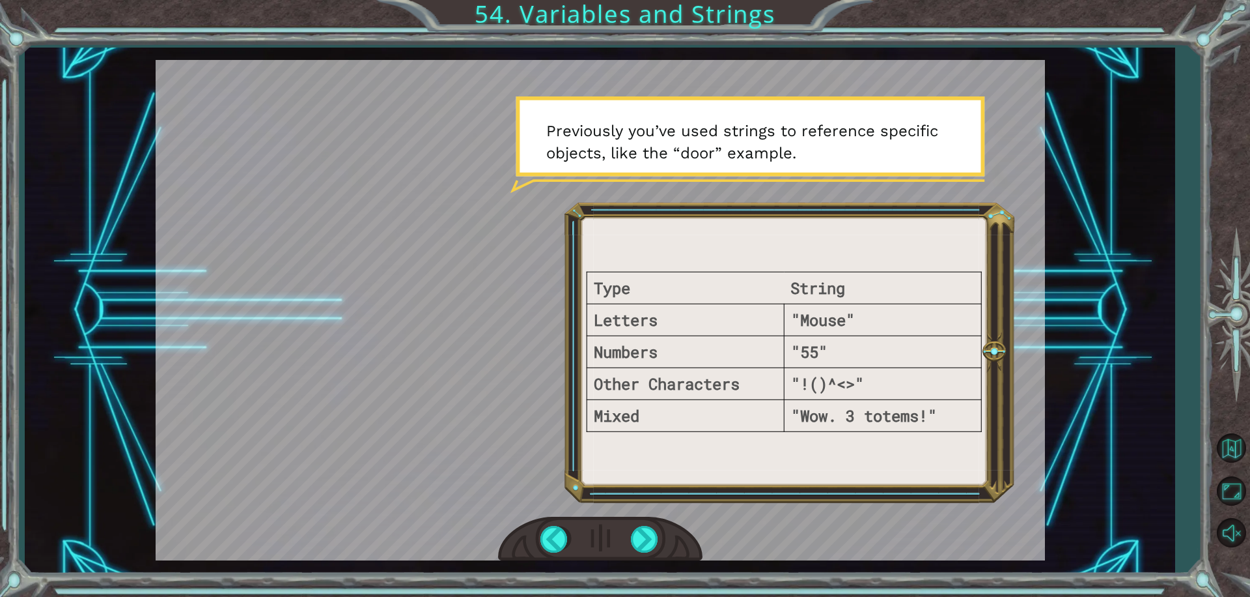
click at [621, 517] on div at bounding box center [600, 538] width 204 height 45
click at [641, 532] on div at bounding box center [645, 539] width 29 height 27
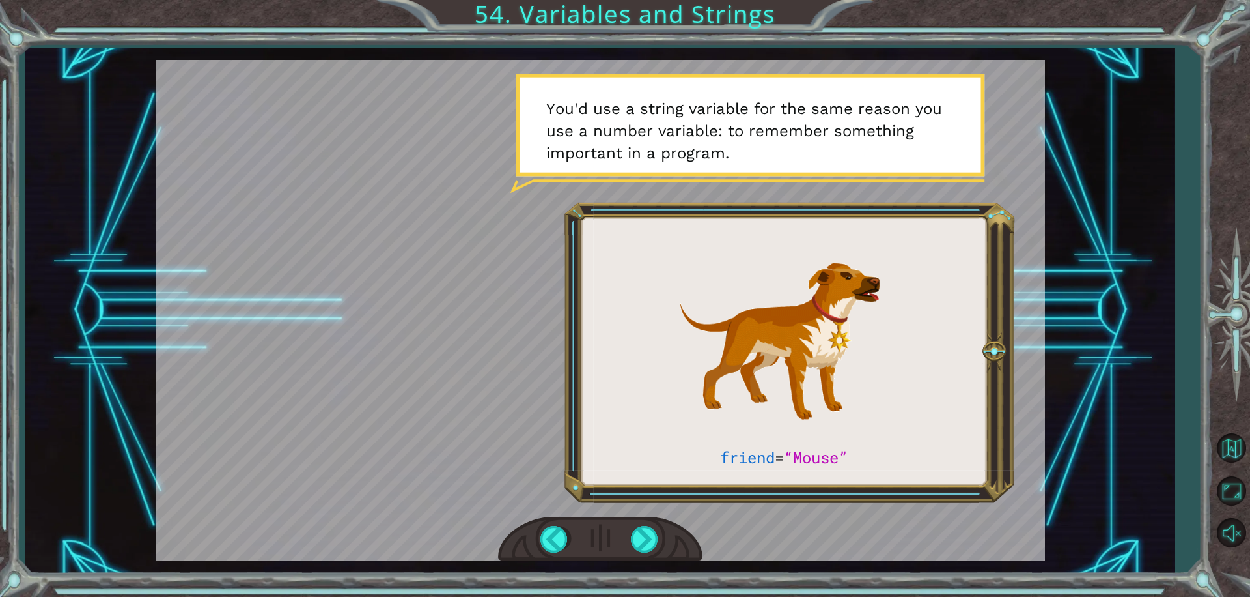
drag, startPoint x: 659, startPoint y: 545, endPoint x: 618, endPoint y: 559, distance: 43.5
click at [644, 539] on div at bounding box center [645, 539] width 29 height 27
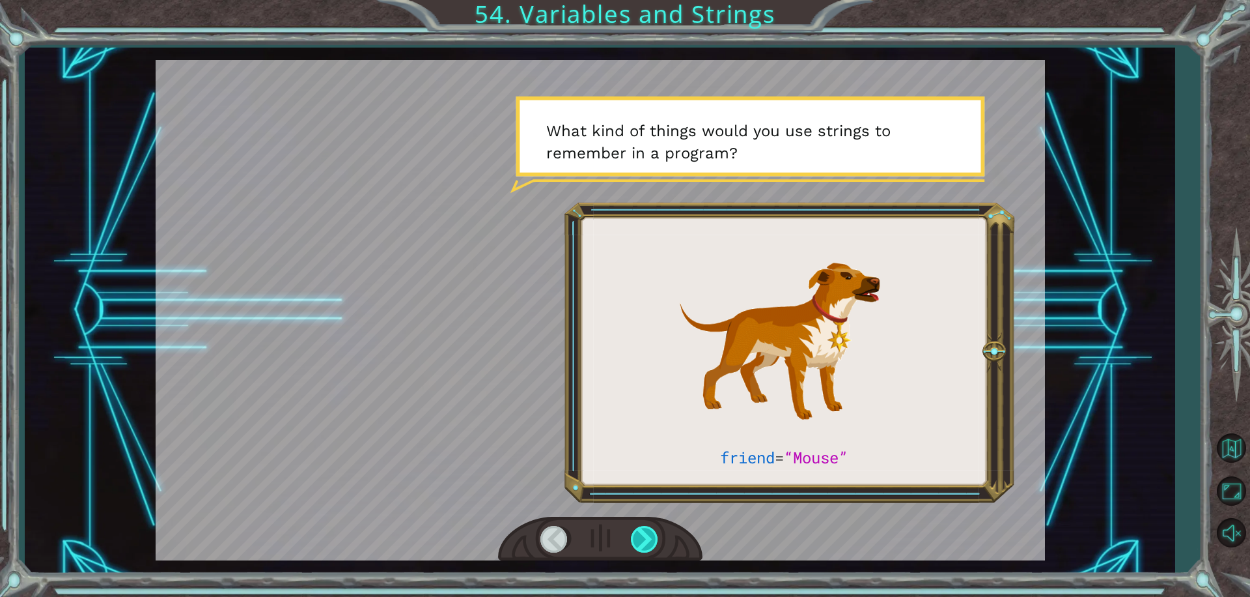
click at [644, 540] on div at bounding box center [645, 539] width 29 height 27
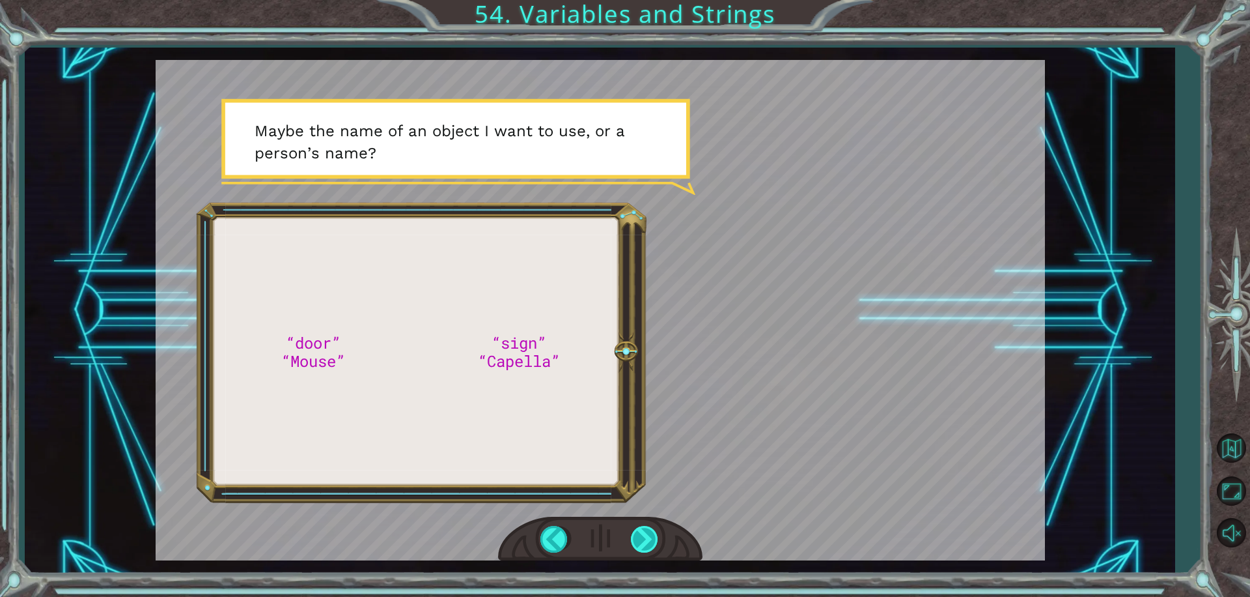
click at [644, 540] on div at bounding box center [645, 539] width 29 height 27
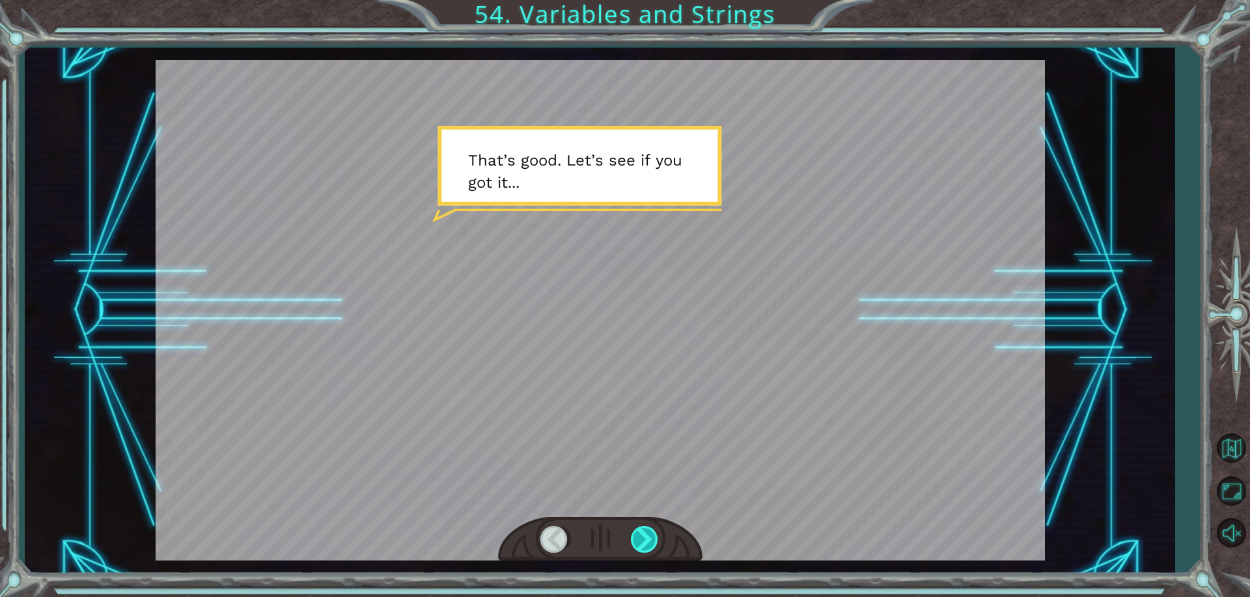
click at [644, 540] on div at bounding box center [645, 539] width 29 height 27
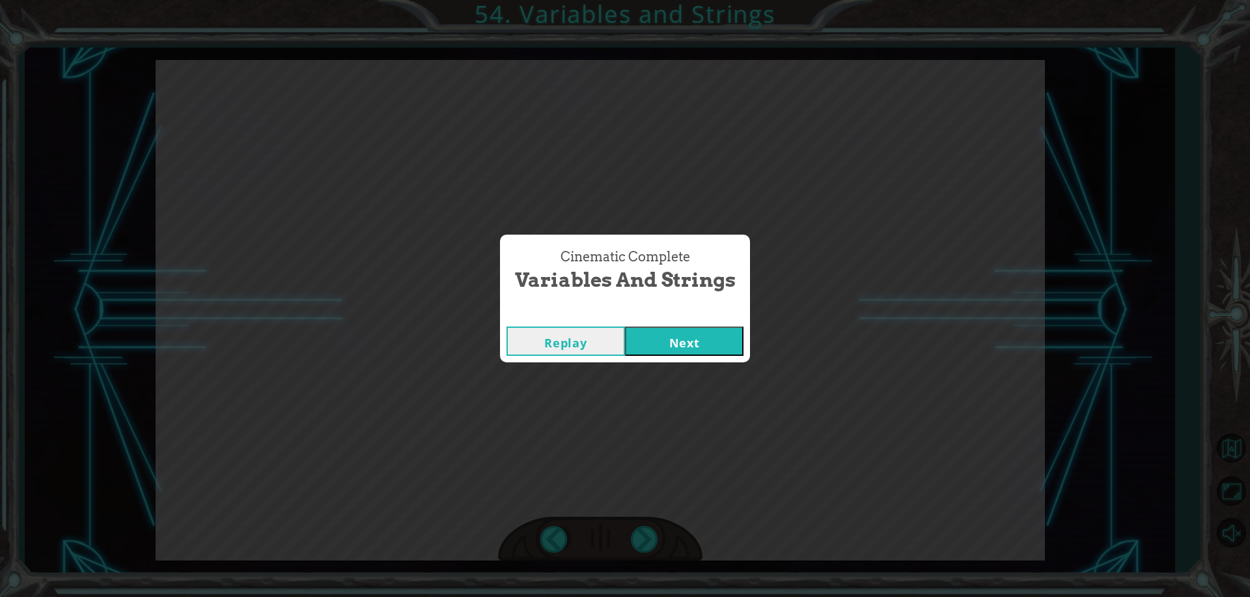
click at [712, 346] on button "Next" at bounding box center [684, 340] width 119 height 29
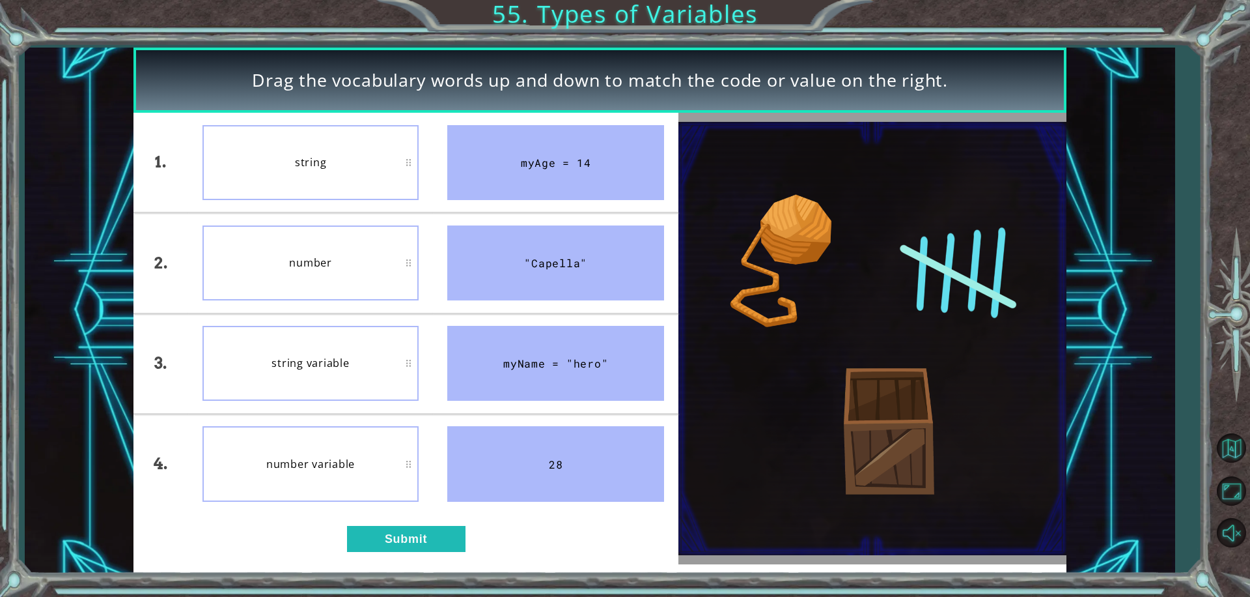
drag, startPoint x: 509, startPoint y: 262, endPoint x: 544, endPoint y: 344, distance: 89.5
click at [544, 344] on ul "myAge = 14 "Capella" myName = "hero" 28" at bounding box center [556, 313] width 246 height 400
click at [574, 471] on div "28" at bounding box center [555, 463] width 217 height 75
drag, startPoint x: 580, startPoint y: 173, endPoint x: 581, endPoint y: 274, distance: 101.6
click at [581, 274] on ul "myAge = 14 "Capella" myName = "hero" 28" at bounding box center [556, 313] width 246 height 400
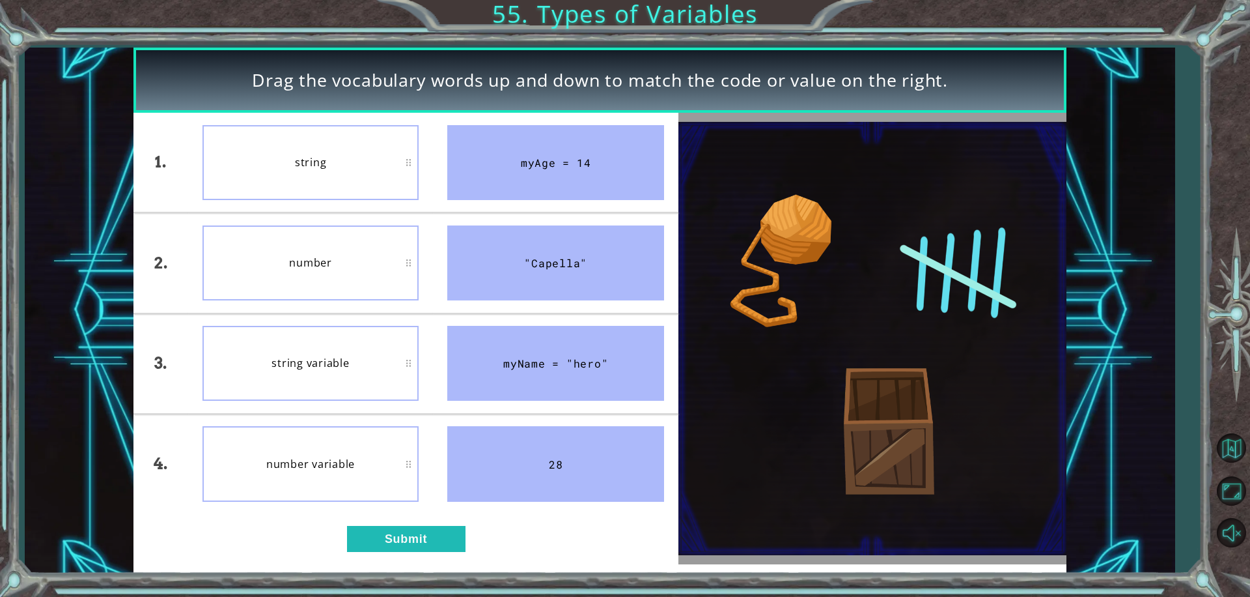
drag, startPoint x: 579, startPoint y: 274, endPoint x: 570, endPoint y: 219, distance: 55.4
click at [573, 222] on li ""Capella"" at bounding box center [556, 262] width 246 height 99
click at [421, 541] on button "Submit" at bounding box center [406, 539] width 119 height 26
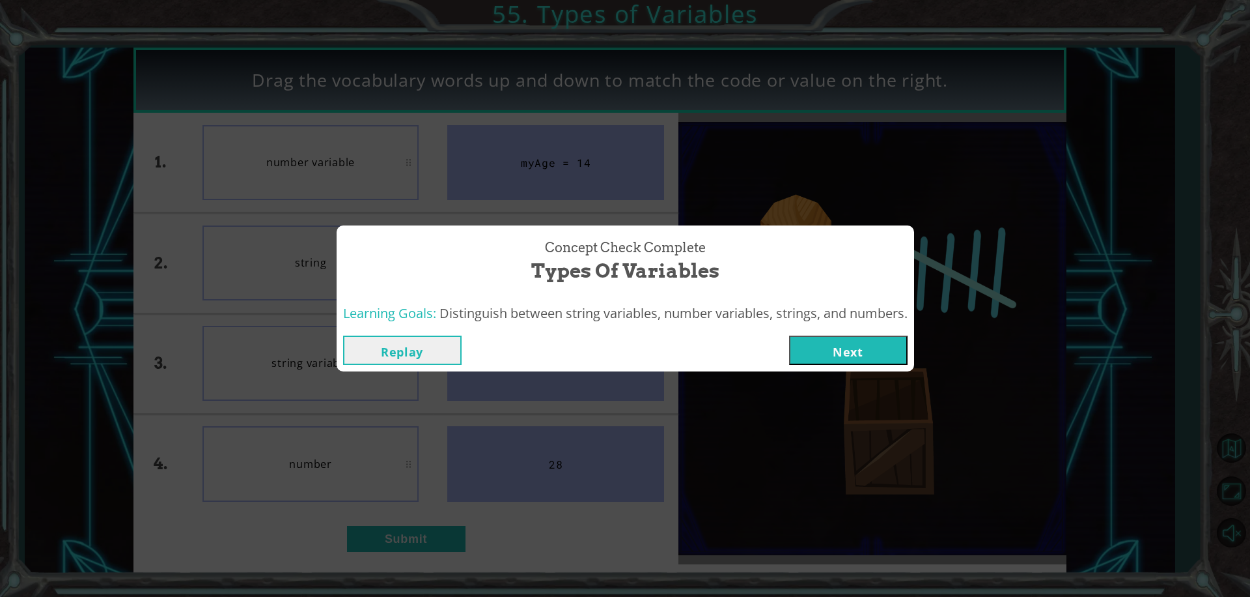
click at [825, 355] on button "Next" at bounding box center [848, 349] width 119 height 29
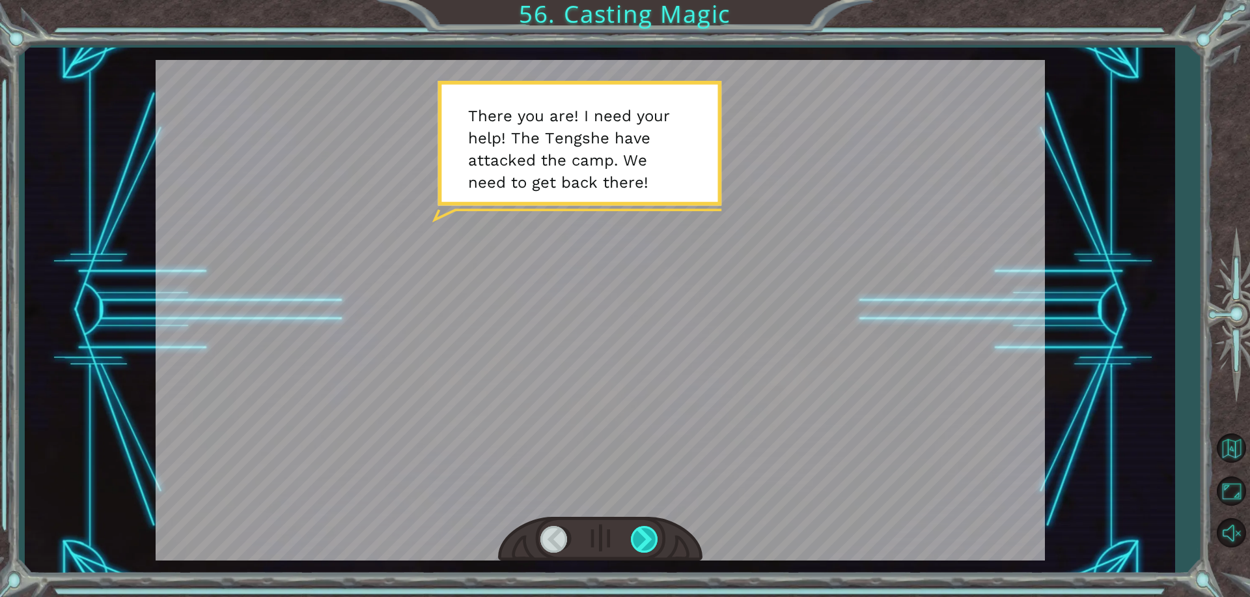
click at [643, 538] on div at bounding box center [645, 539] width 29 height 27
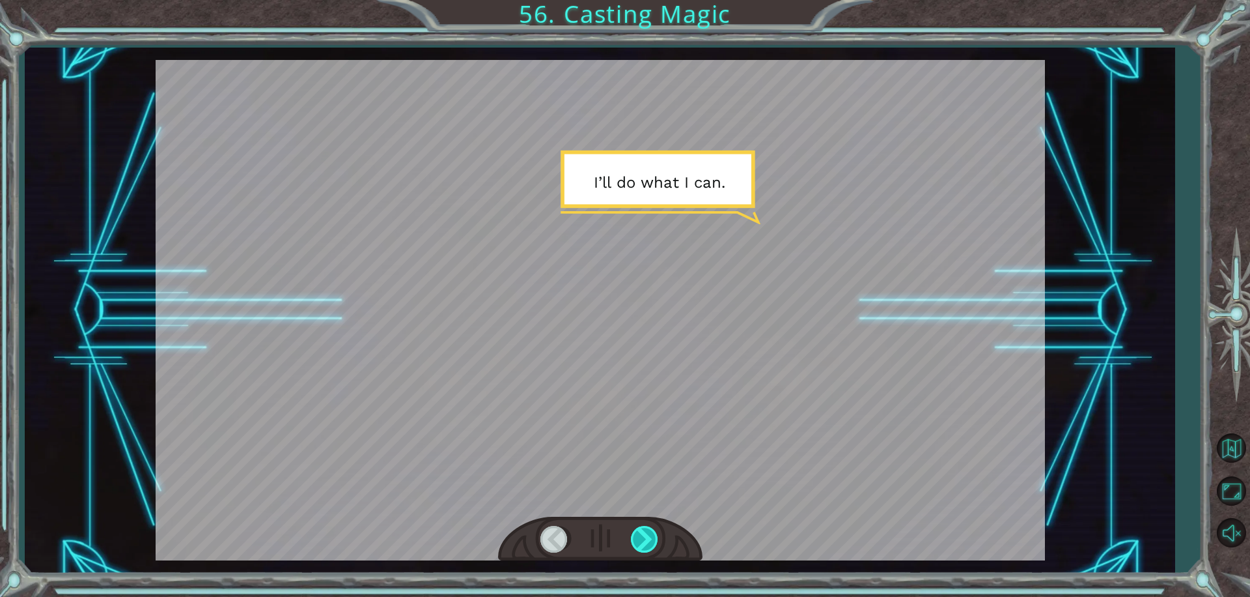
click at [646, 535] on div at bounding box center [645, 539] width 29 height 27
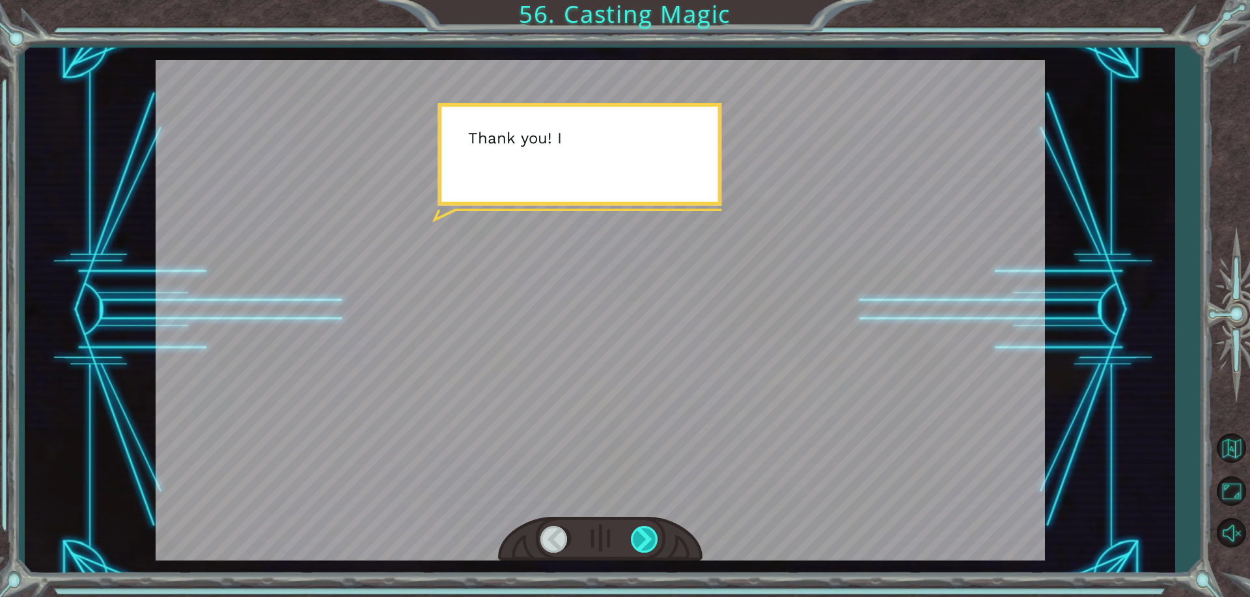
click at [646, 535] on div at bounding box center [645, 539] width 29 height 27
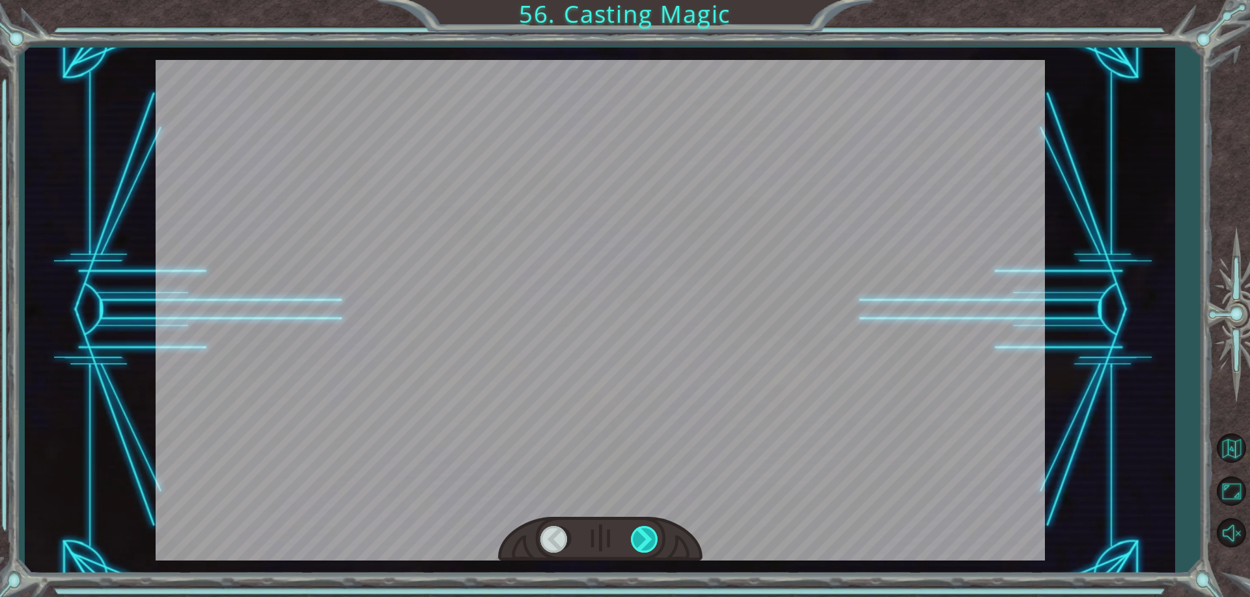
click at [646, 535] on div at bounding box center [645, 539] width 29 height 27
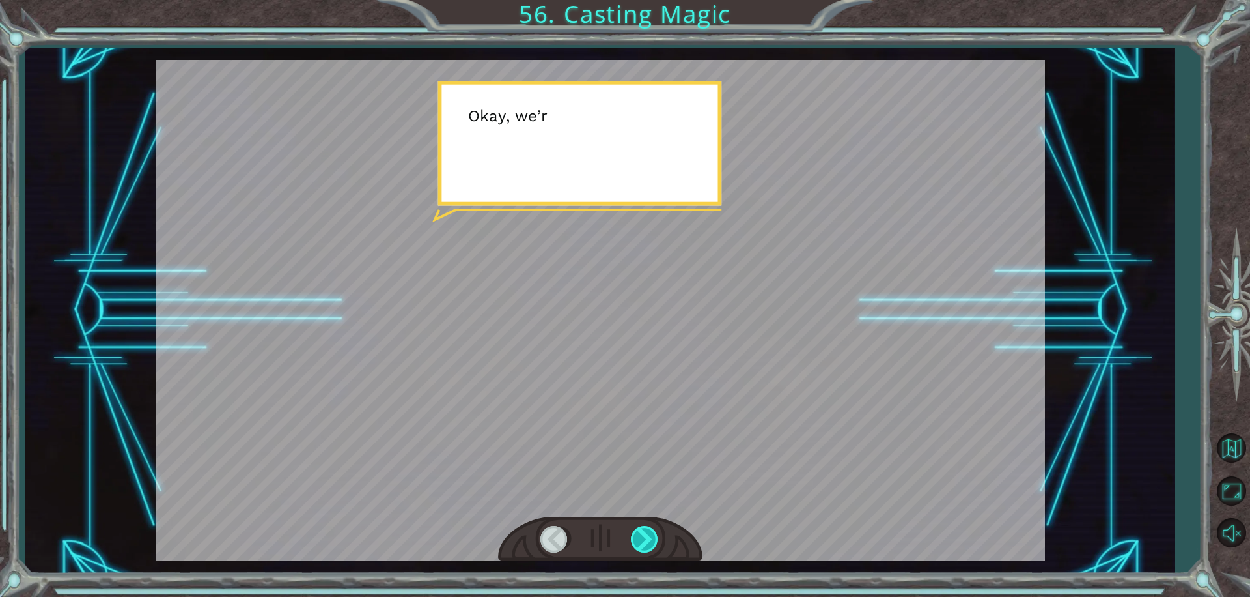
click at [646, 535] on div at bounding box center [645, 539] width 29 height 27
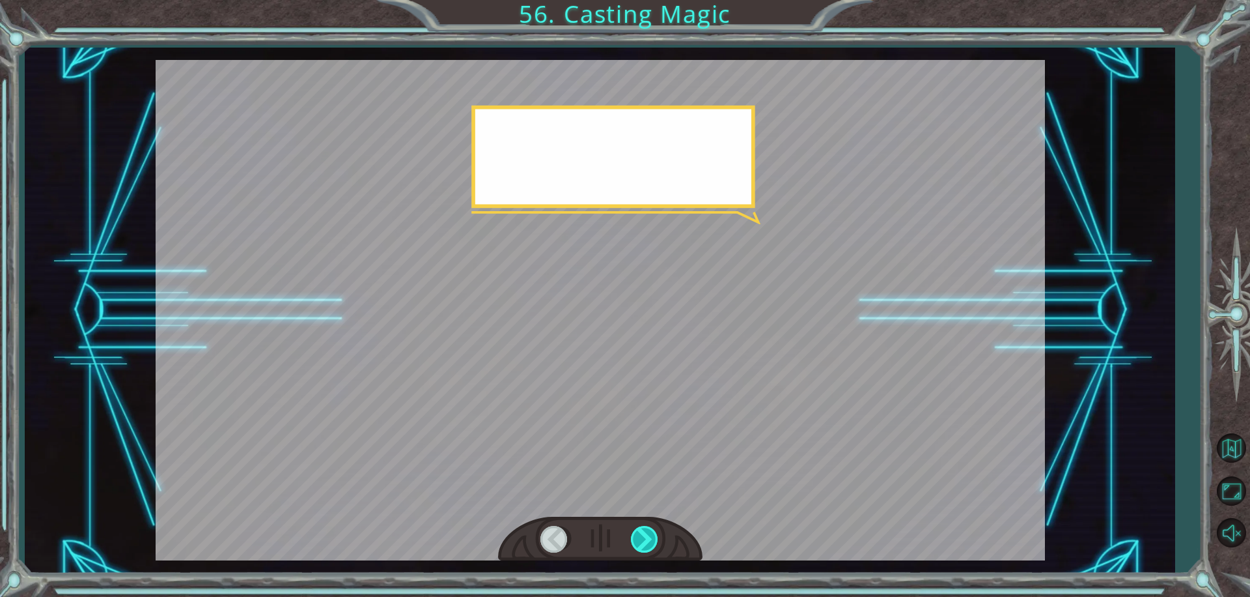
click at [646, 535] on div at bounding box center [645, 539] width 29 height 27
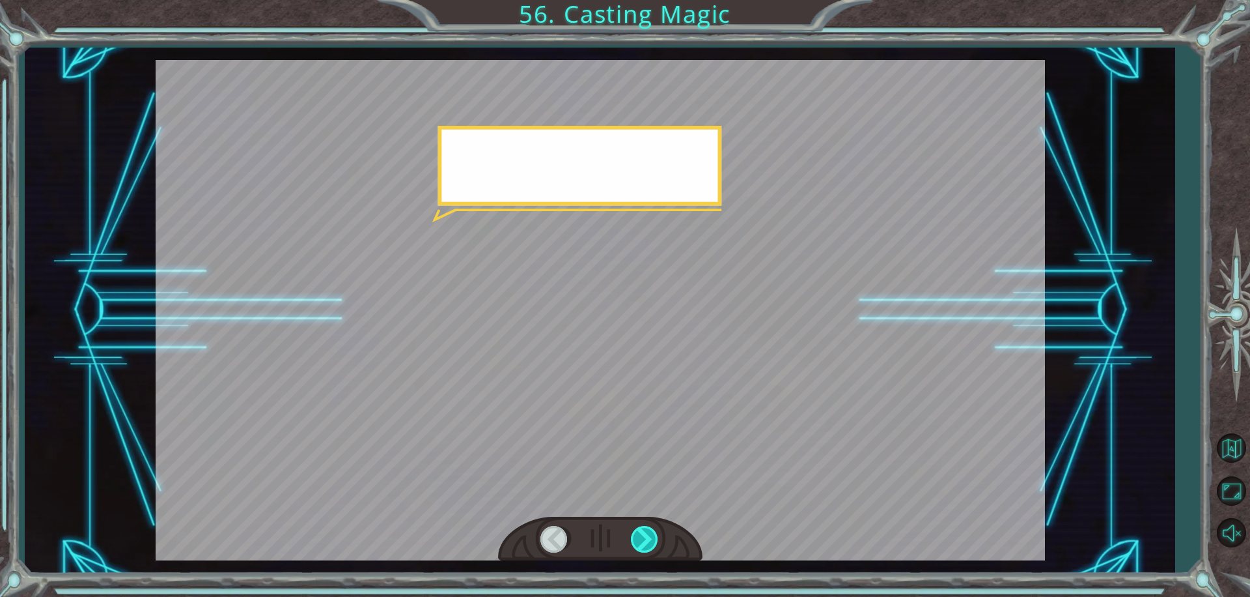
click at [646, 535] on div at bounding box center [645, 539] width 29 height 27
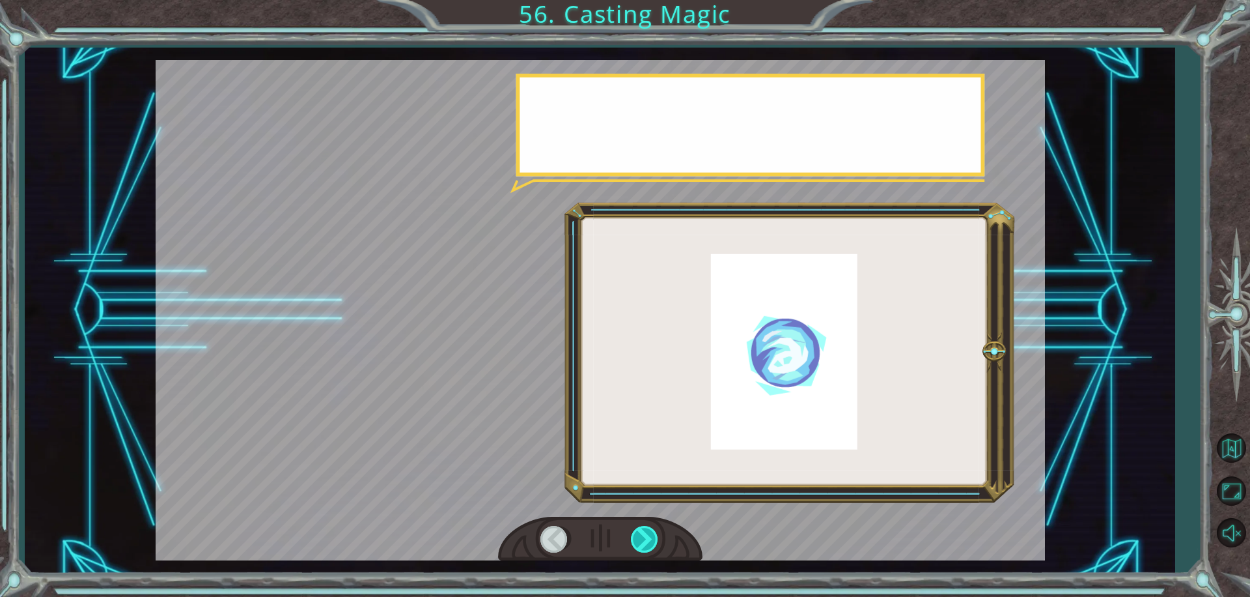
click at [646, 535] on div at bounding box center [645, 539] width 29 height 27
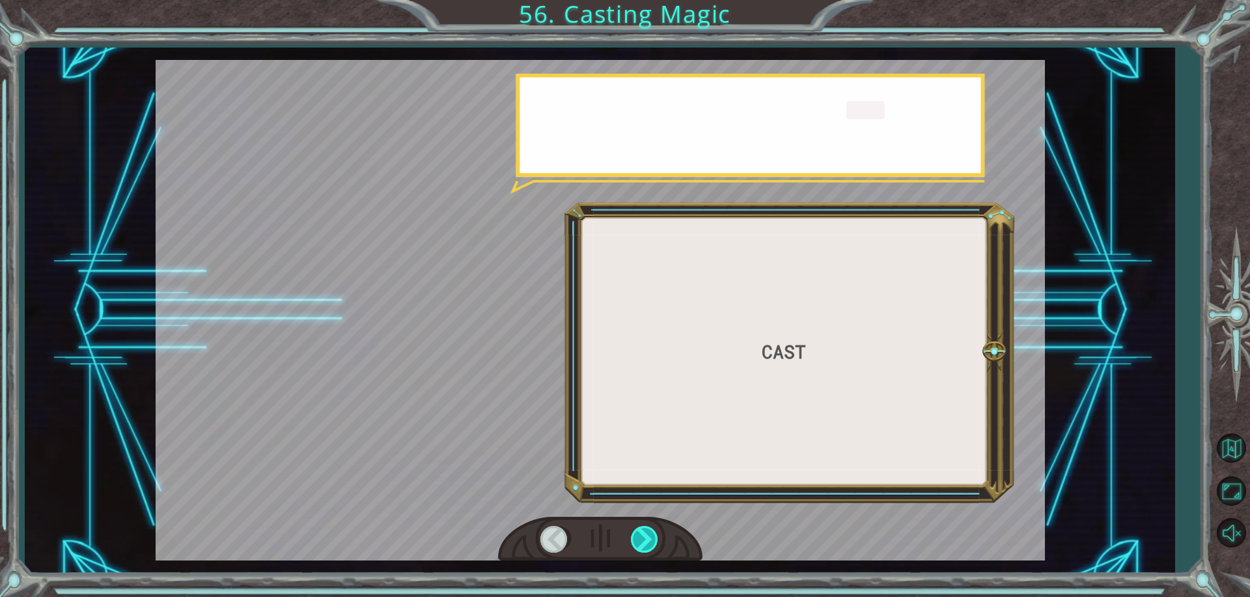
click at [646, 535] on div at bounding box center [645, 539] width 29 height 27
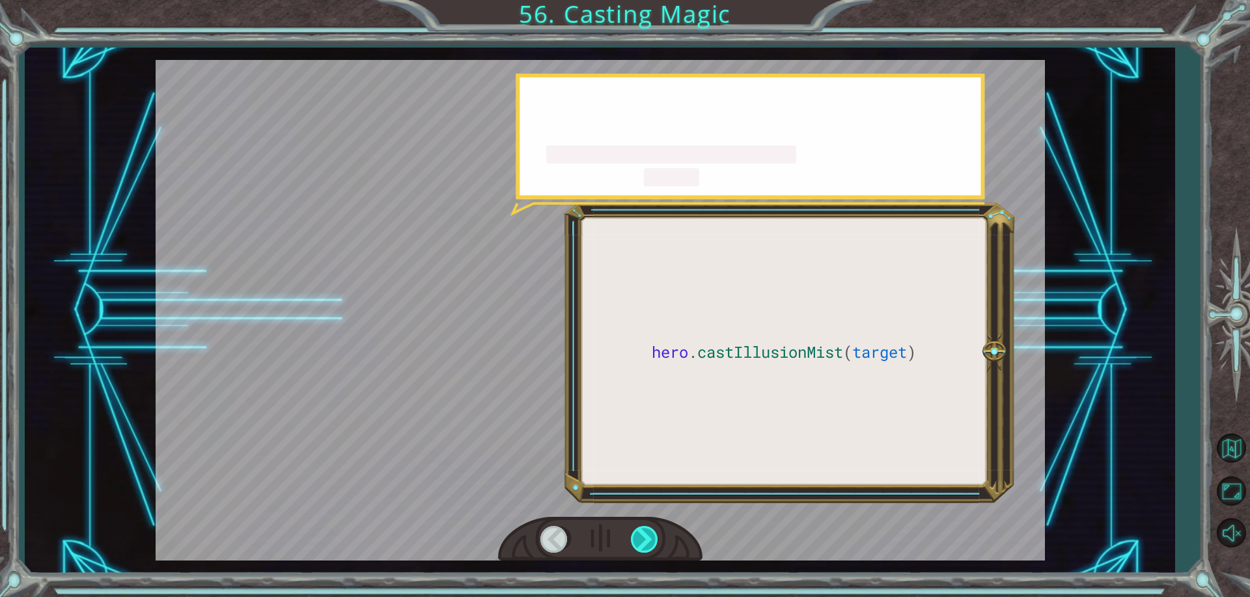
click at [646, 535] on div at bounding box center [645, 539] width 29 height 27
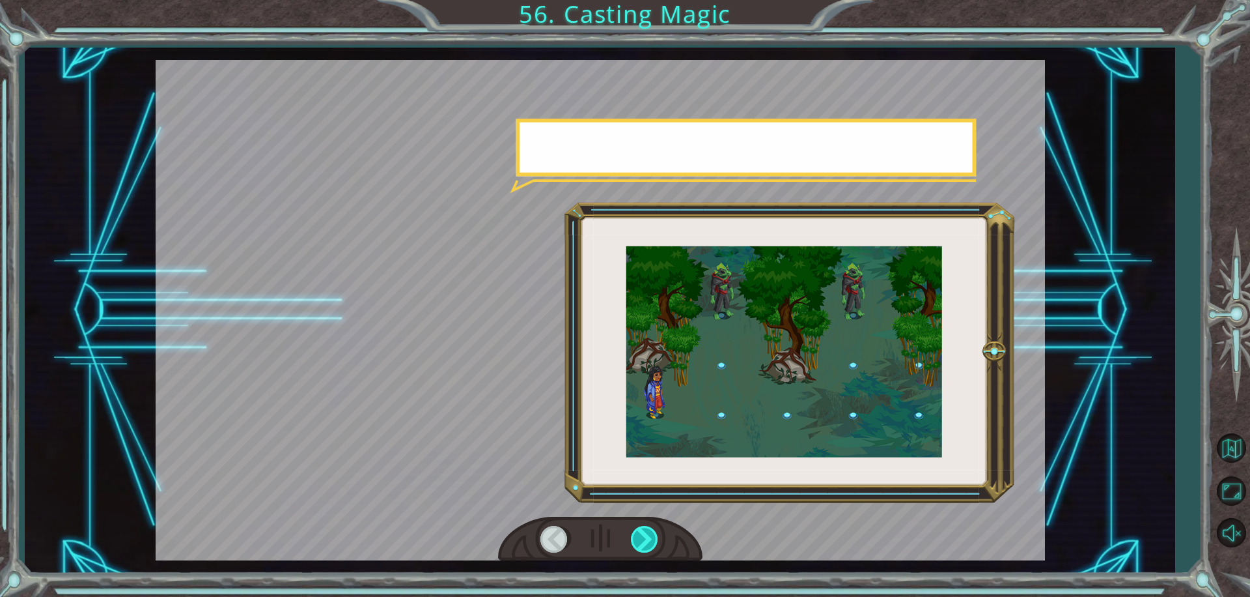
click at [646, 535] on div at bounding box center [645, 539] width 29 height 27
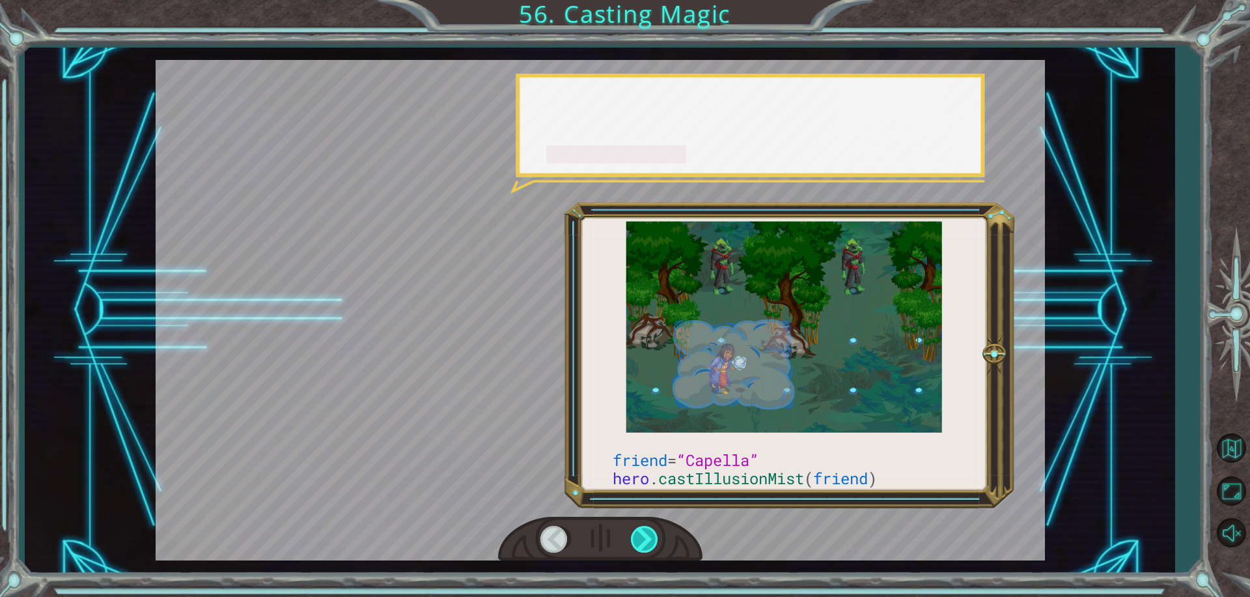
click at [646, 535] on div at bounding box center [645, 539] width 29 height 27
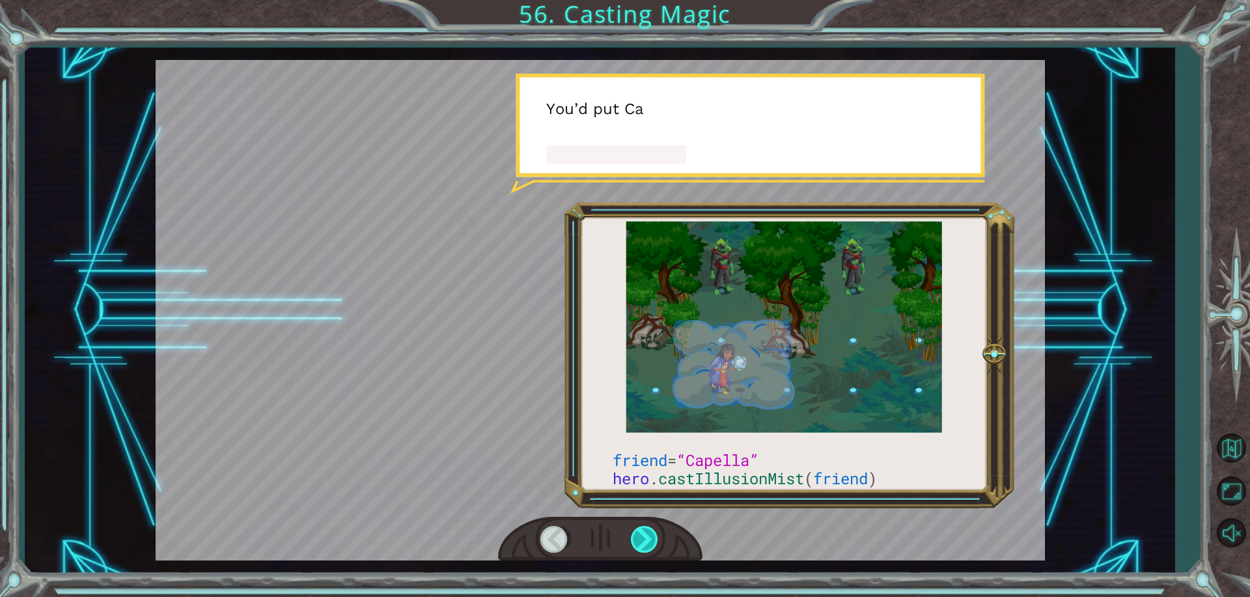
click at [646, 535] on div at bounding box center [645, 539] width 29 height 27
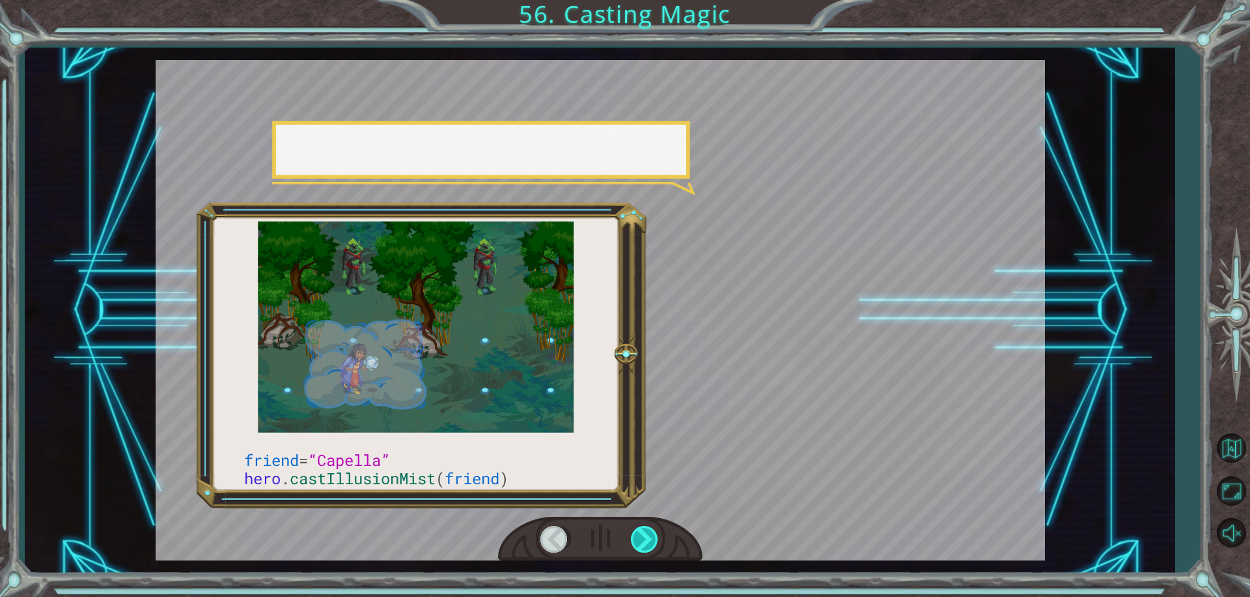
click at [646, 535] on div at bounding box center [645, 539] width 29 height 27
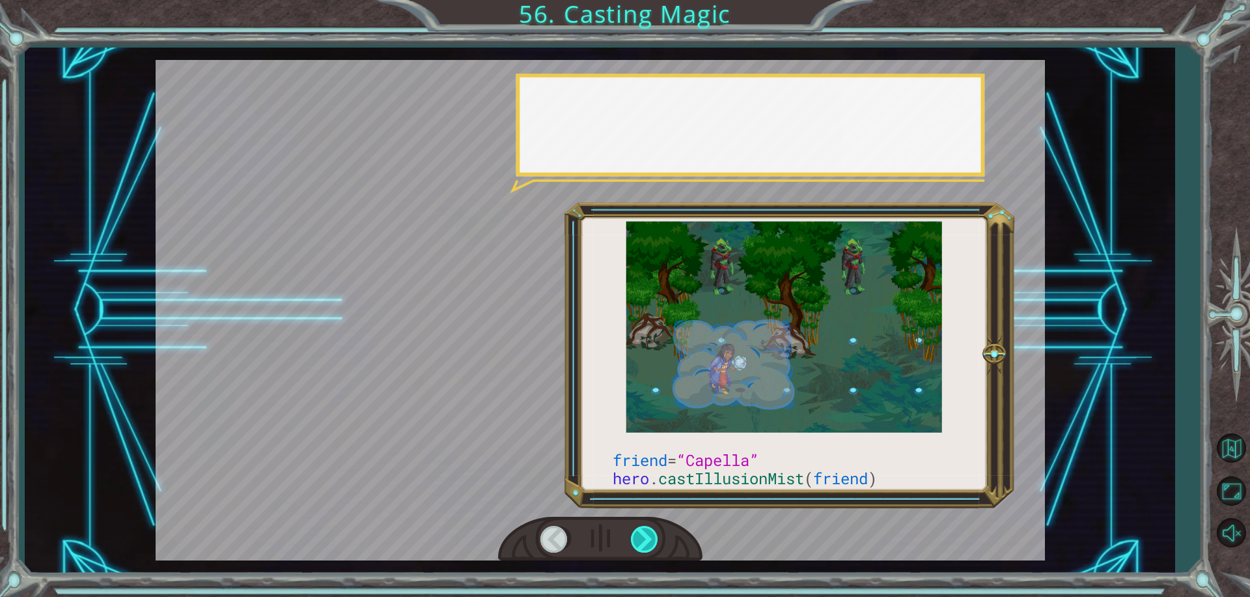
click at [646, 535] on div at bounding box center [645, 539] width 29 height 27
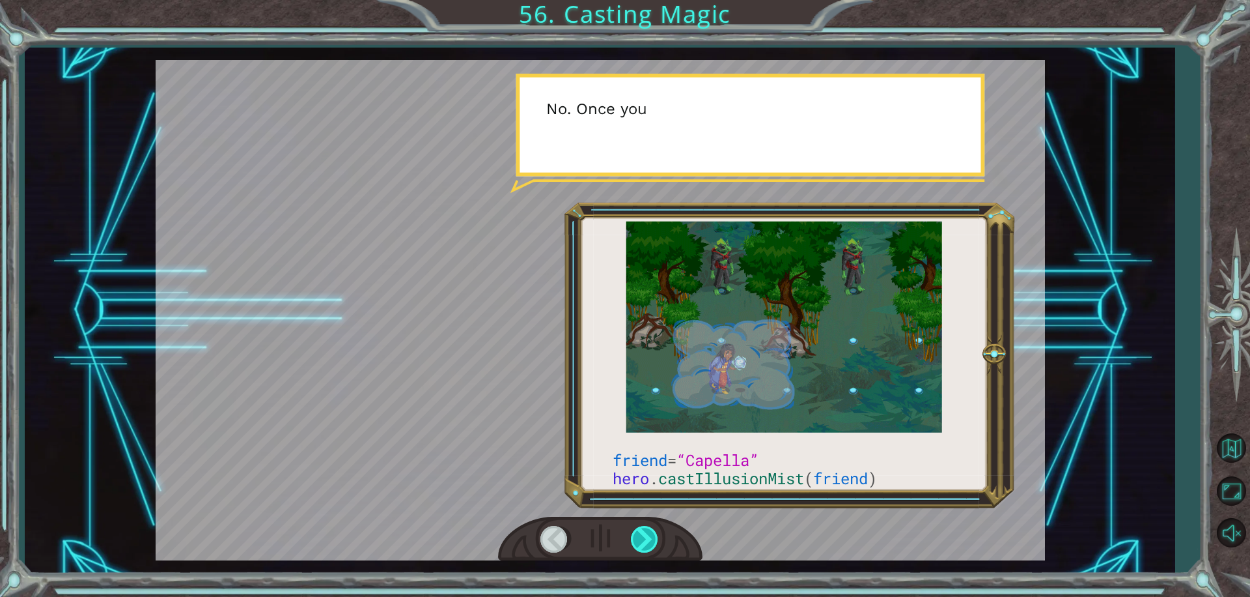
click at [646, 535] on div at bounding box center [645, 539] width 29 height 27
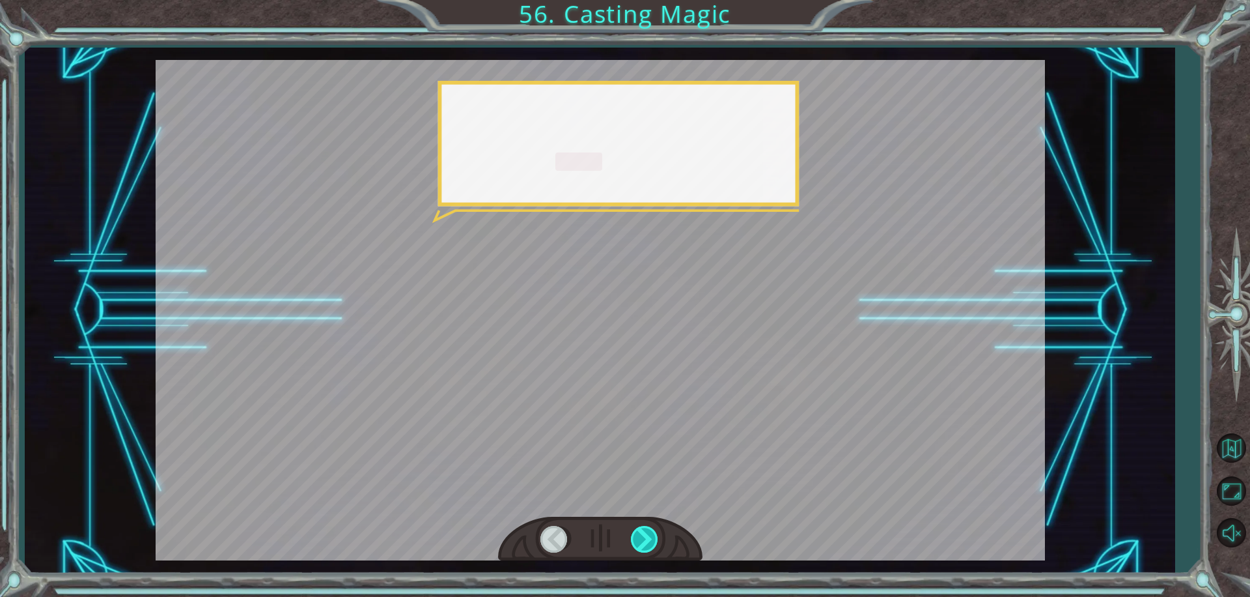
click at [646, 535] on div at bounding box center [645, 539] width 29 height 27
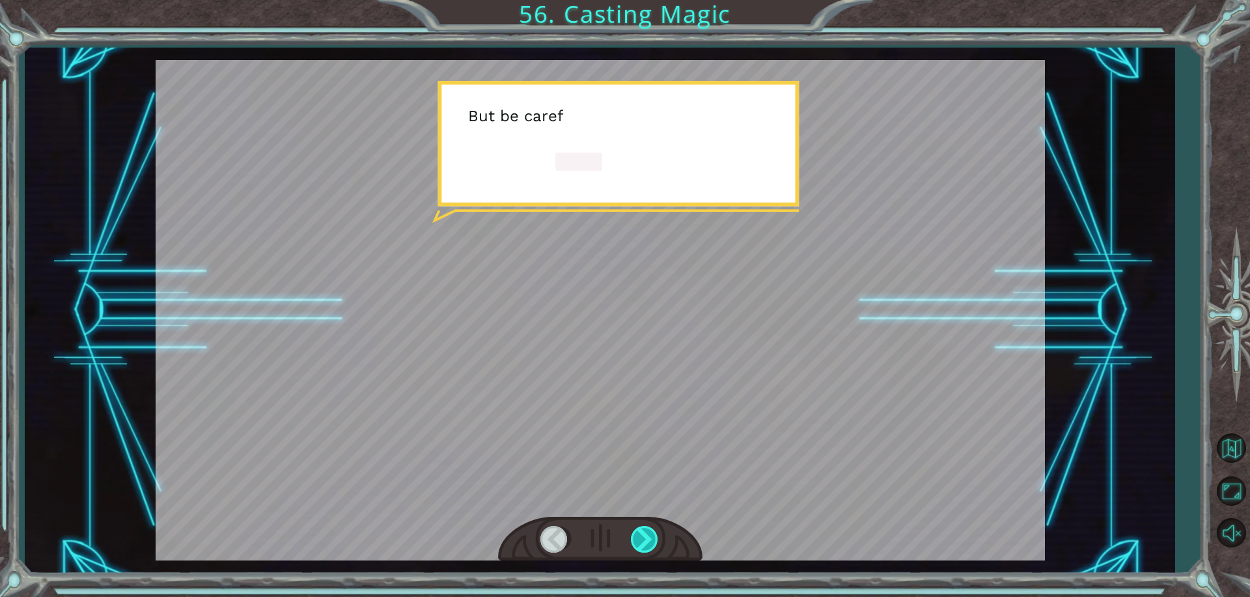
click at [646, 535] on div at bounding box center [645, 539] width 29 height 27
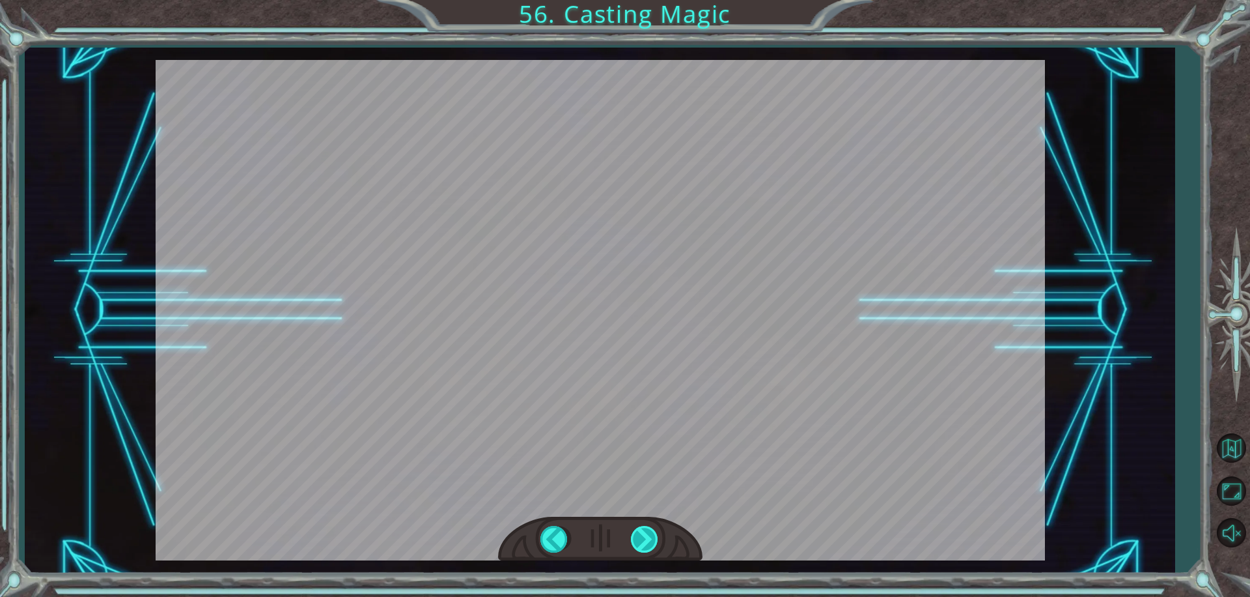
click at [646, 0] on div "friend = “Capella” hero . castIllusionMist ( friend ) T h e r e y o u a r e ! I…" at bounding box center [625, 0] width 1250 height 0
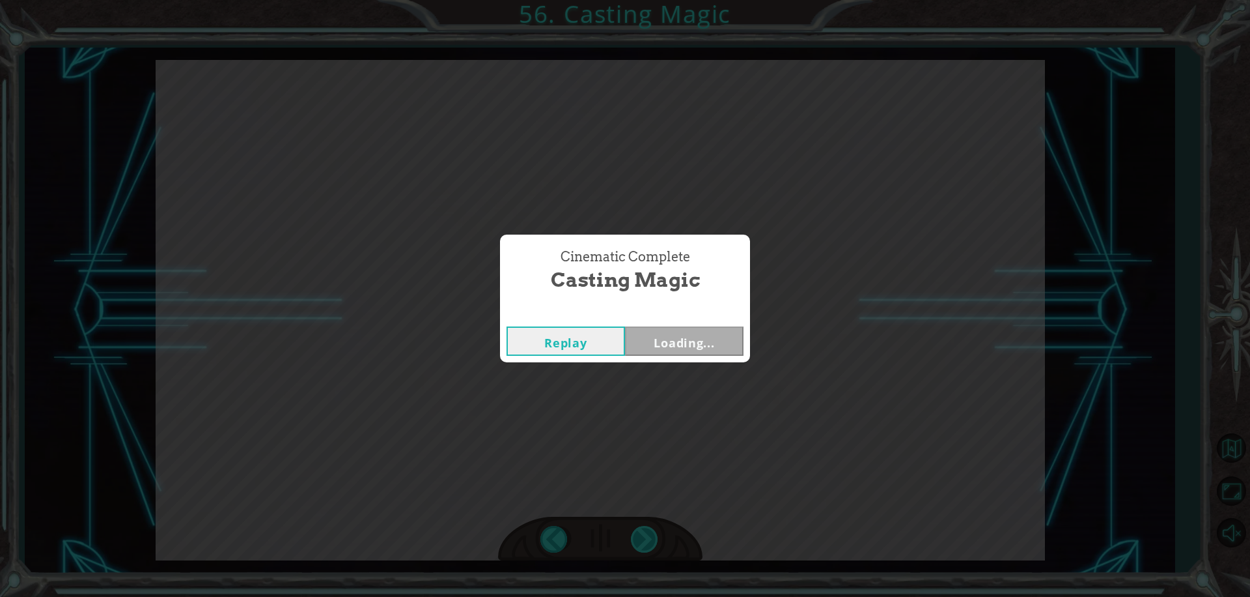
click at [646, 535] on div "Cinematic Complete Casting Magic Replay Loading..." at bounding box center [625, 298] width 1250 height 597
click at [721, 338] on button "Next" at bounding box center [684, 340] width 119 height 29
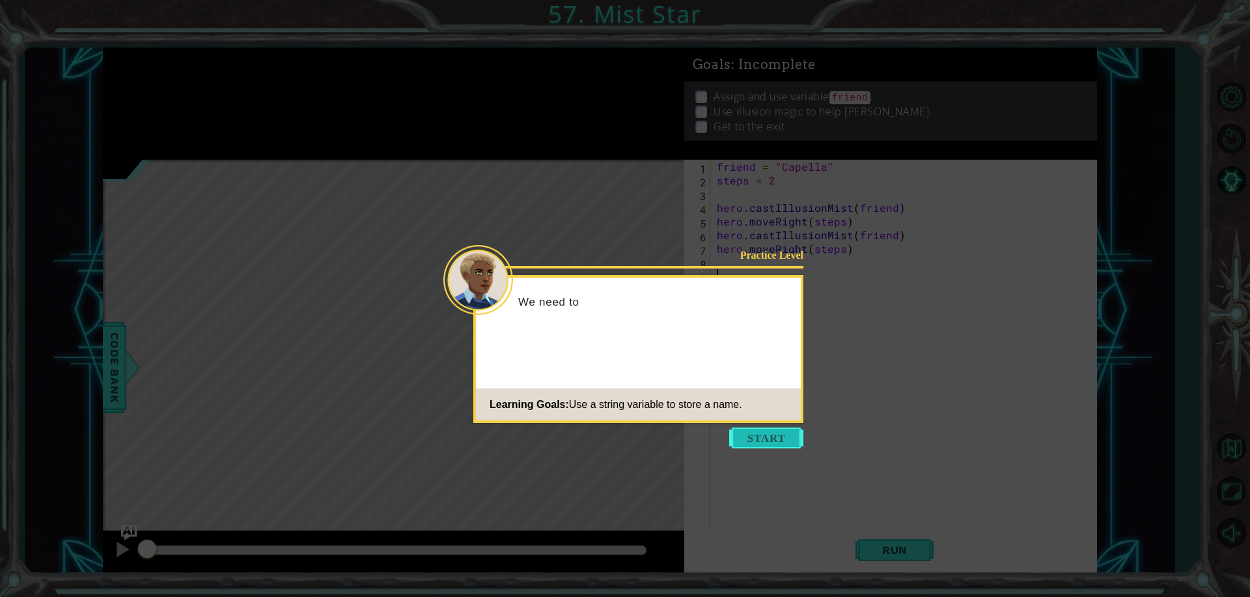
click at [781, 439] on button "Start" at bounding box center [766, 437] width 74 height 21
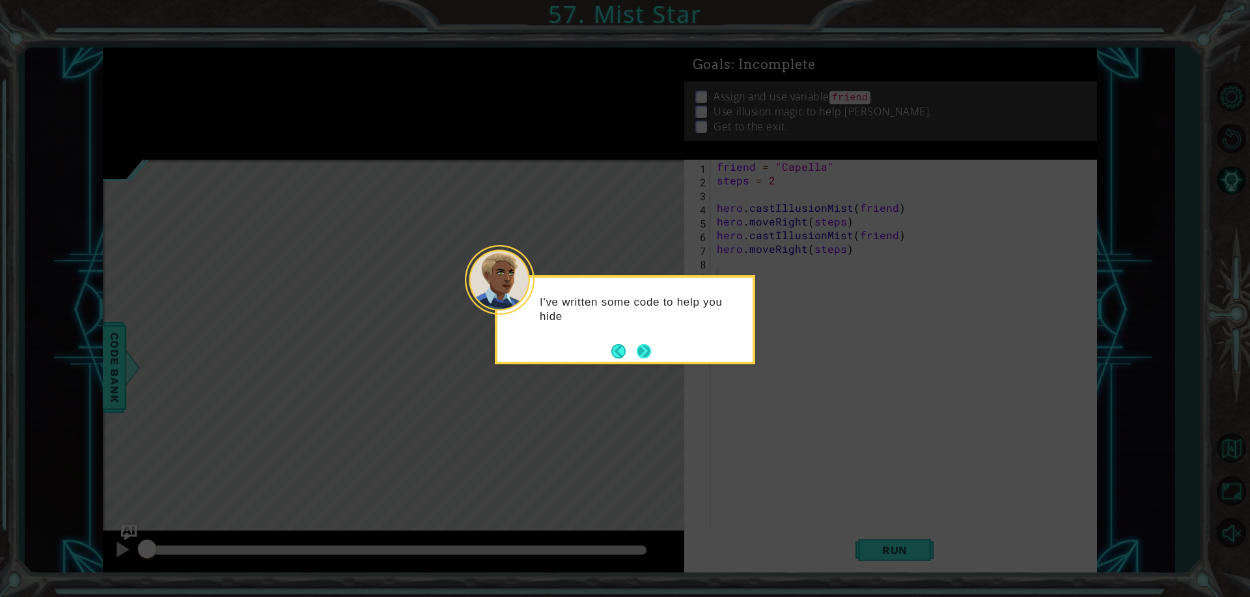
click at [641, 346] on button "Next" at bounding box center [644, 351] width 18 height 18
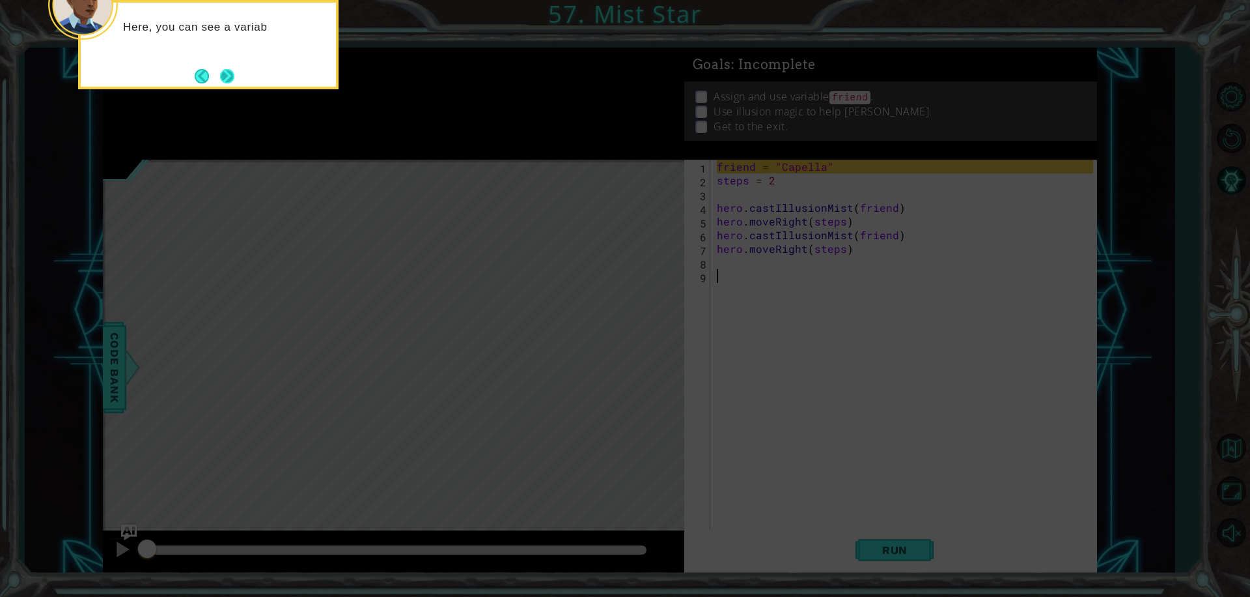
click at [220, 69] on button "Next" at bounding box center [227, 76] width 14 height 14
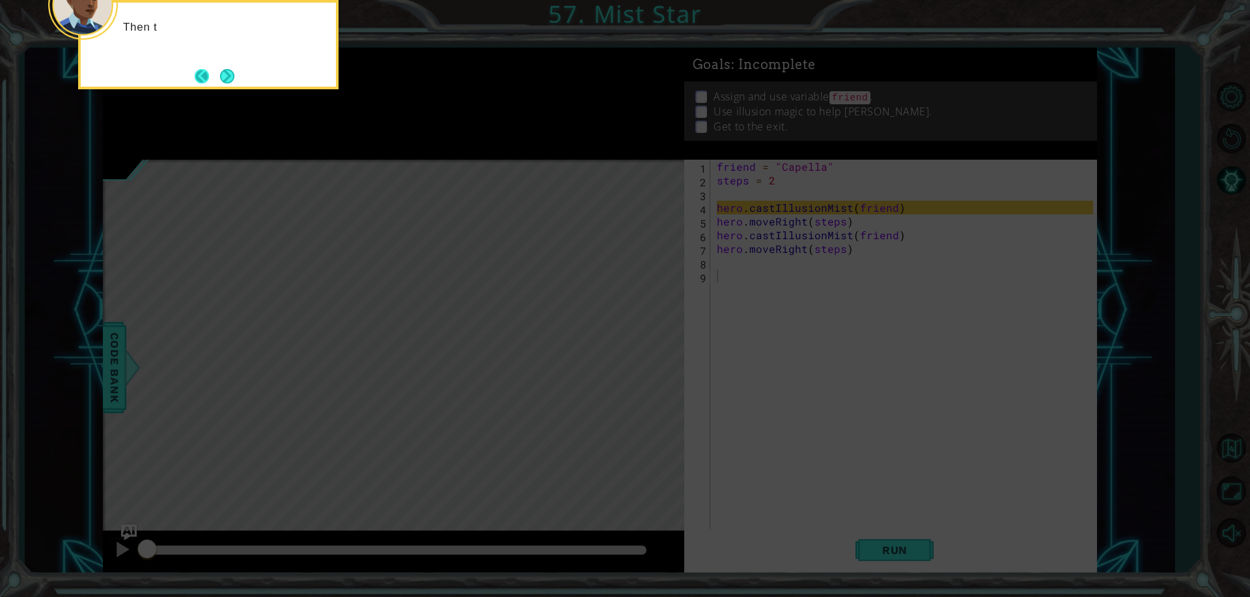
click at [210, 72] on button "Back" at bounding box center [207, 76] width 25 height 14
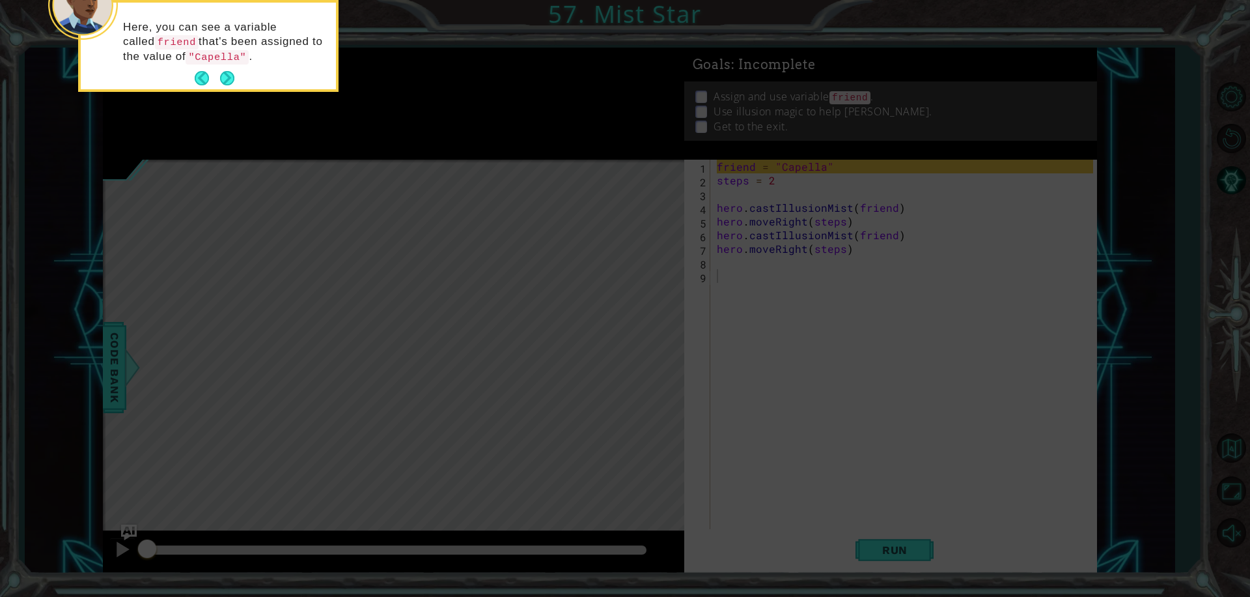
click at [227, 74] on button "Next" at bounding box center [227, 78] width 15 height 15
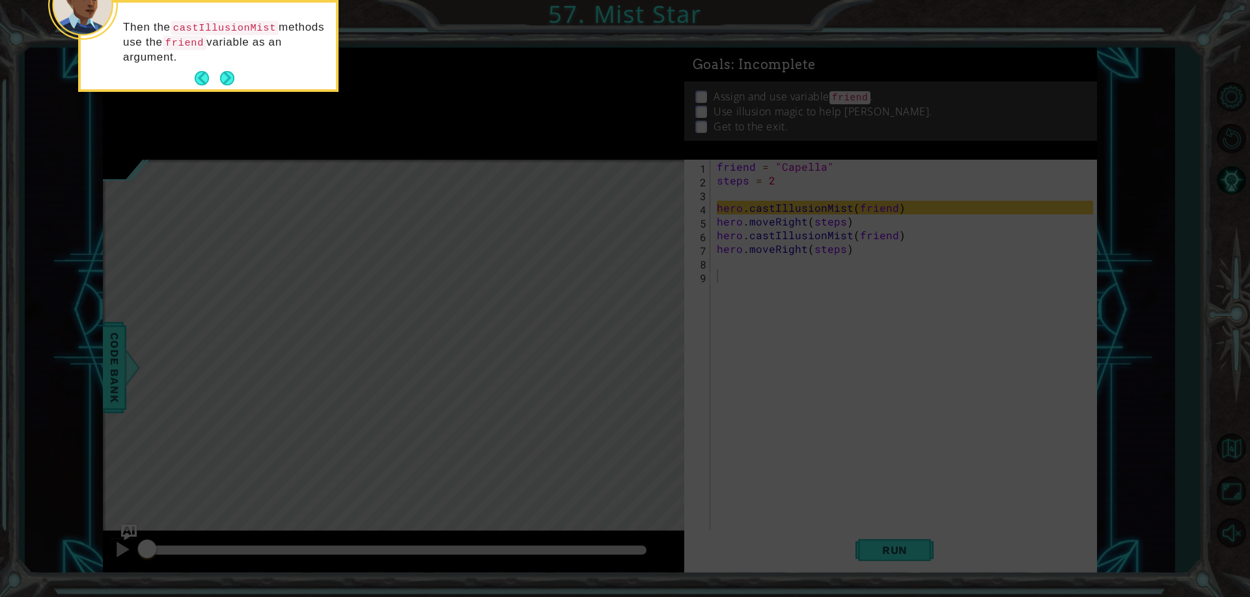
click at [227, 74] on button "Next" at bounding box center [227, 78] width 19 height 19
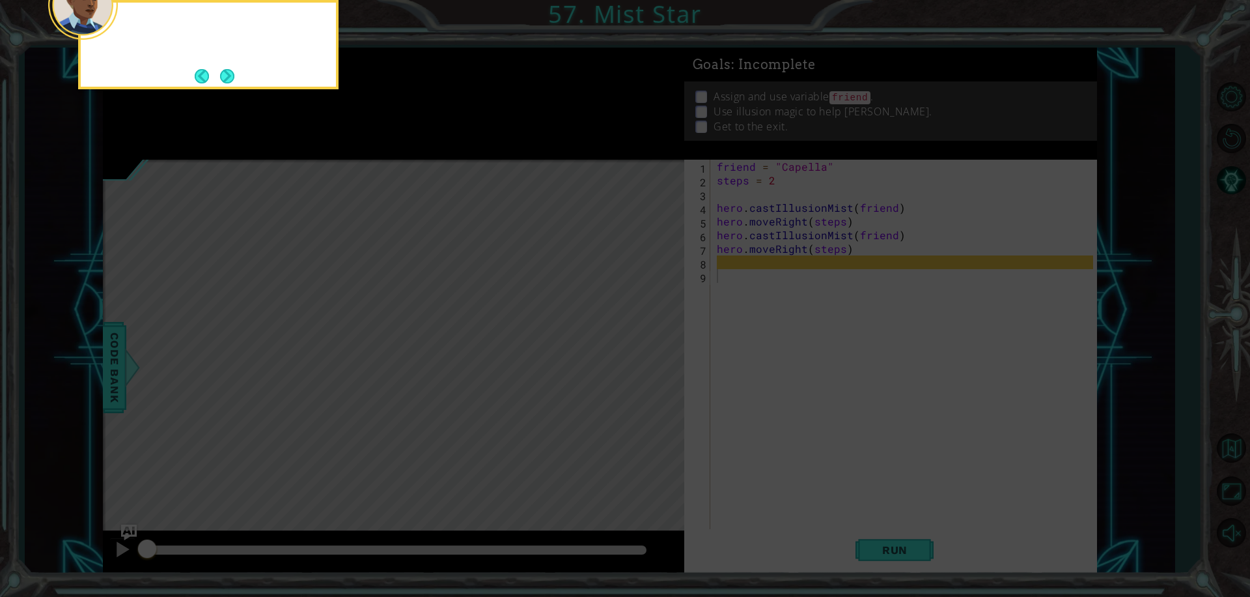
click at [227, 74] on button "Next" at bounding box center [226, 75] width 15 height 15
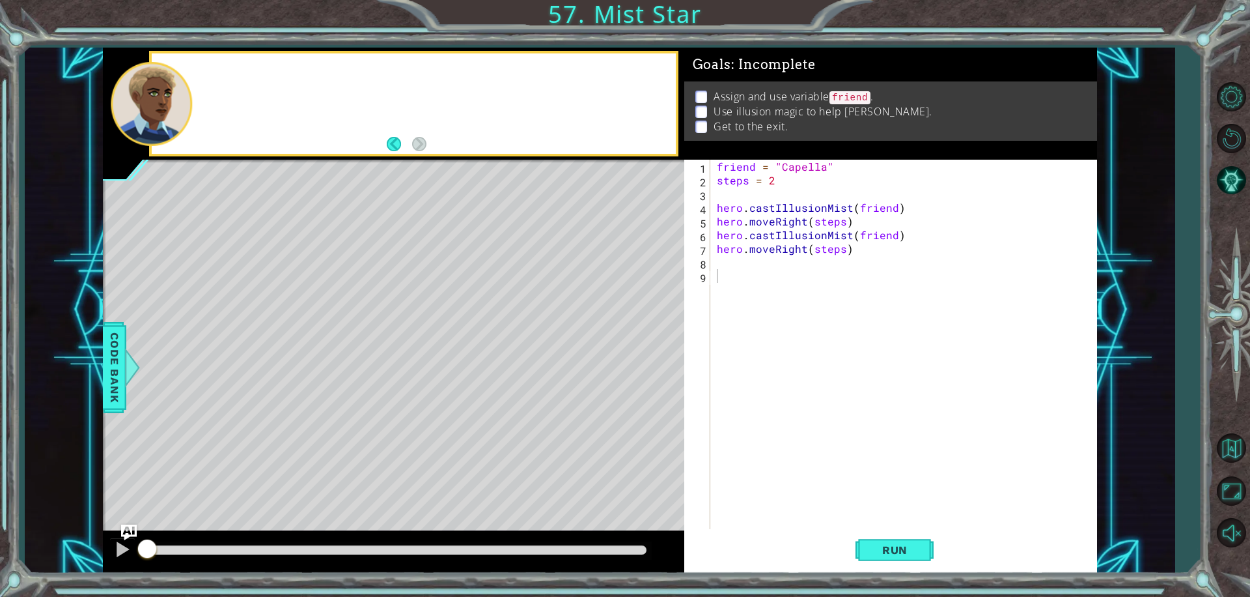
click at [227, 74] on div at bounding box center [414, 103] width 524 height 100
click at [860, 541] on button "Run" at bounding box center [895, 549] width 78 height 41
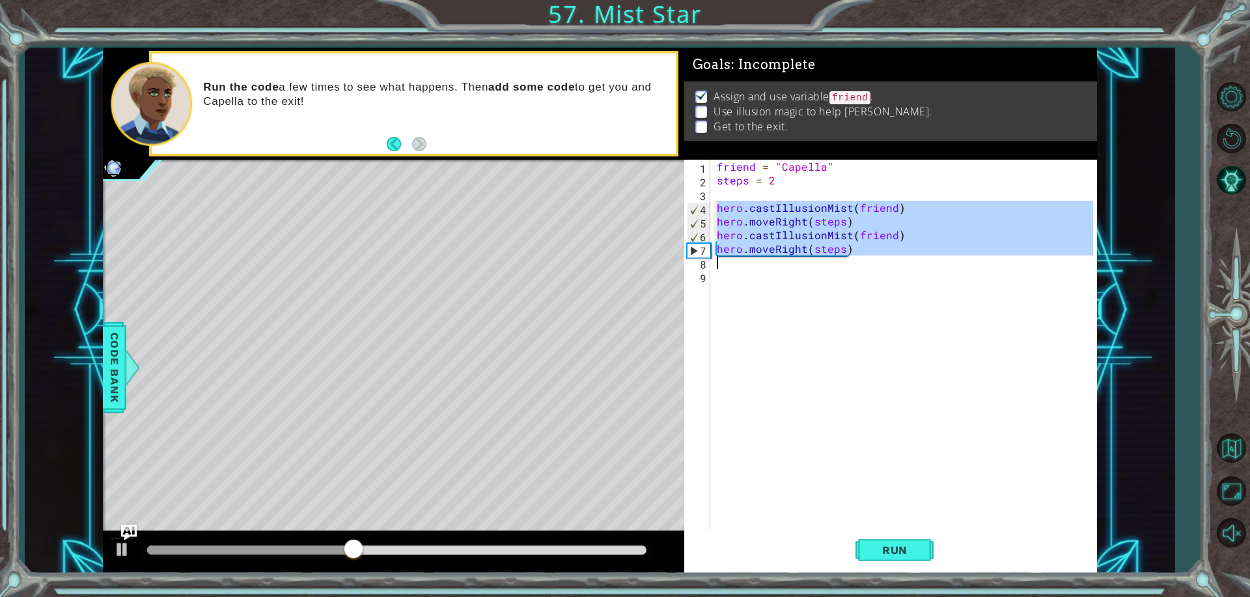
drag, startPoint x: 716, startPoint y: 206, endPoint x: 857, endPoint y: 260, distance: 150.7
click at [857, 260] on div "friend = "Capella" steps = 2 hero . castIllusionMist ( friend ) hero . moveRigh…" at bounding box center [907, 358] width 386 height 397
type textarea "hero.moveRight(steps)"
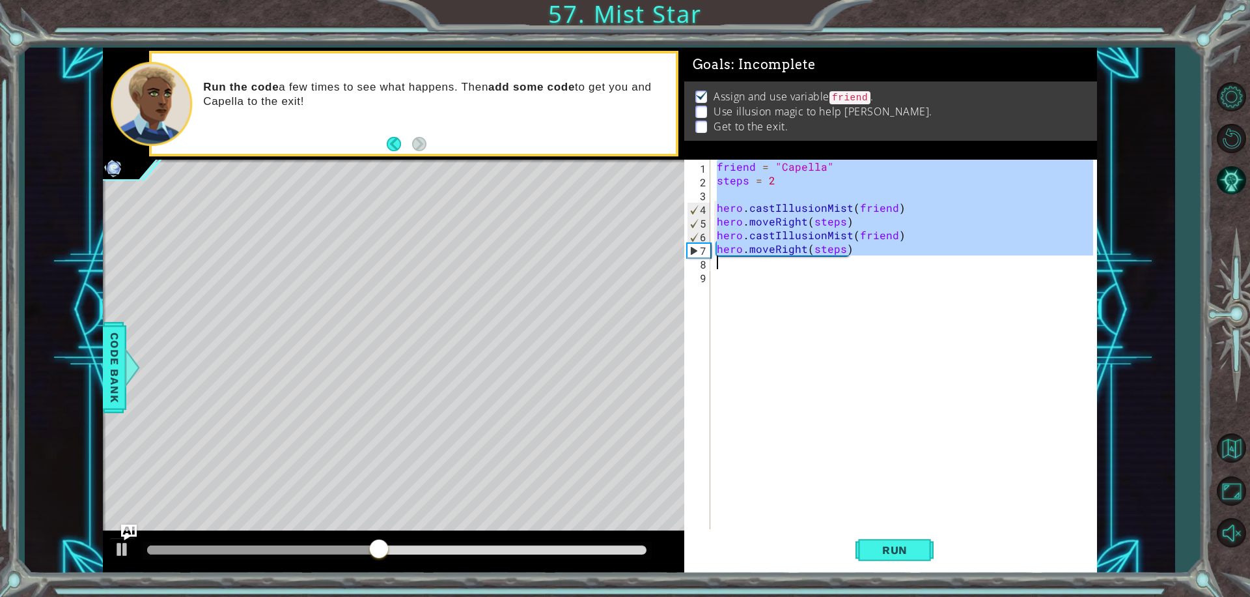
drag, startPoint x: 716, startPoint y: 160, endPoint x: 868, endPoint y: 262, distance: 183.9
click at [868, 262] on div "friend = "Capella" steps = 2 hero . castIllusionMist ( friend ) hero . moveRigh…" at bounding box center [907, 358] width 386 height 397
click at [784, 389] on div "friend = "Capella" steps = 2 hero . castIllusionMist ( friend ) hero . moveRigh…" at bounding box center [907, 358] width 386 height 397
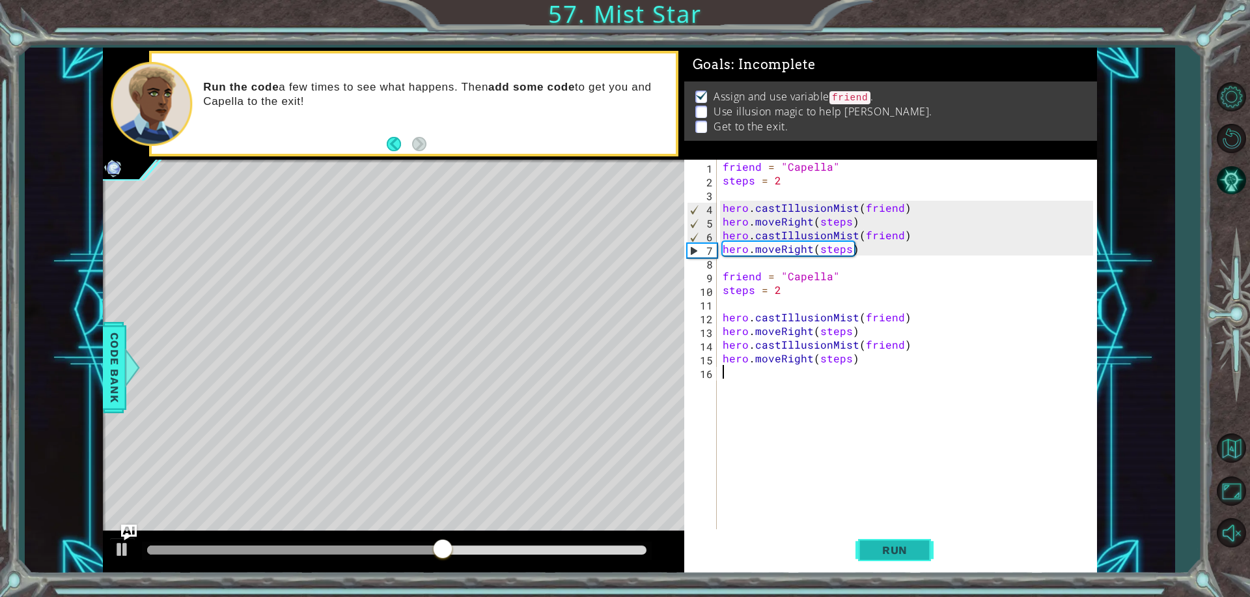
click at [905, 552] on span "Run" at bounding box center [894, 549] width 51 height 13
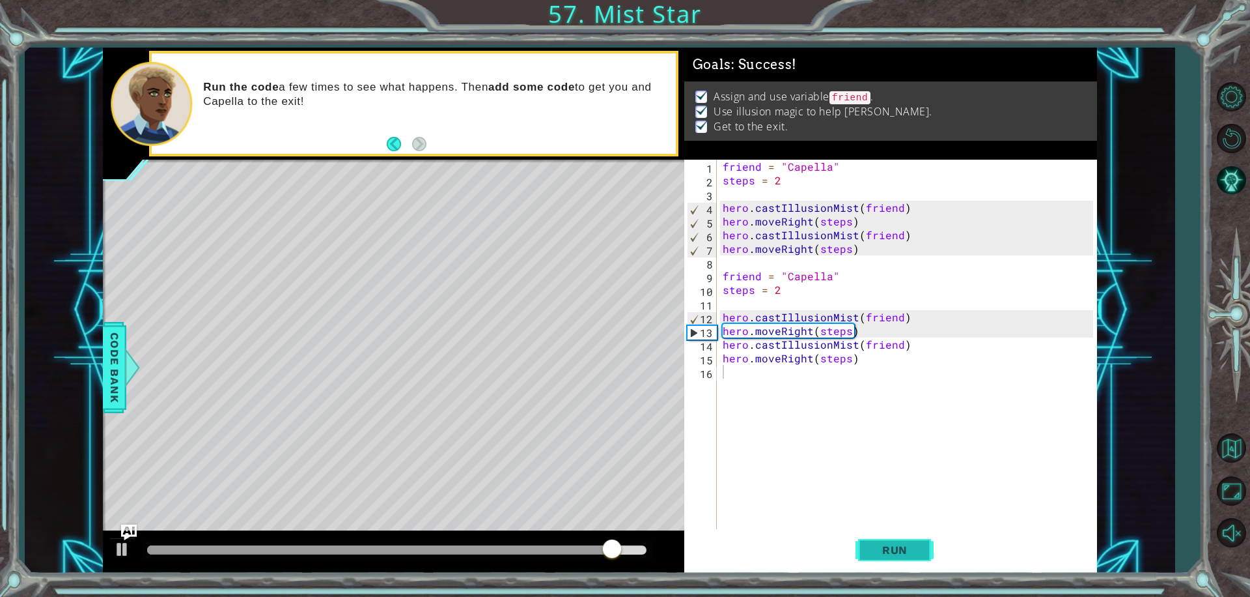
click at [886, 549] on span "Run" at bounding box center [894, 549] width 51 height 13
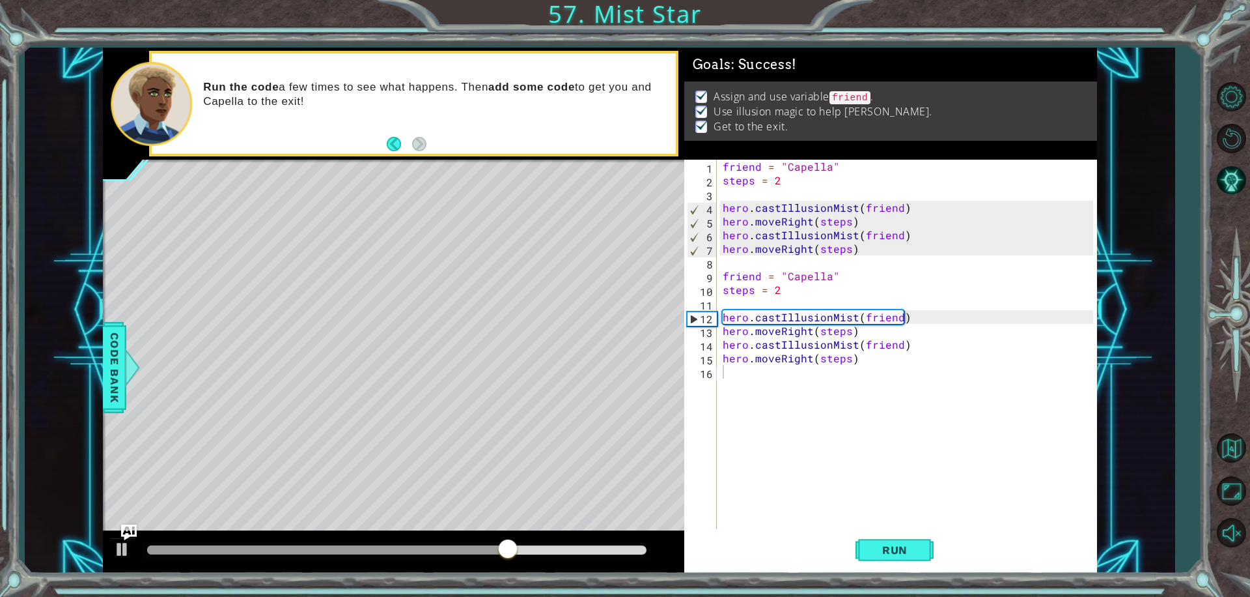
drag, startPoint x: 719, startPoint y: 162, endPoint x: 765, endPoint y: 257, distance: 105.7
click at [787, 282] on div "1 2 3 4 5 6 7 8 9 10 11 12 13 14 15 16 friend = "[PERSON_NAME]" steps = 2 hero …" at bounding box center [888, 344] width 409 height 369
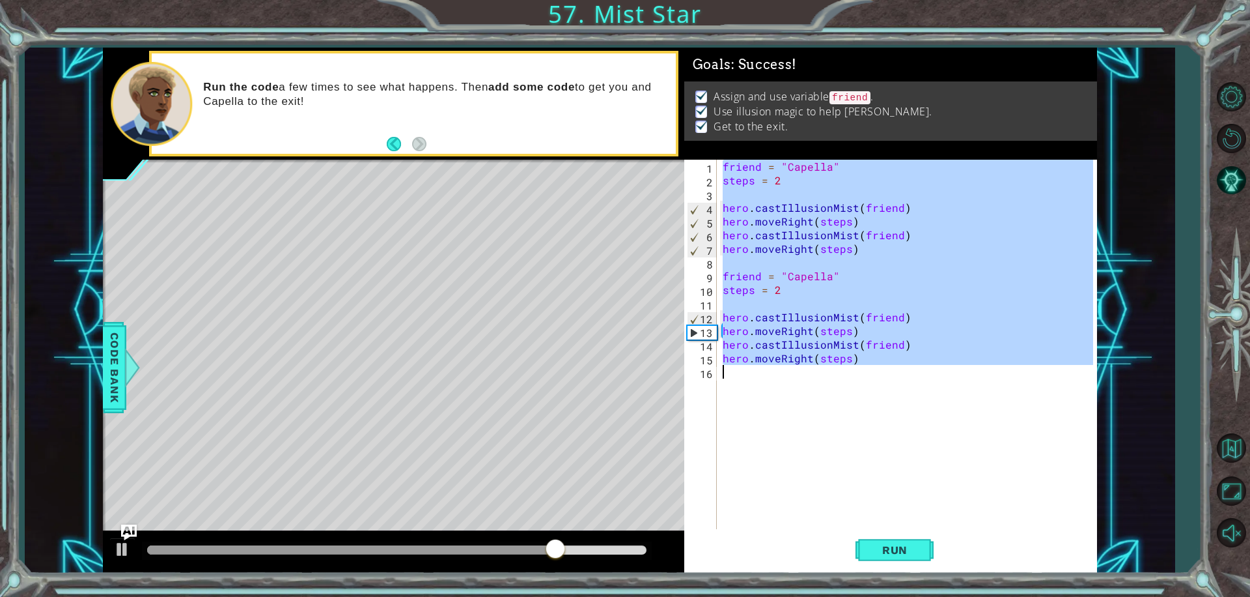
drag, startPoint x: 723, startPoint y: 164, endPoint x: 881, endPoint y: 389, distance: 274.8
click at [881, 389] on div "friend = "Capella" steps = 2 hero . castIllusionMist ( friend ) hero . moveRigh…" at bounding box center [910, 358] width 380 height 397
type textarea "hero.moveRight(steps)"
click at [882, 426] on div "friend = "Capella" steps = 2 hero . castIllusionMist ( friend ) hero . moveRigh…" at bounding box center [906, 344] width 373 height 369
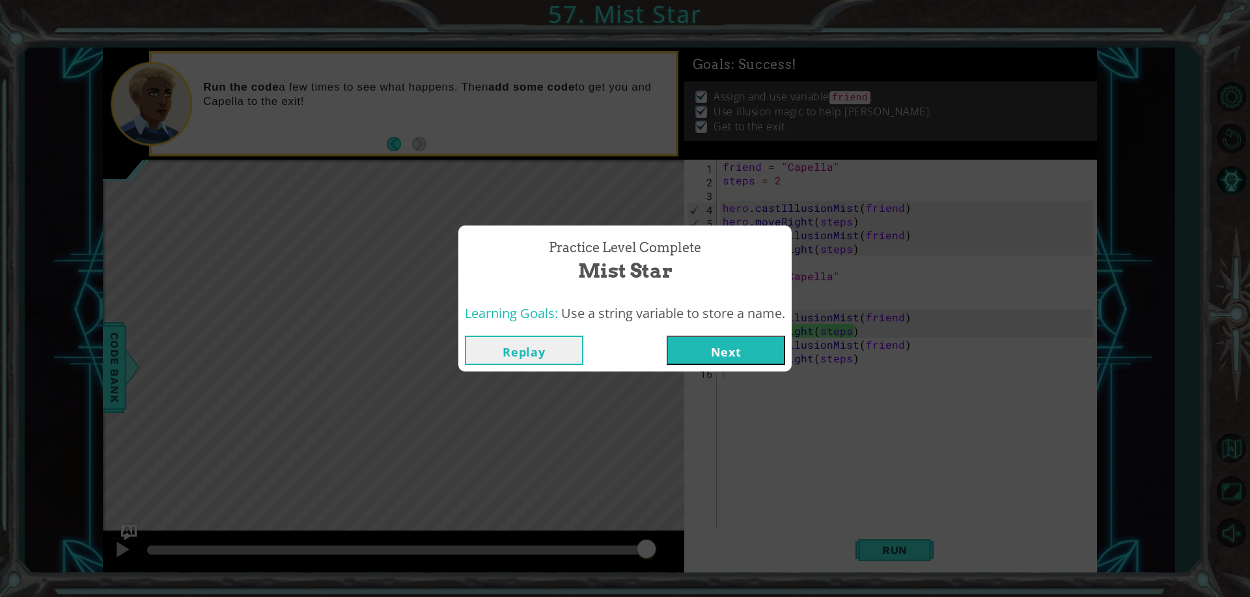
click at [768, 359] on button "Next" at bounding box center [726, 349] width 119 height 29
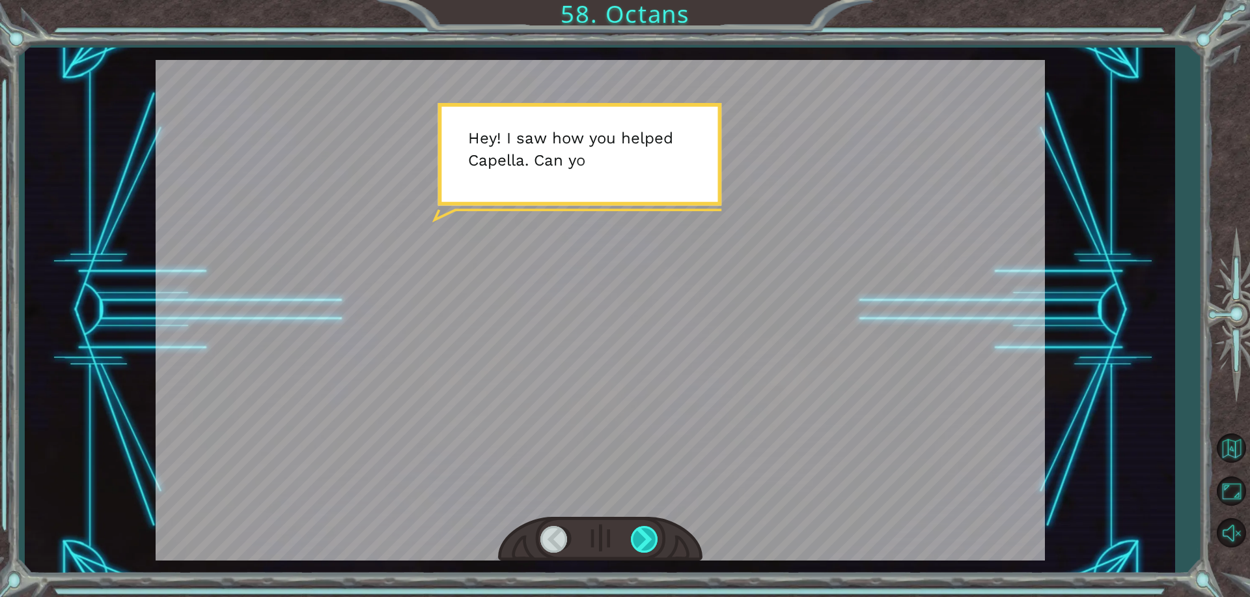
click at [644, 546] on div at bounding box center [645, 539] width 29 height 27
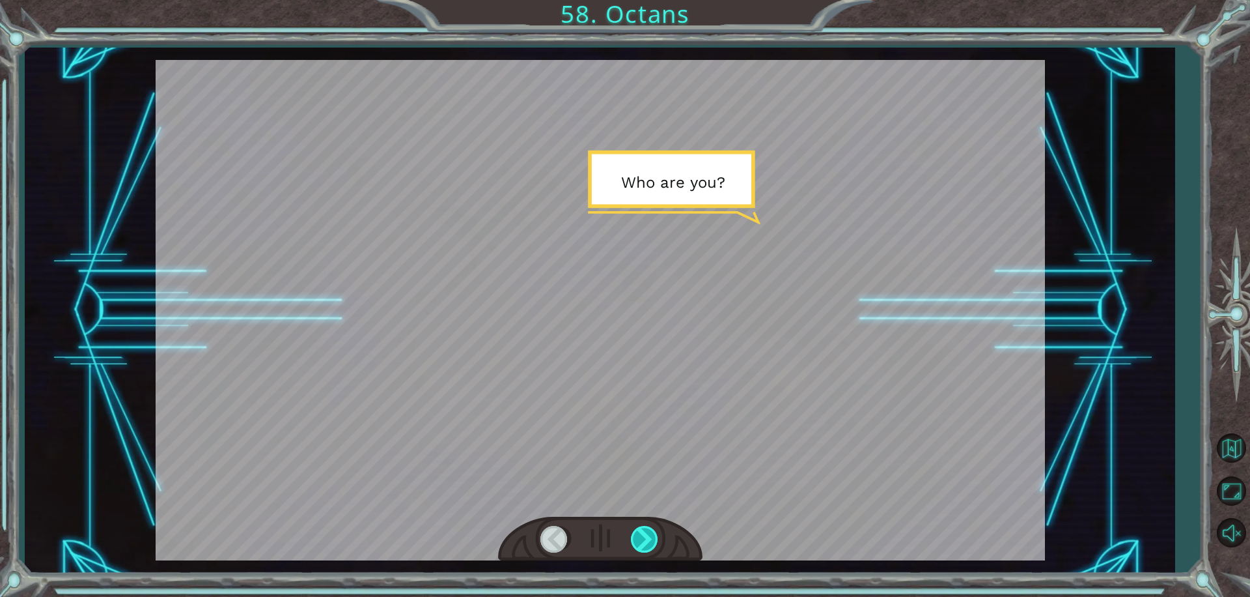
click at [643, 544] on div at bounding box center [645, 539] width 29 height 27
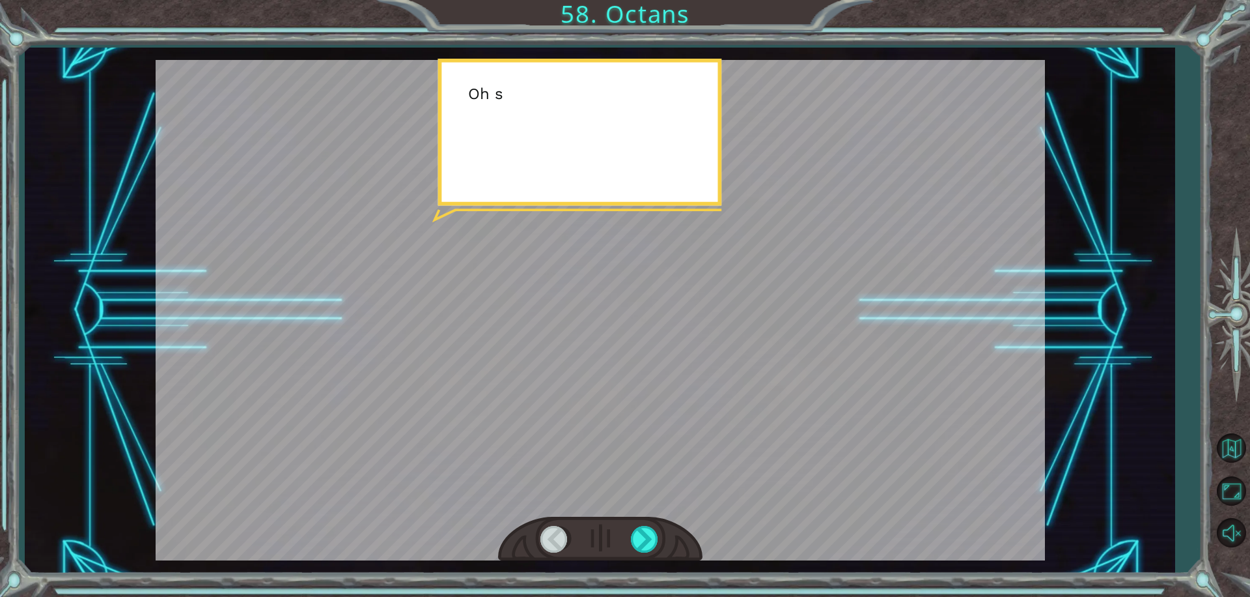
click at [639, 555] on div at bounding box center [600, 538] width 204 height 45
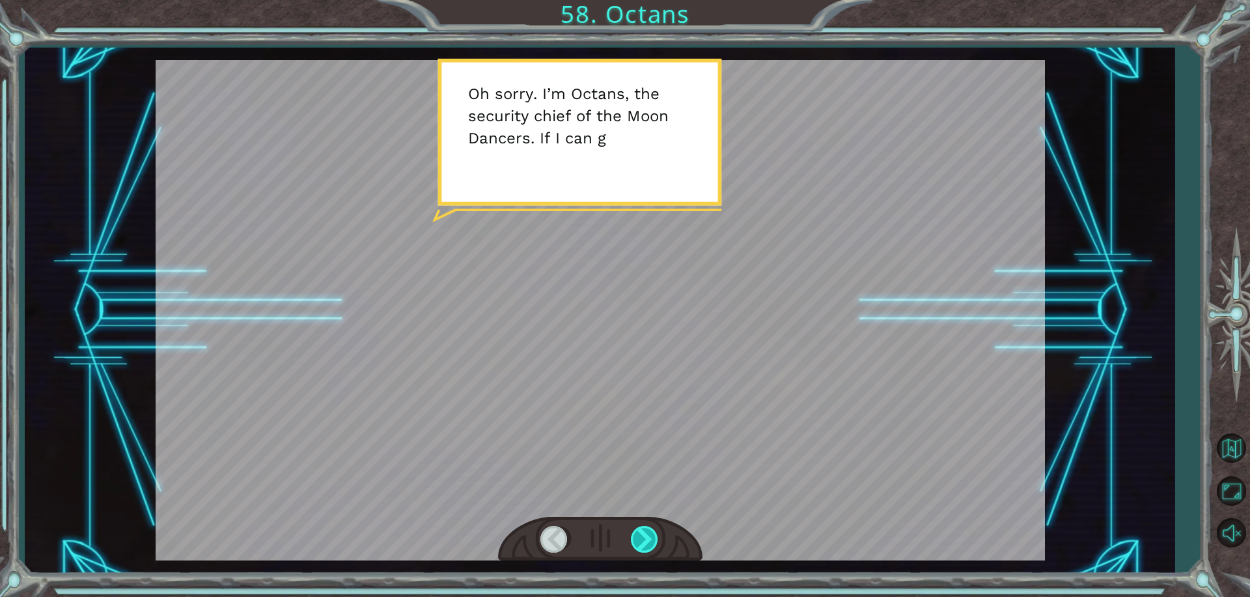
click at [639, 546] on div at bounding box center [645, 539] width 29 height 27
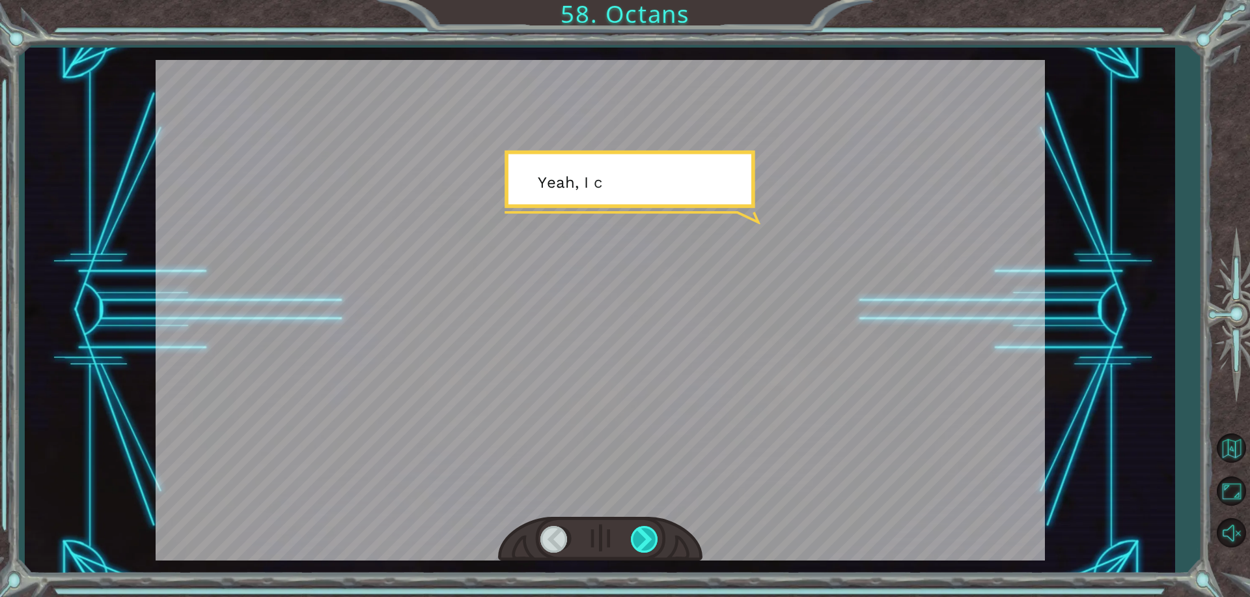
click at [639, 546] on div at bounding box center [645, 539] width 29 height 27
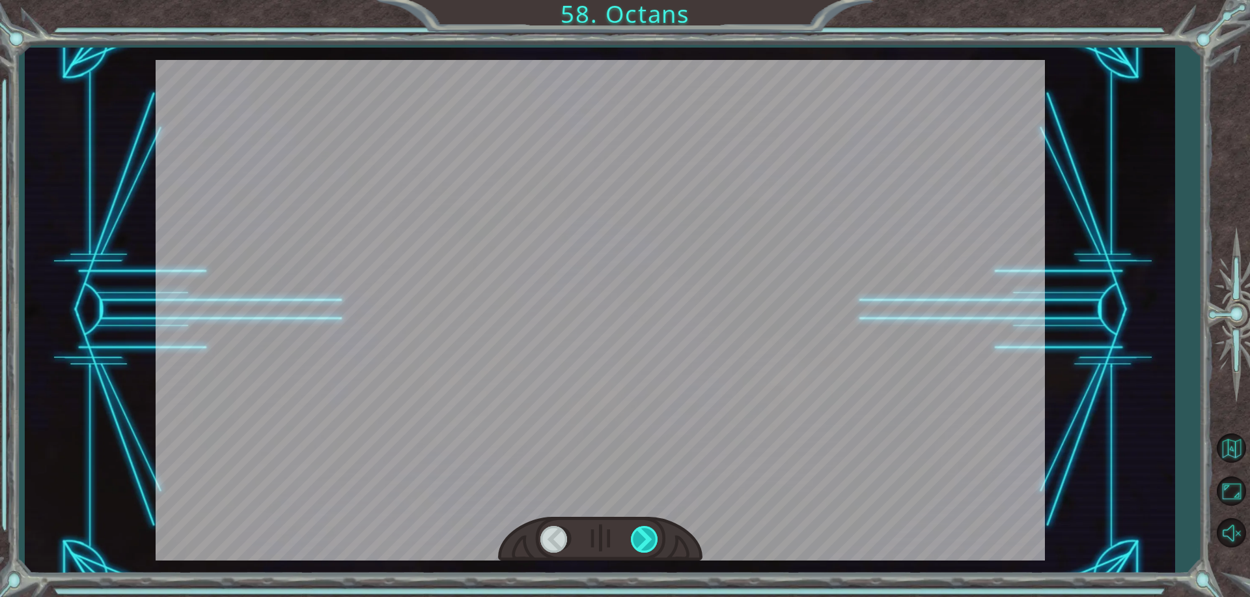
click at [639, 546] on div at bounding box center [645, 539] width 29 height 27
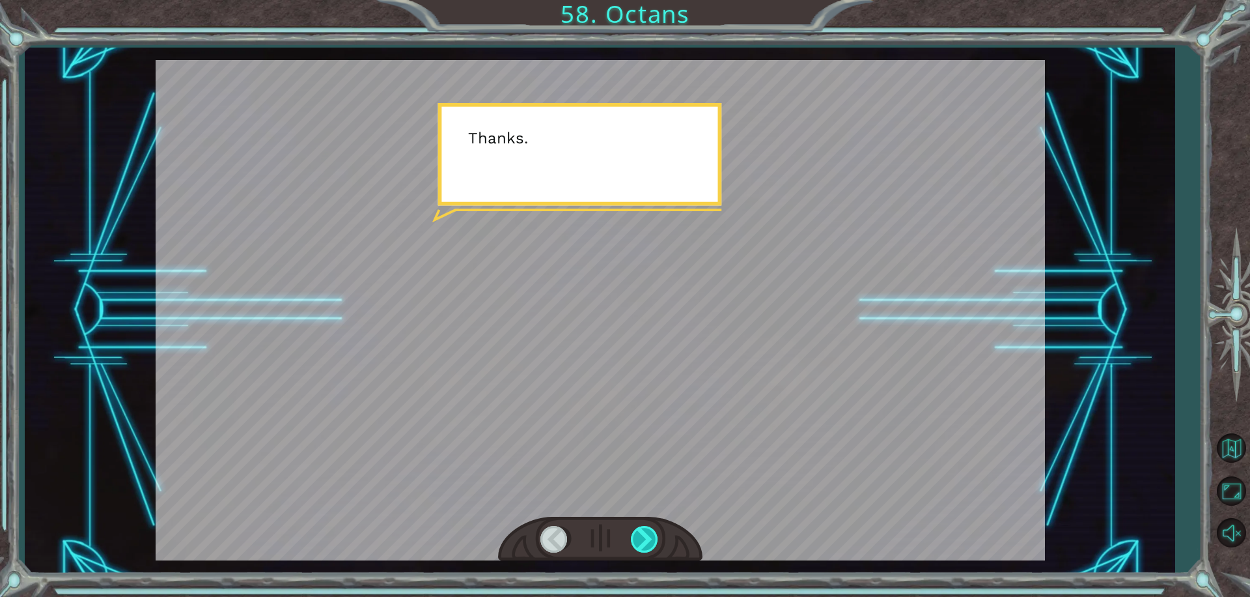
click at [639, 546] on div at bounding box center [645, 539] width 29 height 27
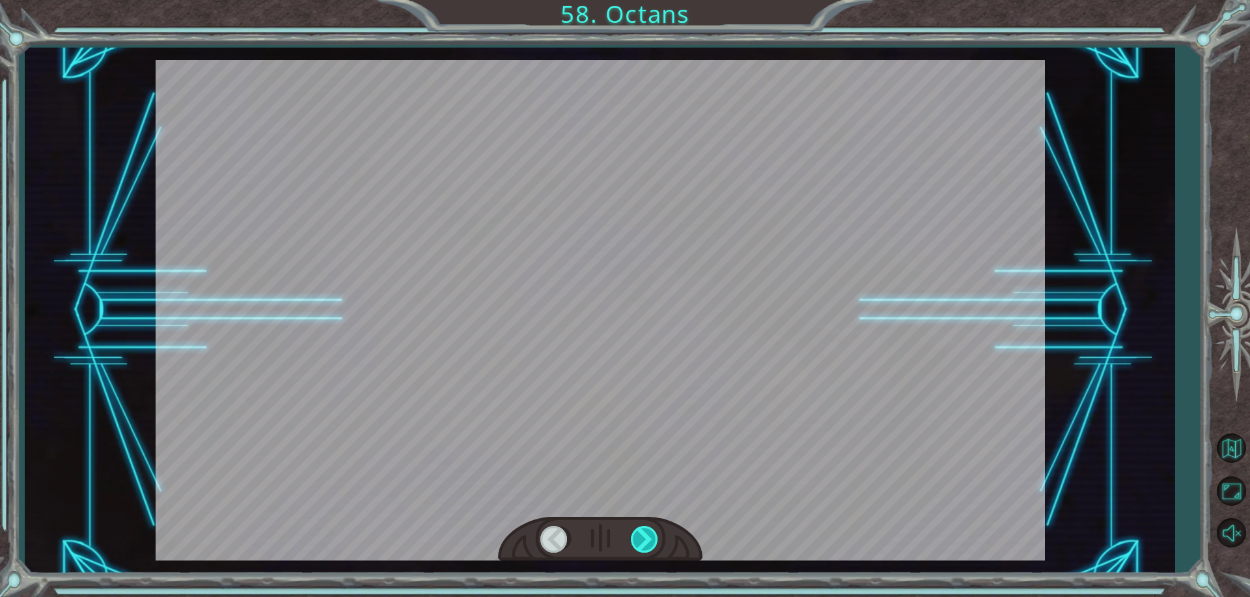
click at [639, 546] on div at bounding box center [645, 539] width 29 height 27
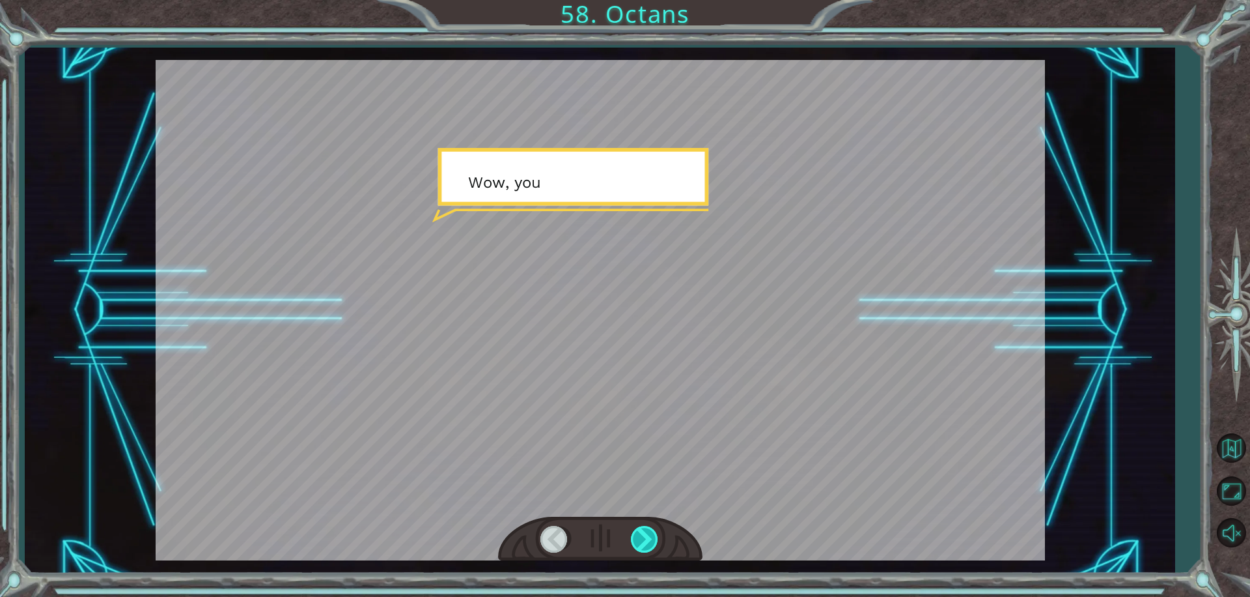
click at [639, 546] on div at bounding box center [645, 539] width 29 height 27
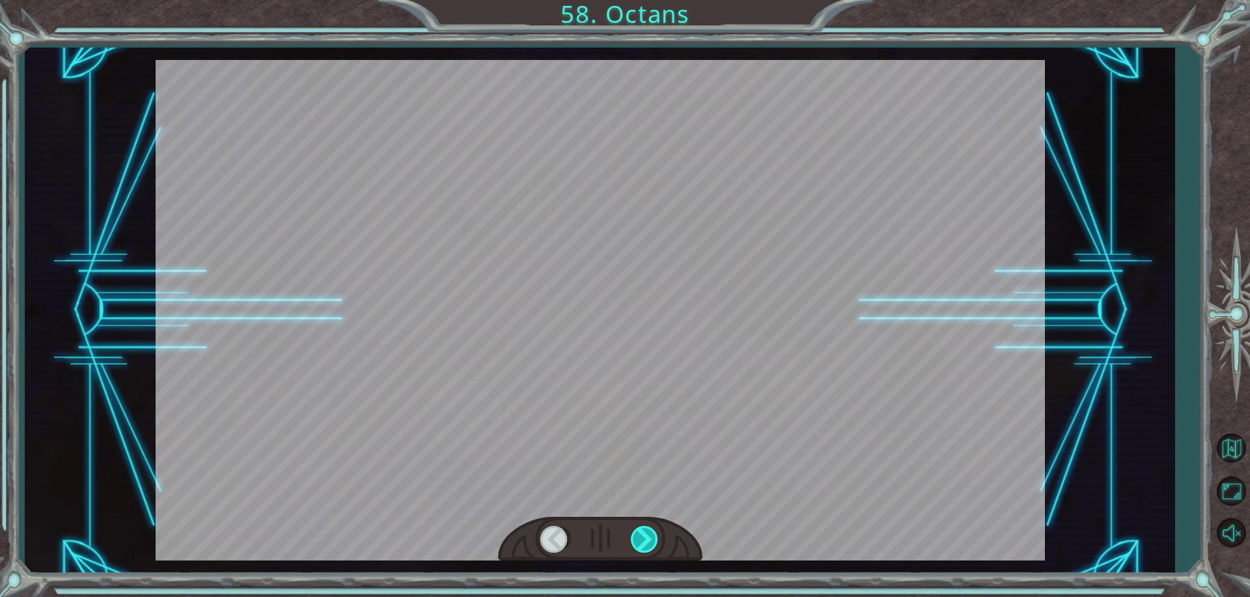
click at [639, 546] on div at bounding box center [645, 539] width 29 height 27
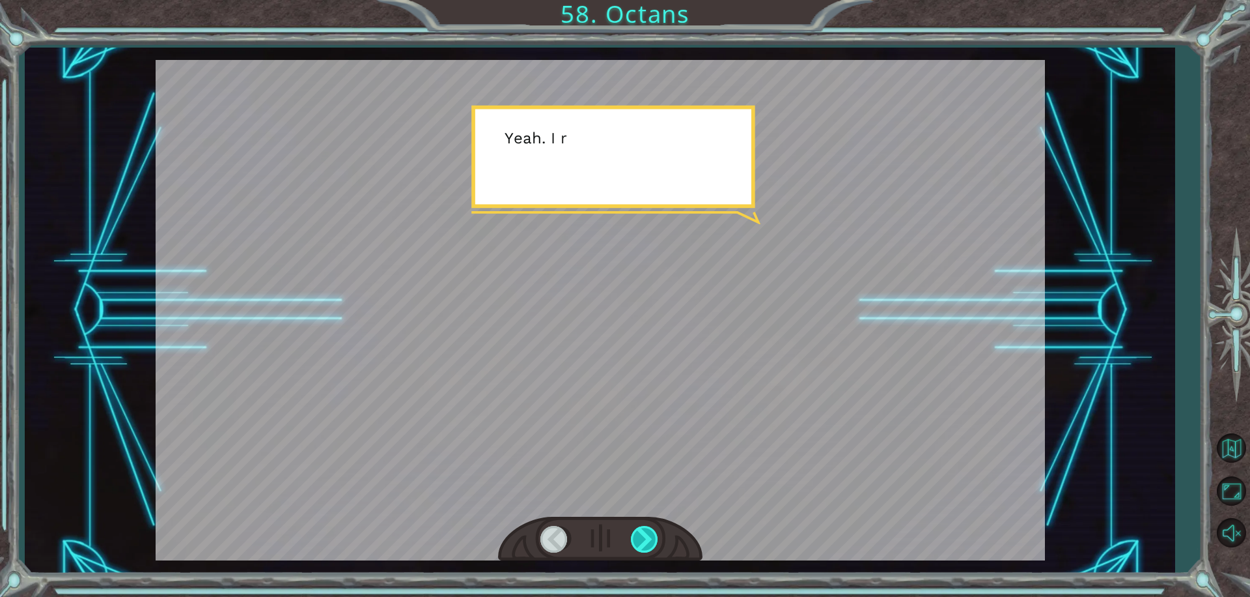
click at [647, 540] on div at bounding box center [645, 539] width 29 height 27
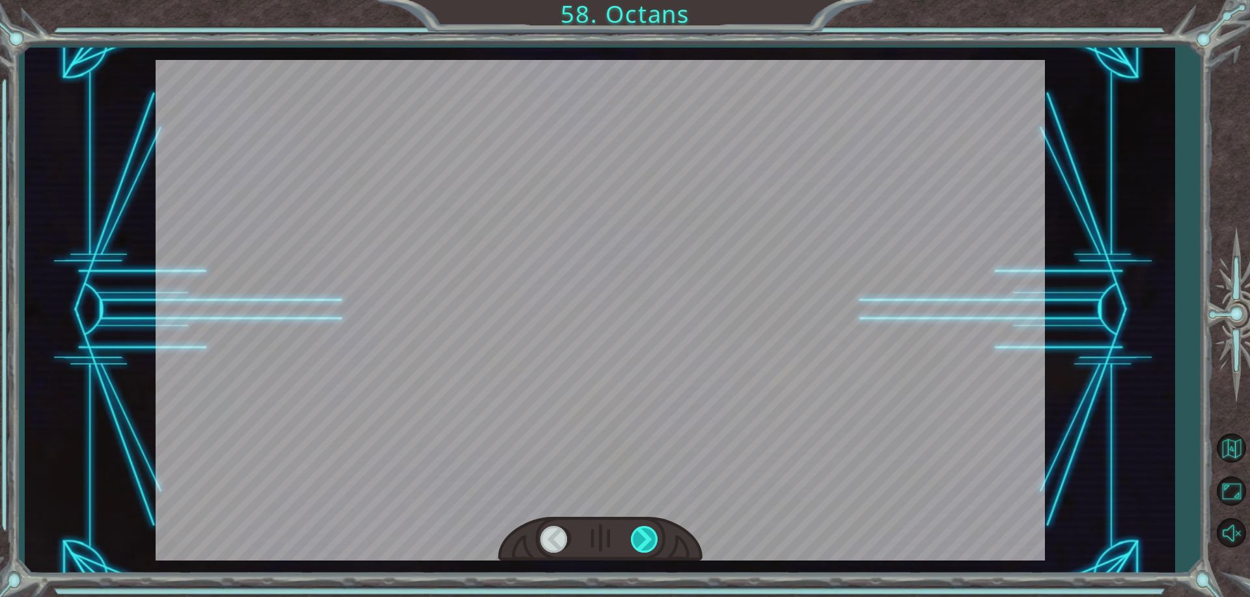
click at [647, 540] on div at bounding box center [645, 539] width 29 height 27
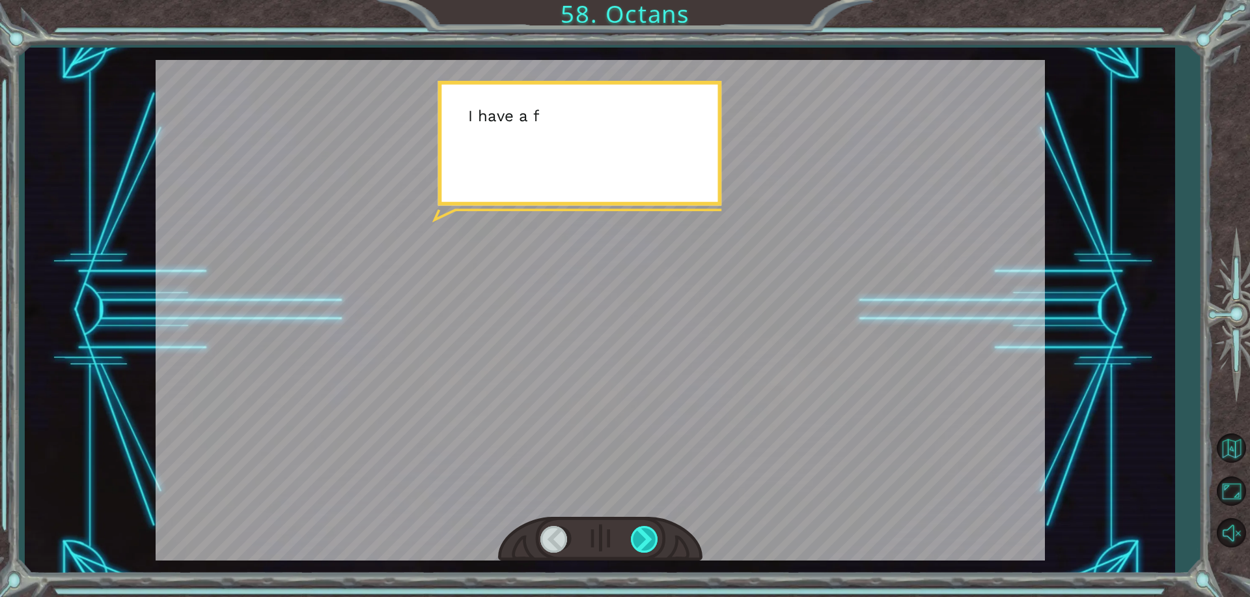
click at [647, 540] on div at bounding box center [645, 539] width 29 height 27
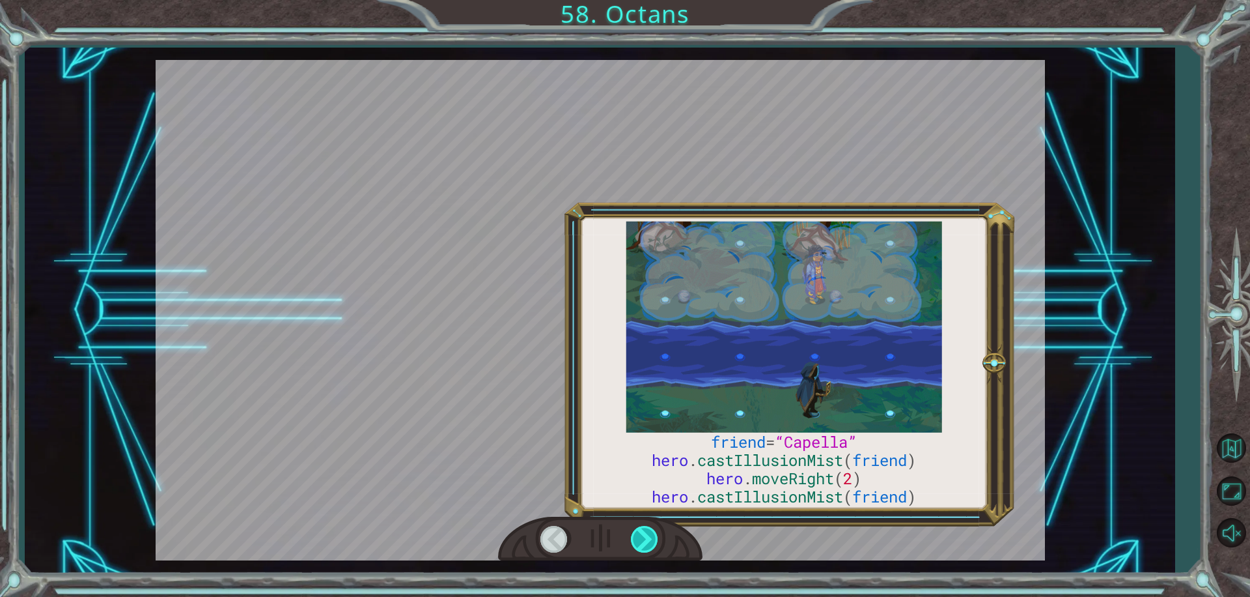
click at [646, 540] on div at bounding box center [645, 539] width 29 height 27
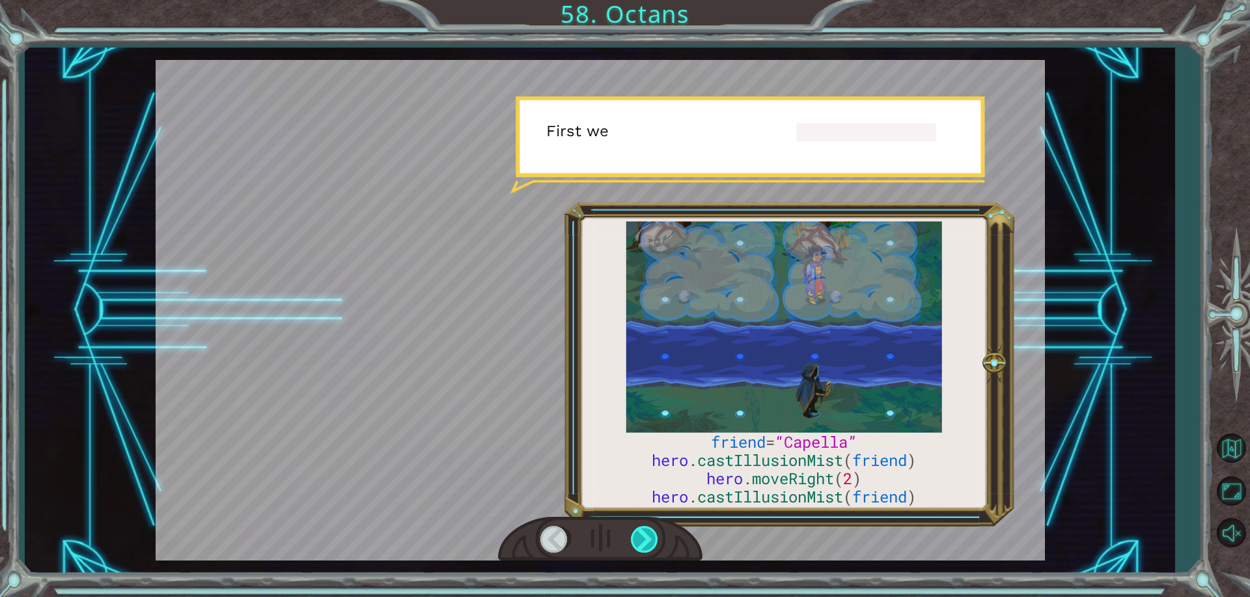
click at [642, 540] on div at bounding box center [645, 539] width 29 height 27
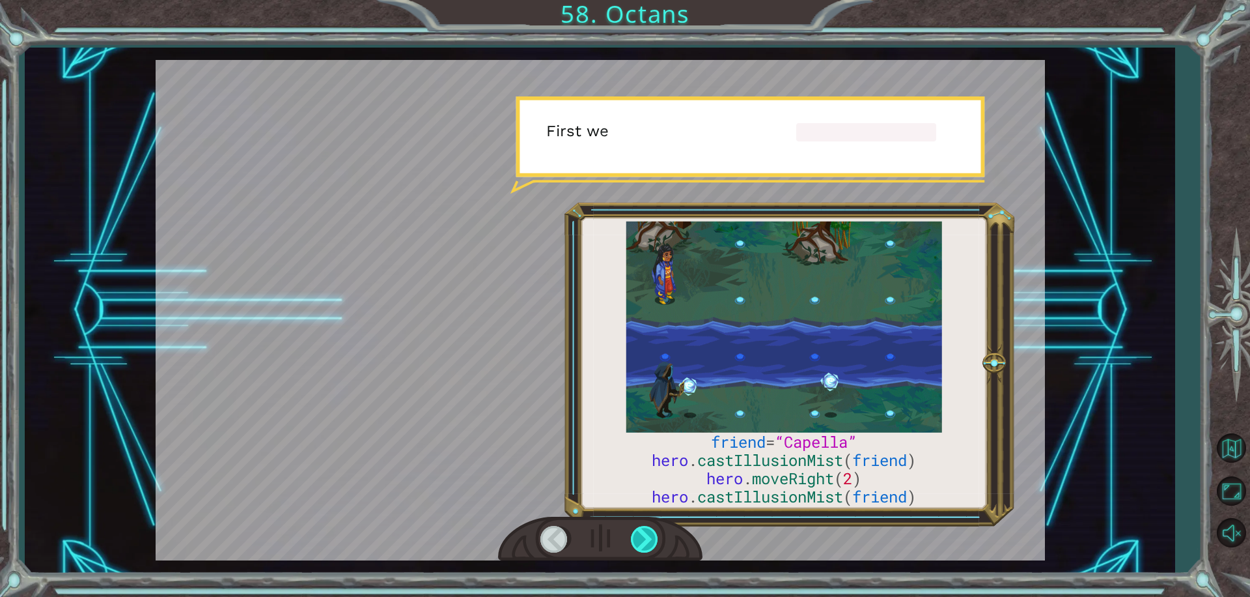
click at [642, 540] on div at bounding box center [645, 539] width 29 height 27
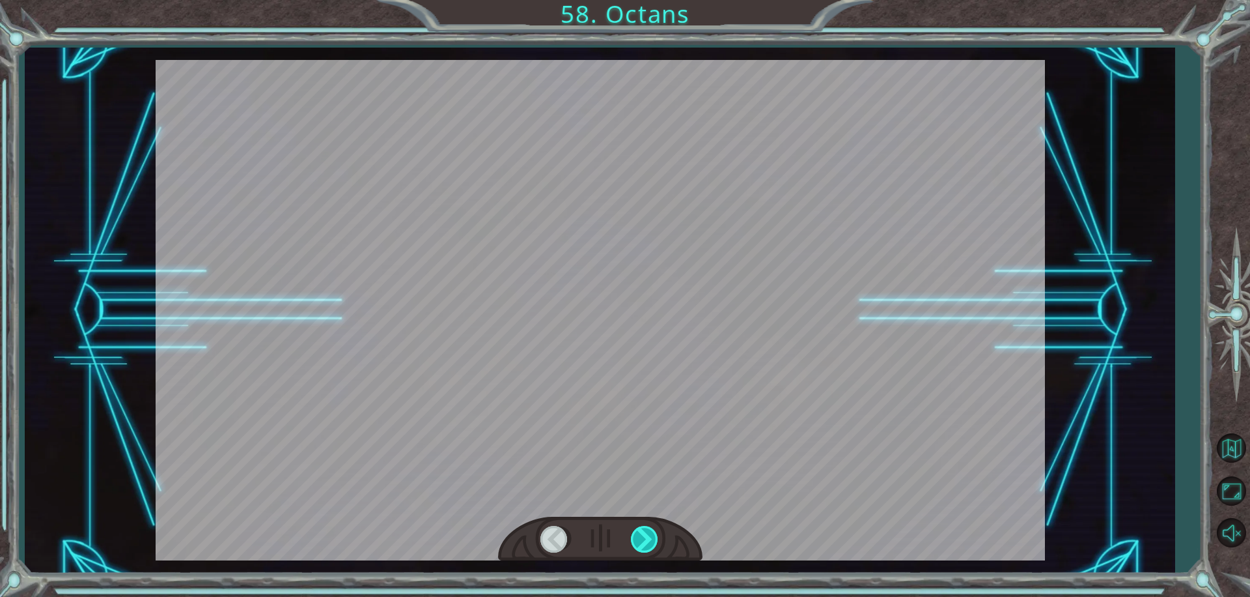
click at [642, 540] on div at bounding box center [645, 539] width 29 height 27
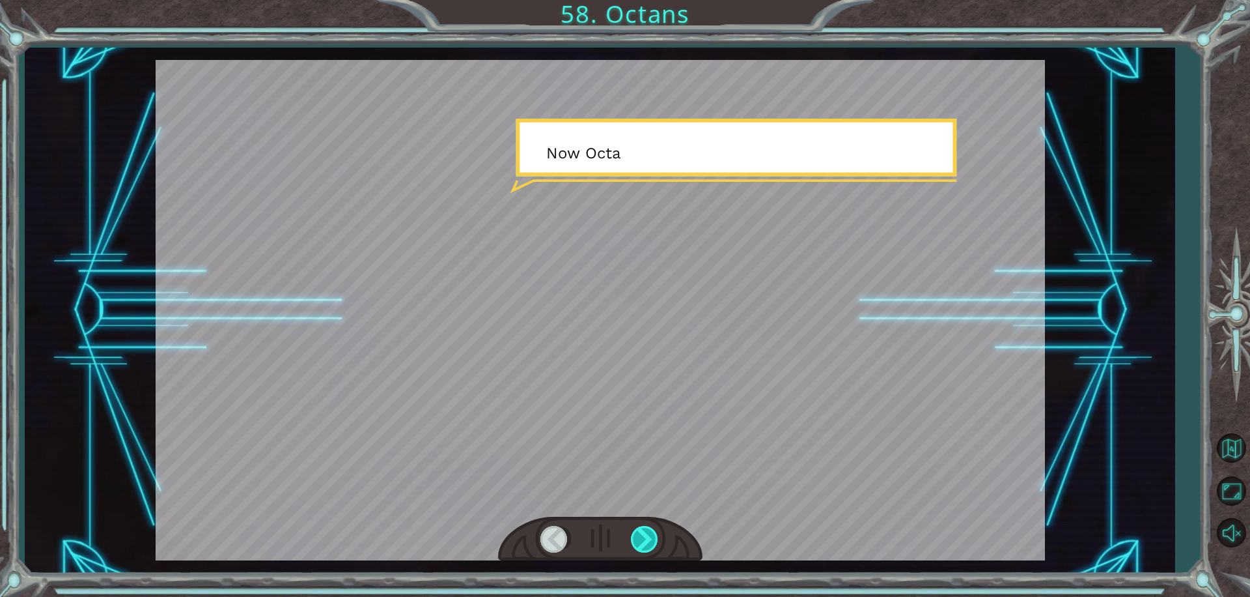
click at [642, 540] on div at bounding box center [645, 539] width 29 height 27
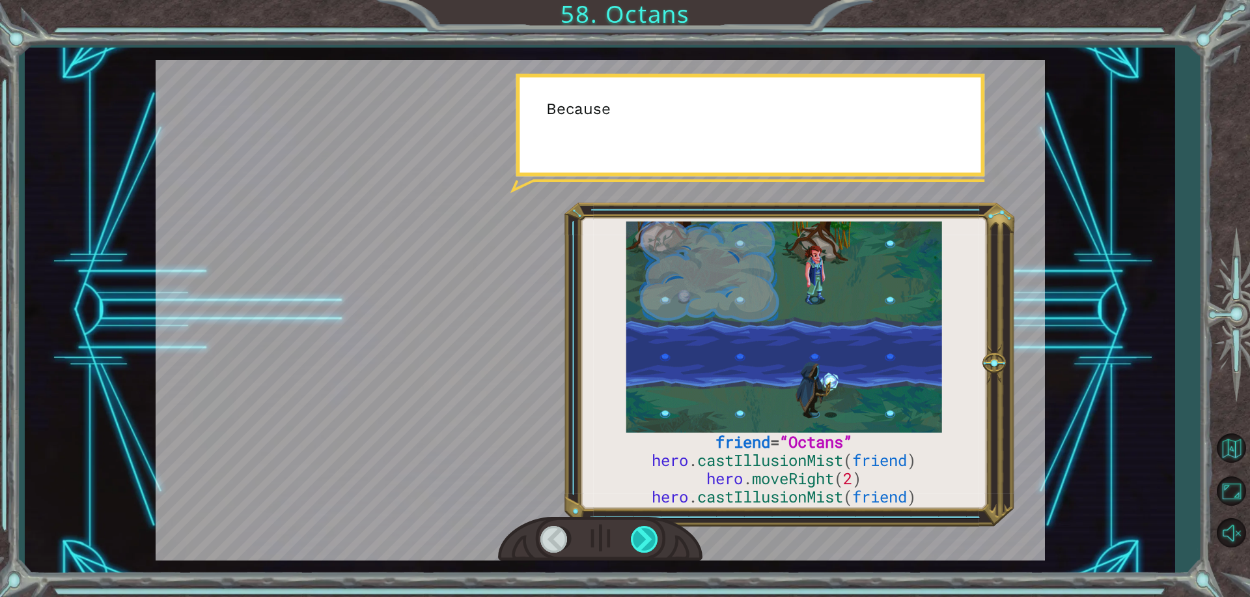
click at [642, 539] on div at bounding box center [645, 539] width 29 height 27
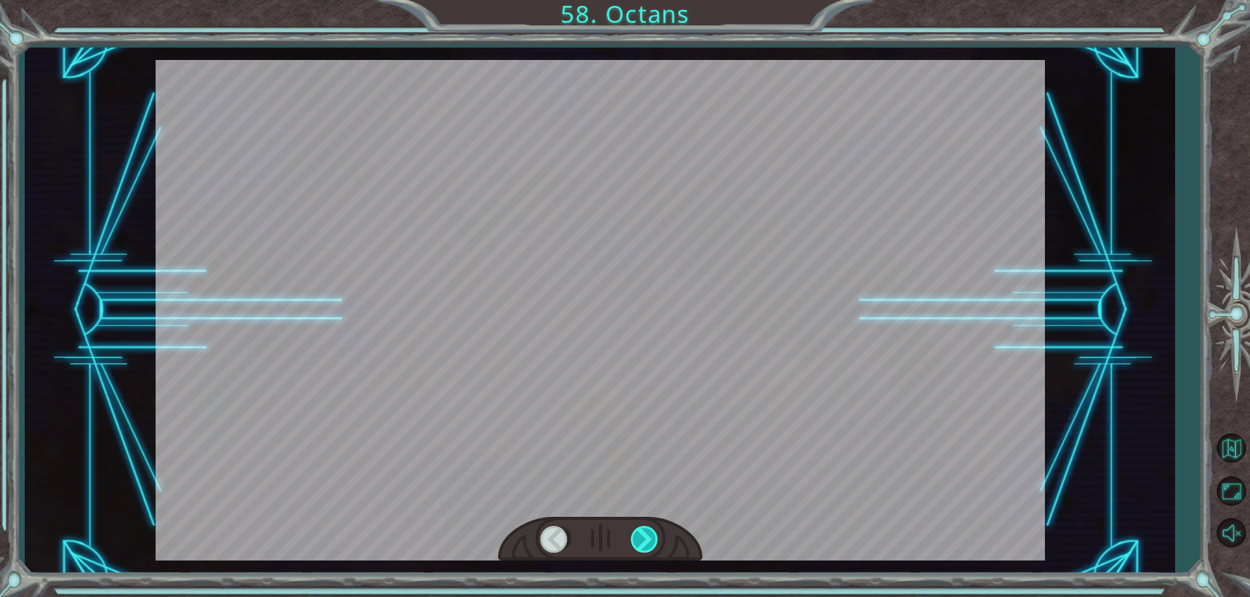
click at [642, 539] on div at bounding box center [645, 539] width 29 height 27
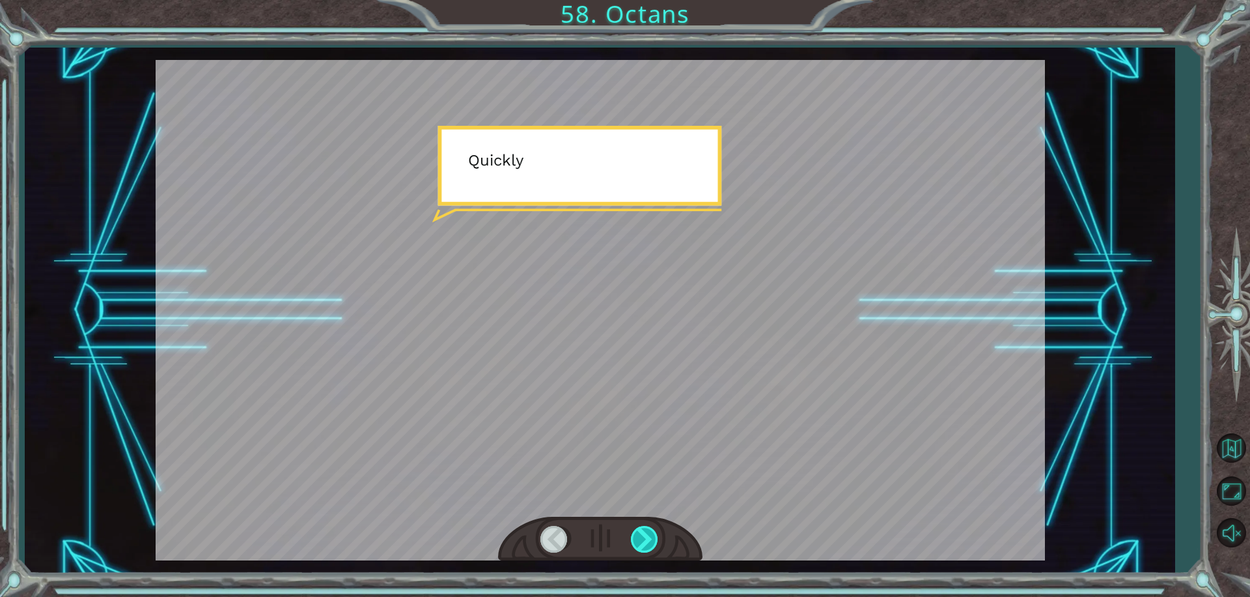
click at [642, 539] on div at bounding box center [645, 539] width 29 height 27
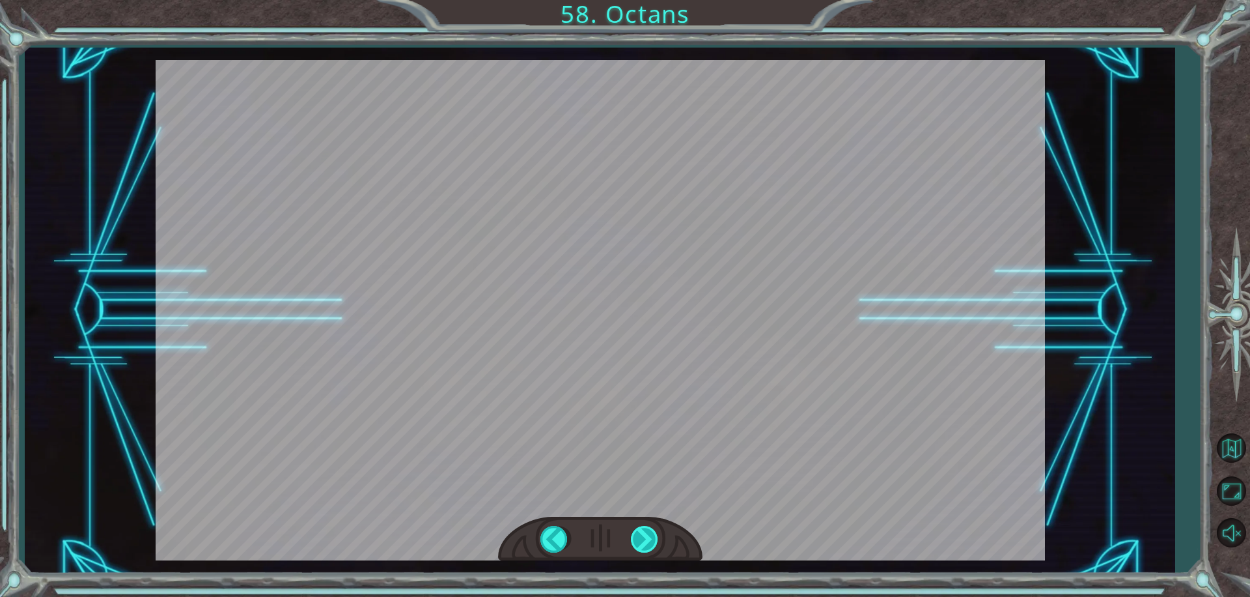
click at [642, 0] on div "friend = “Octans” hero . castIllusionMist ( friend ) hero . moveRight ( 2 ) her…" at bounding box center [625, 0] width 1250 height 0
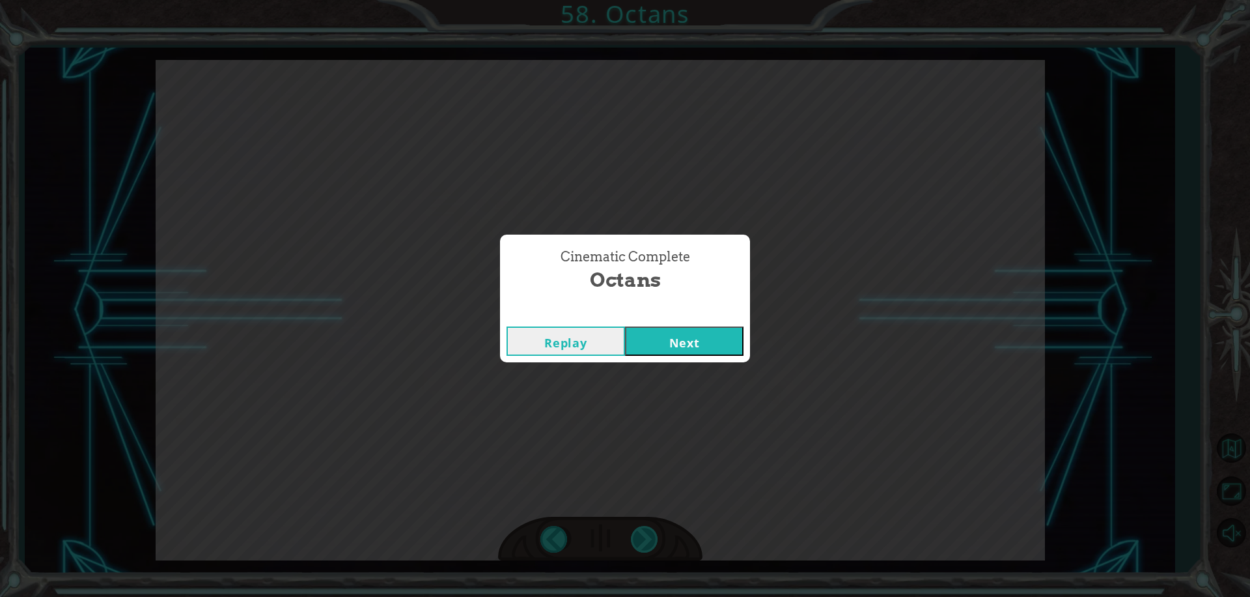
click at [642, 539] on div "Cinematic Complete Octans Replay Next" at bounding box center [625, 298] width 1250 height 597
click at [697, 348] on button "Next" at bounding box center [684, 340] width 119 height 29
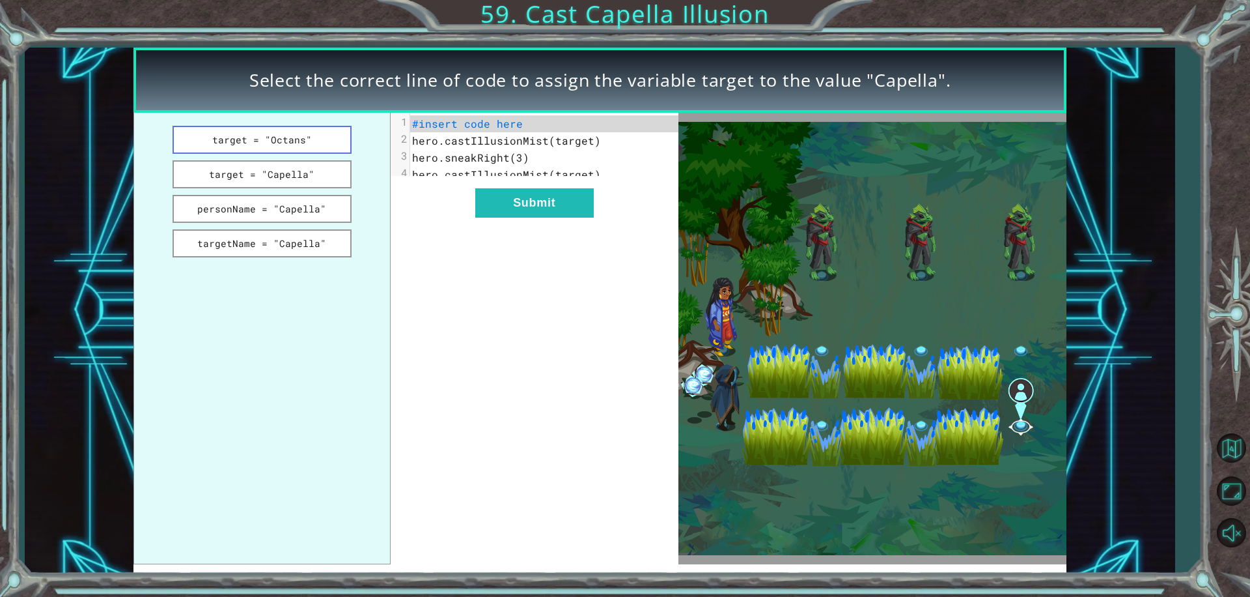
click at [302, 139] on button "target = "Octans"" at bounding box center [262, 140] width 179 height 28
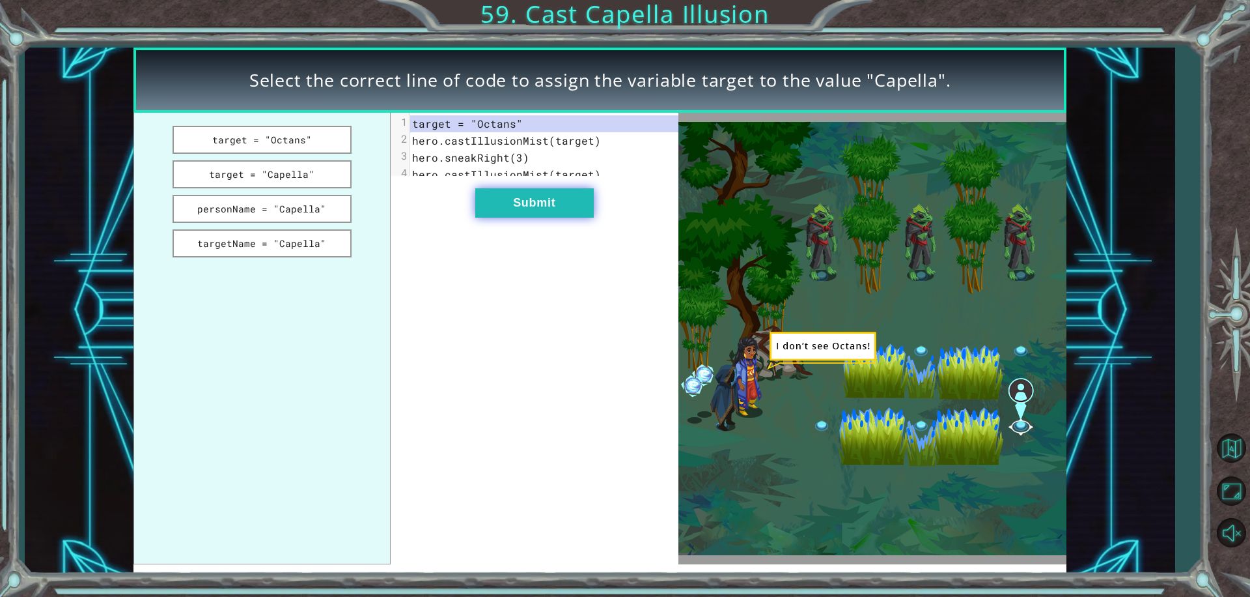
click at [486, 204] on button "Submit" at bounding box center [534, 202] width 119 height 29
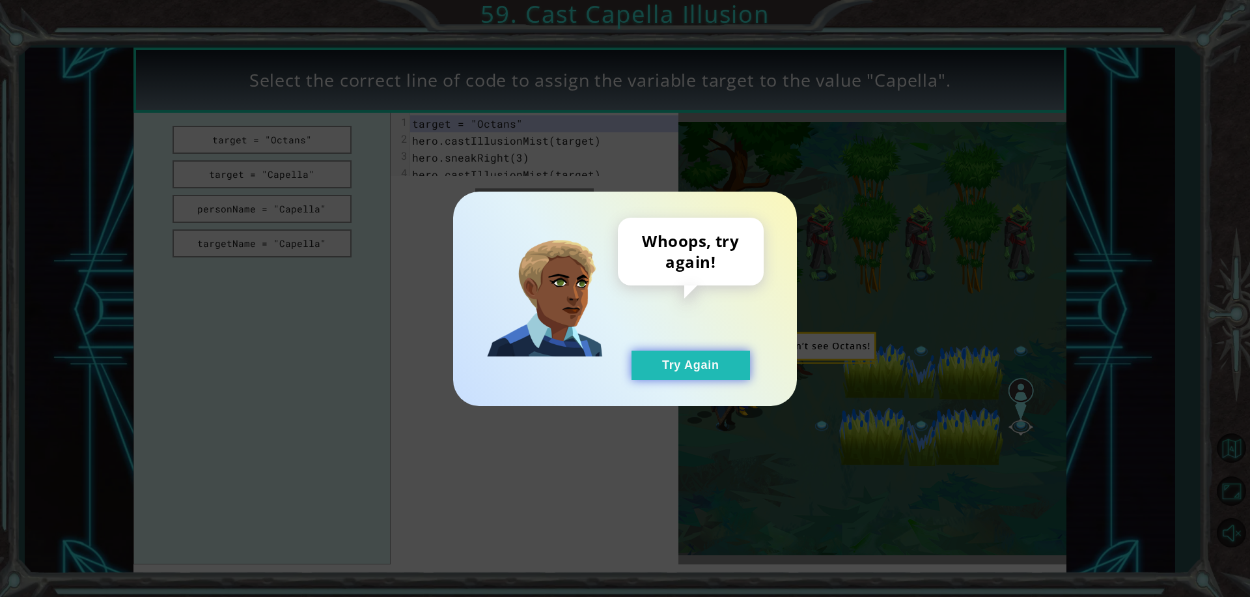
click at [636, 372] on button "Try Again" at bounding box center [691, 364] width 119 height 29
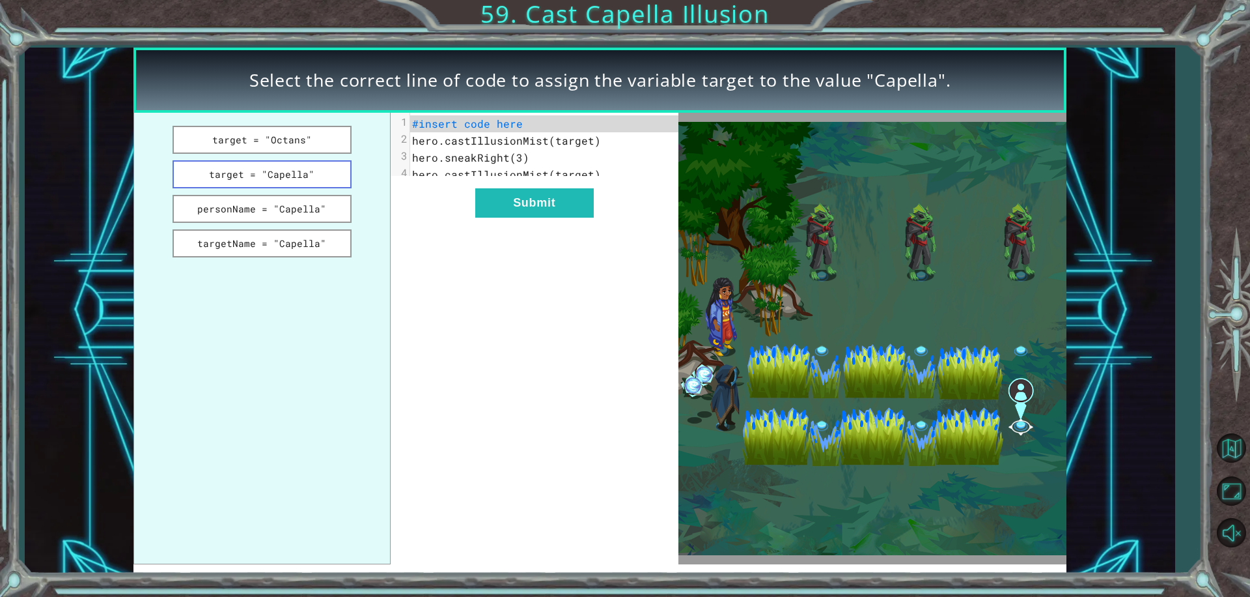
click at [296, 179] on button "target = "Capella"" at bounding box center [262, 174] width 179 height 28
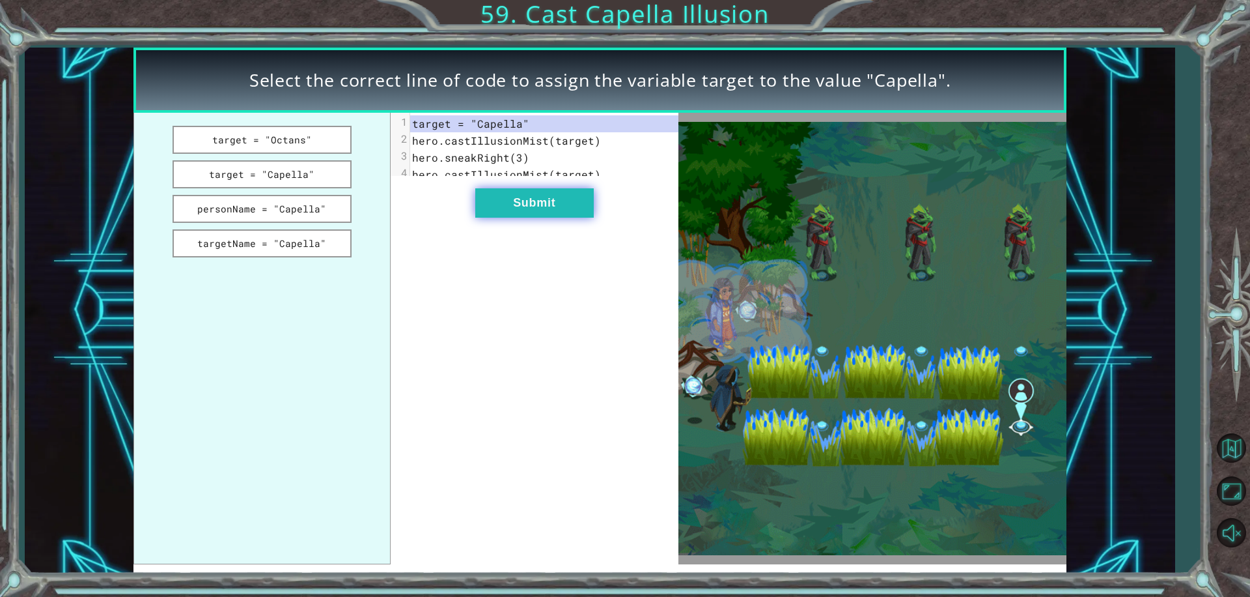
click at [507, 218] on button "Submit" at bounding box center [534, 202] width 119 height 29
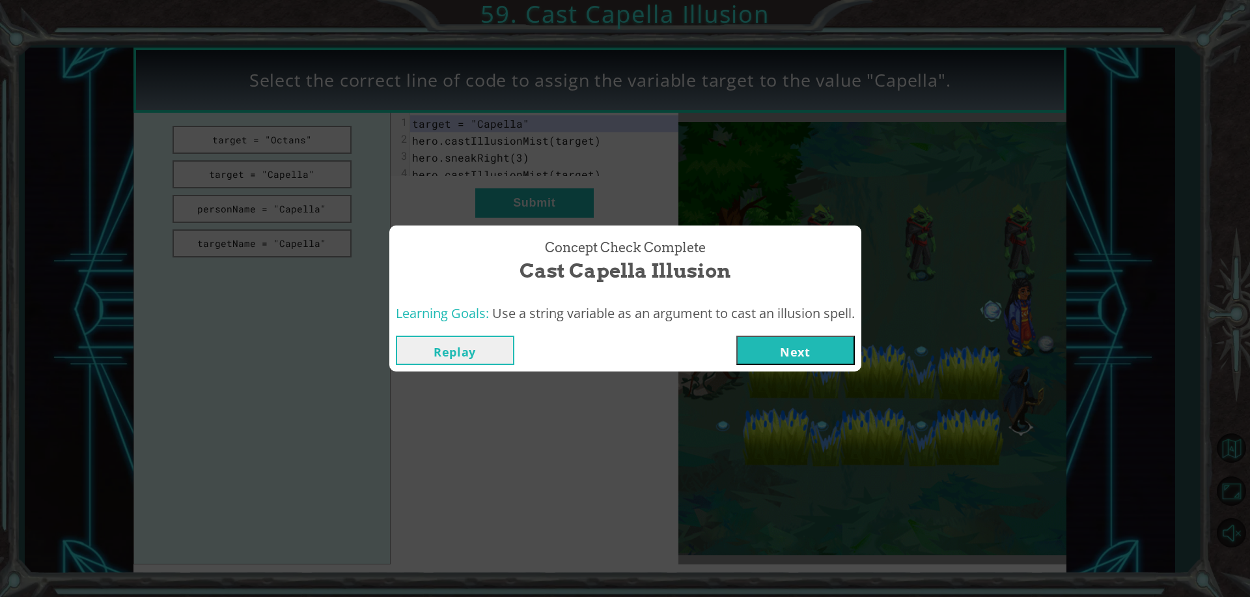
click at [769, 348] on button "Next" at bounding box center [796, 349] width 119 height 29
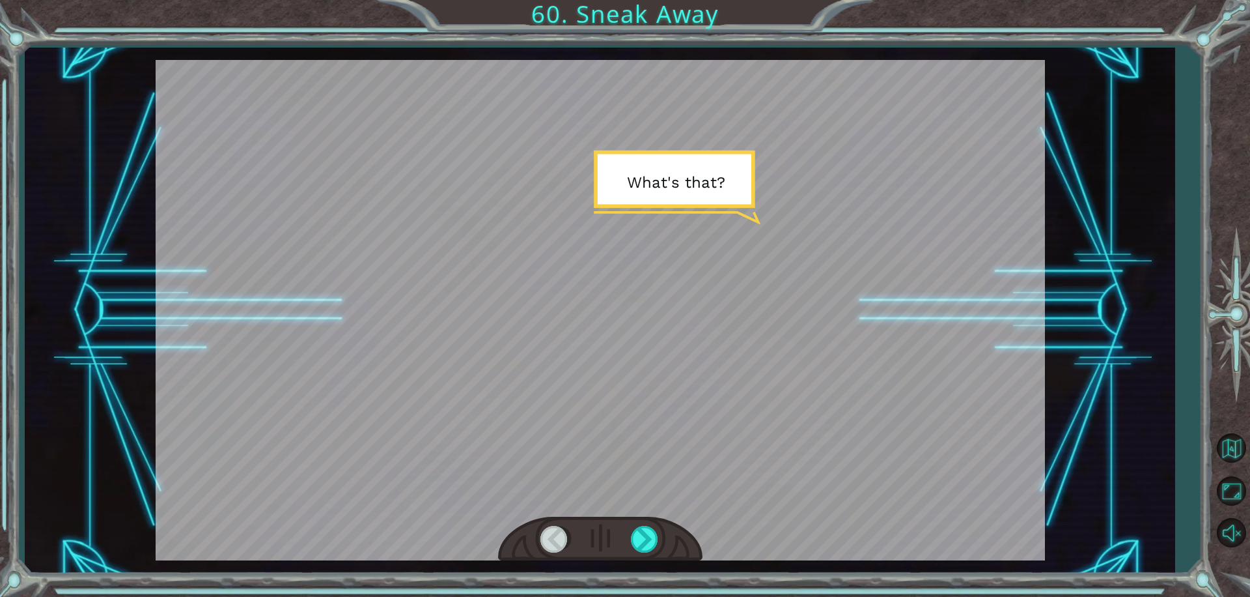
click at [664, 544] on div at bounding box center [600, 538] width 204 height 45
click at [662, 548] on div at bounding box center [600, 538] width 204 height 45
click at [645, 542] on div at bounding box center [645, 539] width 29 height 27
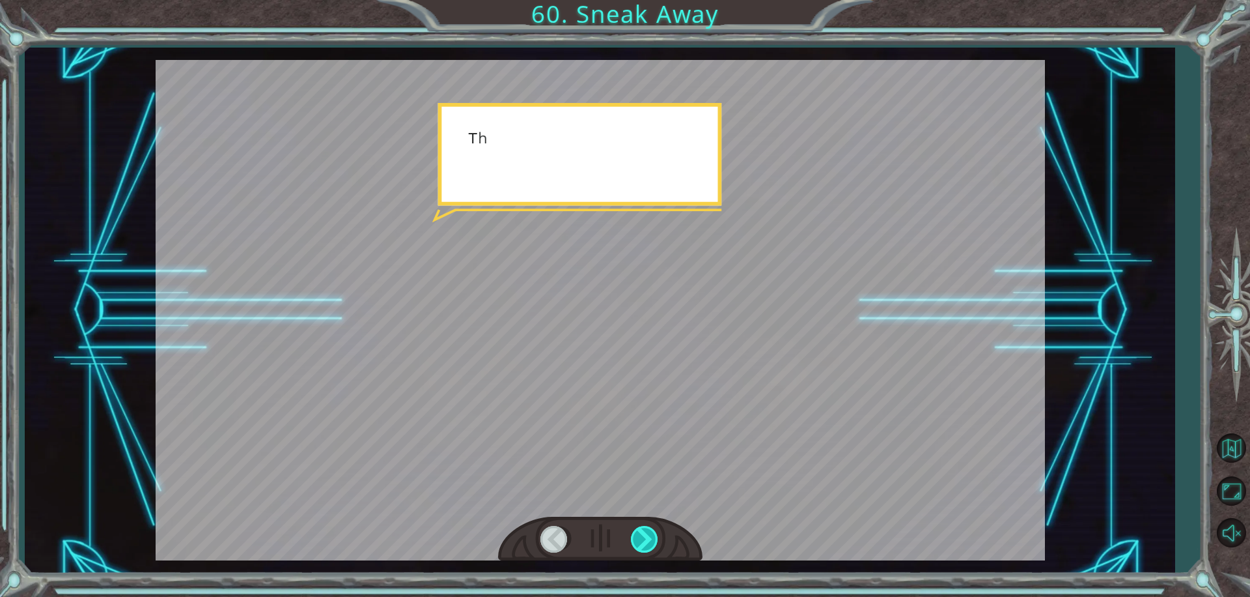
click at [645, 542] on div at bounding box center [645, 539] width 29 height 27
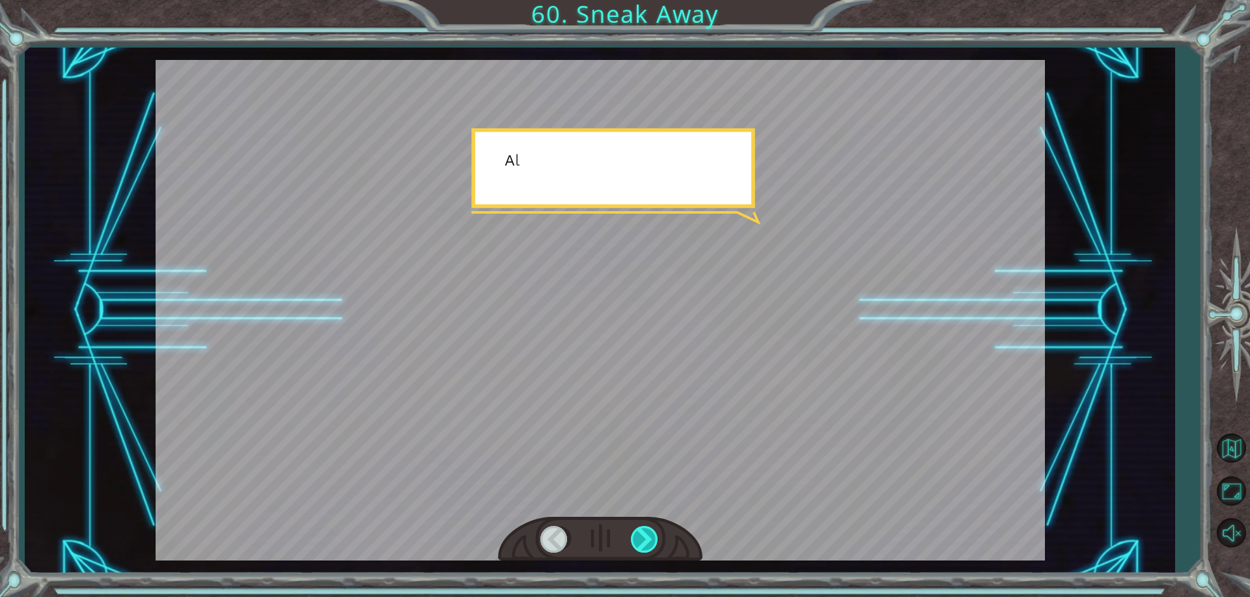
click at [645, 542] on div at bounding box center [645, 539] width 29 height 27
click at [645, 538] on div at bounding box center [645, 539] width 29 height 27
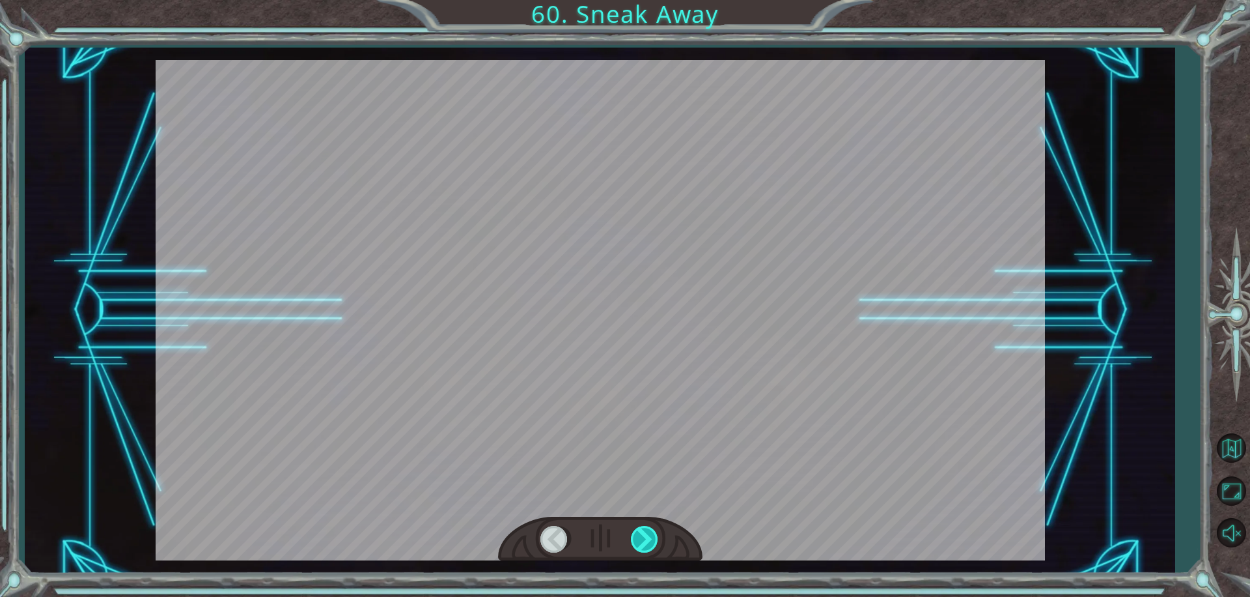
click at [645, 538] on div at bounding box center [645, 539] width 29 height 27
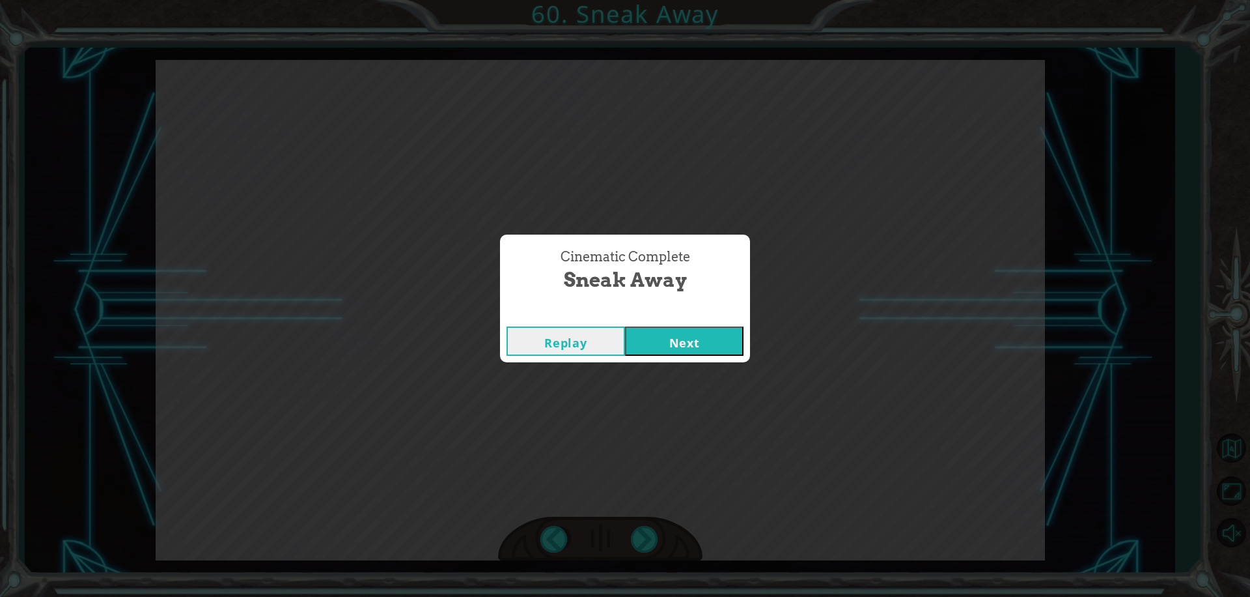
click at [685, 342] on button "Next" at bounding box center [684, 340] width 119 height 29
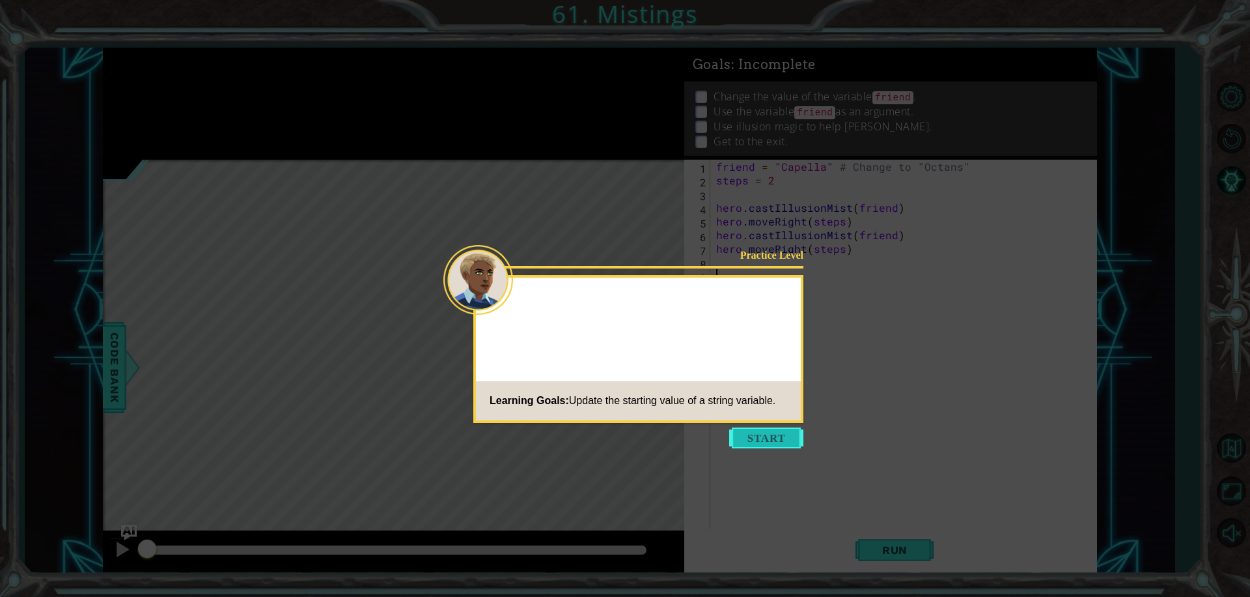
click at [759, 432] on button "Start" at bounding box center [766, 437] width 74 height 21
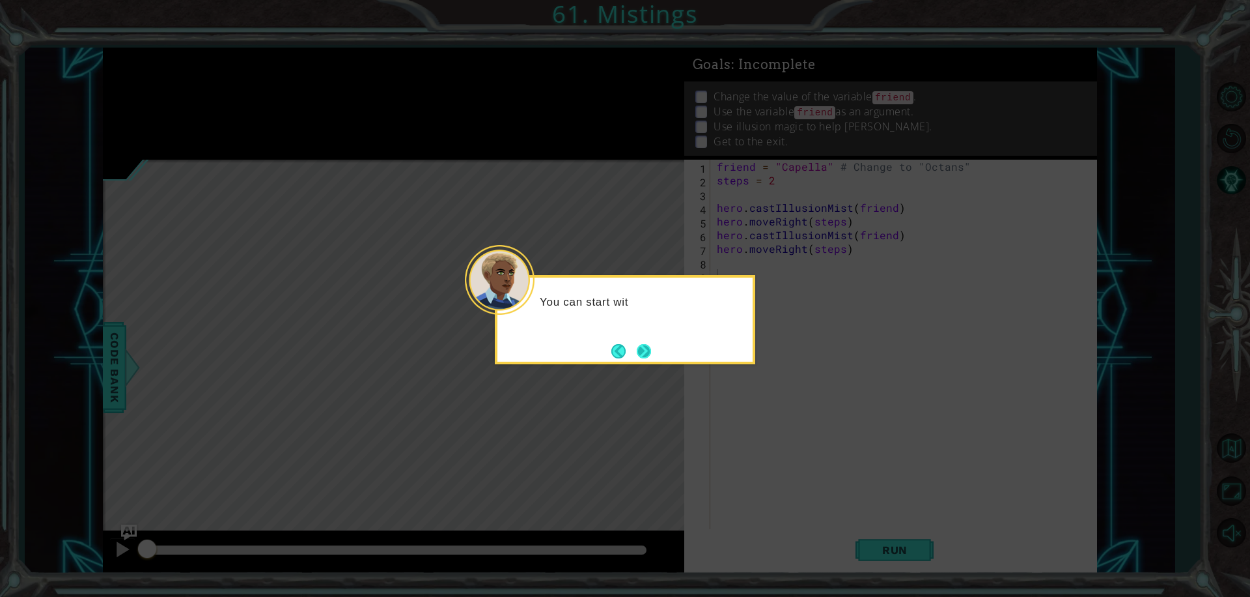
click at [648, 350] on button "Next" at bounding box center [644, 351] width 20 height 20
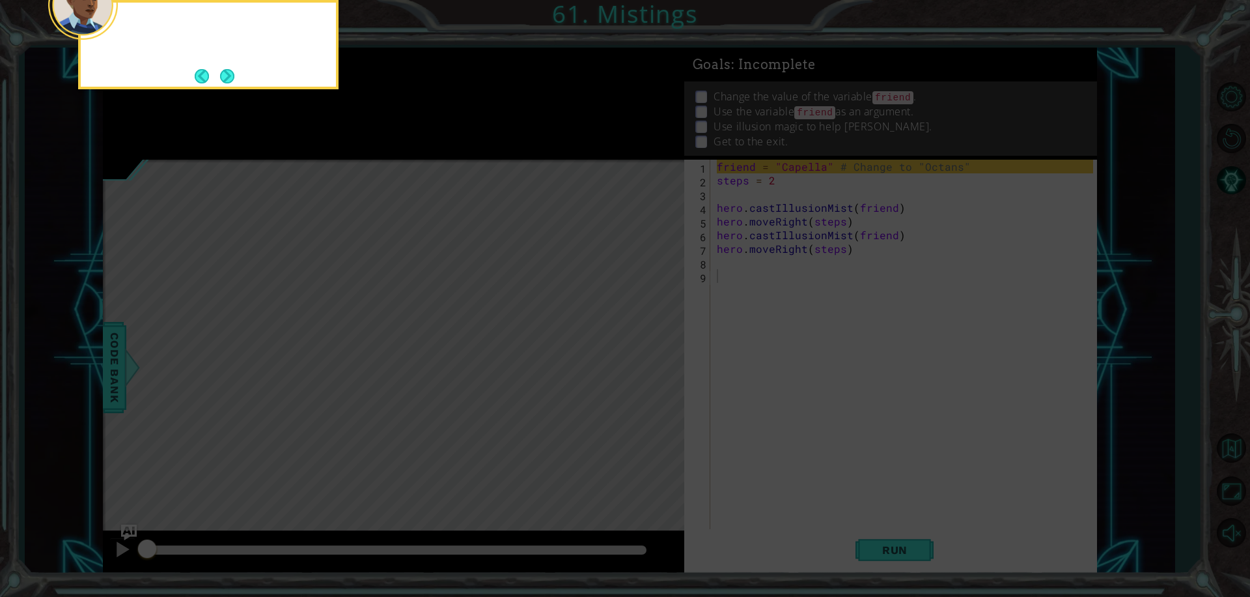
click at [648, 350] on icon at bounding box center [625, 89] width 1250 height 1015
click at [234, 74] on button "Next" at bounding box center [227, 75] width 23 height 23
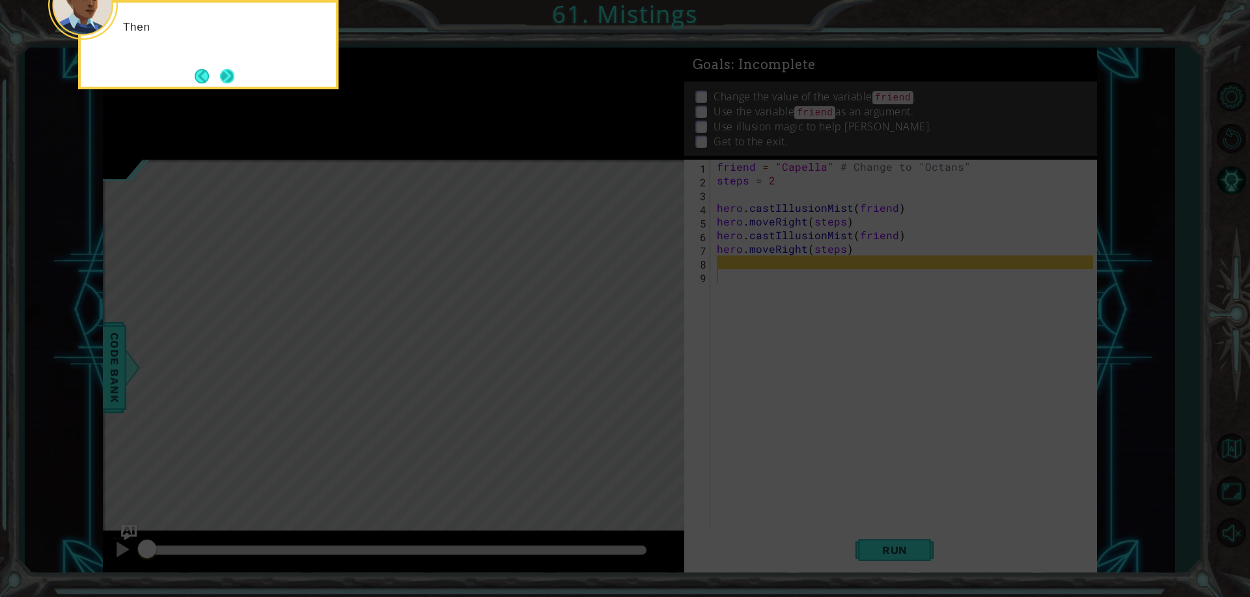
click at [225, 78] on button "Next" at bounding box center [228, 76] width 18 height 18
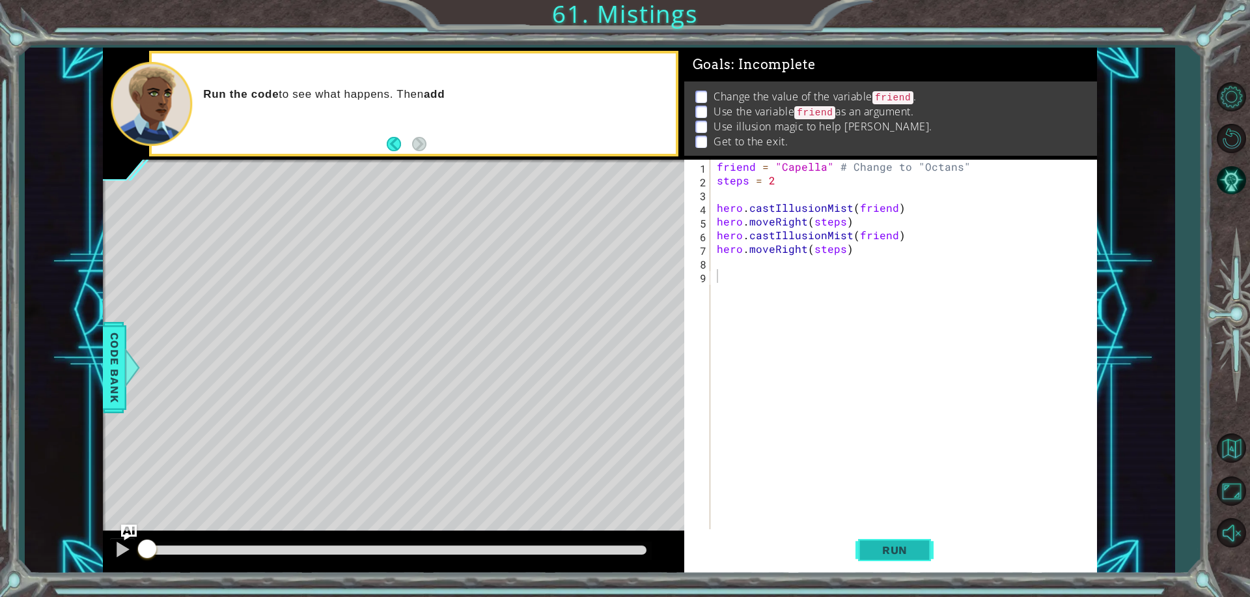
click at [921, 557] on button "Run" at bounding box center [895, 549] width 78 height 41
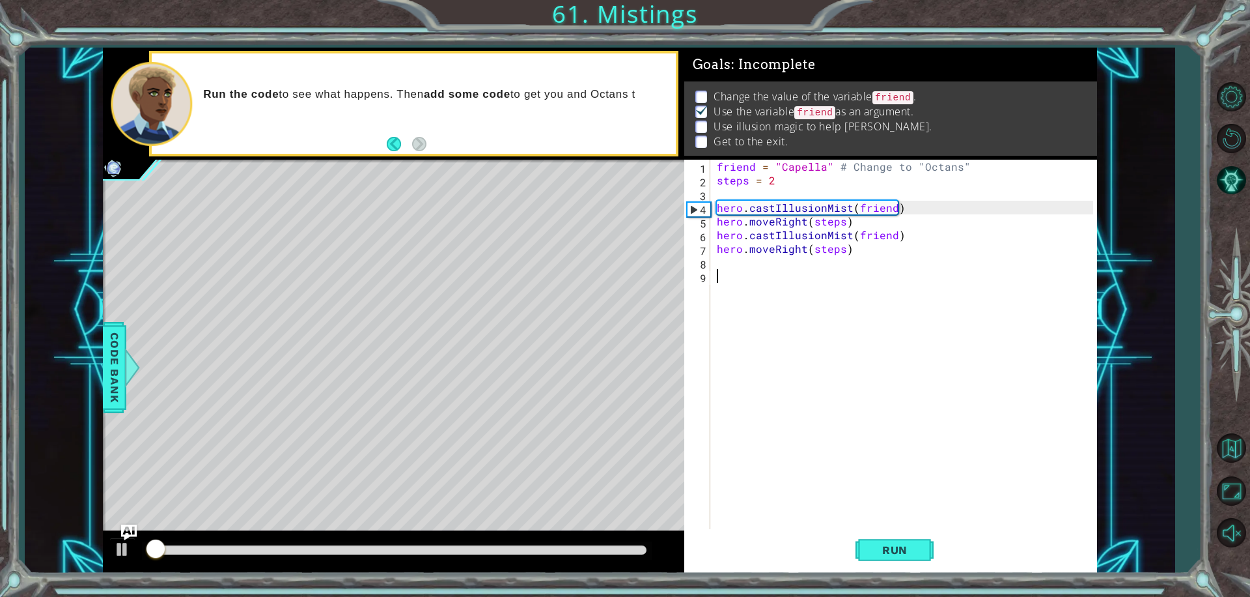
scroll to position [7, 0]
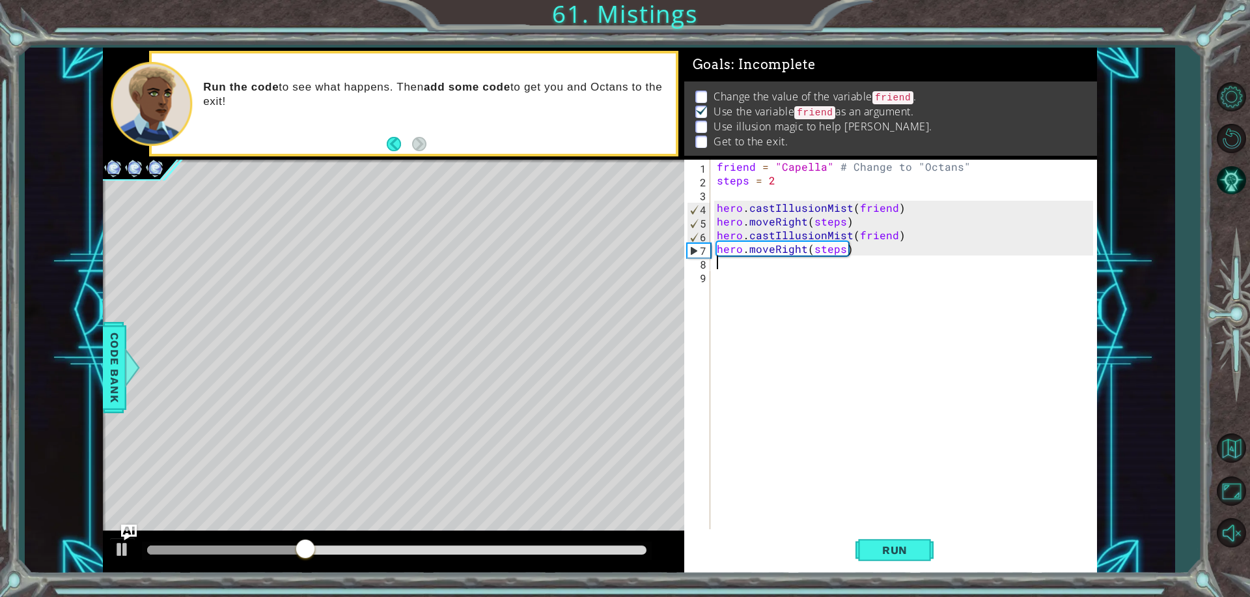
click at [728, 264] on div "friend = "Capella" # Change to "Octans" steps = 2 hero . castIllusionMist ( fri…" at bounding box center [907, 358] width 386 height 397
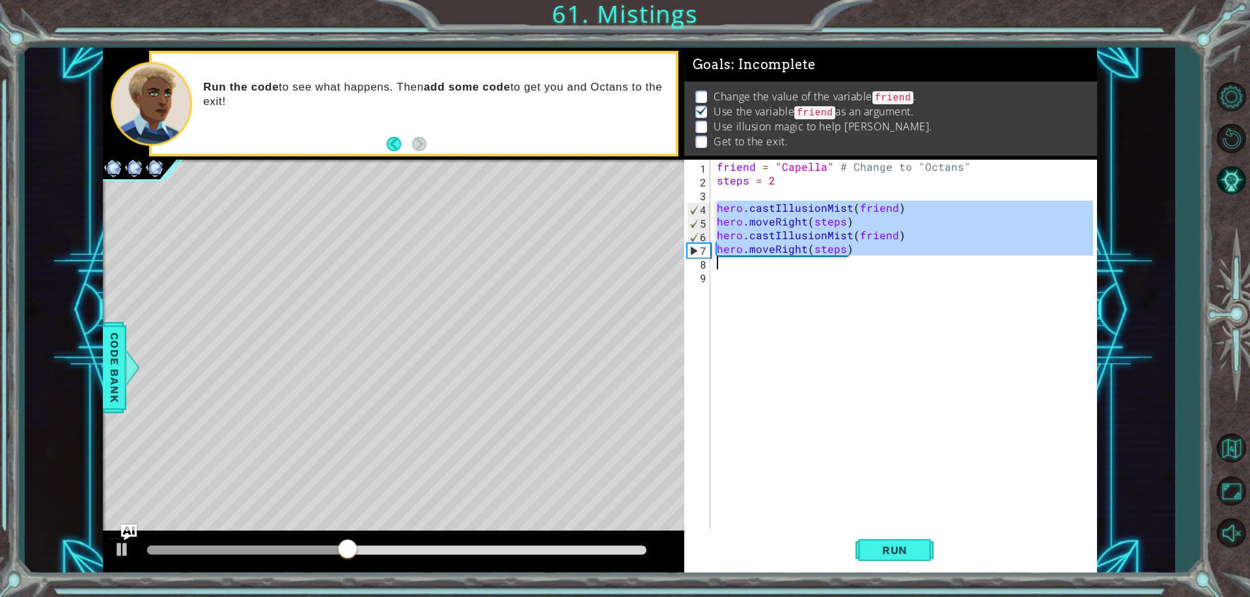
drag, startPoint x: 719, startPoint y: 206, endPoint x: 856, endPoint y: 260, distance: 147.7
click at [856, 260] on div "friend = "Capella" # Change to "Octans" steps = 2 hero . castIllusionMist ( fri…" at bounding box center [907, 358] width 386 height 397
type textarea "hero.moveRight(steps)"
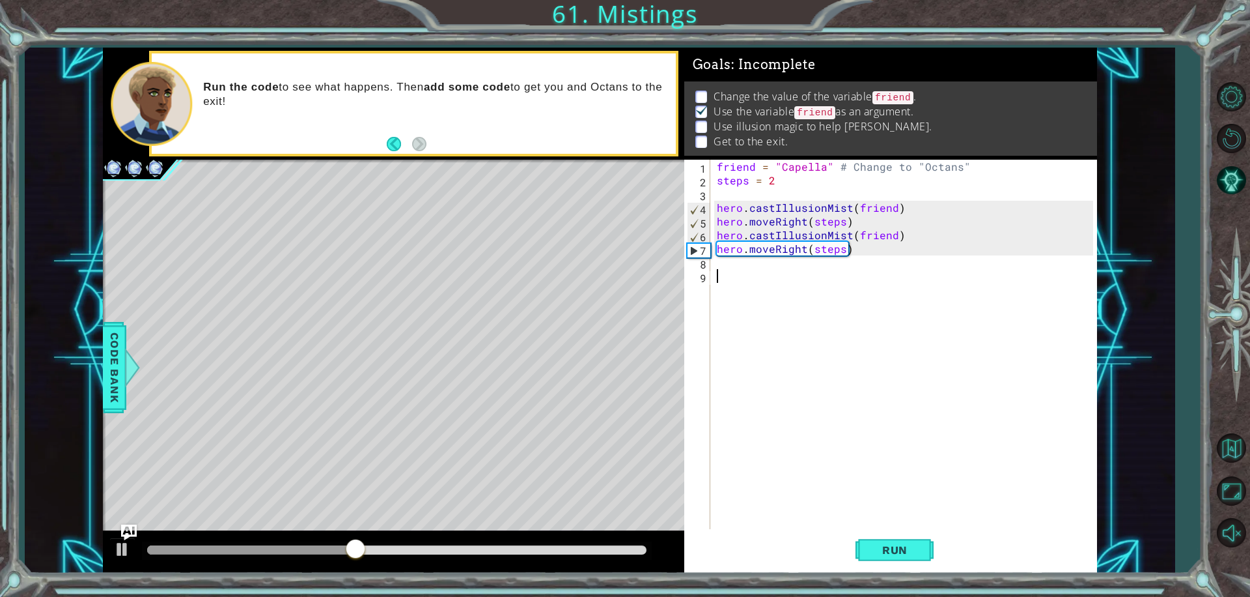
click at [791, 283] on div "friend = "Capella" # Change to "Octans" steps = 2 hero . castIllusionMist ( fri…" at bounding box center [907, 358] width 386 height 397
click at [821, 165] on div "friend = "Capella" # Change to "Octans" steps = 2 hero . castIllusionMist ( fri…" at bounding box center [907, 358] width 386 height 397
drag, startPoint x: 910, startPoint y: 554, endPoint x: 925, endPoint y: 554, distance: 14.3
click at [910, 553] on span "Run" at bounding box center [894, 549] width 51 height 13
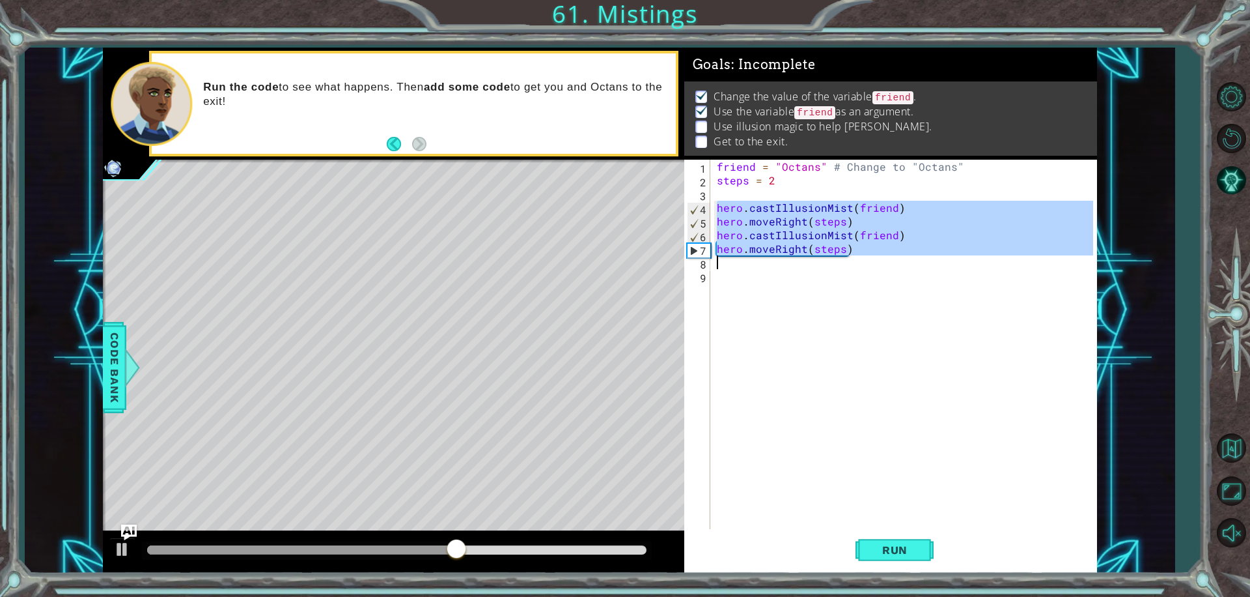
drag, startPoint x: 715, startPoint y: 206, endPoint x: 853, endPoint y: 256, distance: 146.9
click at [853, 256] on div "friend = "Octans" # Change to "Octans" steps = 2 hero . castIllusionMist ( frie…" at bounding box center [907, 358] width 386 height 397
click at [719, 203] on div "friend = "Octans" # Change to "Octans" steps = 2 hero . castIllusionMist ( frie…" at bounding box center [903, 344] width 379 height 369
drag, startPoint x: 720, startPoint y: 205, endPoint x: 842, endPoint y: 251, distance: 130.9
click at [843, 252] on div "friend = "Octans" # Change to "Octans" steps = 2 hero . castIllusionMist ( frie…" at bounding box center [907, 358] width 386 height 397
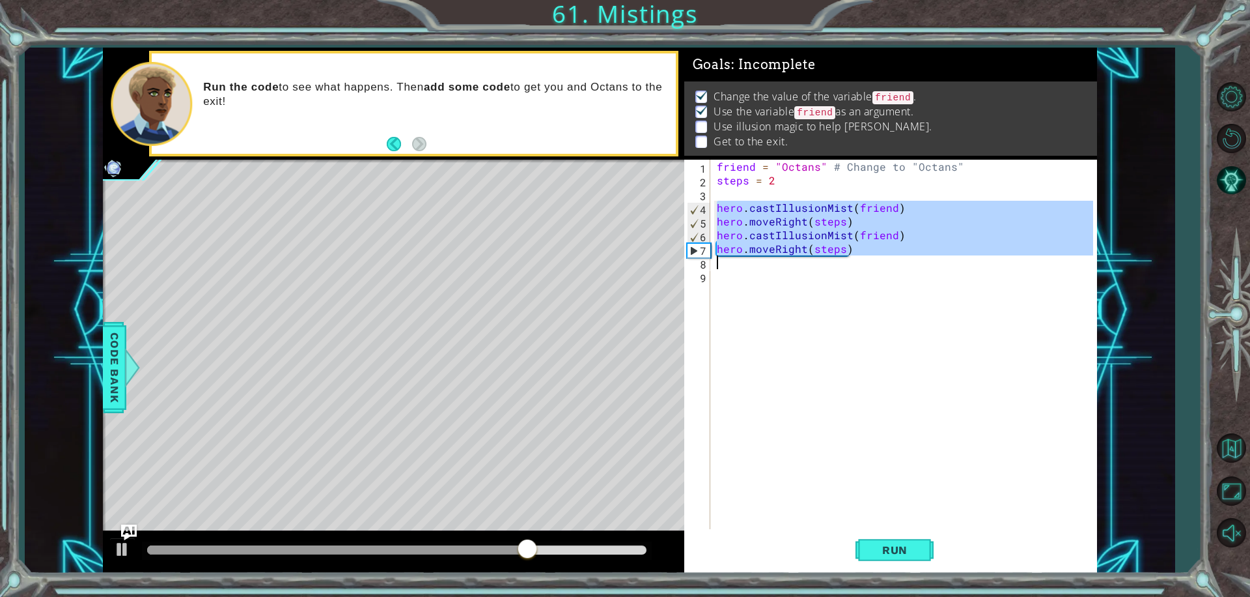
type textarea "hero.castIllusionMist(friend) hero.moveRight(steps)"
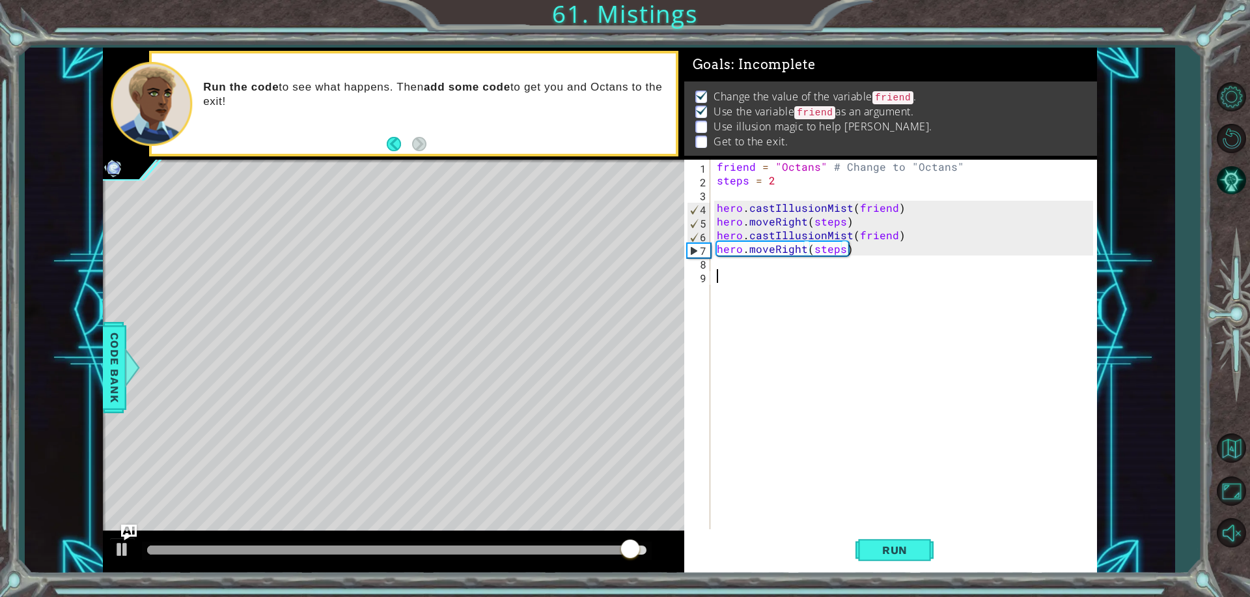
click at [768, 270] on div "friend = "Octans" # Change to "Octans" steps = 2 hero . castIllusionMist ( frie…" at bounding box center [907, 358] width 386 height 397
click at [719, 264] on div "friend = "Octans" # Change to "Octans" steps = 2 hero . castIllusionMist ( frie…" at bounding box center [907, 358] width 386 height 397
paste textarea "hero.moveRight(steps"
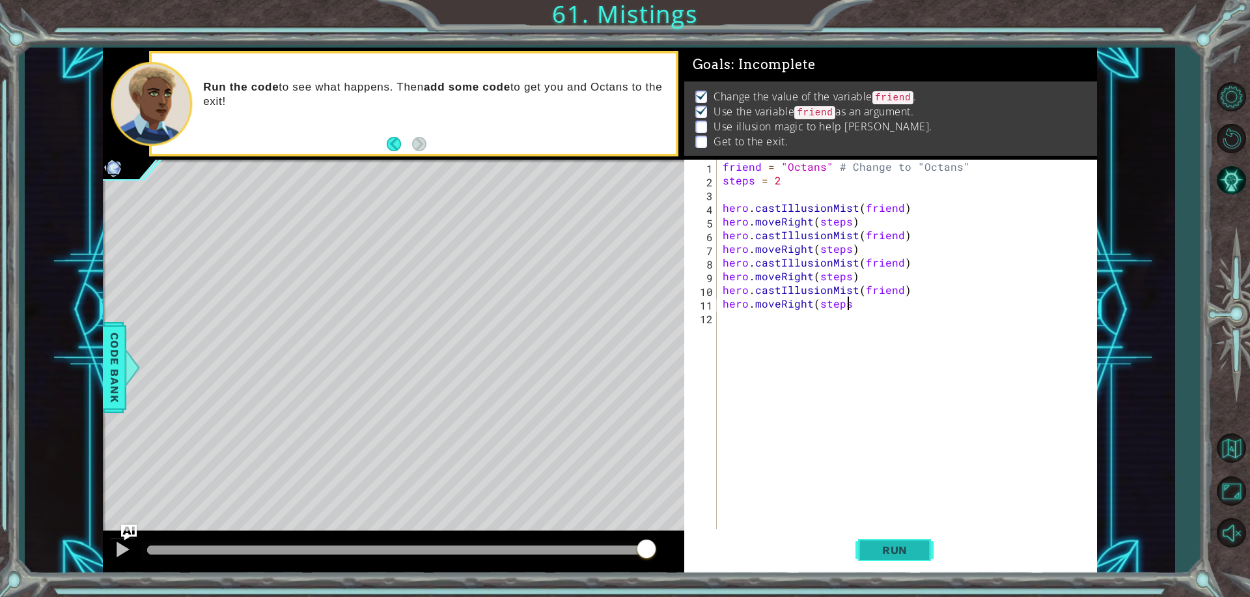
click at [885, 558] on button "Run" at bounding box center [895, 549] width 78 height 41
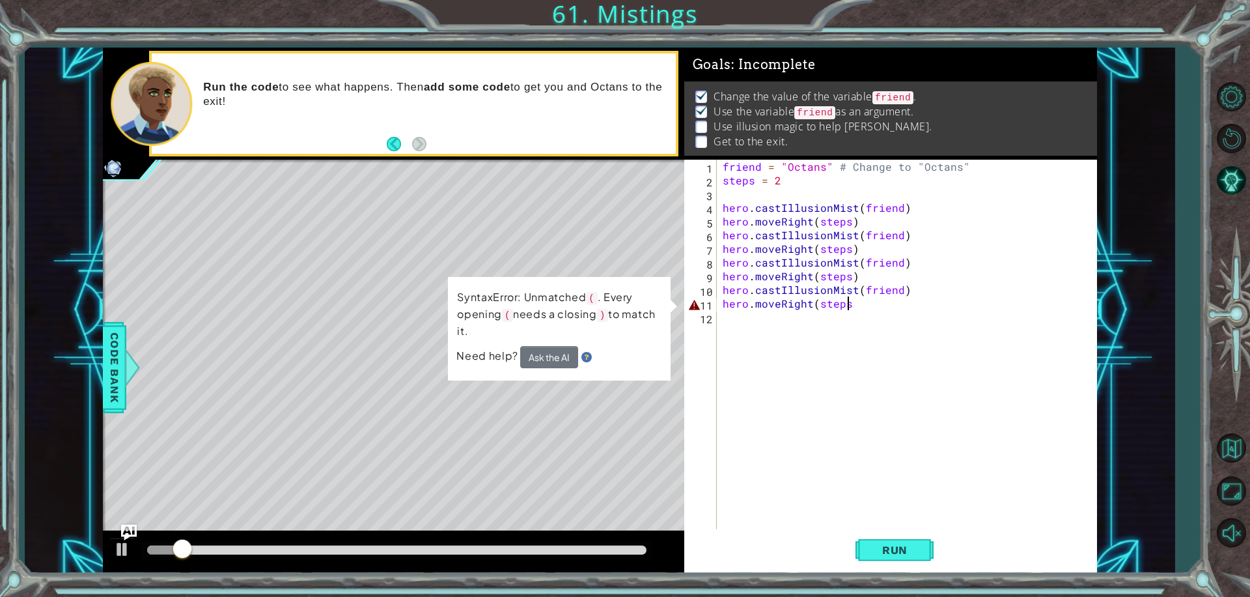
scroll to position [0, 7]
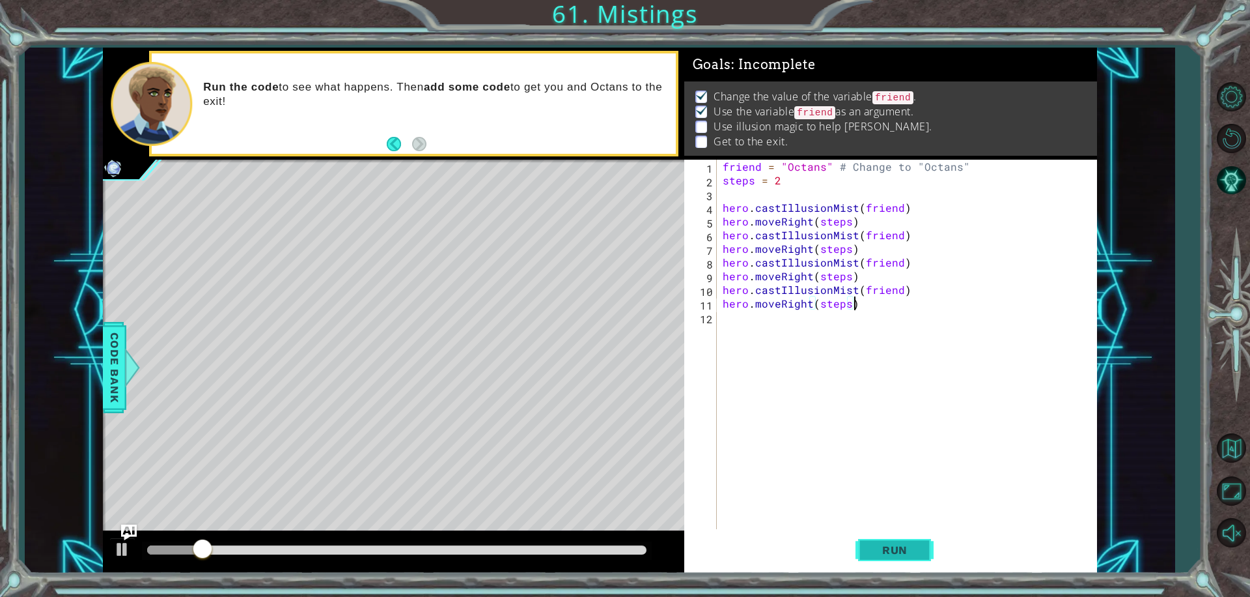
type textarea "hero.moveRight(steps)"
click at [903, 544] on span "Run" at bounding box center [894, 549] width 51 height 13
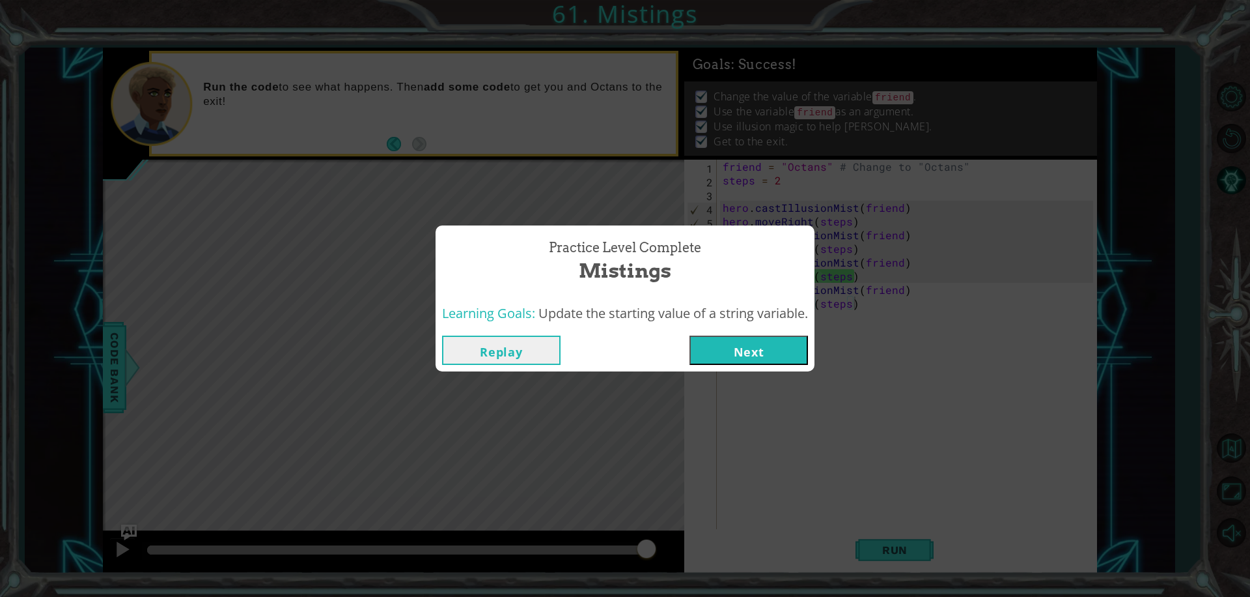
click at [737, 345] on button "Next" at bounding box center [749, 349] width 119 height 29
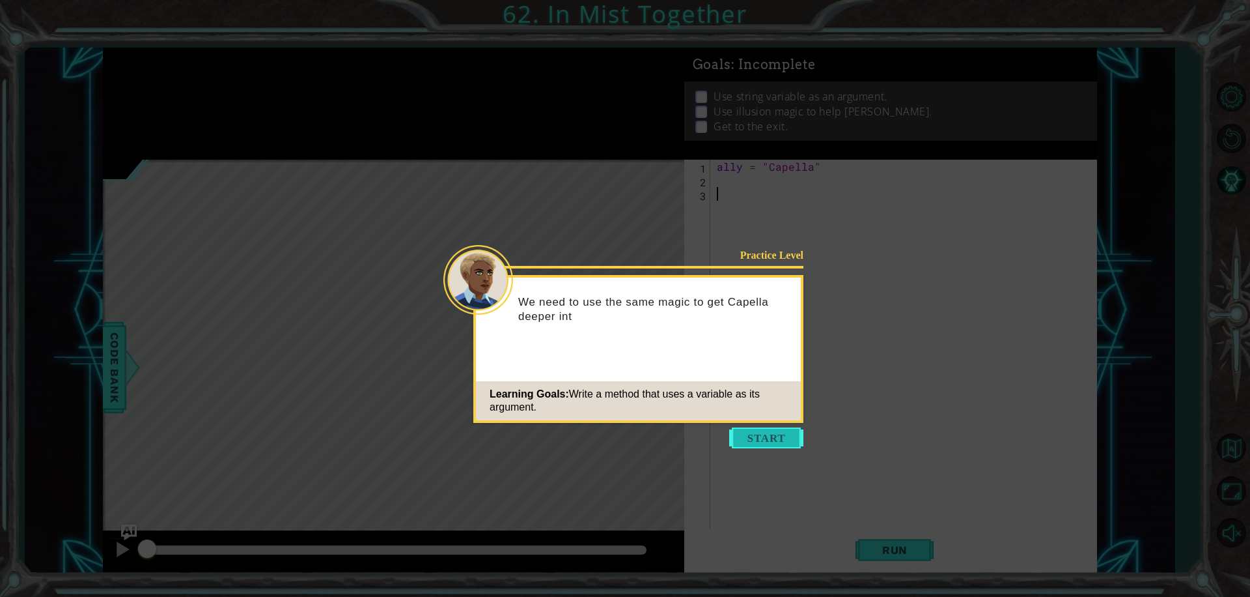
click at [758, 439] on button "Start" at bounding box center [766, 437] width 74 height 21
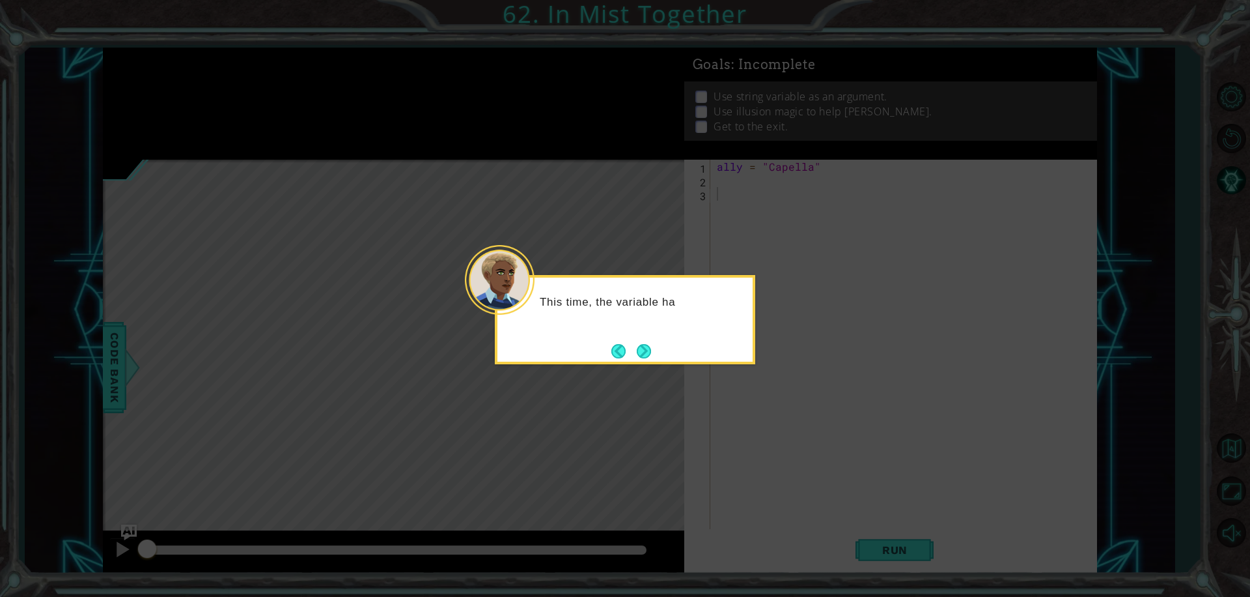
click at [639, 352] on button "Next" at bounding box center [644, 351] width 22 height 22
click at [636, 348] on button "Next" at bounding box center [645, 351] width 18 height 18
click at [636, 348] on button "Next" at bounding box center [644, 350] width 21 height 21
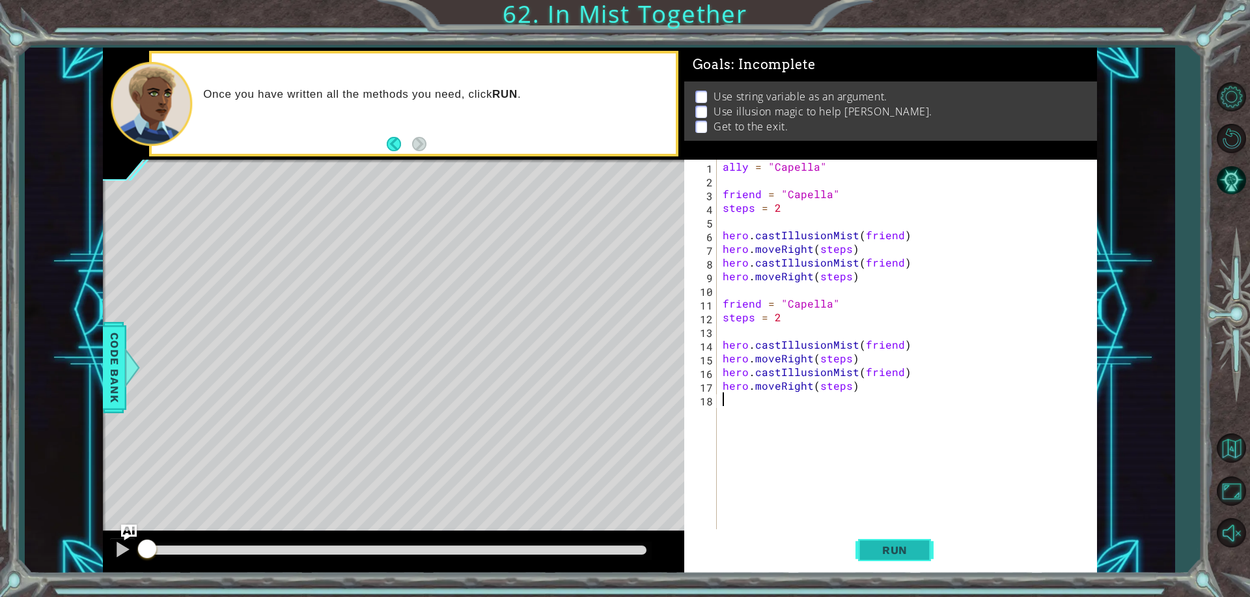
click at [892, 541] on button "Run" at bounding box center [895, 549] width 78 height 41
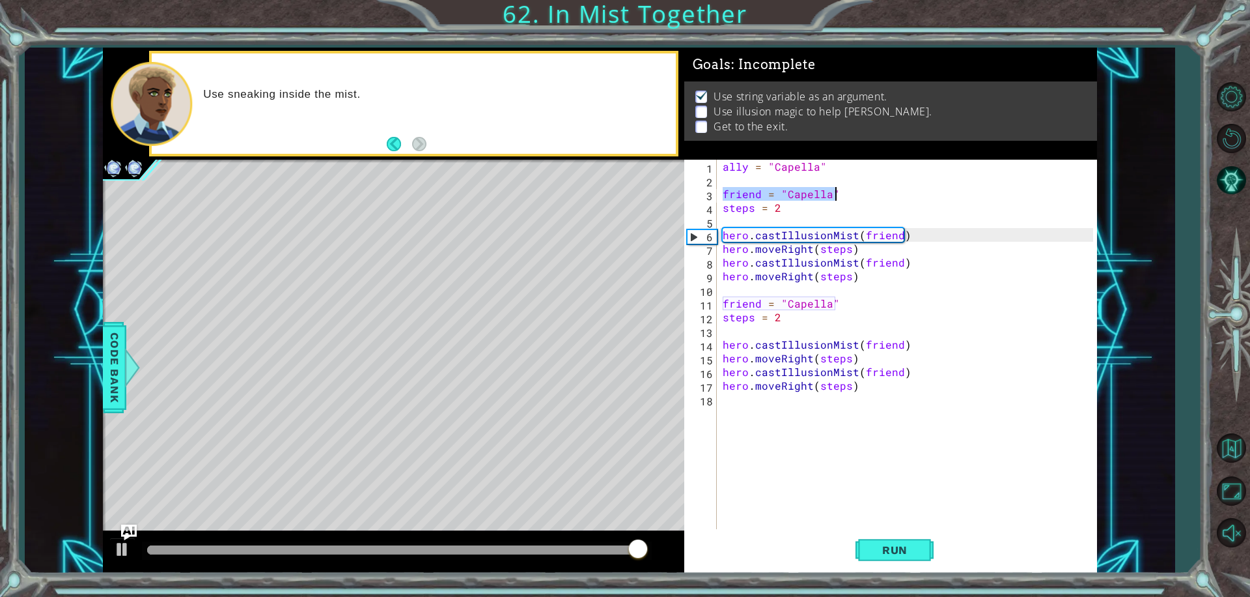
drag, startPoint x: 720, startPoint y: 190, endPoint x: 839, endPoint y: 198, distance: 119.4
click at [839, 198] on div "ally = "Capella" friend = "Capella" steps = 2 hero . castIllusionMist ( friend …" at bounding box center [906, 344] width 373 height 369
type textarea "friend = "Capella""
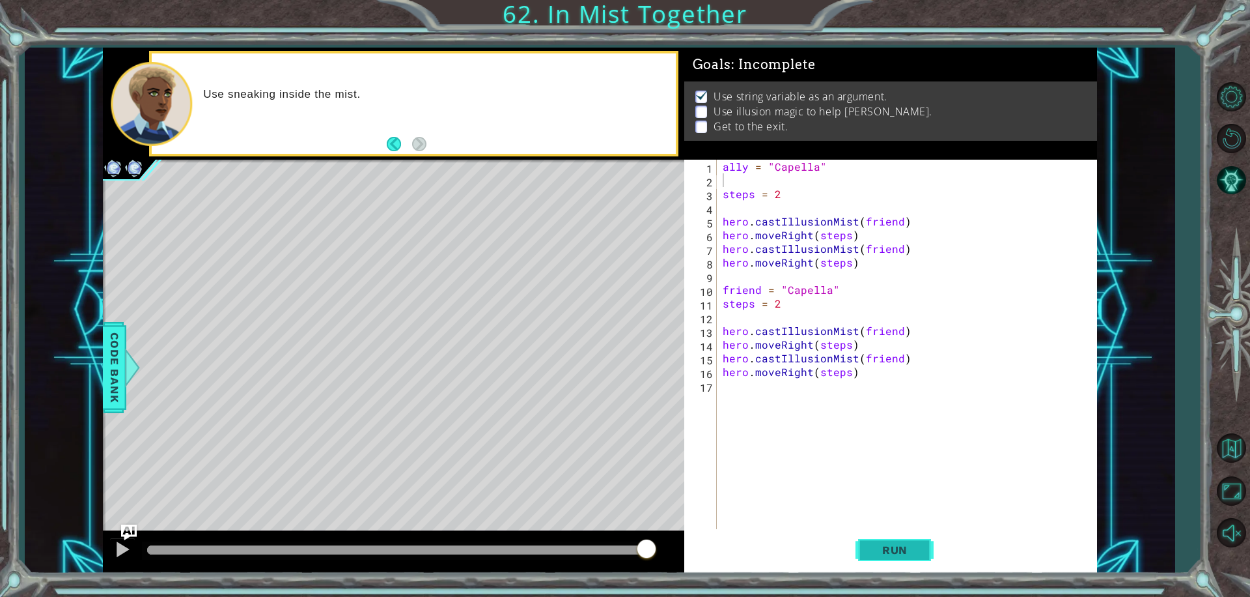
click at [863, 541] on button "Run" at bounding box center [895, 549] width 78 height 41
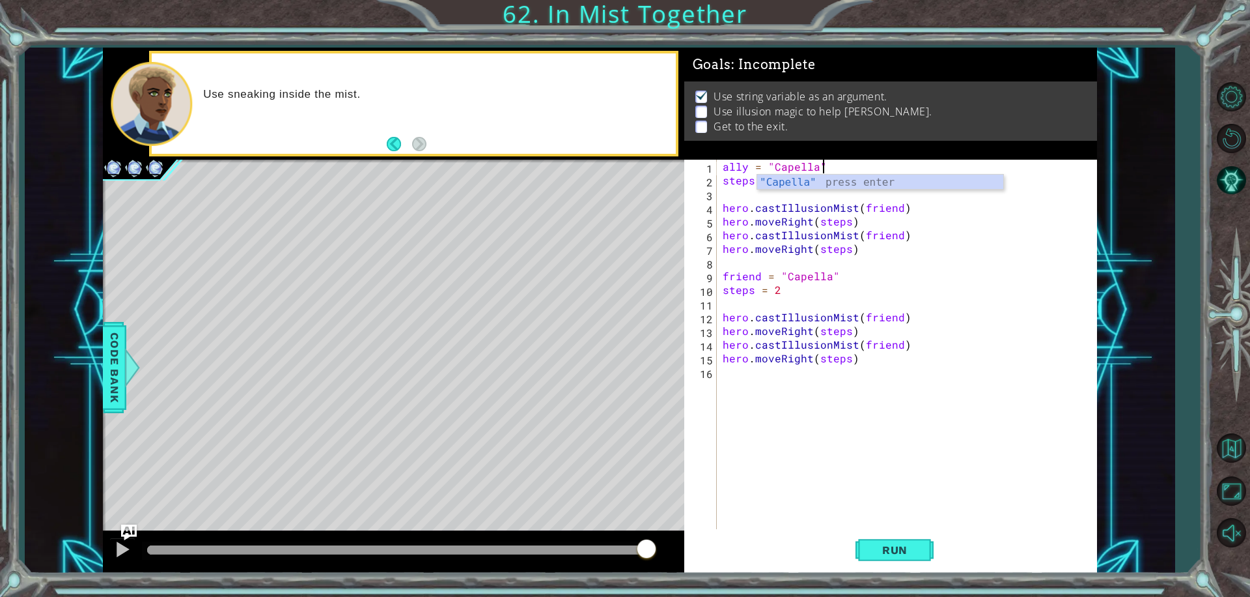
click at [955, 228] on div "ally = "Capella" steps = 2 hero . castIllusionMist ( friend ) hero . moveRight …" at bounding box center [910, 358] width 380 height 397
click at [895, 208] on div "ally = "Capella" steps = 2 hero . castIllusionMist ( friend ) hero . moveRight …" at bounding box center [910, 358] width 380 height 397
click at [852, 227] on div "ally = "Capella" steps = 2 hero . castIllusionMist ( friend ) hero . moveRight …" at bounding box center [910, 358] width 380 height 397
drag, startPoint x: 727, startPoint y: 218, endPoint x: 720, endPoint y: 220, distance: 7.4
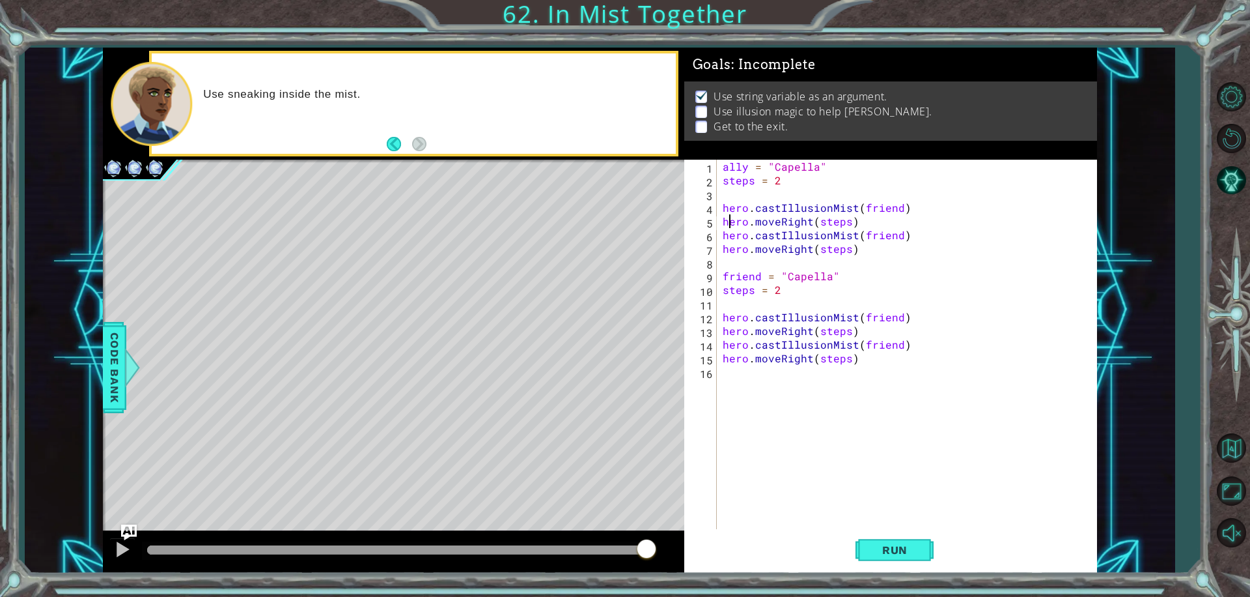
click at [722, 220] on div "ally = "Capella" steps = 2 hero . castIllusionMist ( friend ) hero . moveRight …" at bounding box center [910, 358] width 380 height 397
click at [718, 220] on div "hero.moveRight(steps) 1 2 3 4 5 6 7 8 9 10 11 12 13 14 15 16 ally = "Capella" s…" at bounding box center [888, 344] width 409 height 369
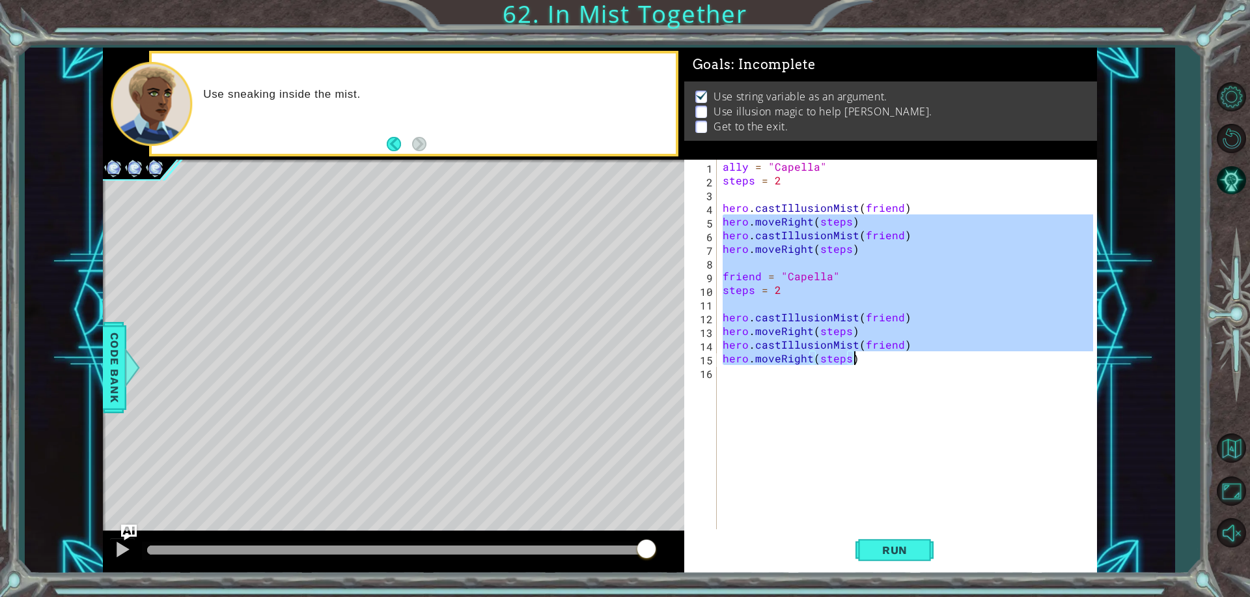
drag, startPoint x: 722, startPoint y: 218, endPoint x: 854, endPoint y: 359, distance: 193.5
click at [854, 359] on div "ally = "Capella" steps = 2 hero . castIllusionMist ( friend ) hero . moveRight …" at bounding box center [910, 358] width 380 height 397
type textarea "hero.castIllusionMist(friend) hero.moveRight(steps)"
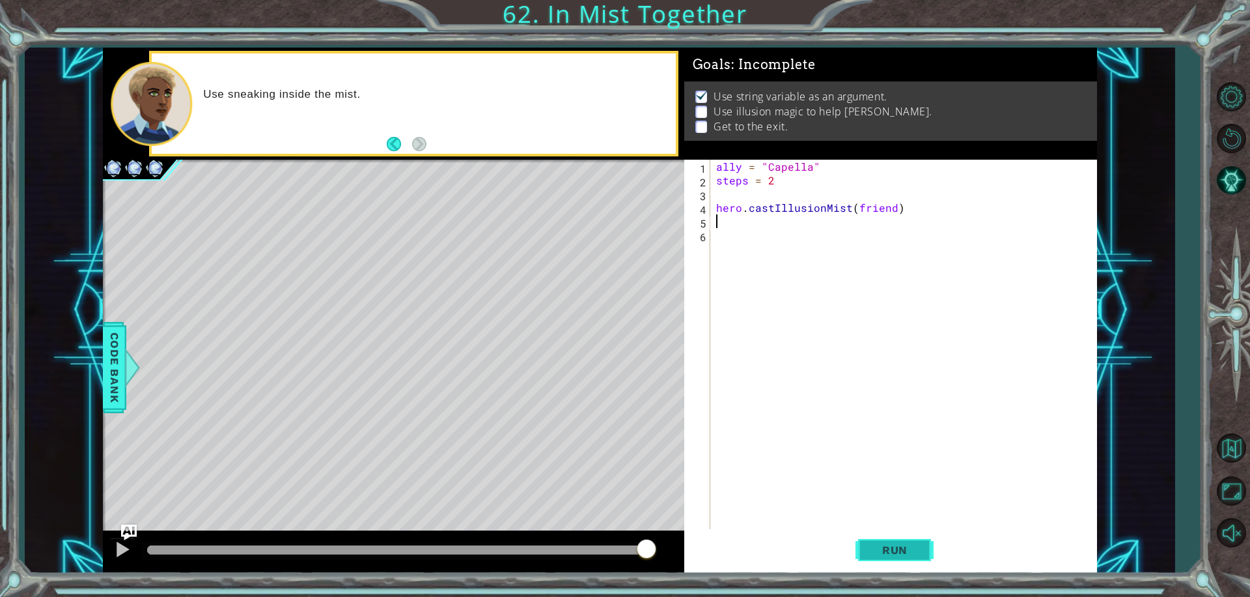
click at [865, 547] on button "Run" at bounding box center [895, 549] width 78 height 41
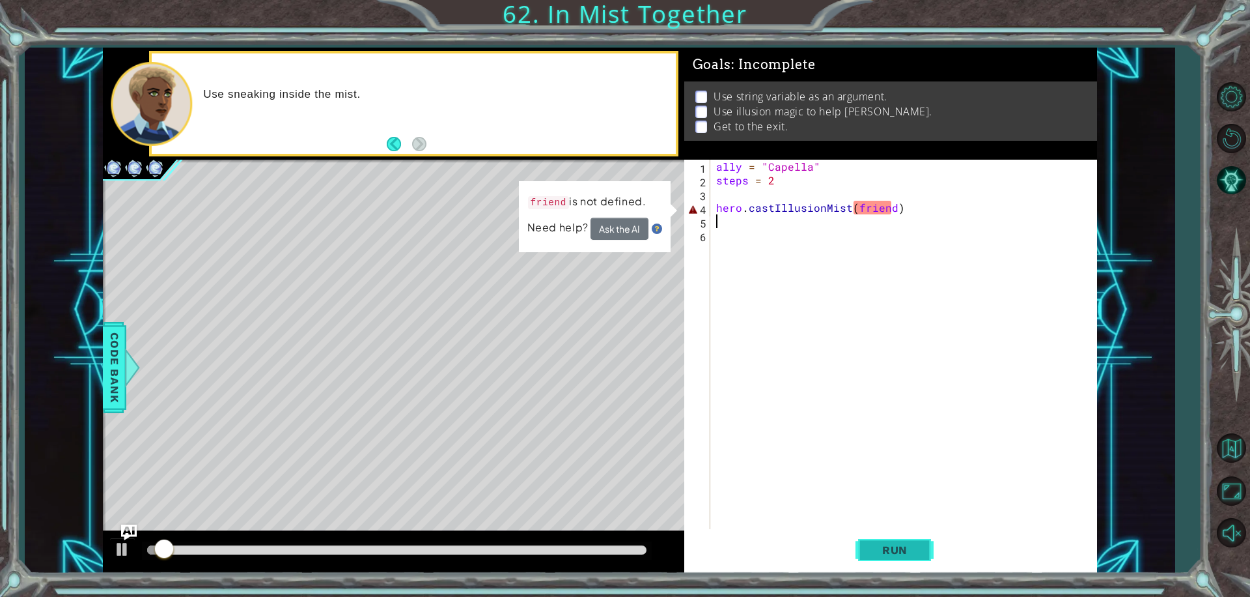
click at [874, 549] on span "Run" at bounding box center [894, 549] width 51 height 13
drag, startPoint x: 934, startPoint y: 307, endPoint x: 911, endPoint y: 236, distance: 74.6
click at [926, 294] on div "ally = "Capella" steps = 2 hero . castIllusionMist ( friend )" at bounding box center [907, 358] width 386 height 397
click at [890, 204] on div "ally = "Capella" steps = 2 hero . castIllusionMist ( friend )" at bounding box center [907, 358] width 386 height 397
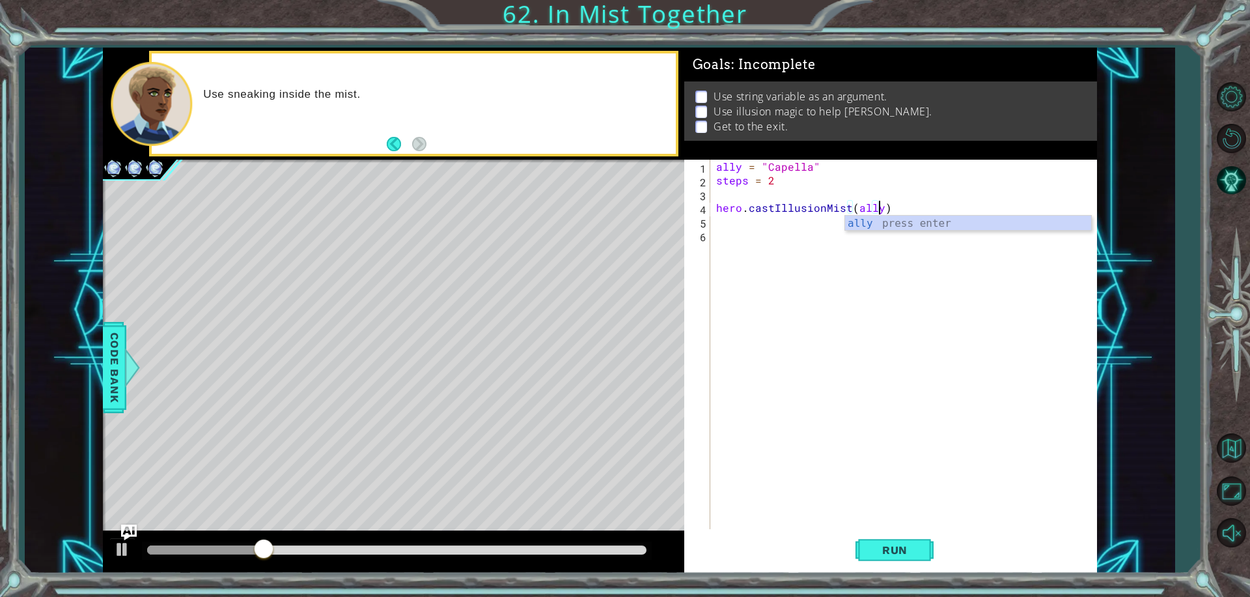
scroll to position [0, 10]
type textarea "hero.castIllusionMist(ally)"
click at [914, 548] on span "Run" at bounding box center [894, 549] width 51 height 13
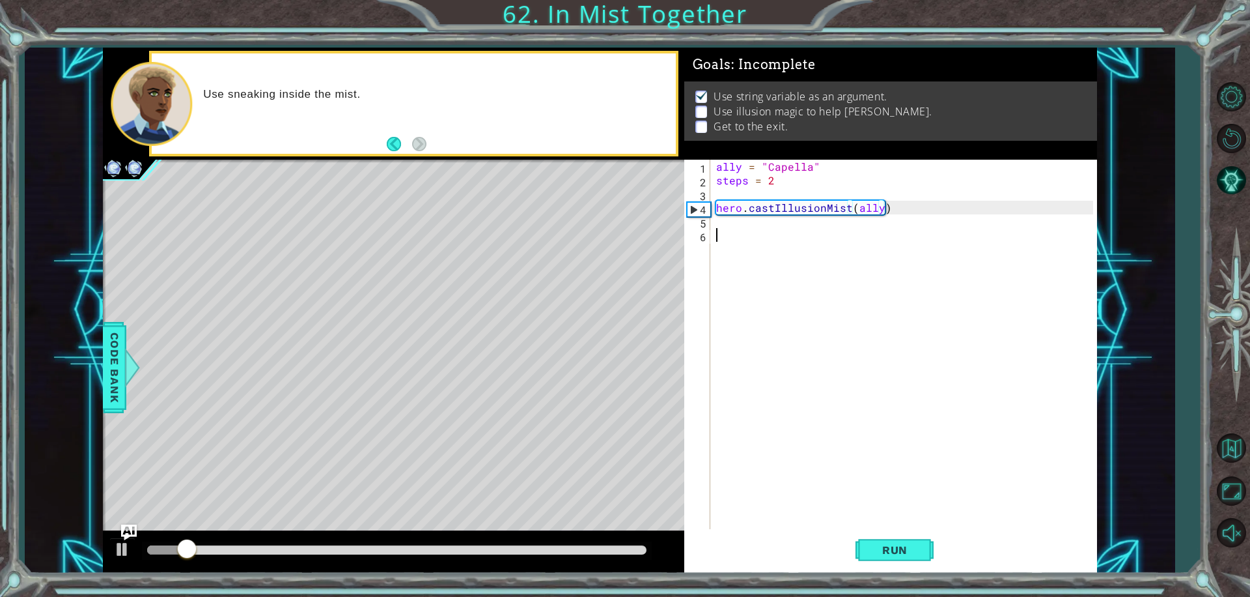
click at [735, 229] on div "ally = "Capella" steps = 2 hero . castIllusionMist ( ally )" at bounding box center [907, 358] width 386 height 397
paste textarea "hero.castIllusionMist(friend)"
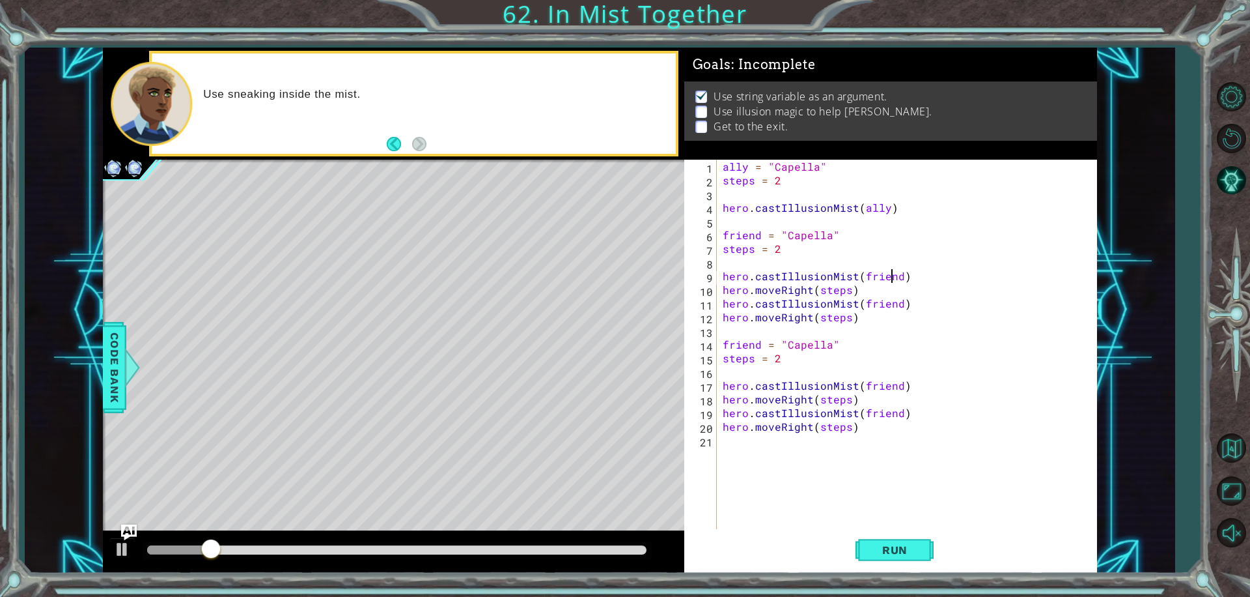
click at [890, 278] on div "ally = "Capella" steps = 2 hero . castIllusionMist ( ally ) friend = "Capella" …" at bounding box center [910, 358] width 380 height 397
click at [889, 278] on div "ally = "Capella" steps = 2 hero . castIllusionMist ( ally ) friend = "Capella" …" at bounding box center [910, 358] width 380 height 397
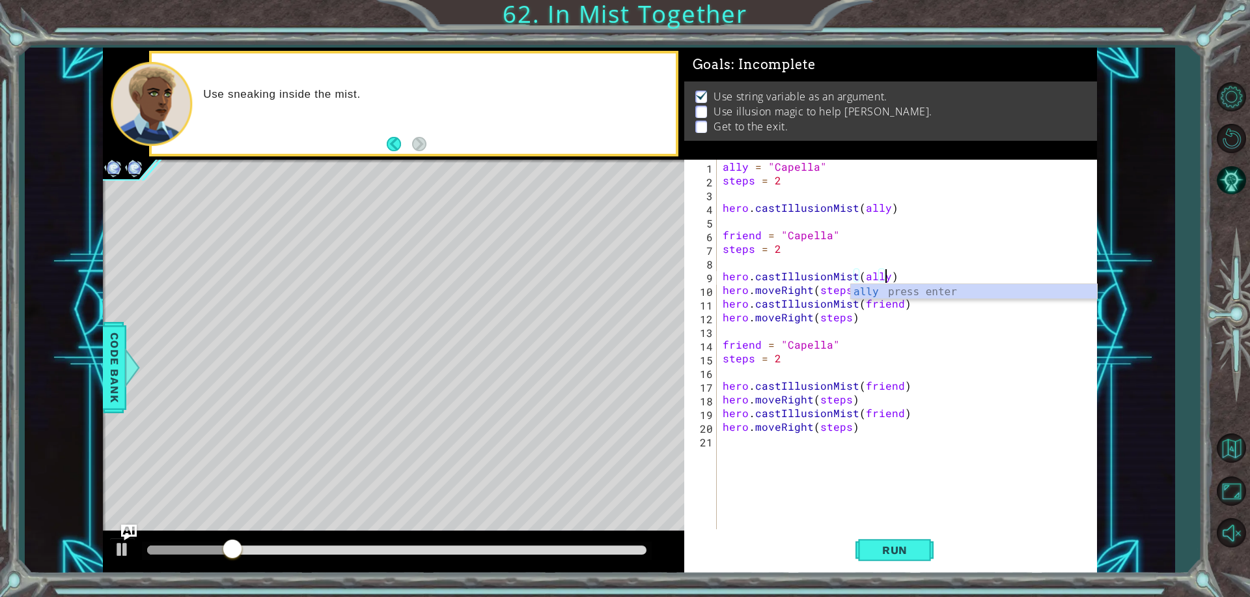
scroll to position [0, 10]
click at [868, 306] on div "ally = "Capella" steps = 2 hero . castIllusionMist ( ally ) friend = "Capella" …" at bounding box center [910, 358] width 380 height 397
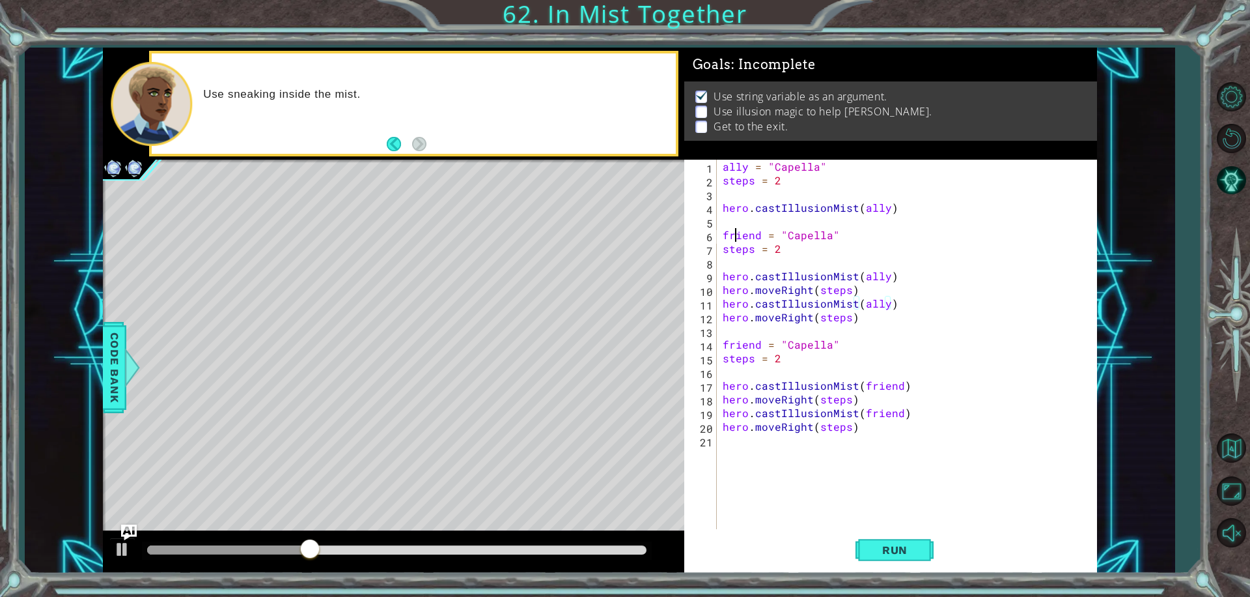
click at [735, 237] on div "ally = "Capella" steps = 2 hero . castIllusionMist ( ally ) friend = "Capella" …" at bounding box center [910, 358] width 380 height 397
type textarea "friend = "Capella""
click at [735, 237] on div "ally = "Capella" steps = 2 hero . castIllusionMist ( ally ) friend = "Capella" …" at bounding box center [910, 358] width 380 height 397
click at [787, 259] on div "ally = "Capella" steps = 2 hero . castIllusionMist ( ally ) friend = "Capella" …" at bounding box center [910, 358] width 380 height 397
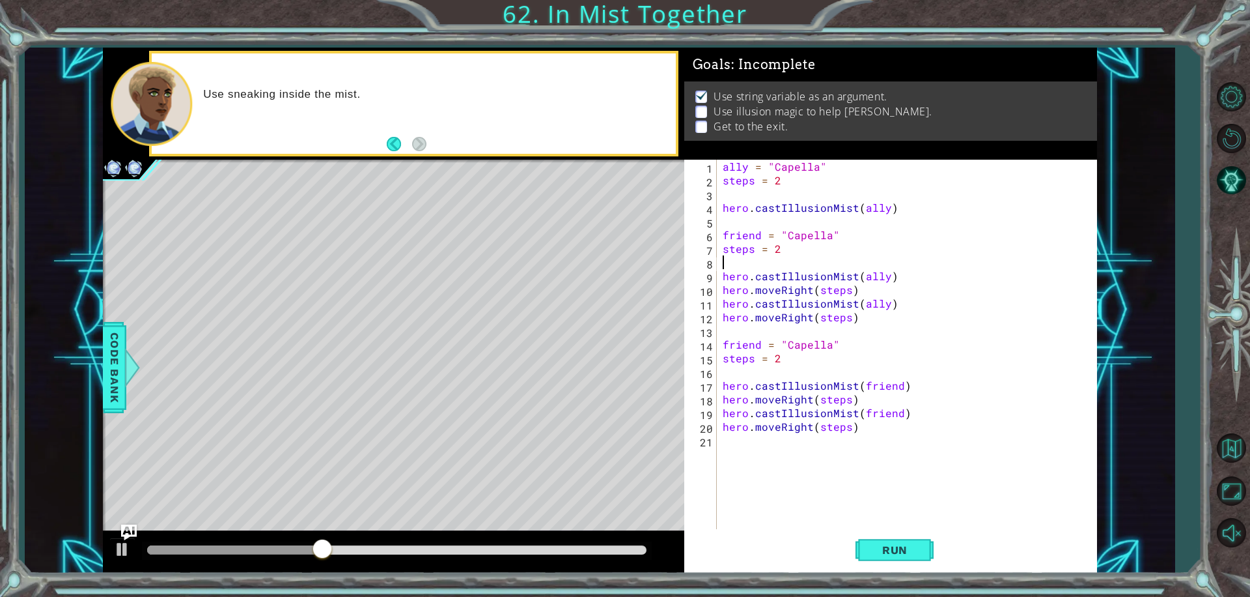
scroll to position [0, 0]
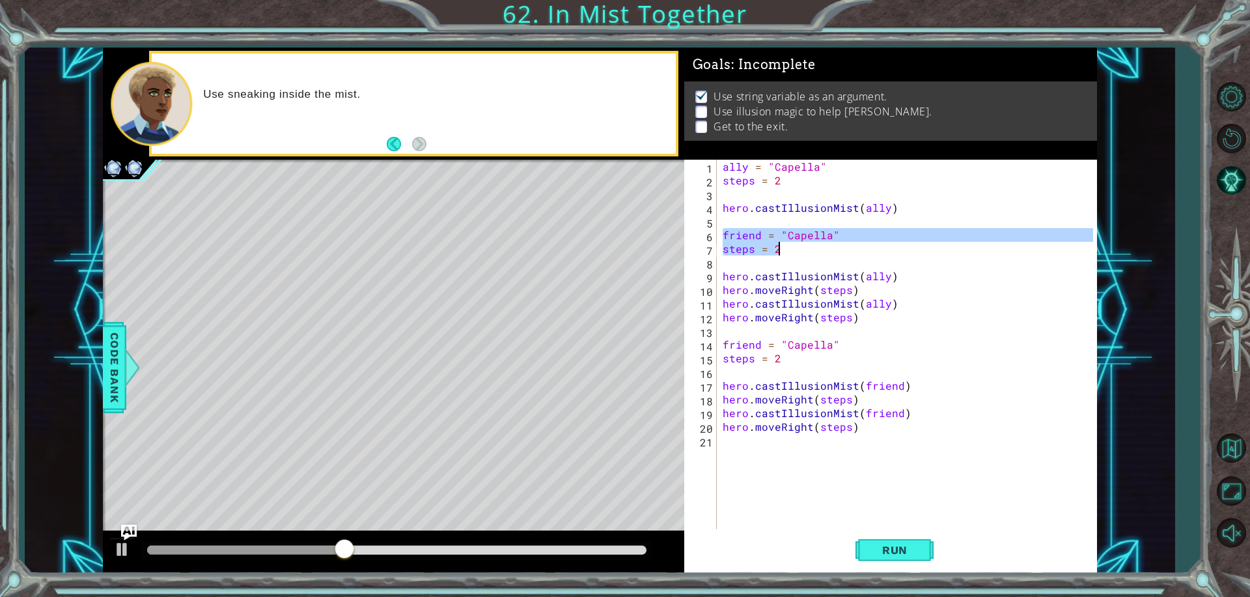
drag, startPoint x: 723, startPoint y: 233, endPoint x: 793, endPoint y: 247, distance: 71.0
click at [793, 247] on div "ally = "Capella" steps = 2 hero . castIllusionMist ( ally ) friend = "Capella" …" at bounding box center [910, 358] width 380 height 397
type textarea "friend = "Capella" steps = 2"
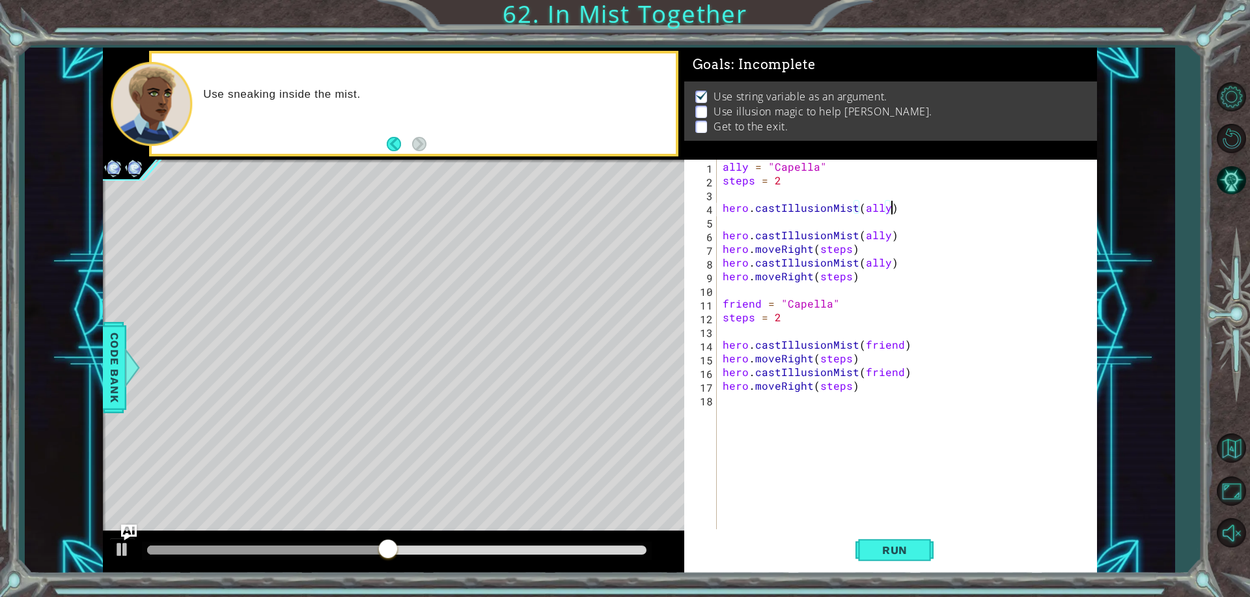
click at [868, 348] on div "ally = "Capella" steps = 2 hero . castIllusionMist ( ally ) hero . castIllusion…" at bounding box center [910, 358] width 380 height 397
click at [869, 346] on div "ally = "Capella" steps = 2 hero . castIllusionMist ( ally ) hero . castIllusion…" at bounding box center [910, 358] width 380 height 397
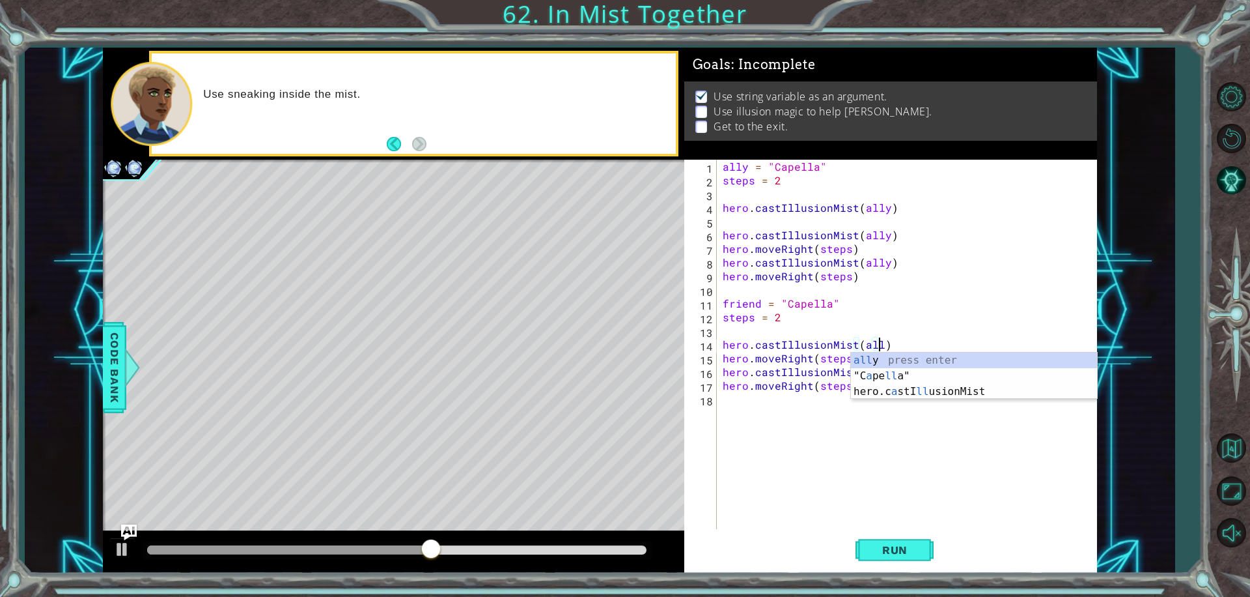
type textarea "hero.castIllusionMist(ally)"
drag, startPoint x: 932, startPoint y: 500, endPoint x: 944, endPoint y: 486, distance: 18.5
click at [937, 496] on div "ally = "Capella" steps = 2 hero . castIllusionMist ( ally ) hero . castIllusion…" at bounding box center [910, 358] width 380 height 397
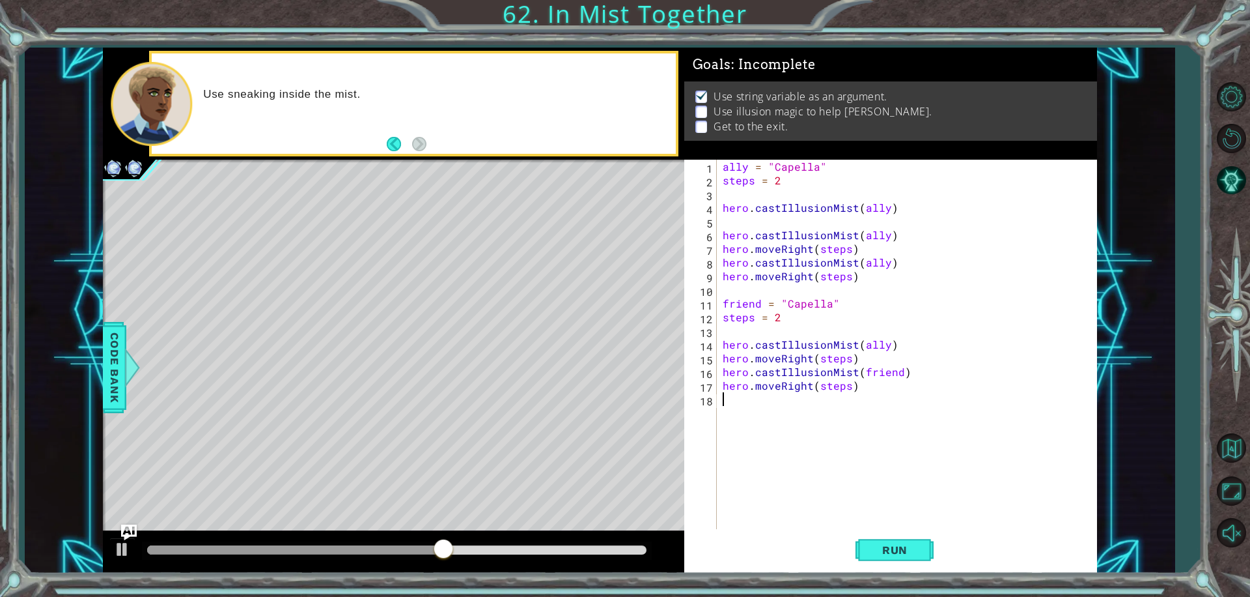
scroll to position [0, 0]
click at [884, 372] on div "ally = "Capella" steps = 2 hero . castIllusionMist ( ally ) hero . castIllusion…" at bounding box center [910, 358] width 380 height 397
drag, startPoint x: 839, startPoint y: 305, endPoint x: 711, endPoint y: 303, distance: 127.7
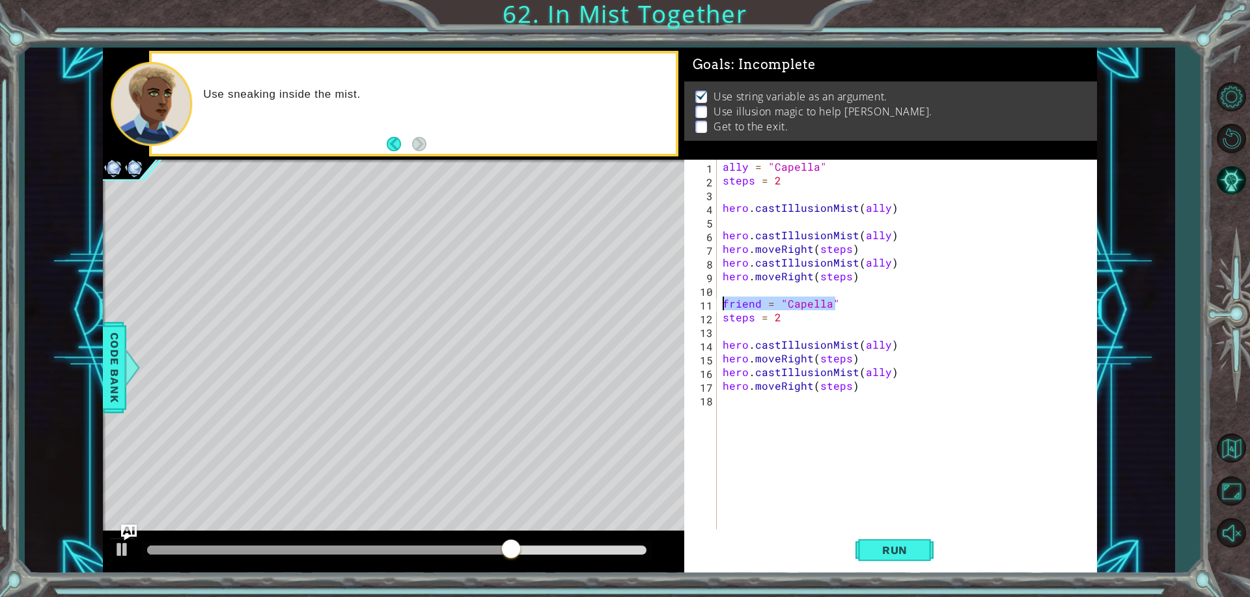
click at [711, 303] on div "hero.castIllusionMist(ally) 1 2 3 4 5 6 7 8 9 10 11 12 13 14 15 16 17 18 ally =…" at bounding box center [888, 344] width 409 height 369
type textarea "friend = "Capella""
click at [853, 437] on div "ally = "Capella" steps = 2 hero . castIllusionMist ( ally ) hero . castIllusion…" at bounding box center [910, 358] width 380 height 397
click at [882, 549] on span "Run" at bounding box center [894, 549] width 51 height 13
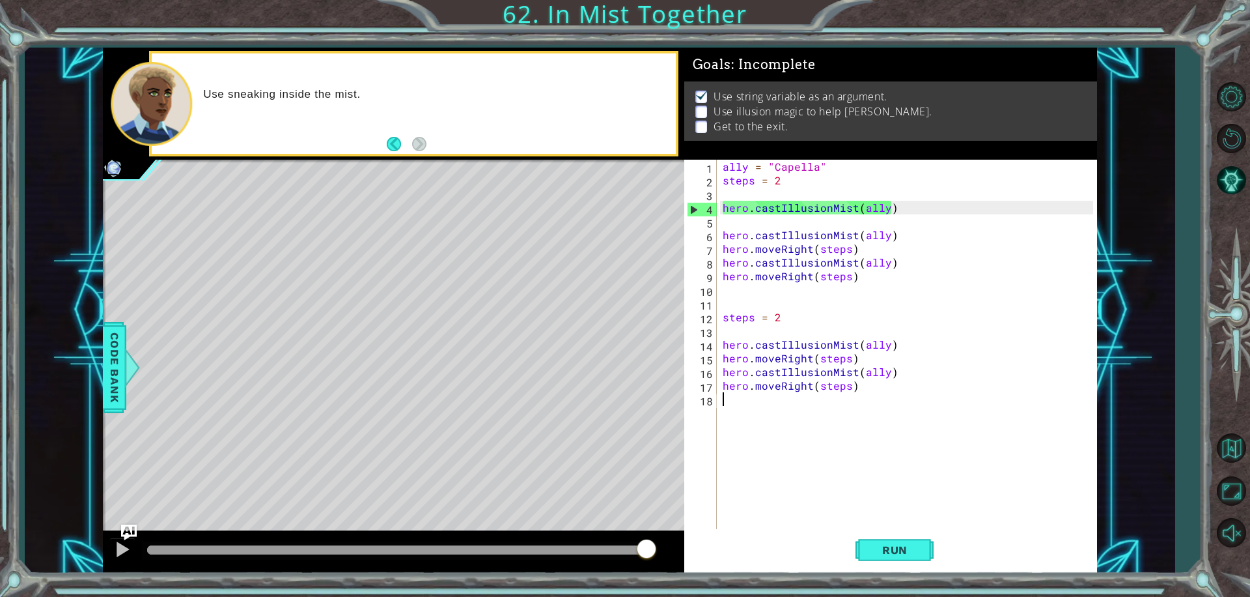
click at [773, 255] on div "ally = "Capella" steps = 2 hero . castIllusionMist ( ally ) hero . castIllusion…" at bounding box center [910, 358] width 380 height 397
click at [777, 251] on div "ally = "Capella" steps = 2 hero . castIllusionMist ( ally ) hero . castIllusion…" at bounding box center [910, 358] width 380 height 397
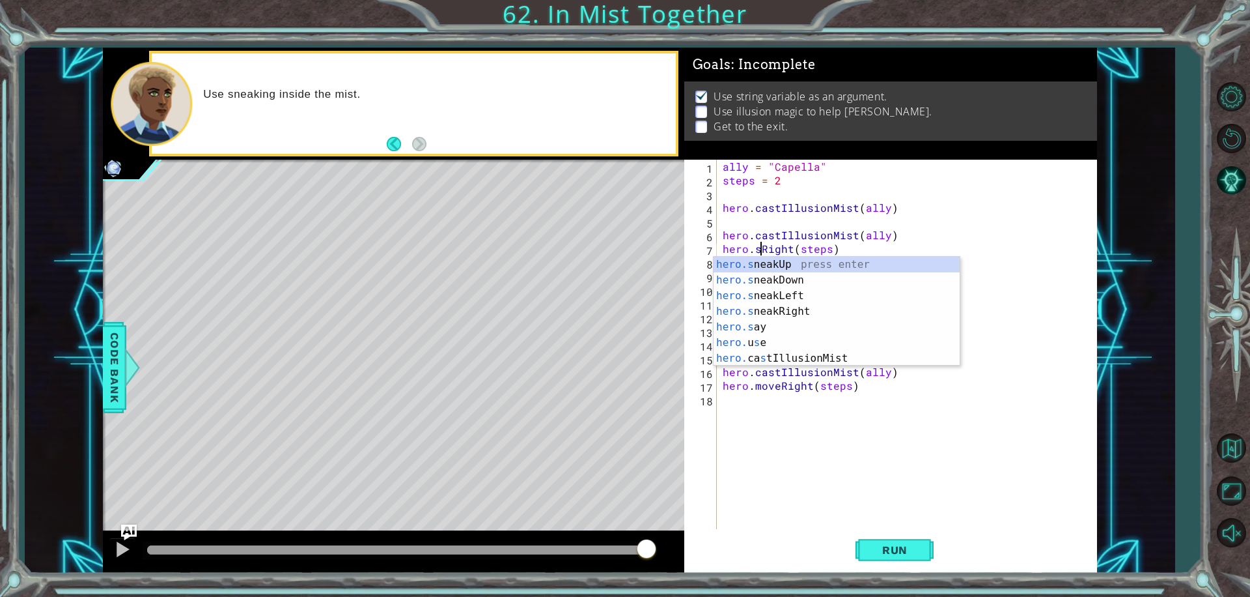
scroll to position [0, 2]
type textarea "hero.sneakRight(steps)"
click at [965, 413] on div "ally = "Capella" steps = 2 hero . castIllusionMist ( ally ) hero . castIllusion…" at bounding box center [910, 358] width 380 height 397
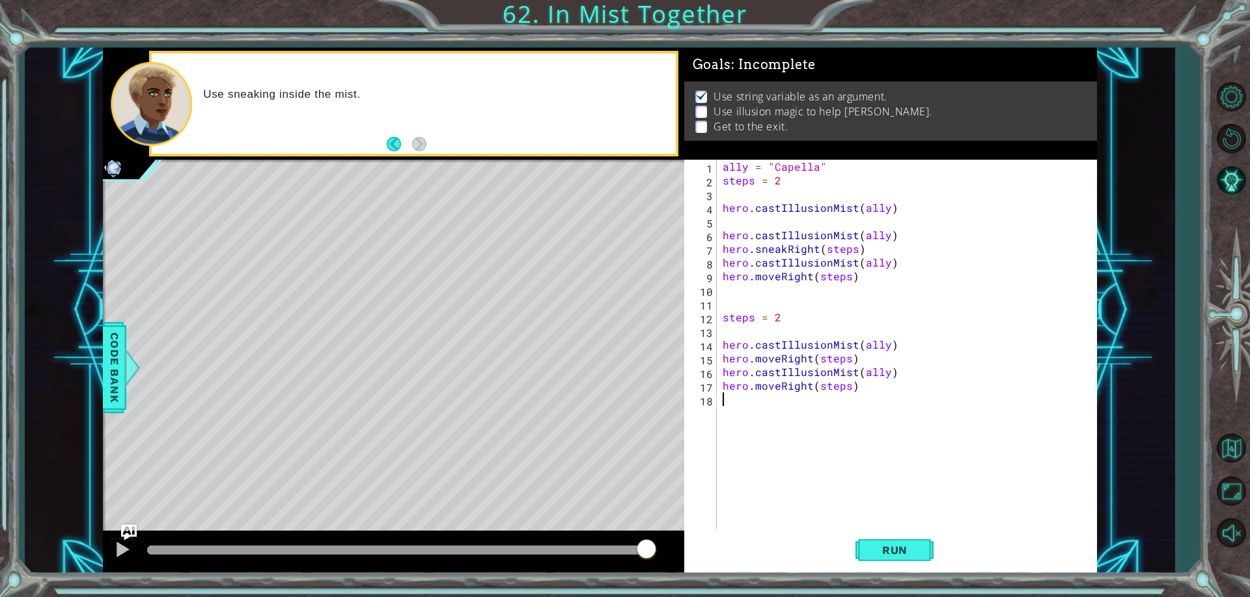
scroll to position [0, 0]
click at [779, 283] on div "ally = "Capella" steps = 2 hero . castIllusionMist ( ally ) hero . castIllusion…" at bounding box center [910, 358] width 380 height 397
click at [779, 279] on div "ally = "Capella" steps = 2 hero . castIllusionMist ( ally ) hero . castIllusion…" at bounding box center [910, 358] width 380 height 397
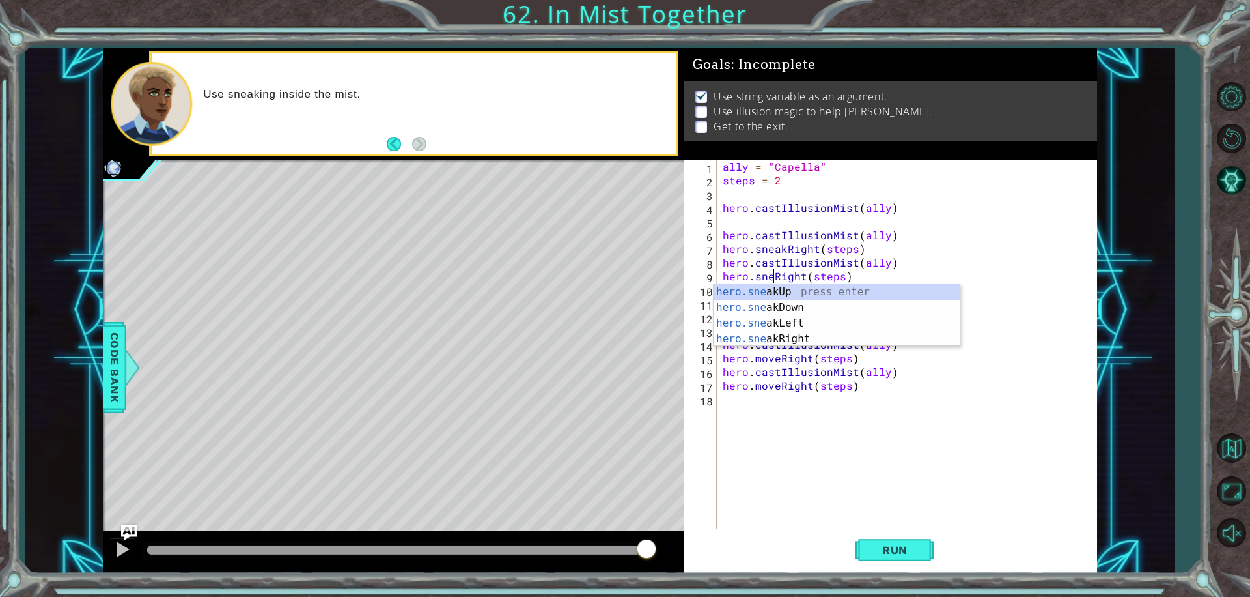
type textarea "hero.sneakRight(steps)"
drag, startPoint x: 1089, startPoint y: 448, endPoint x: 932, endPoint y: 398, distance: 164.8
click at [1088, 448] on div "ally = "Capella" steps = 2 hero . castIllusionMist ( ally ) hero . castIllusion…" at bounding box center [910, 358] width 380 height 397
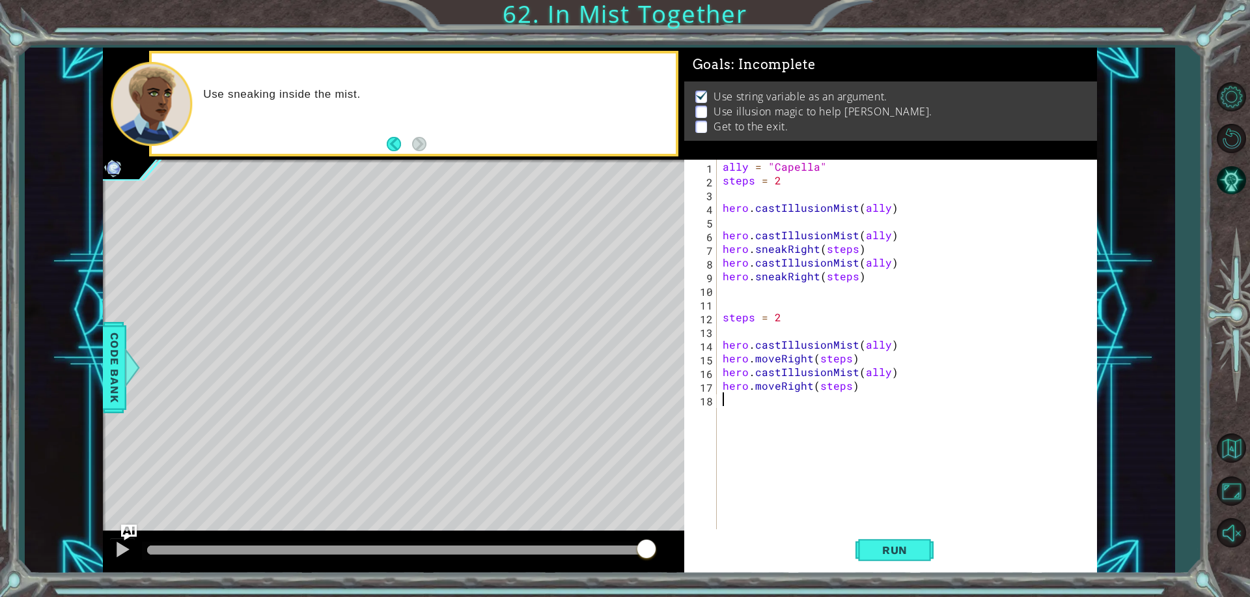
scroll to position [0, 0]
click at [879, 555] on span "Run" at bounding box center [894, 549] width 51 height 13
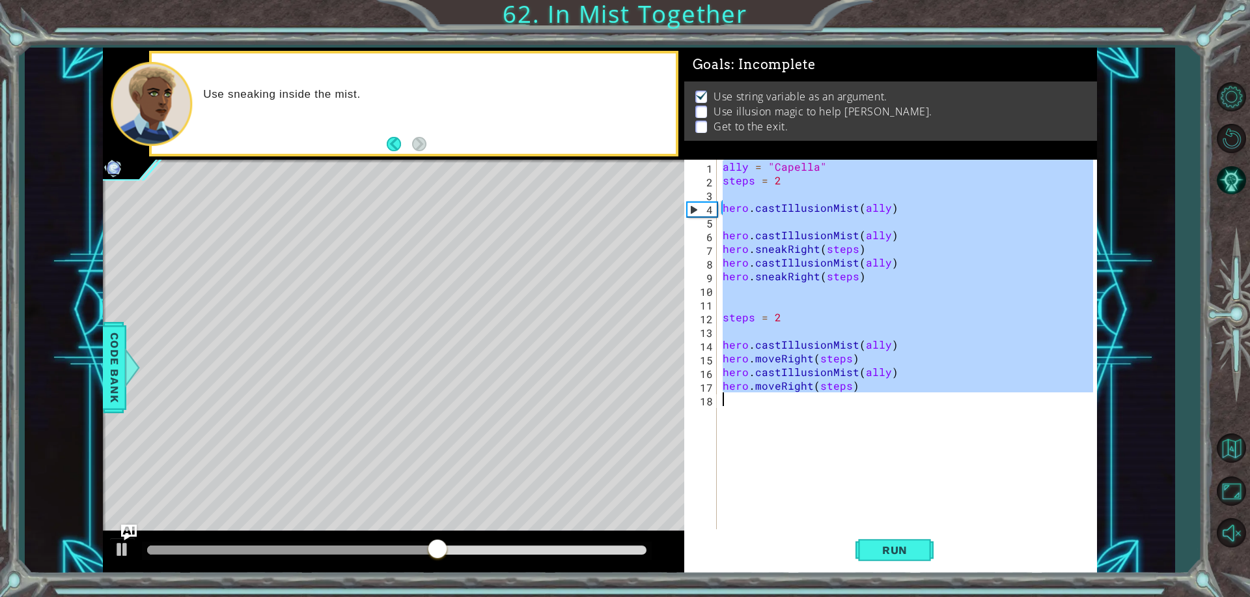
drag, startPoint x: 721, startPoint y: 165, endPoint x: 890, endPoint y: 393, distance: 283.9
click at [890, 393] on div "ally = "Capella" steps = 2 hero . castIllusionMist ( ally ) hero . castIllusion…" at bounding box center [910, 358] width 380 height 397
type textarea "hero.moveRight(steps)"
